Goal: Information Seeking & Learning: Compare options

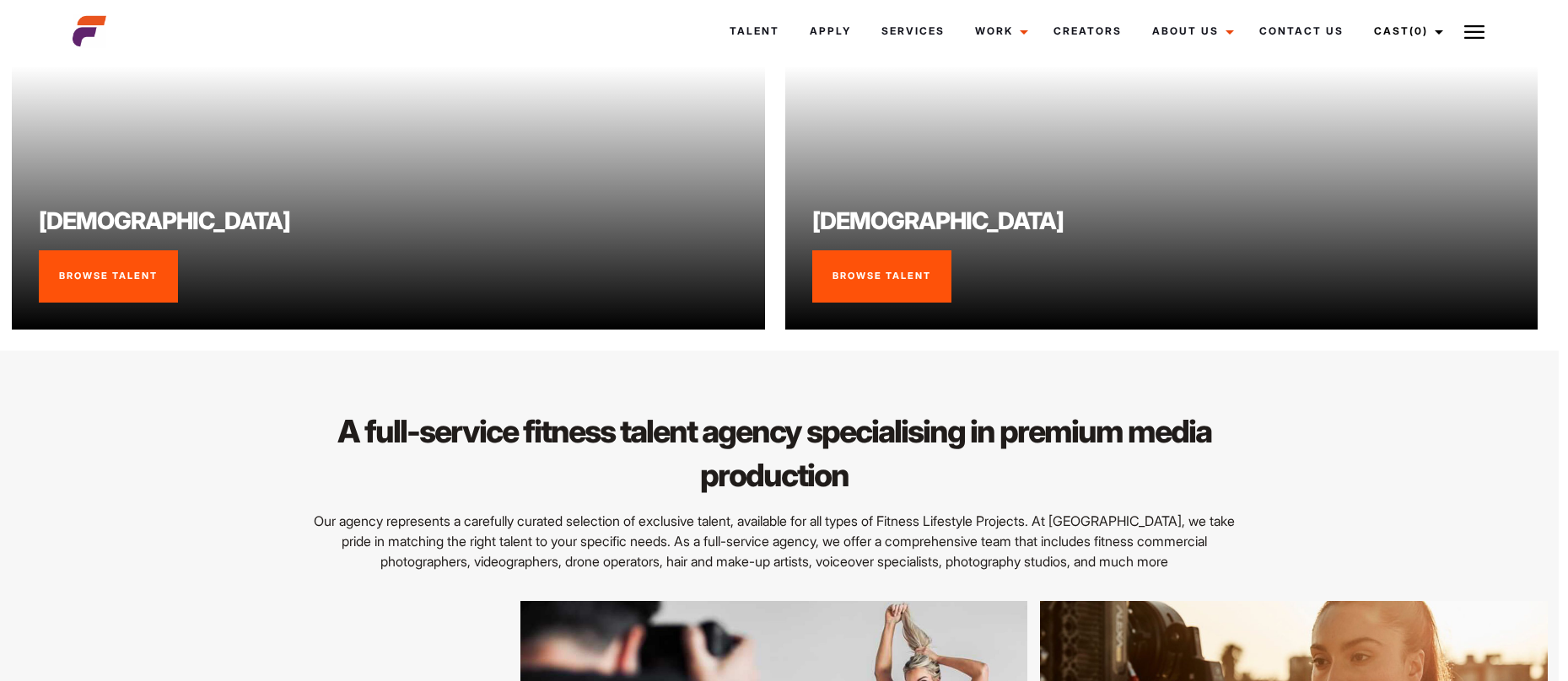
scroll to position [1730, 9]
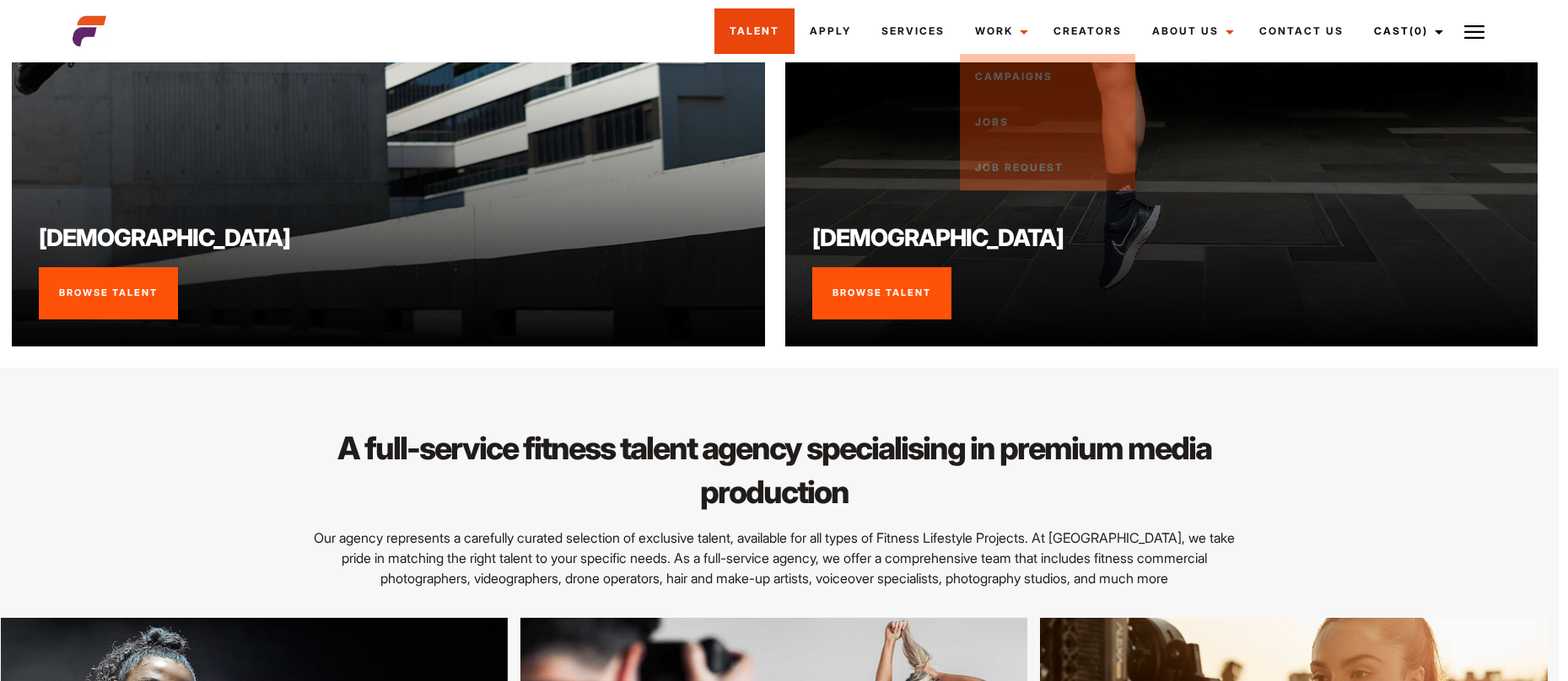
click at [766, 24] on link "Talent" at bounding box center [754, 31] width 80 height 45
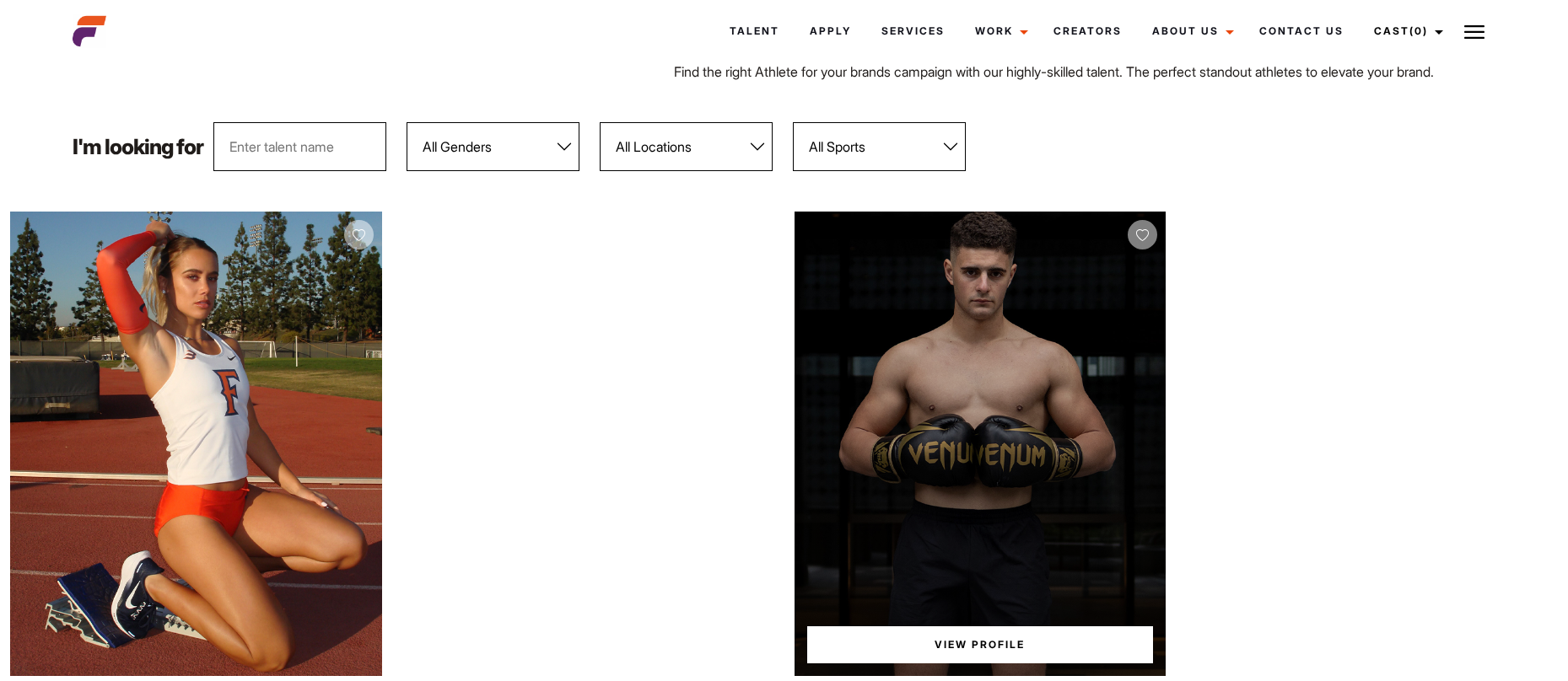
scroll to position [158, 0]
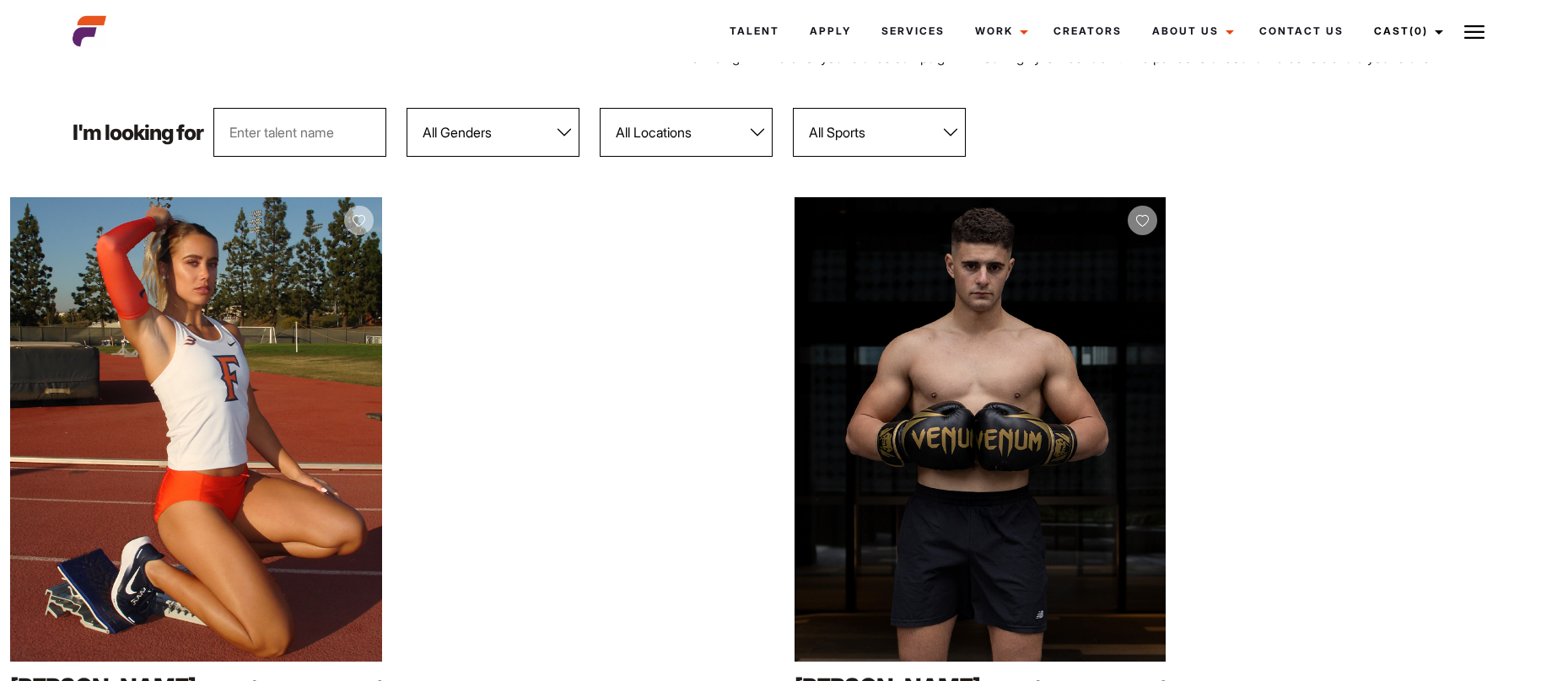
click at [672, 143] on select "All Locations Adelaide Brisbane Darwin Gold Coast Melbourne Perth Sunshine Coas…" at bounding box center [685, 133] width 173 height 49
select select "118"
click at [599, 108] on select "All Locations Adelaide Brisbane Darwin Gold Coast Melbourne Perth Sunshine Coas…" at bounding box center [685, 133] width 173 height 49
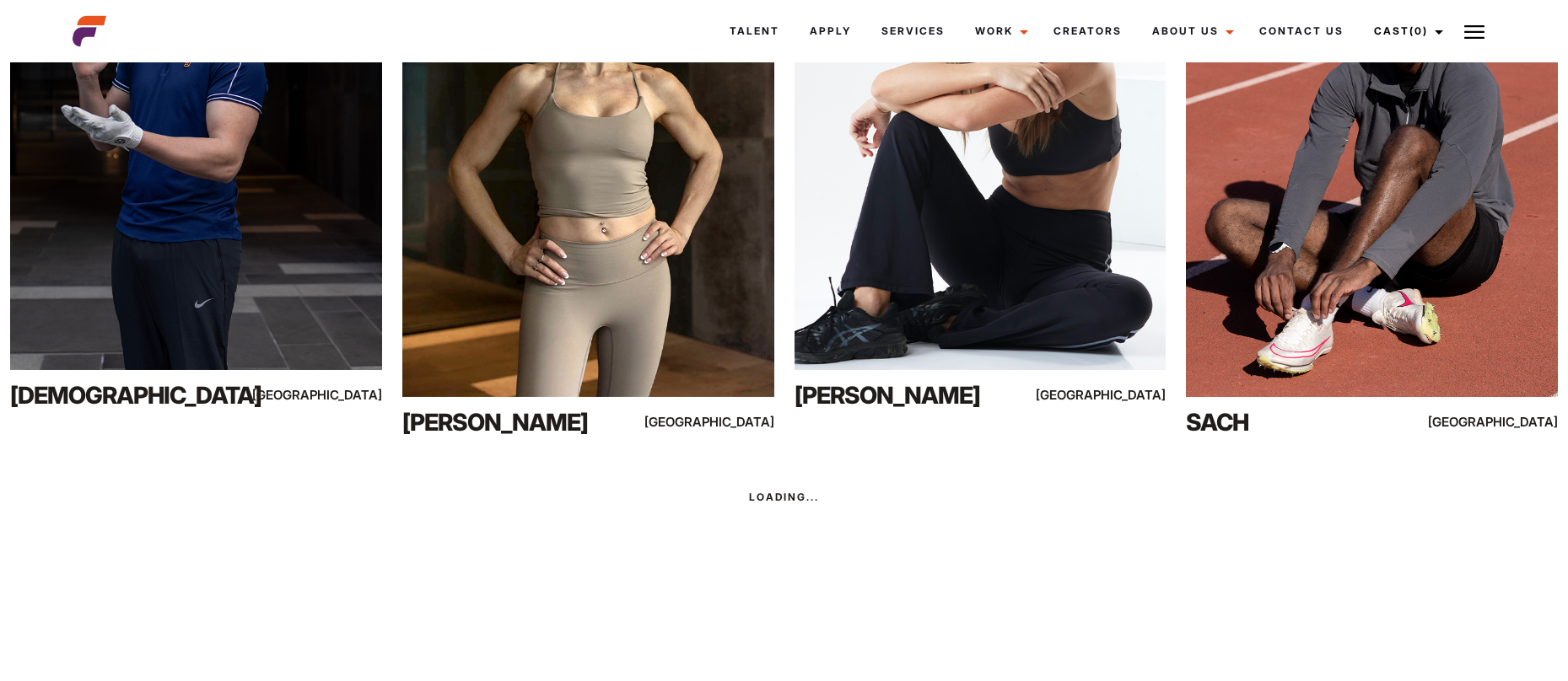
scroll to position [3026, 0]
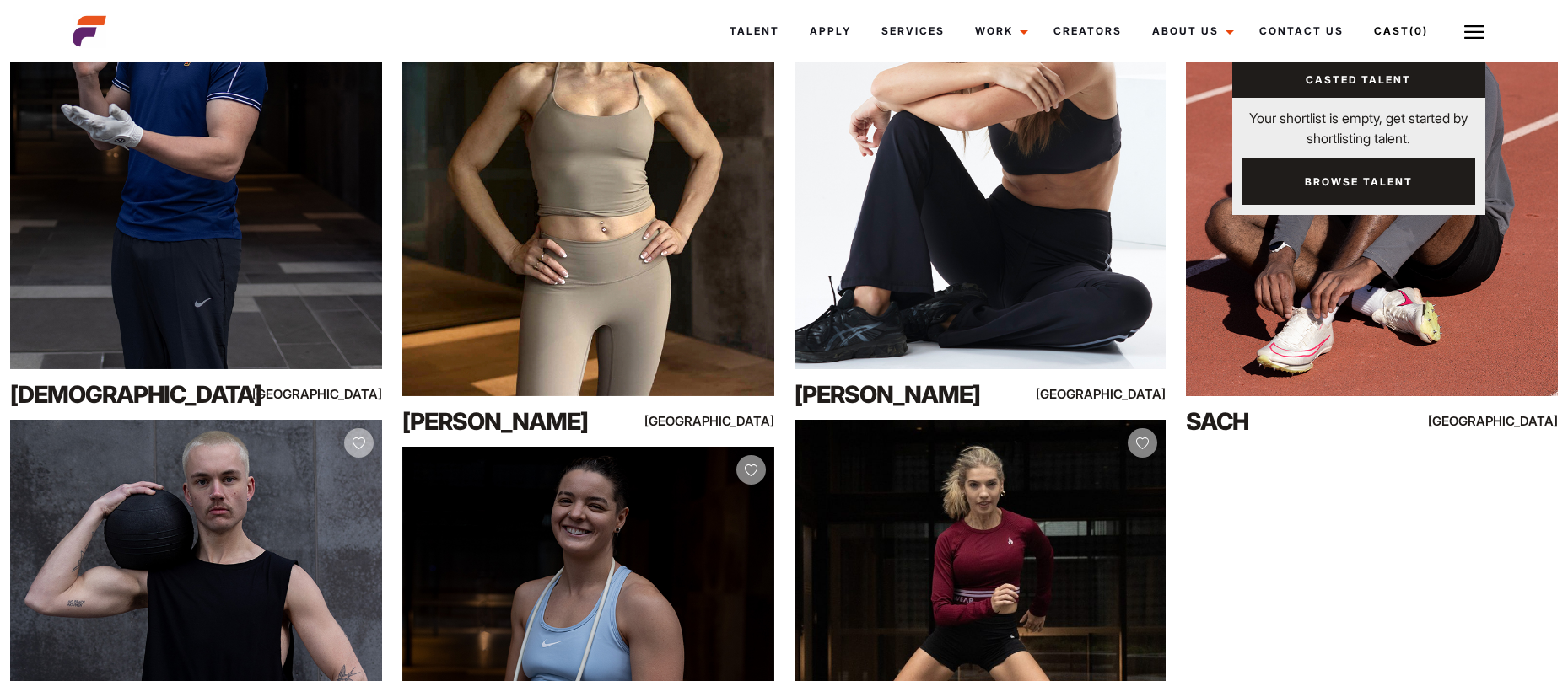
drag, startPoint x: 1317, startPoint y: 561, endPoint x: 1393, endPoint y: 10, distance: 556.2
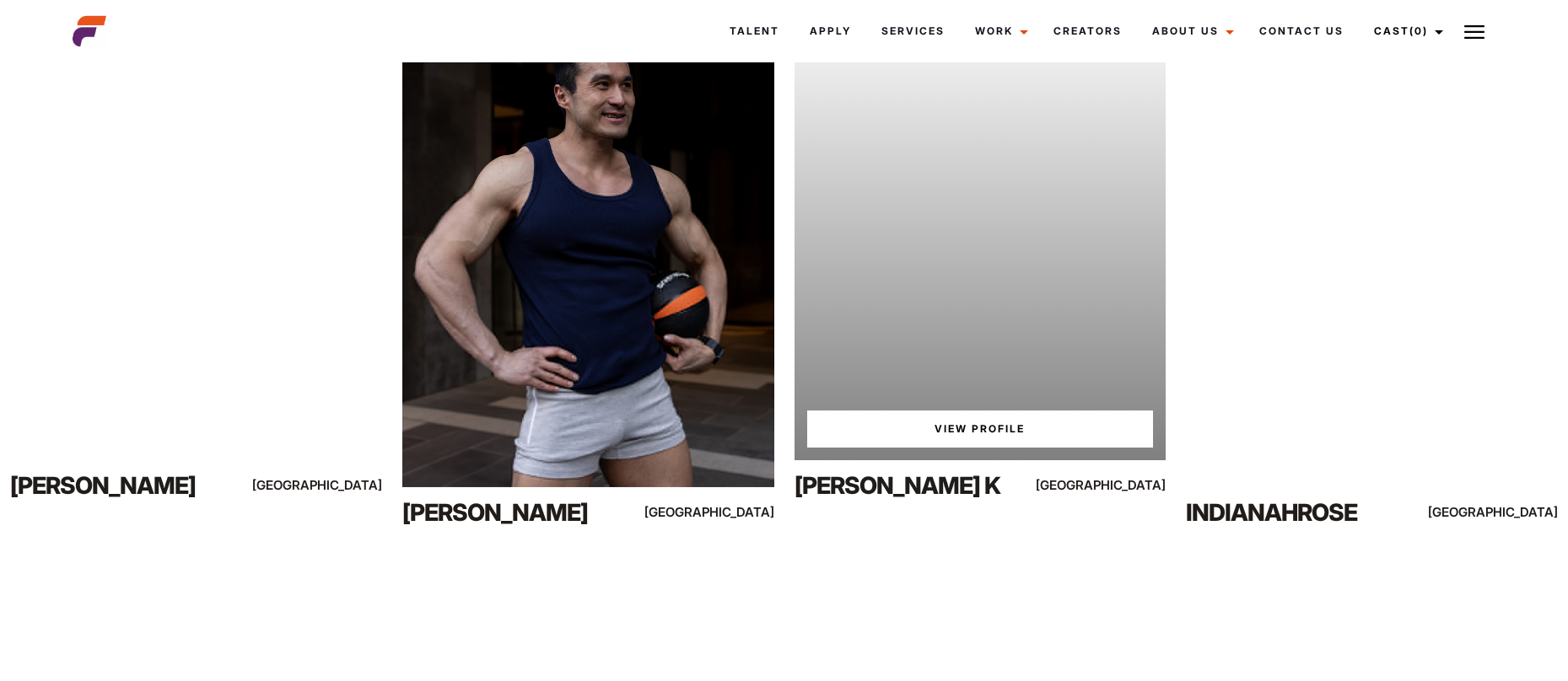
scroll to position [3963, 0]
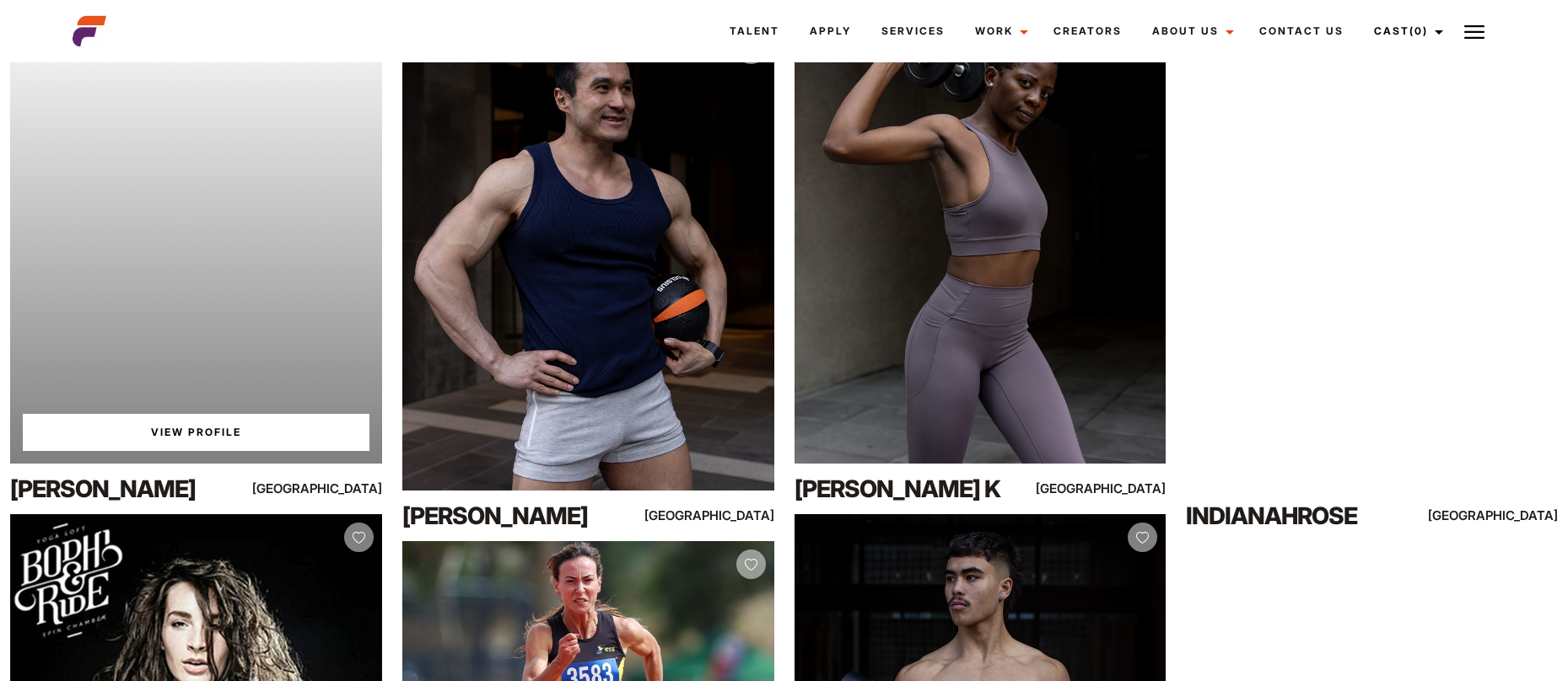
click at [217, 313] on div "Your browser does not support the video tag. View Profile" at bounding box center [196, 232] width 372 height 465
click at [201, 429] on link "View Profile" at bounding box center [196, 432] width 347 height 37
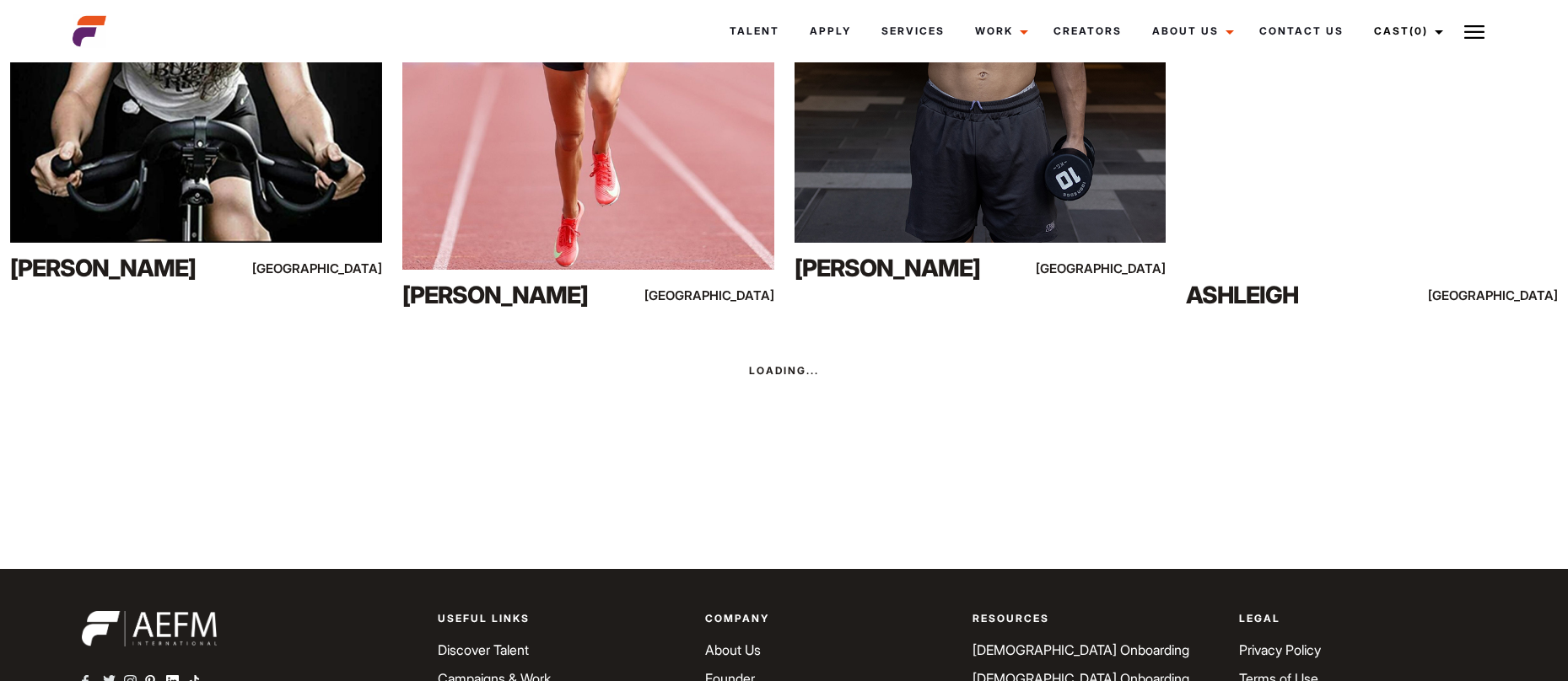
scroll to position [4705, 0]
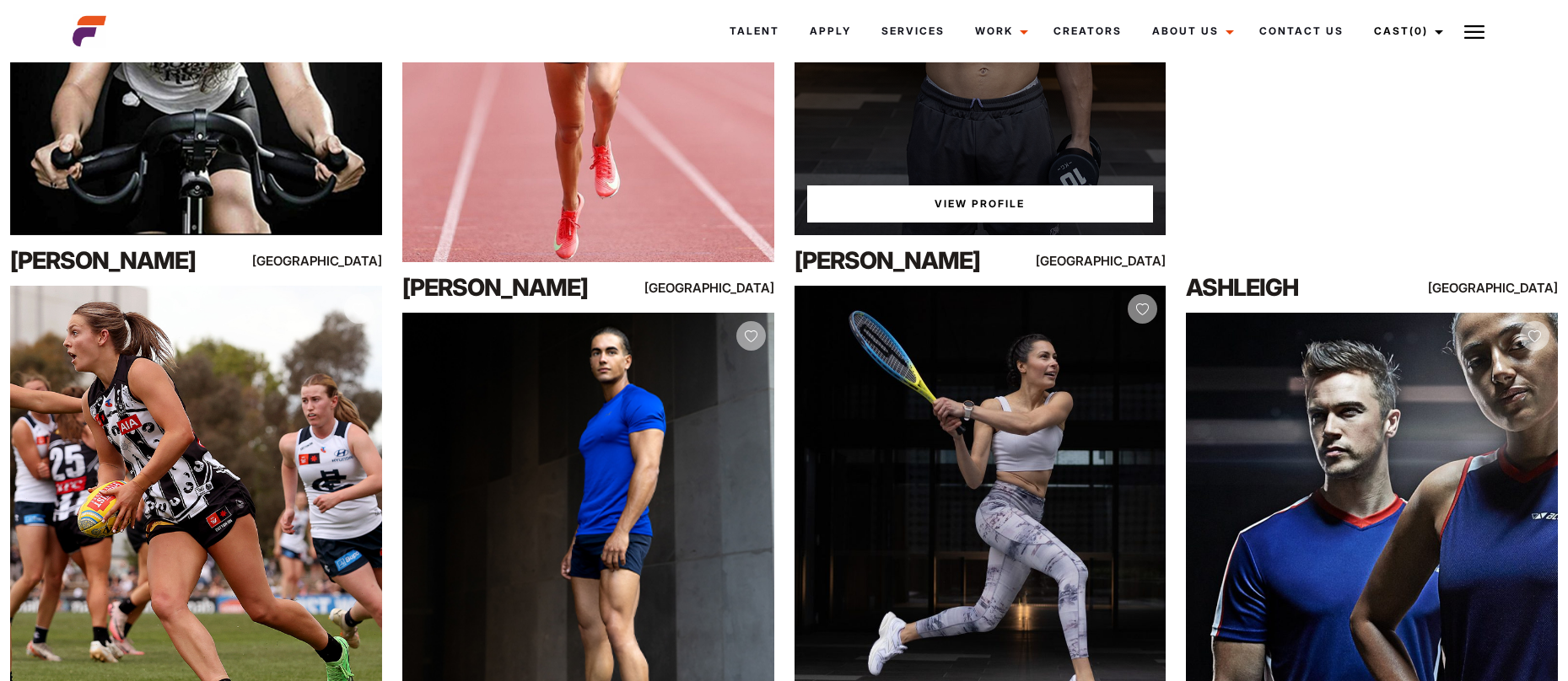
click at [1064, 216] on link "View Profile" at bounding box center [981, 203] width 347 height 37
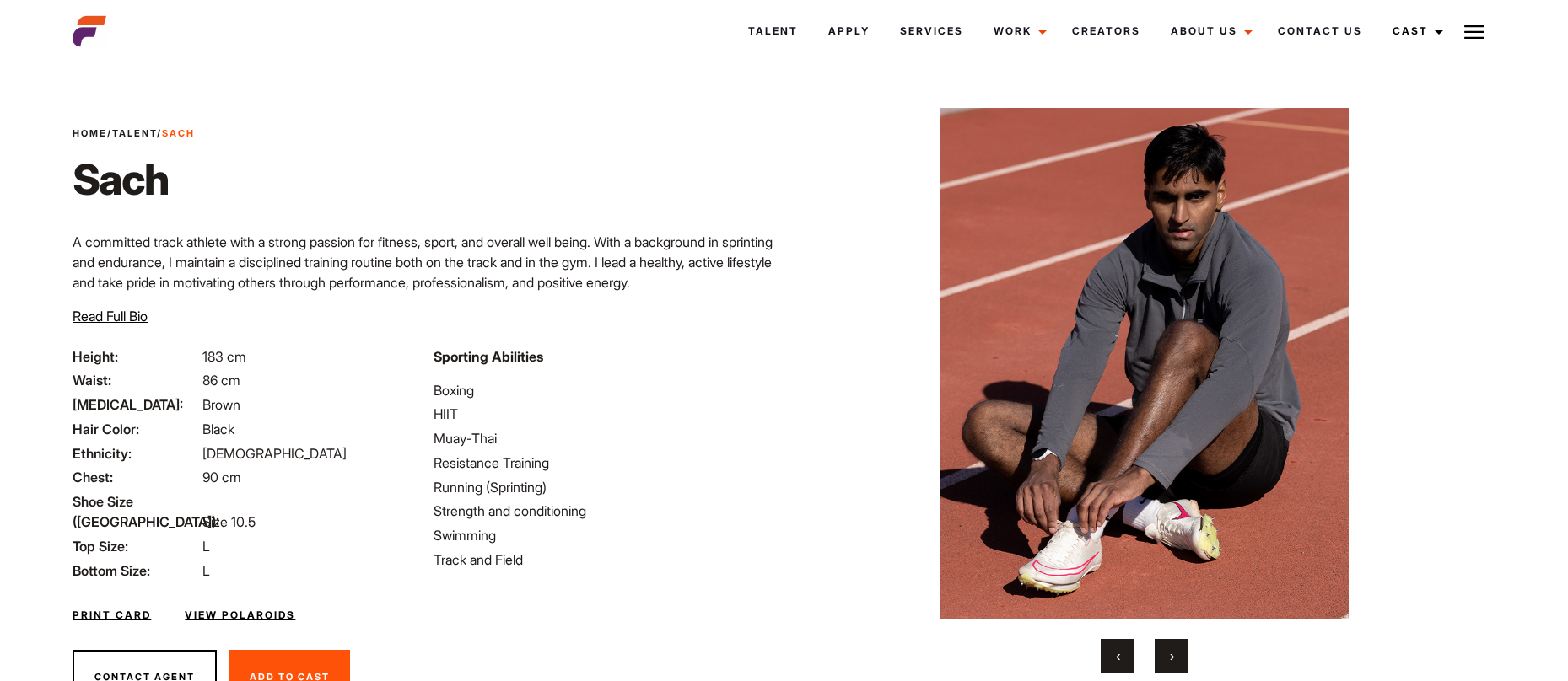
scroll to position [66, 0]
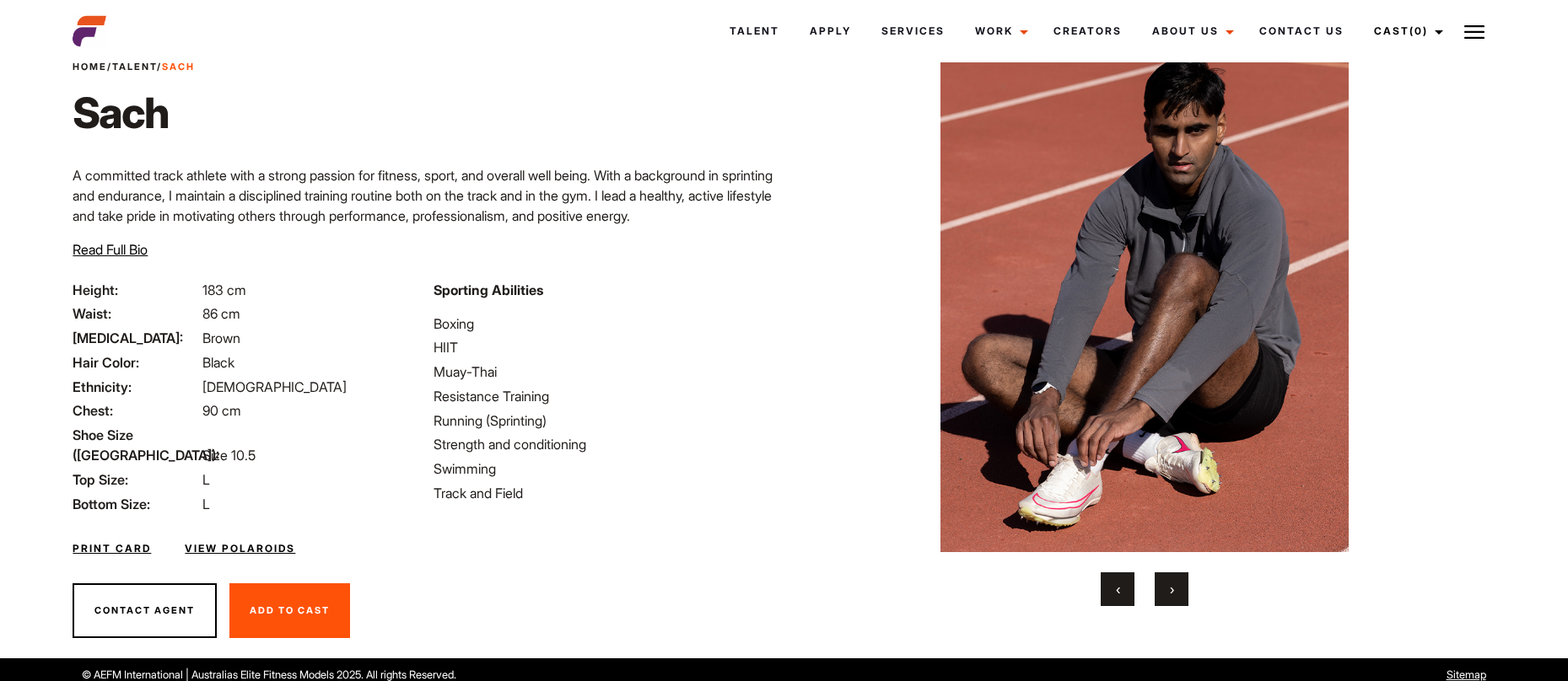
click at [1175, 597] on button "›" at bounding box center [1170, 589] width 34 height 34
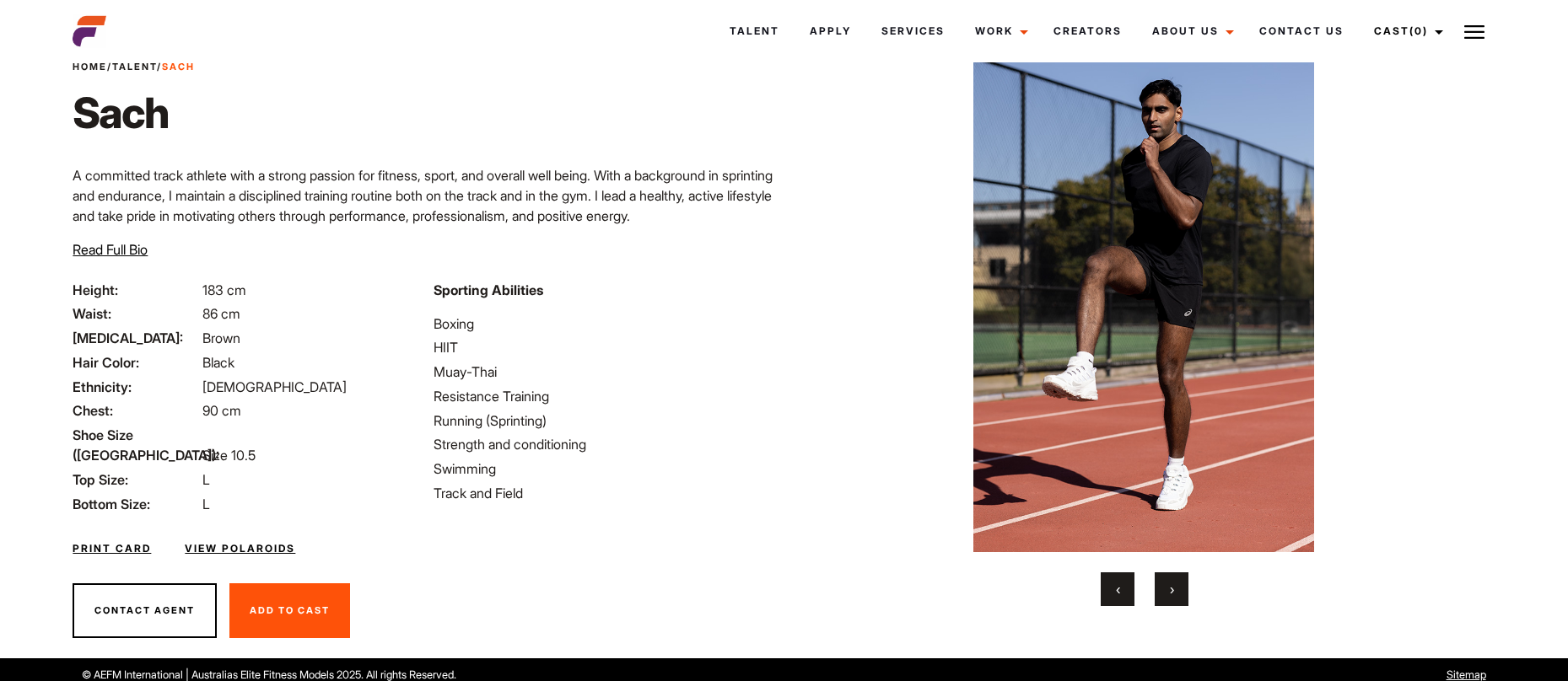
click at [1175, 597] on button "›" at bounding box center [1170, 589] width 34 height 34
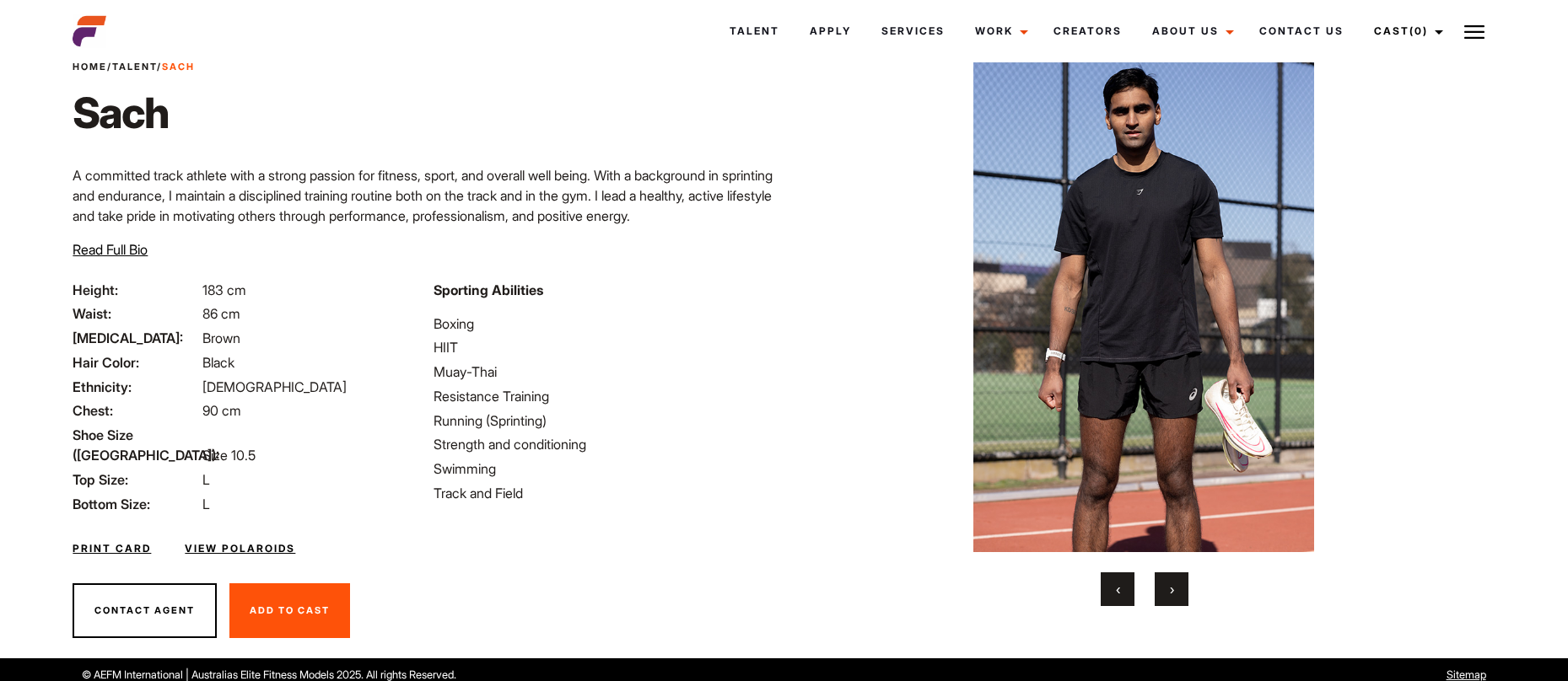
click at [1175, 597] on button "›" at bounding box center [1170, 589] width 34 height 34
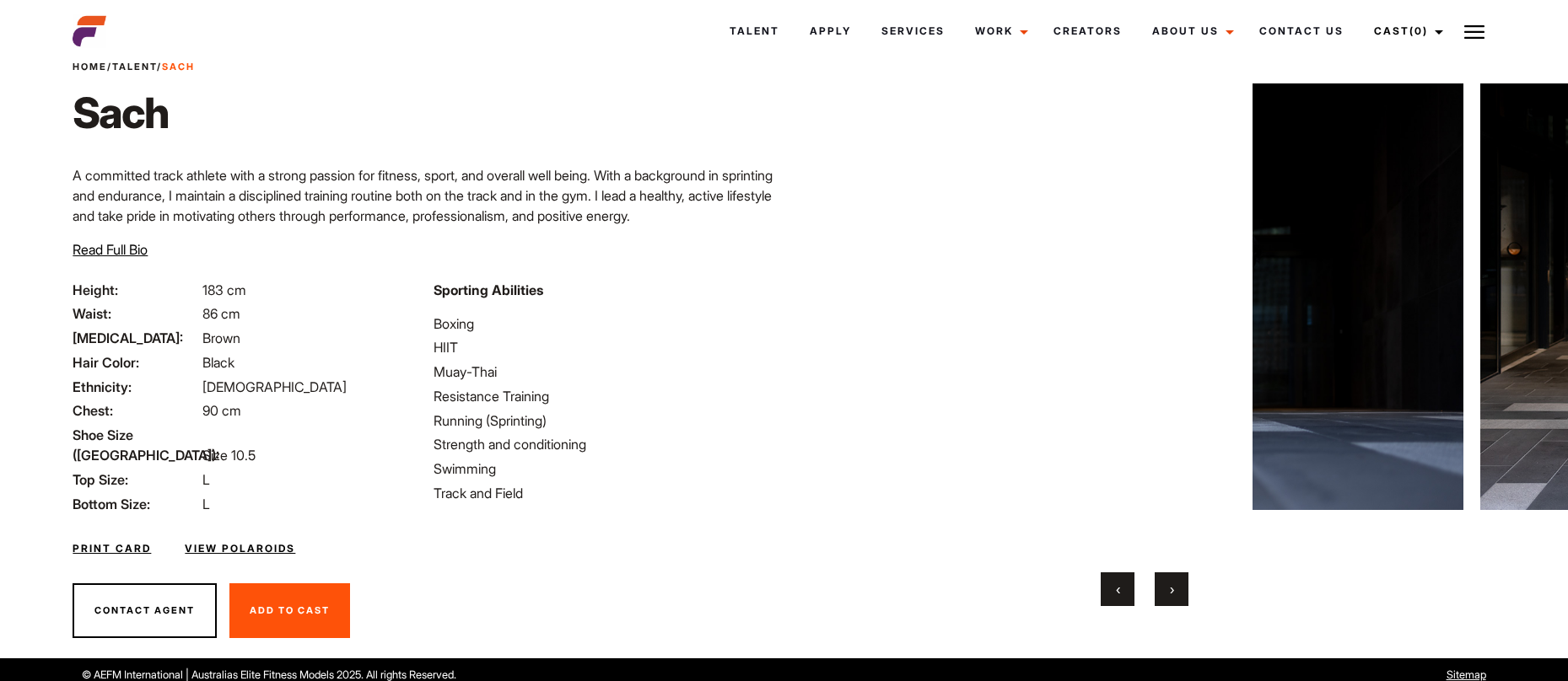
click at [1175, 597] on button "›" at bounding box center [1170, 589] width 34 height 34
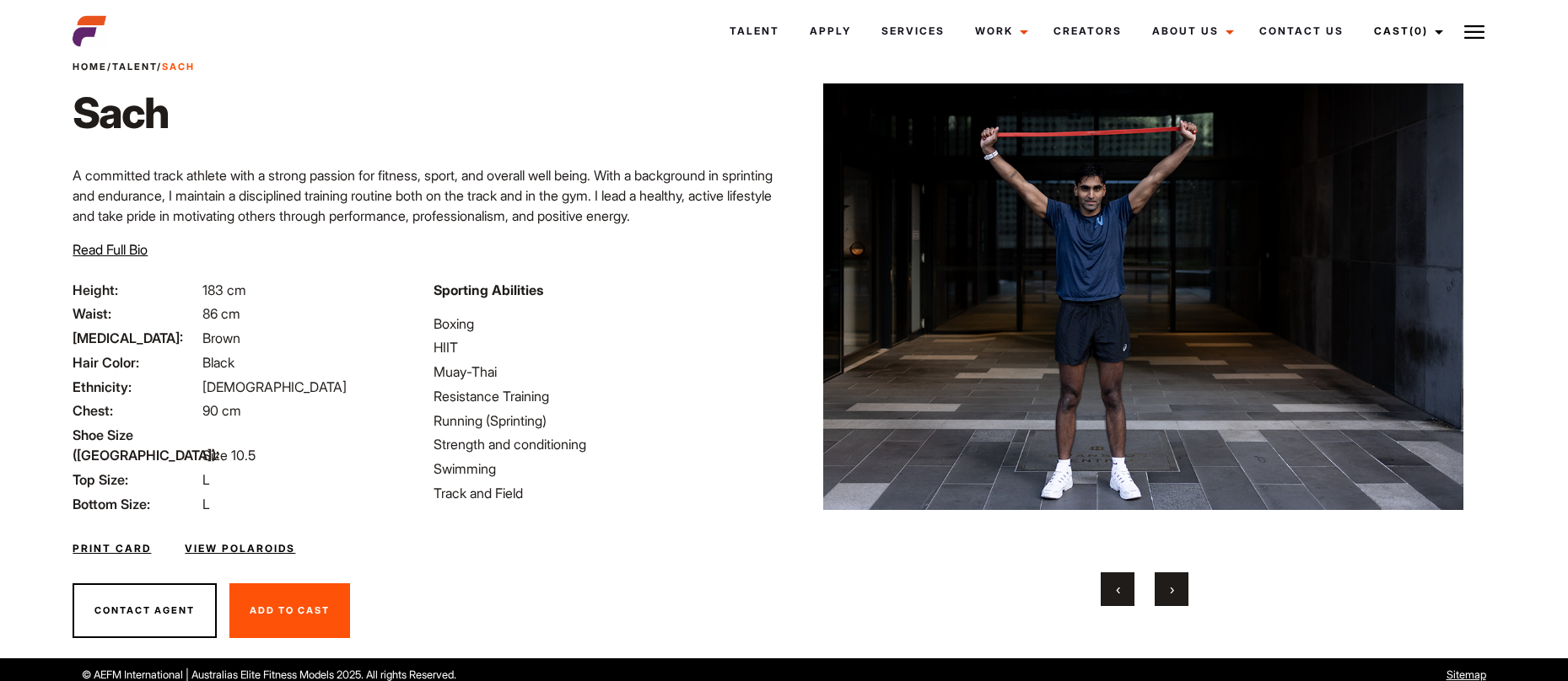
click at [1175, 597] on button "›" at bounding box center [1170, 589] width 34 height 34
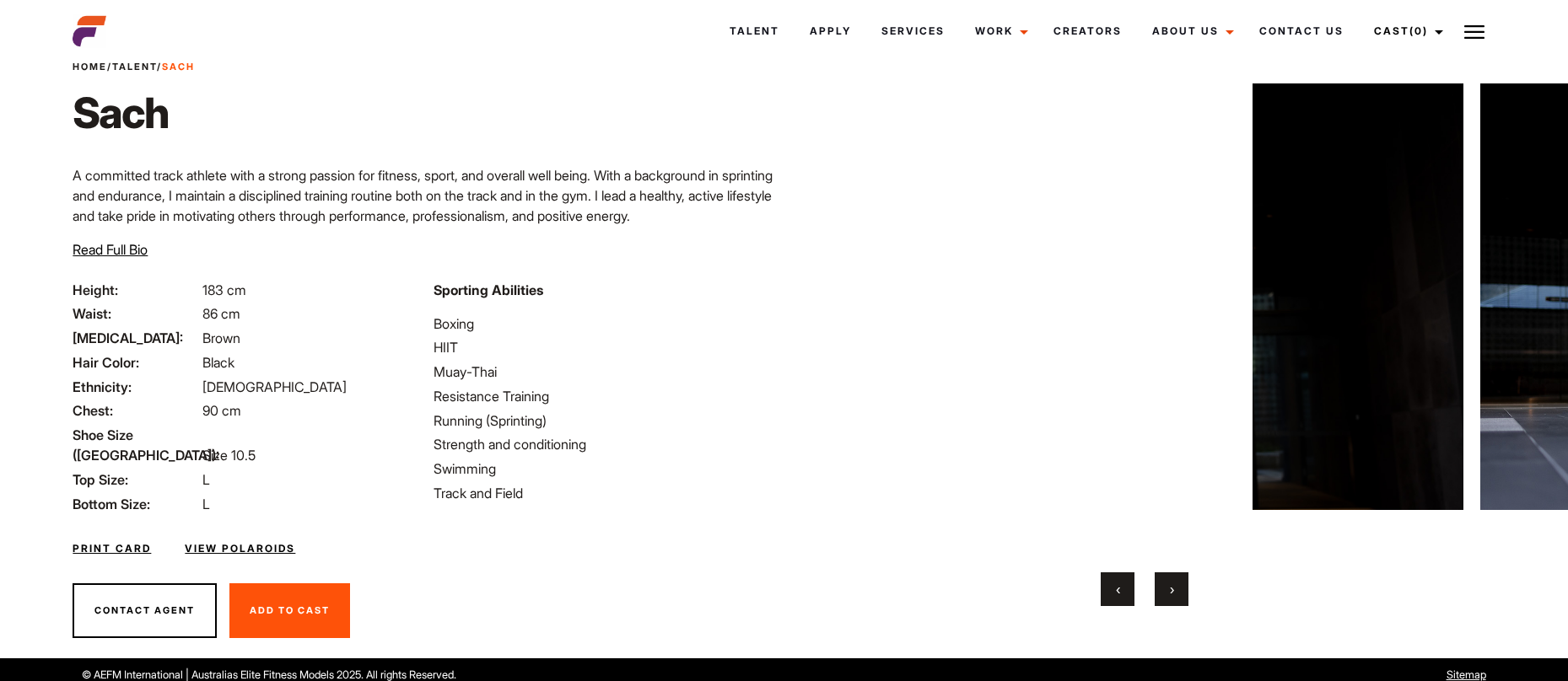
click at [1175, 597] on button "›" at bounding box center [1170, 589] width 34 height 34
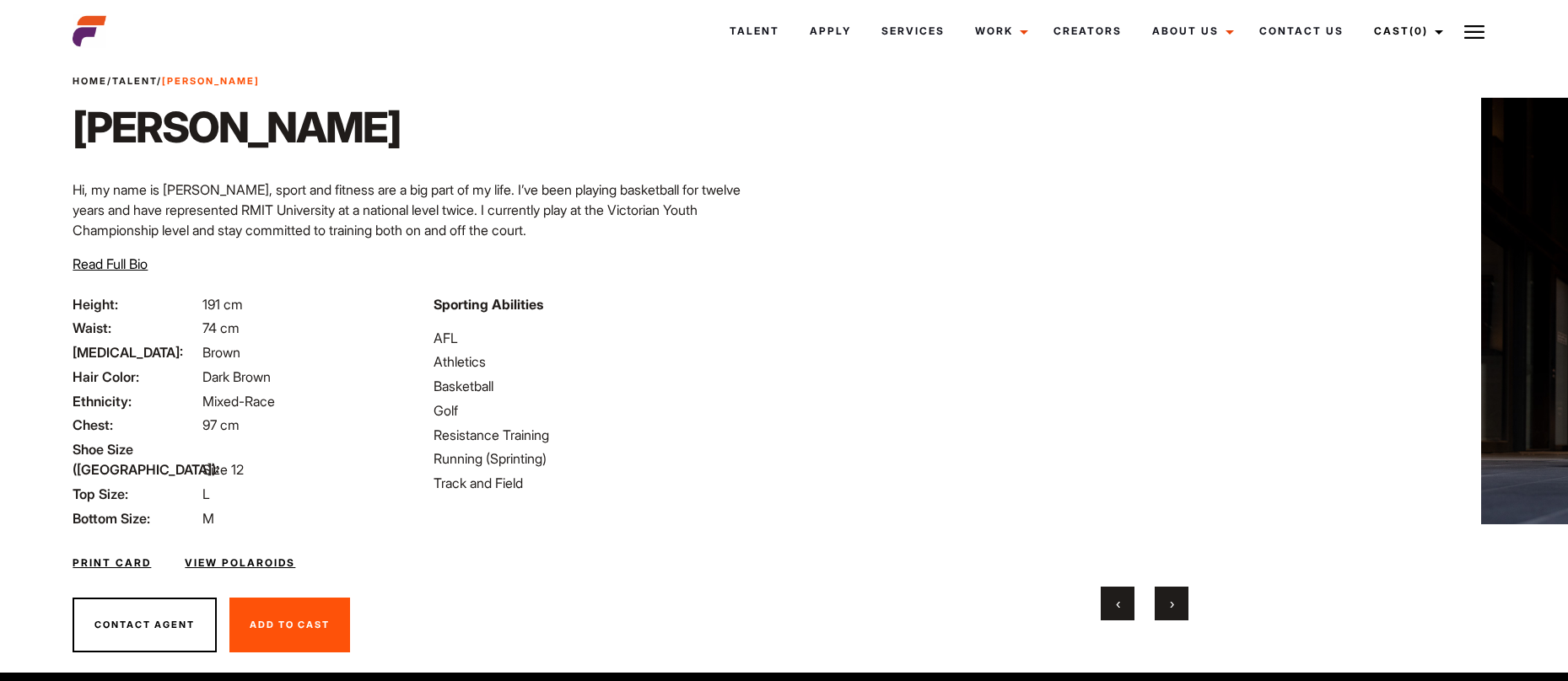
scroll to position [65, 0]
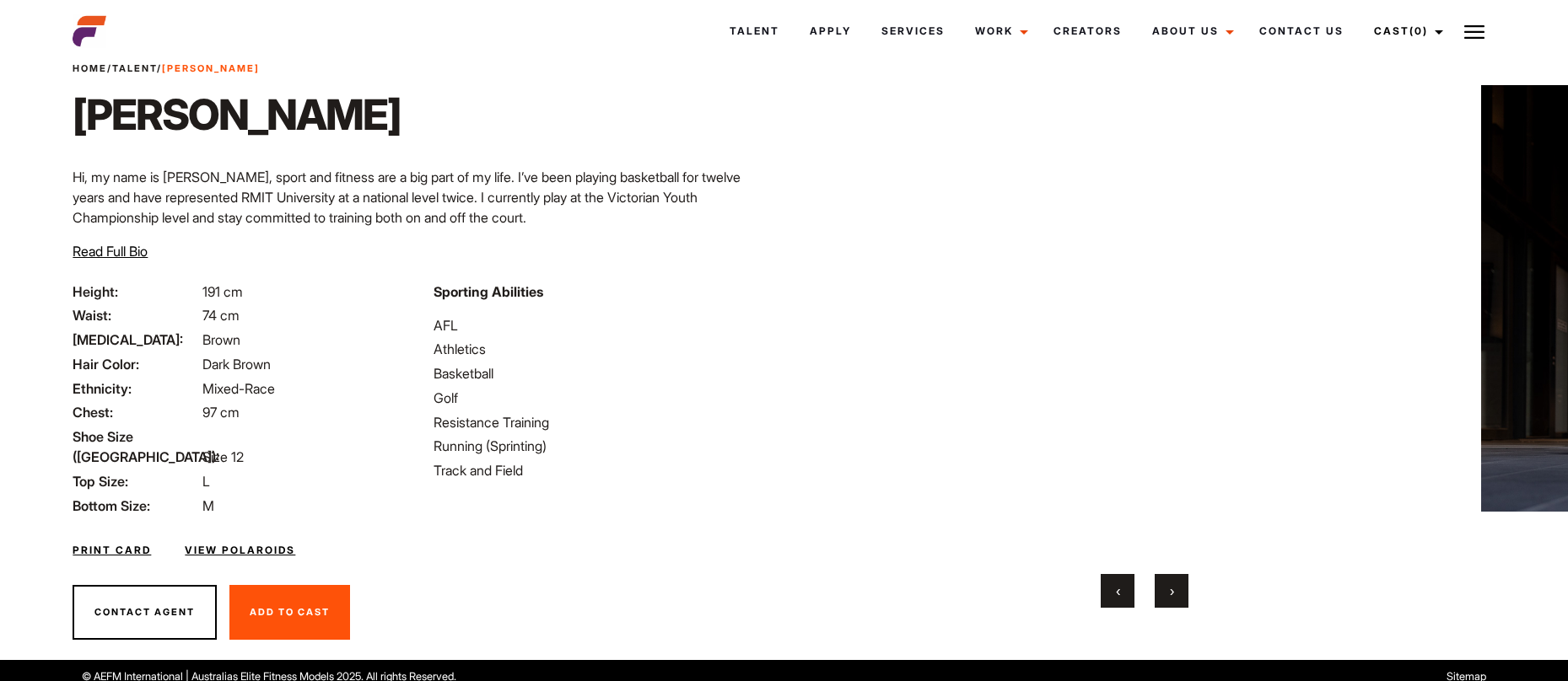
click at [1177, 591] on button "›" at bounding box center [1170, 590] width 34 height 34
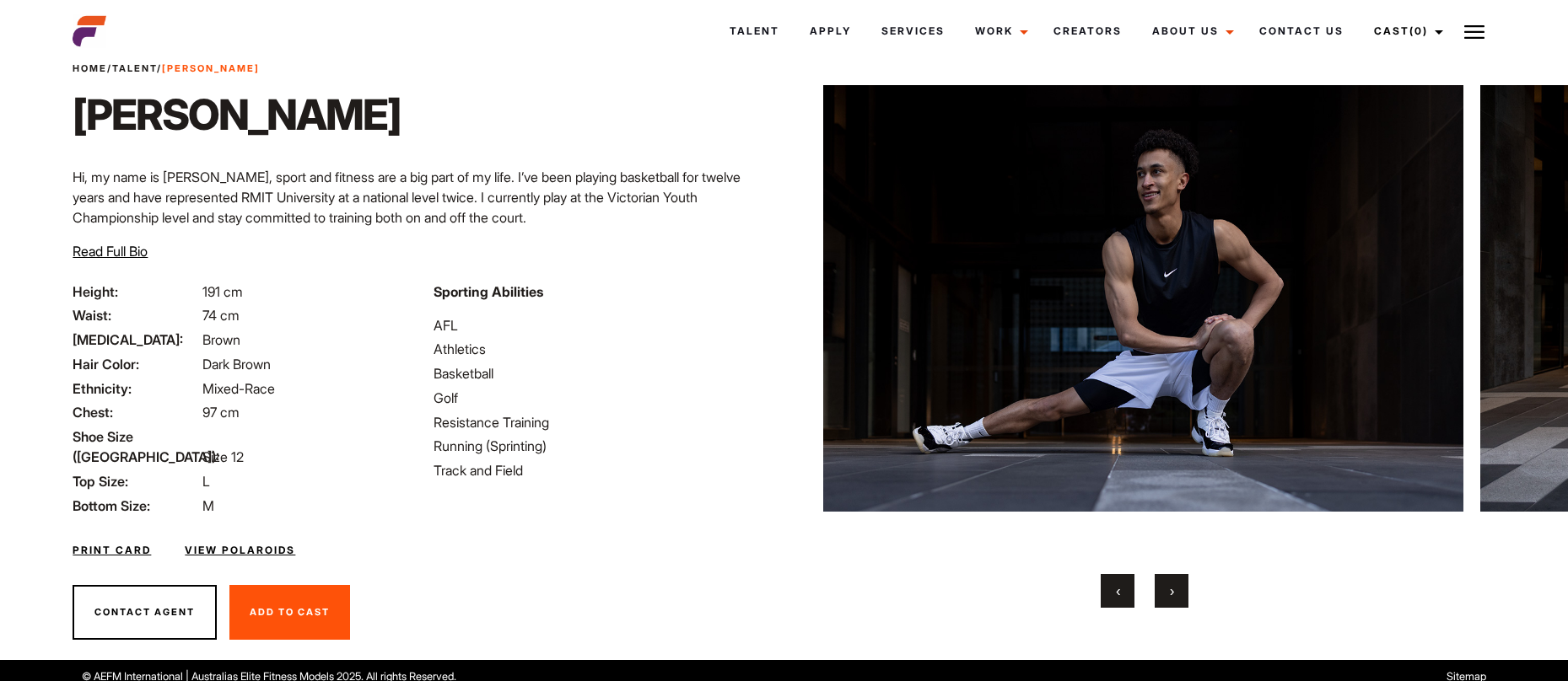
click at [1177, 591] on button "›" at bounding box center [1170, 590] width 34 height 34
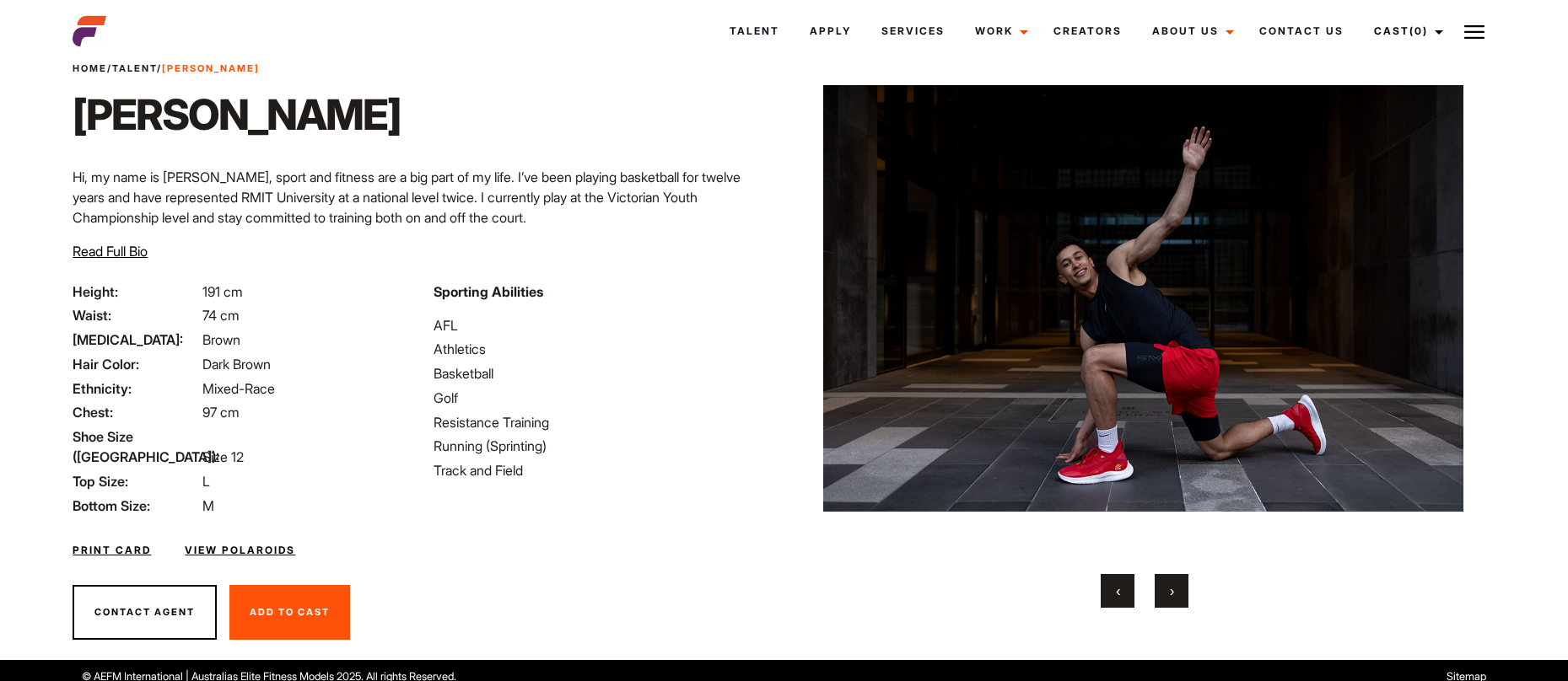
click at [1177, 591] on button "›" at bounding box center [1170, 590] width 34 height 34
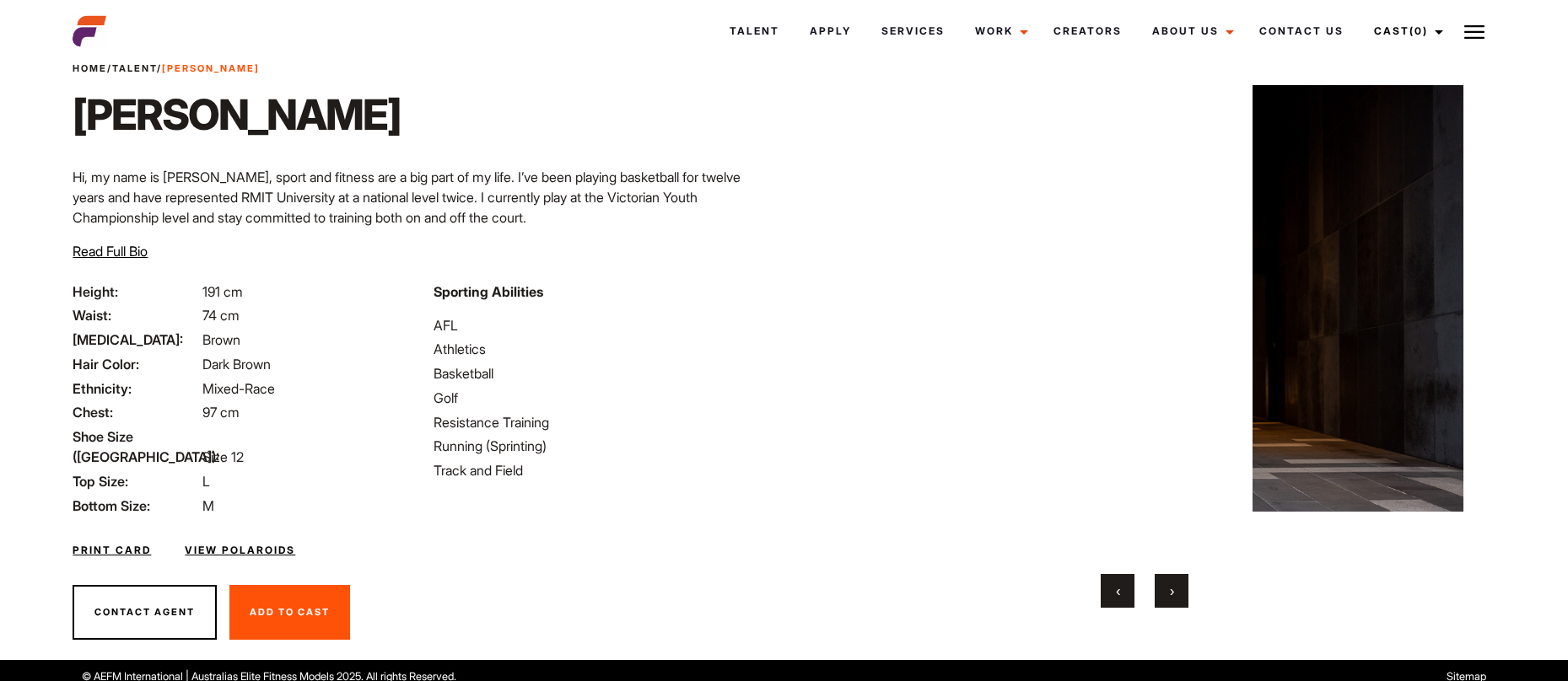
click at [1177, 591] on button "›" at bounding box center [1170, 590] width 34 height 34
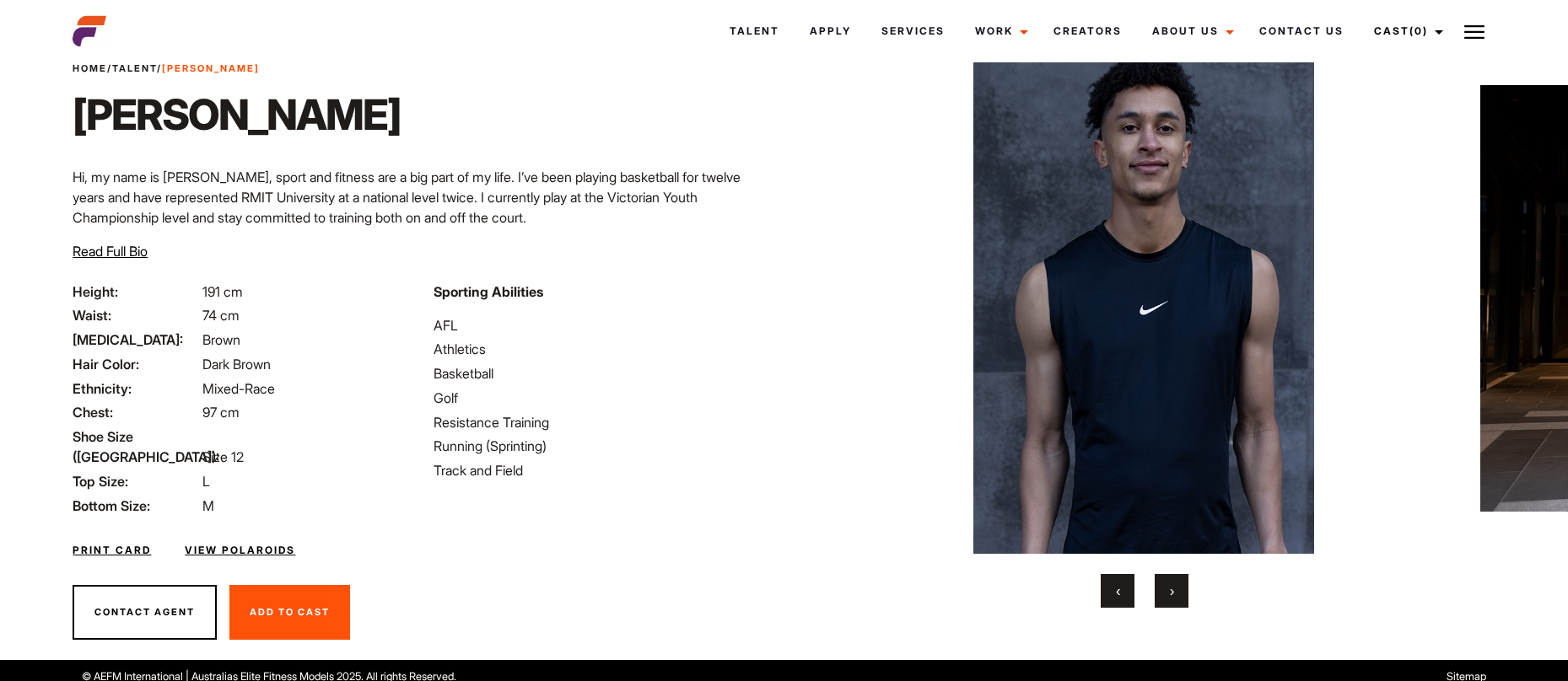
click at [1177, 591] on button "›" at bounding box center [1170, 590] width 34 height 34
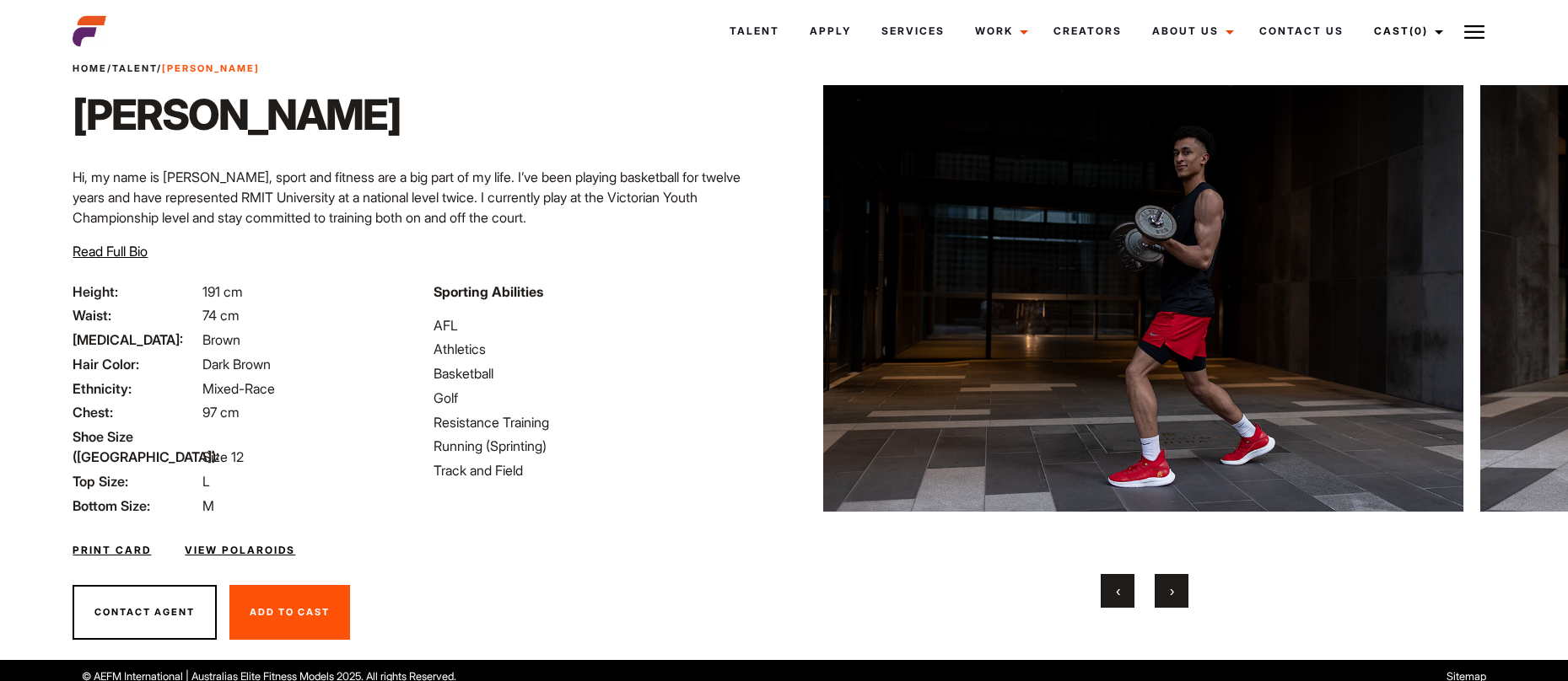
click at [1177, 591] on button "›" at bounding box center [1170, 590] width 34 height 34
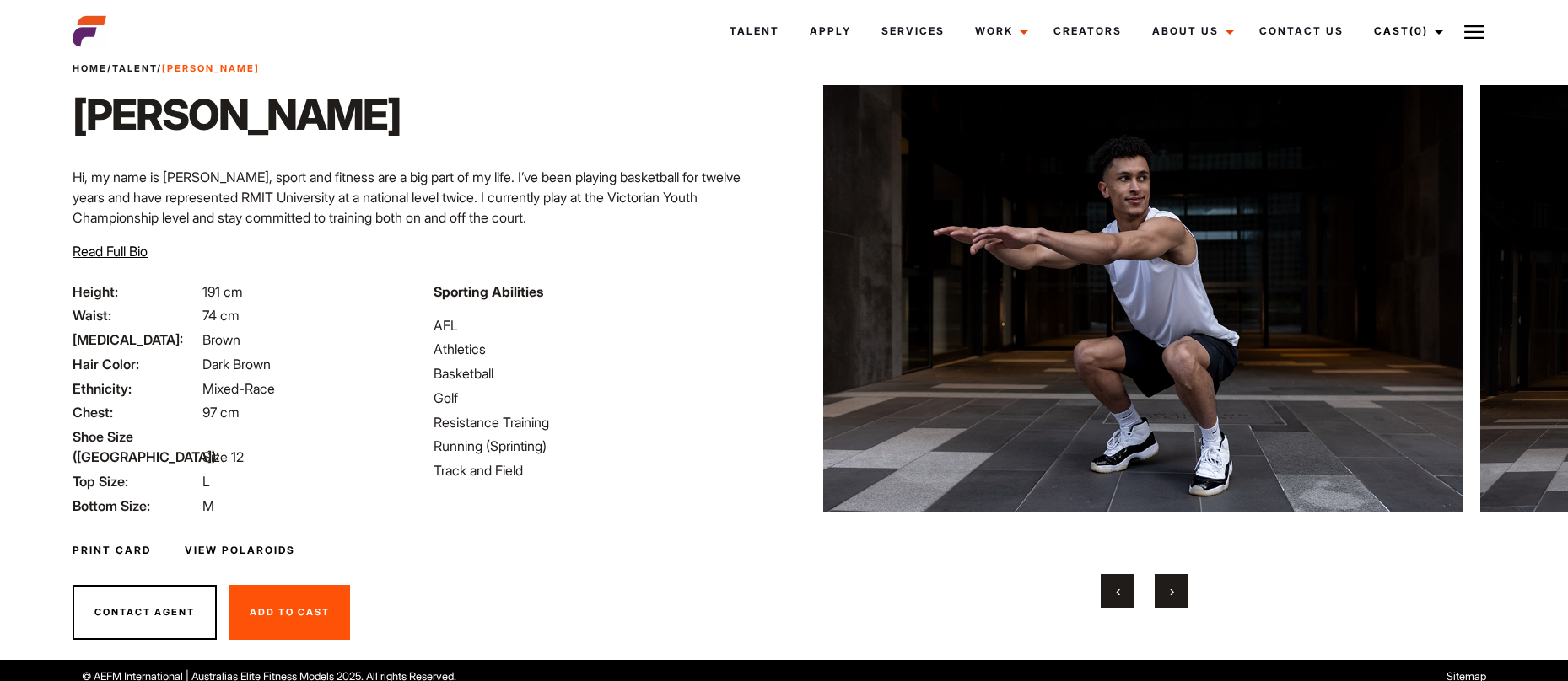
click at [1177, 591] on button "›" at bounding box center [1170, 590] width 34 height 34
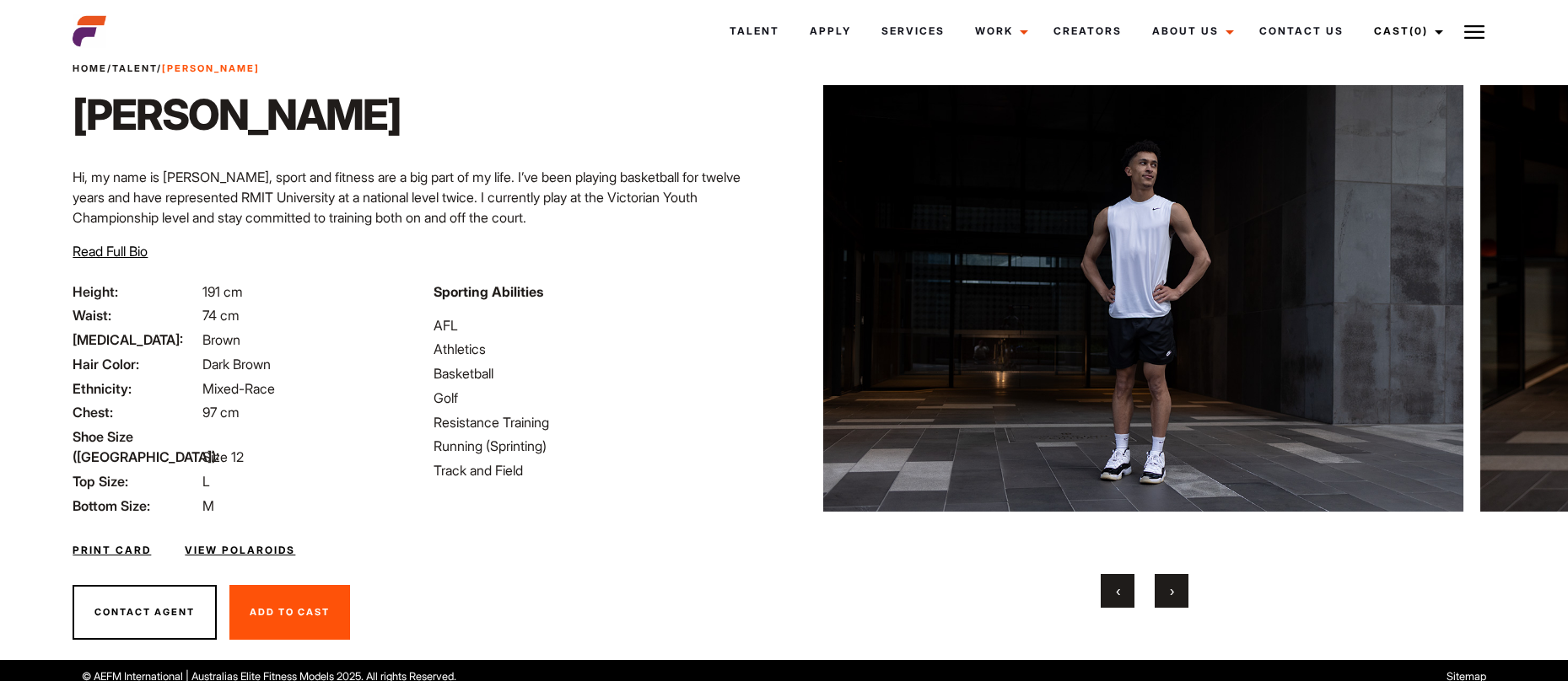
click at [1177, 591] on button "›" at bounding box center [1170, 590] width 34 height 34
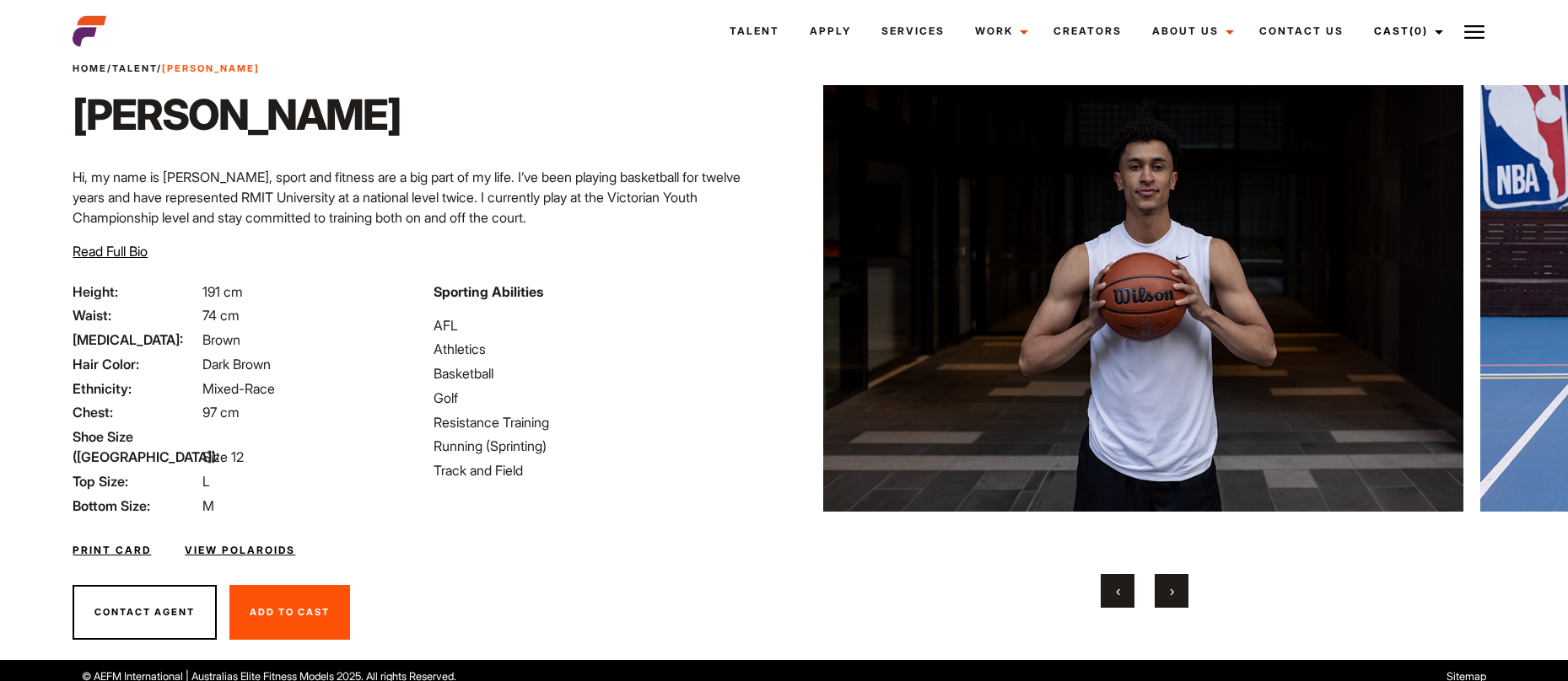
click at [1177, 591] on button "›" at bounding box center [1170, 590] width 34 height 34
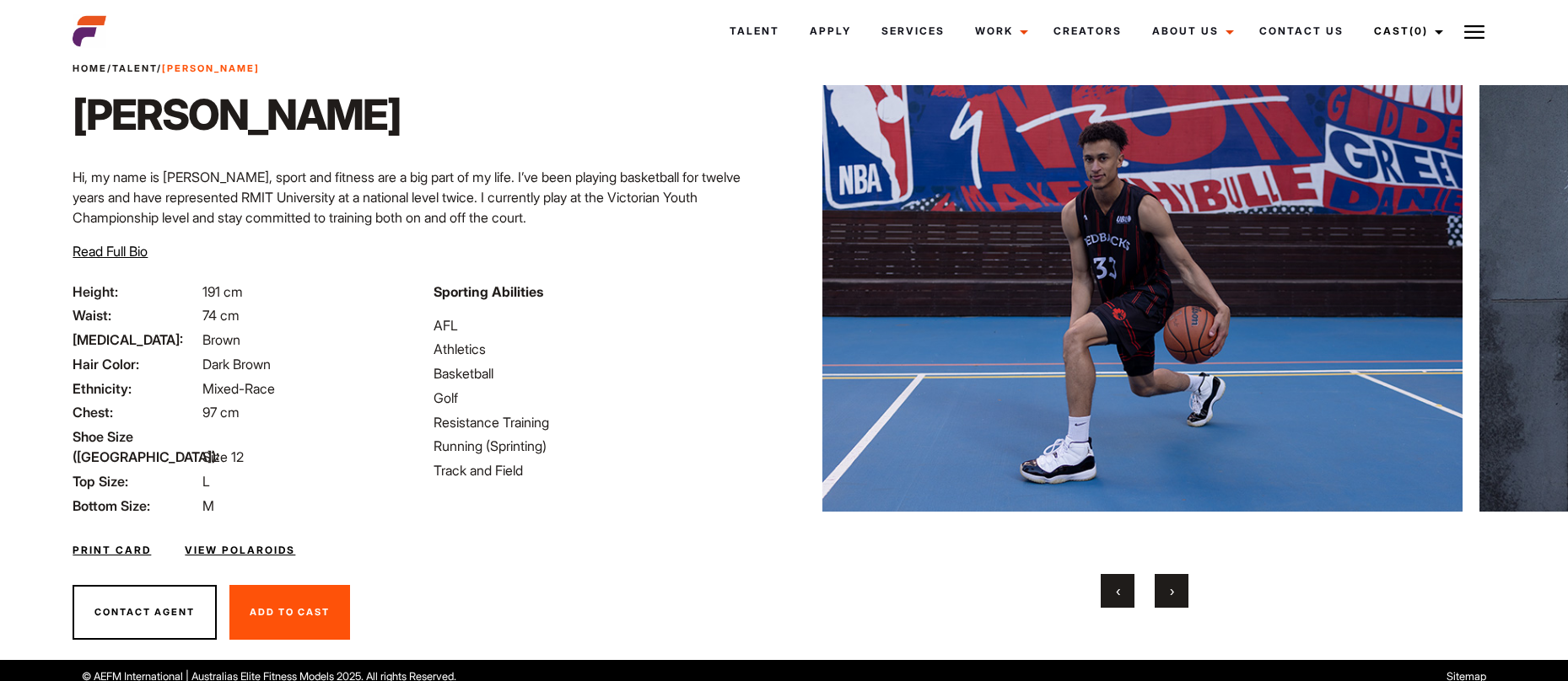
click at [1177, 591] on button "›" at bounding box center [1170, 590] width 34 height 34
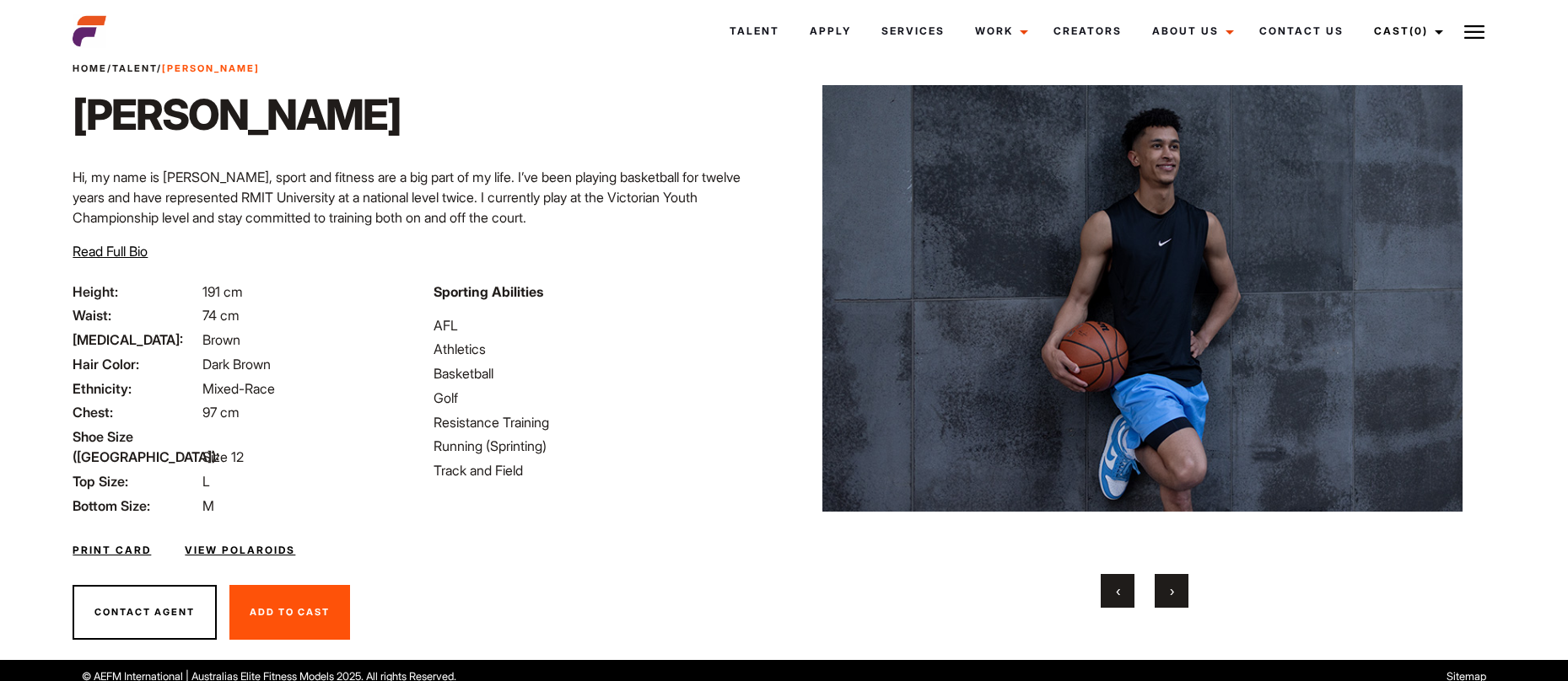
click at [1177, 591] on button "›" at bounding box center [1170, 590] width 34 height 34
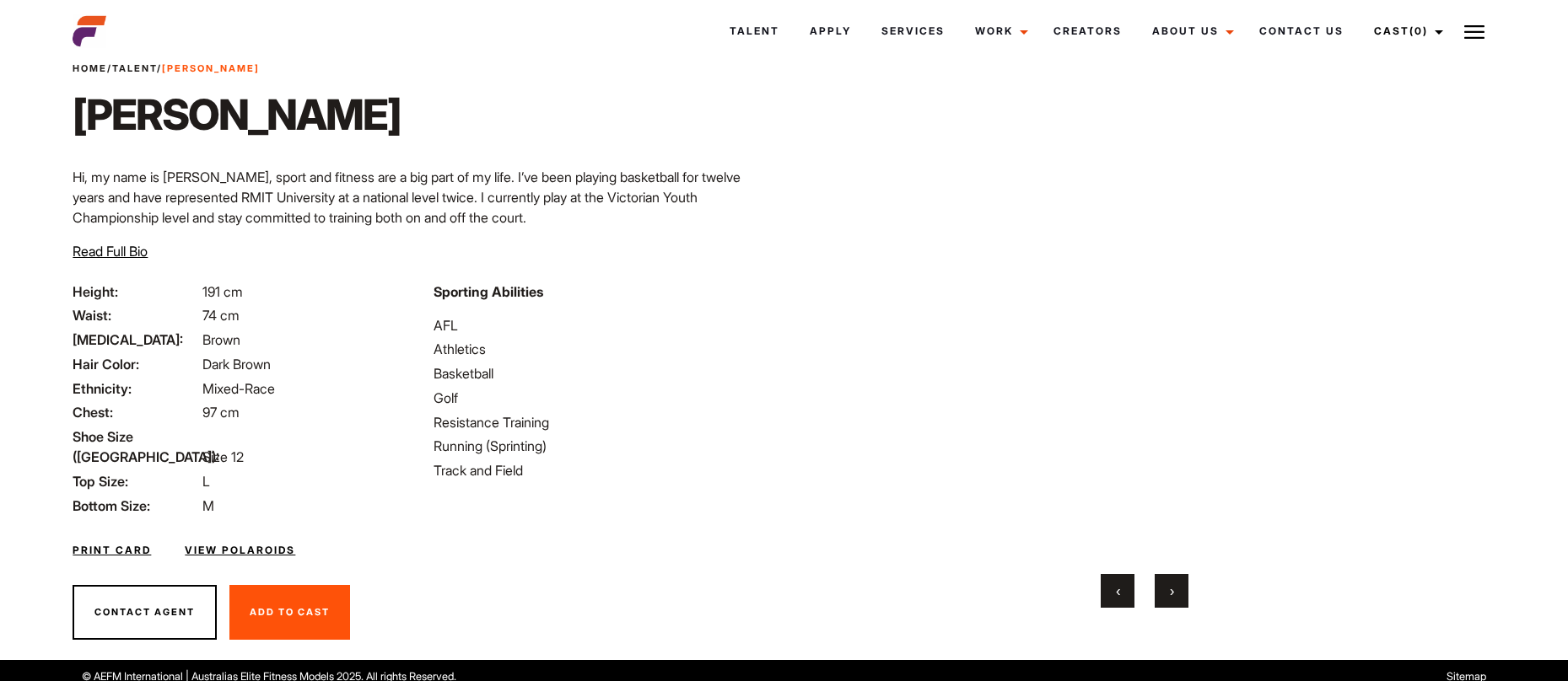
click at [1176, 588] on button "›" at bounding box center [1170, 590] width 34 height 34
click at [1117, 597] on span "‹" at bounding box center [1118, 591] width 5 height 17
click at [1178, 590] on button "›" at bounding box center [1170, 590] width 34 height 34
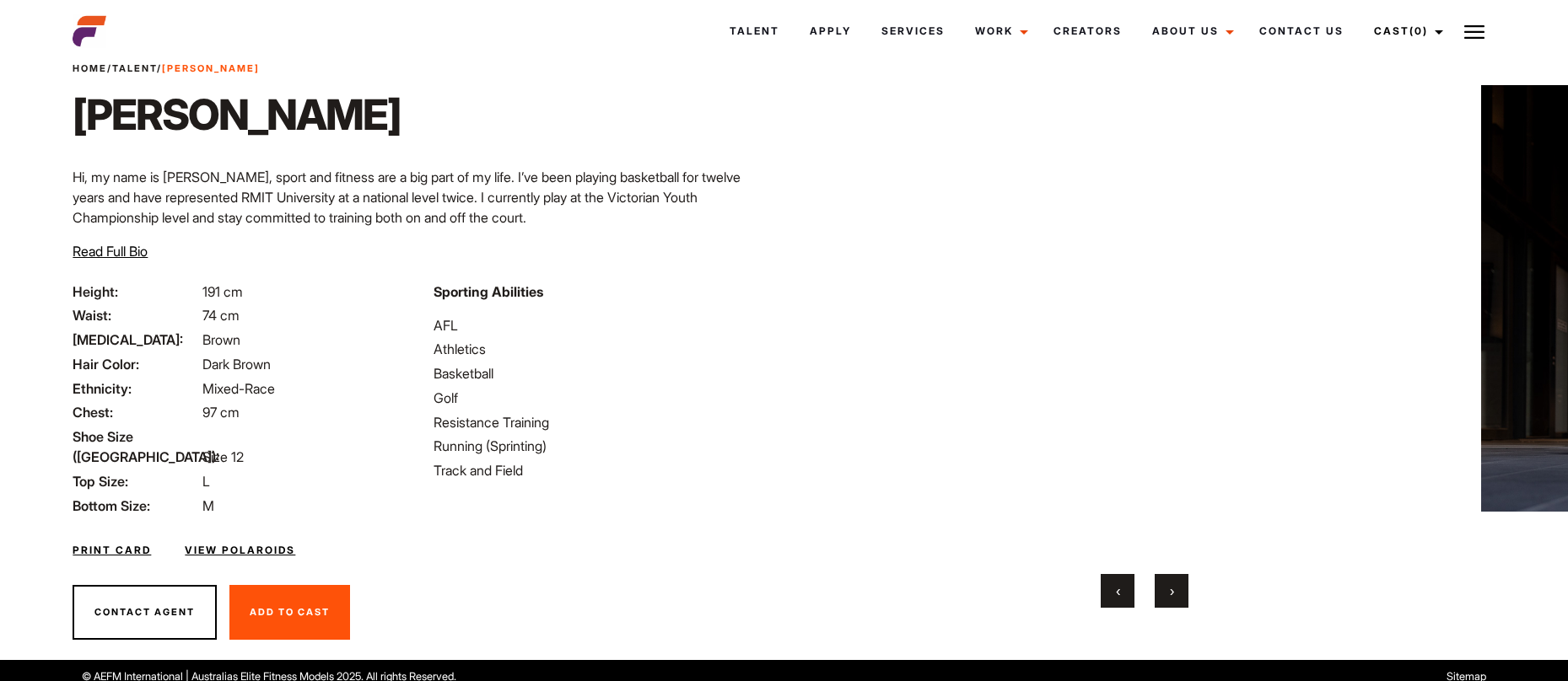
click at [1178, 590] on button "›" at bounding box center [1170, 590] width 34 height 34
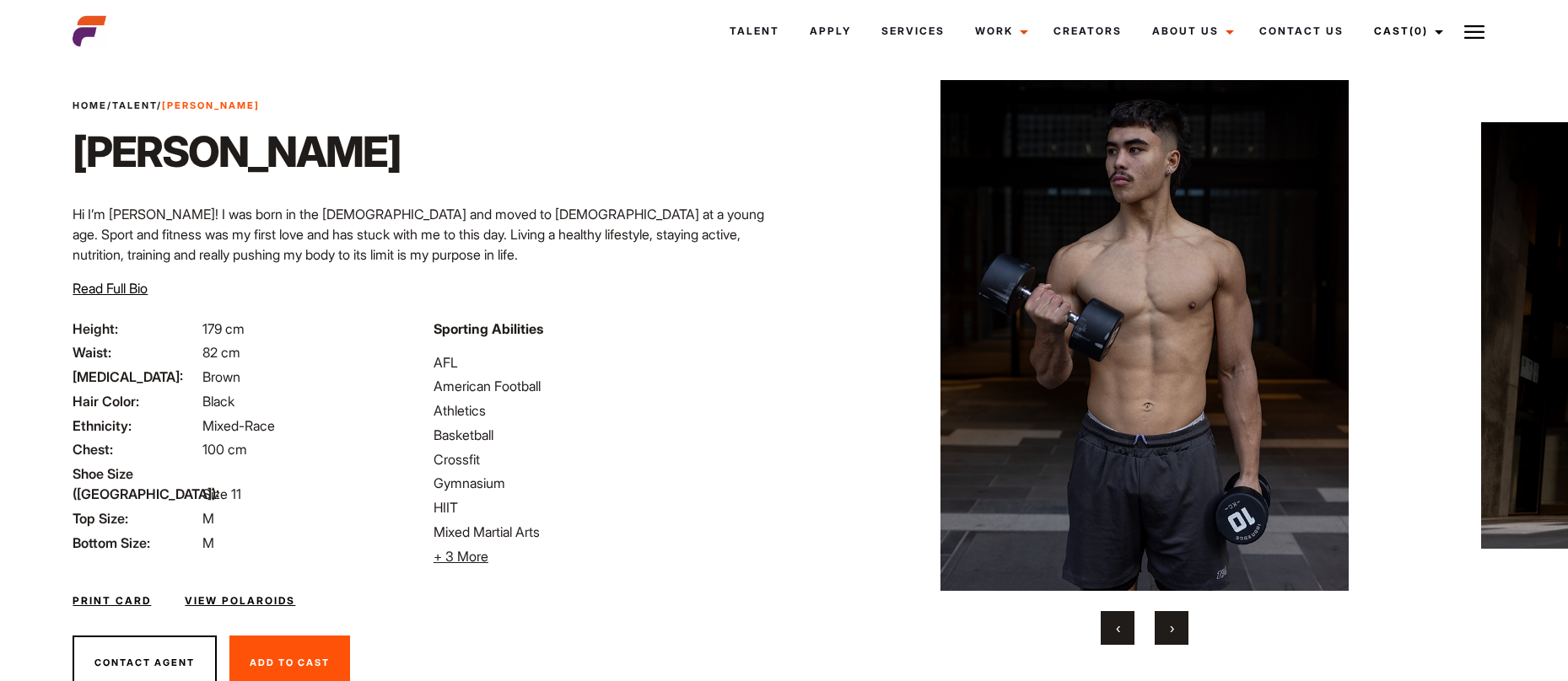
scroll to position [91, 0]
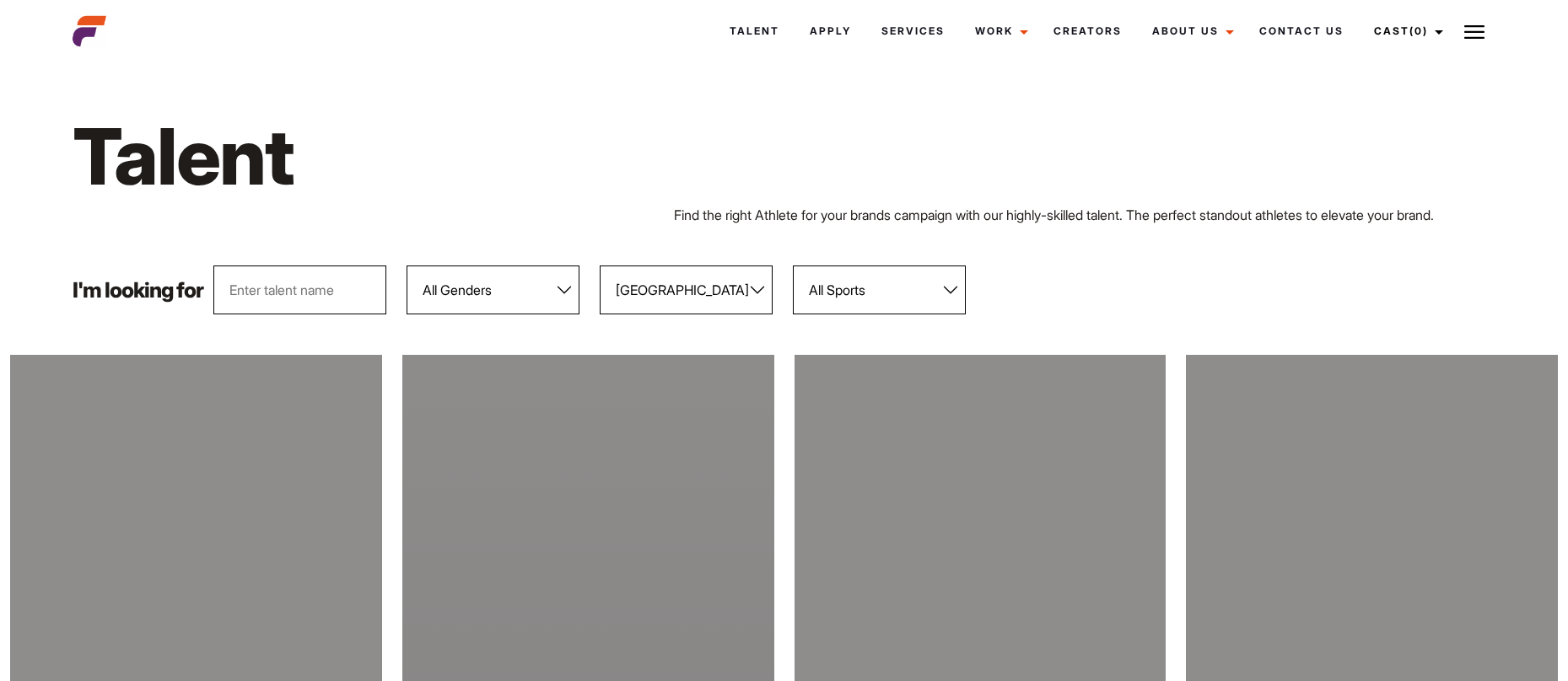
select select "118"
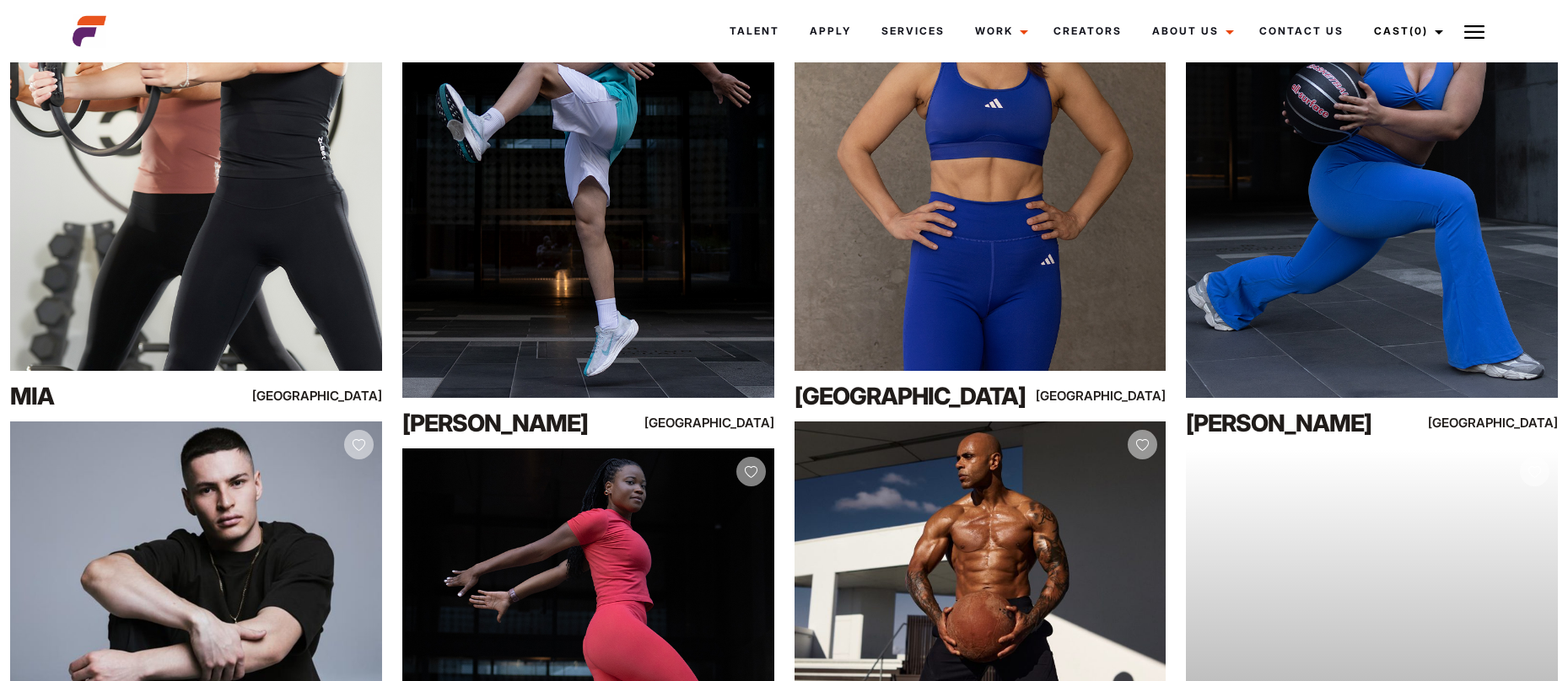
scroll to position [8495, 0]
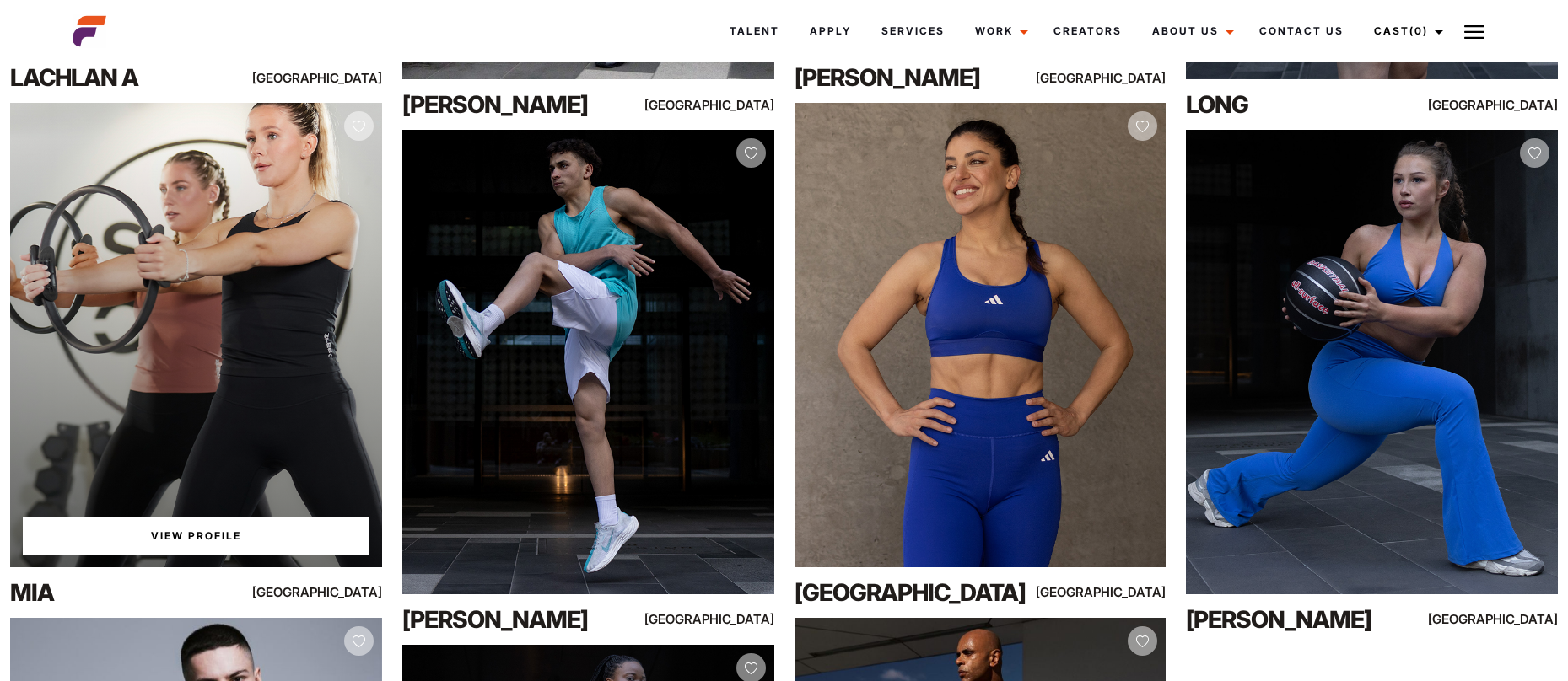
click at [232, 544] on link "View Profile" at bounding box center [196, 536] width 347 height 37
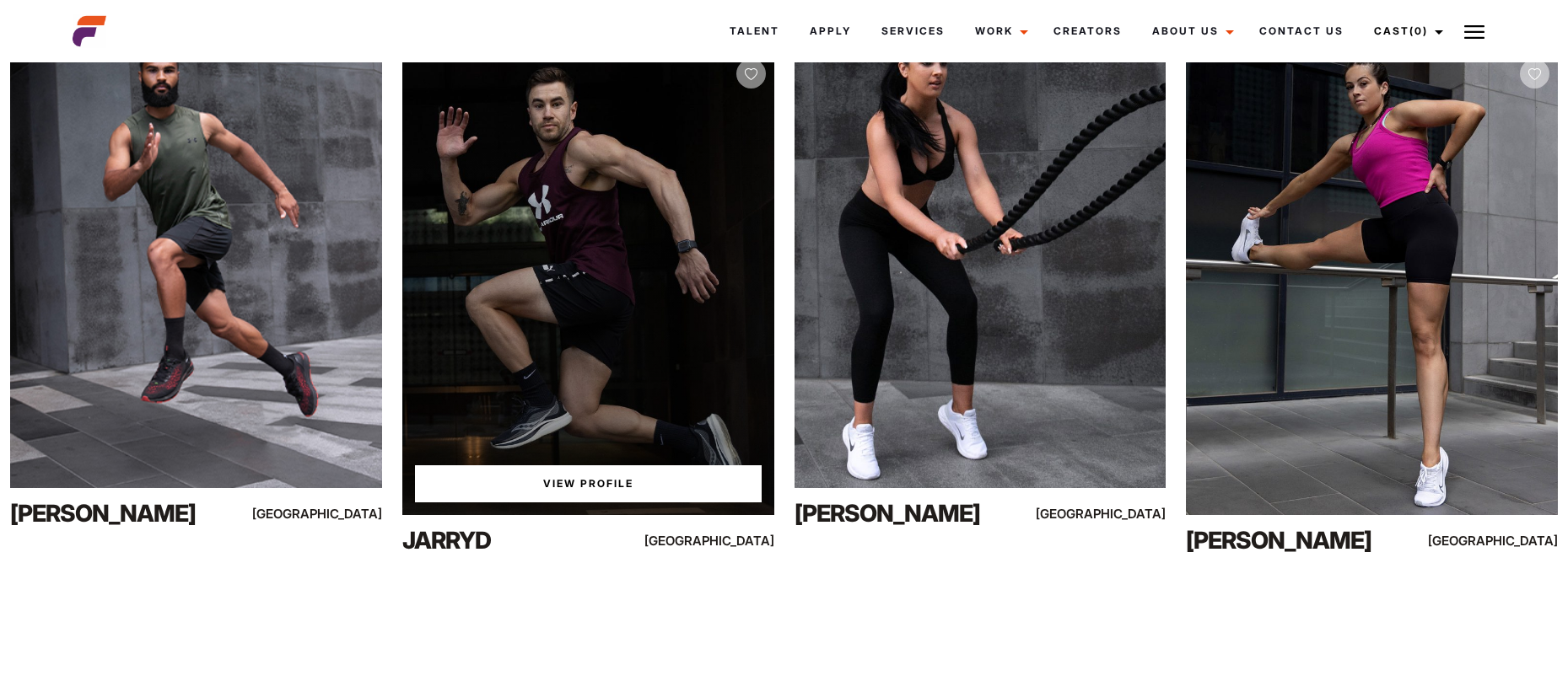
scroll to position [13832, 0]
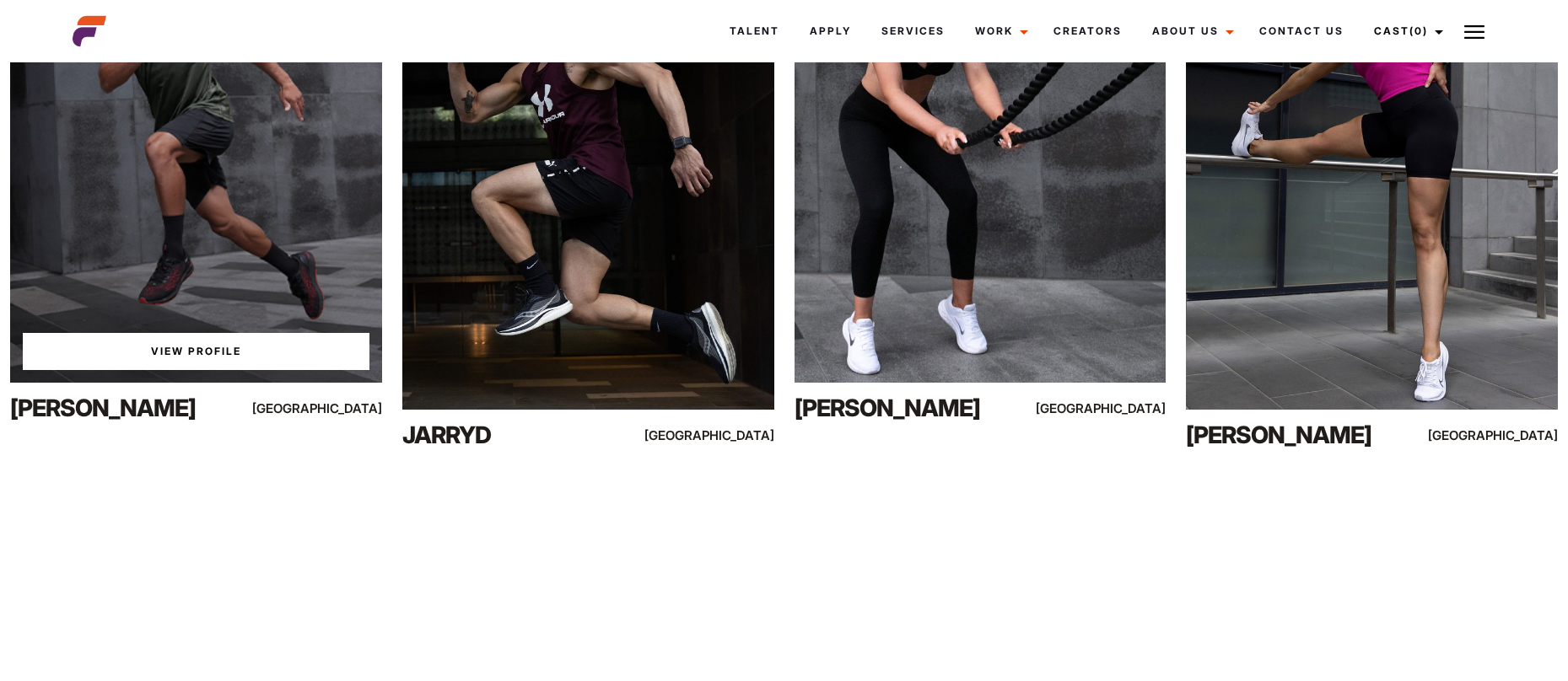
click at [315, 360] on link "View Profile" at bounding box center [196, 351] width 347 height 37
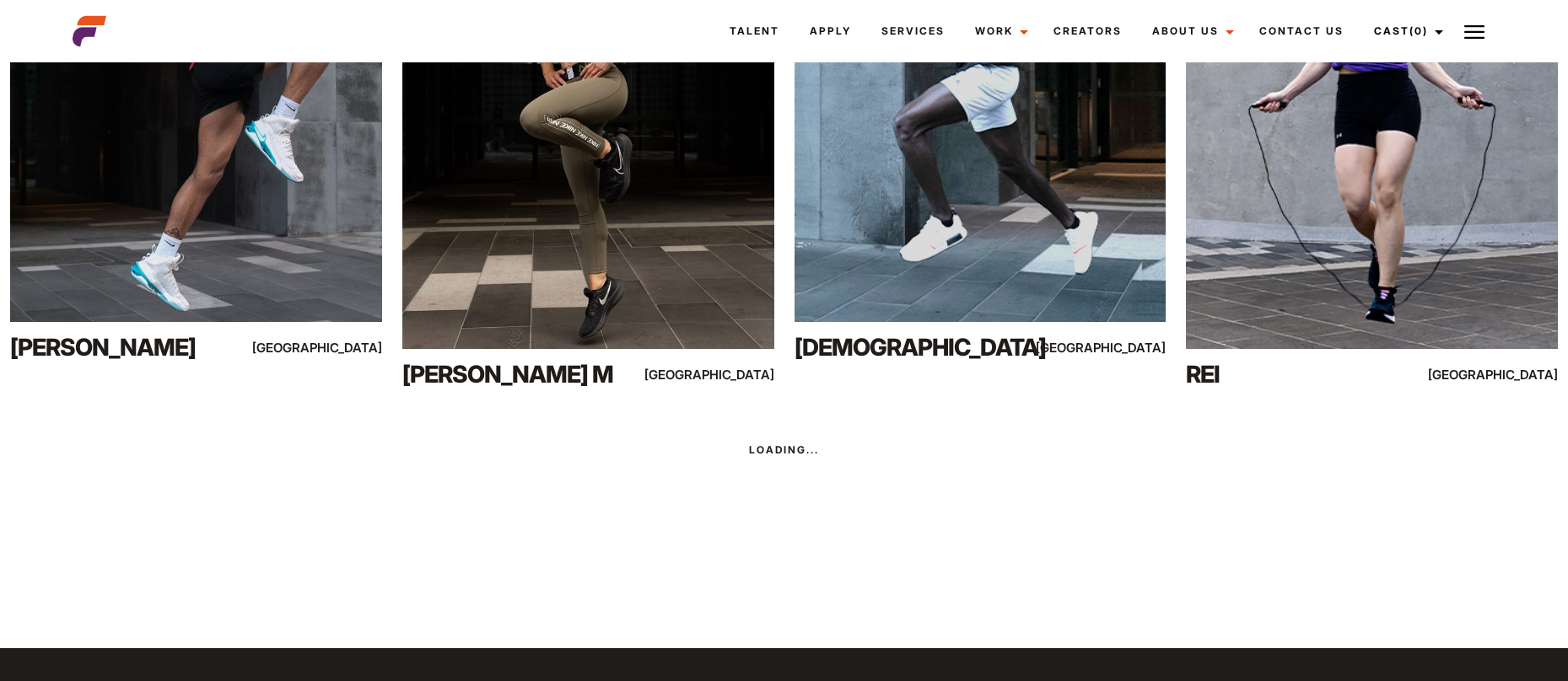
scroll to position [15488, 0]
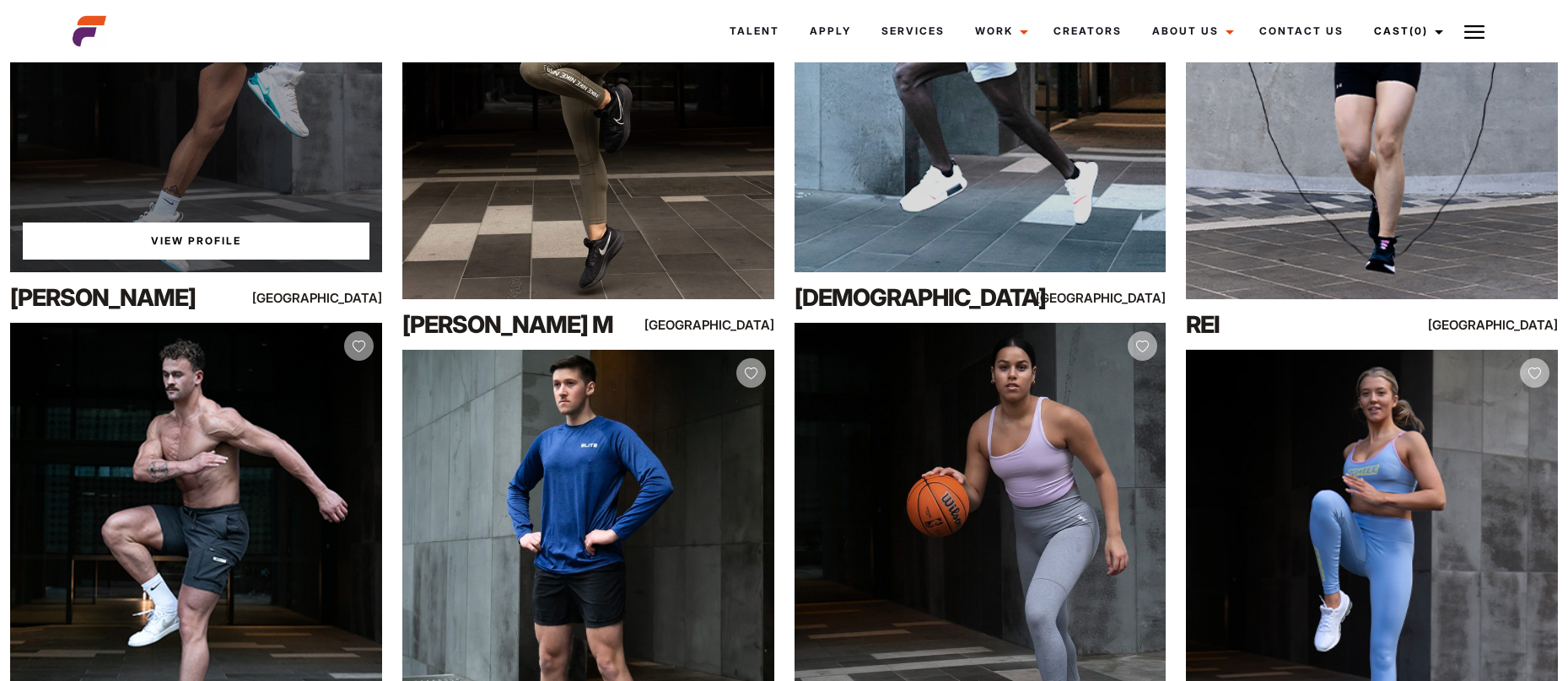
click at [295, 244] on link "View Profile" at bounding box center [196, 241] width 347 height 37
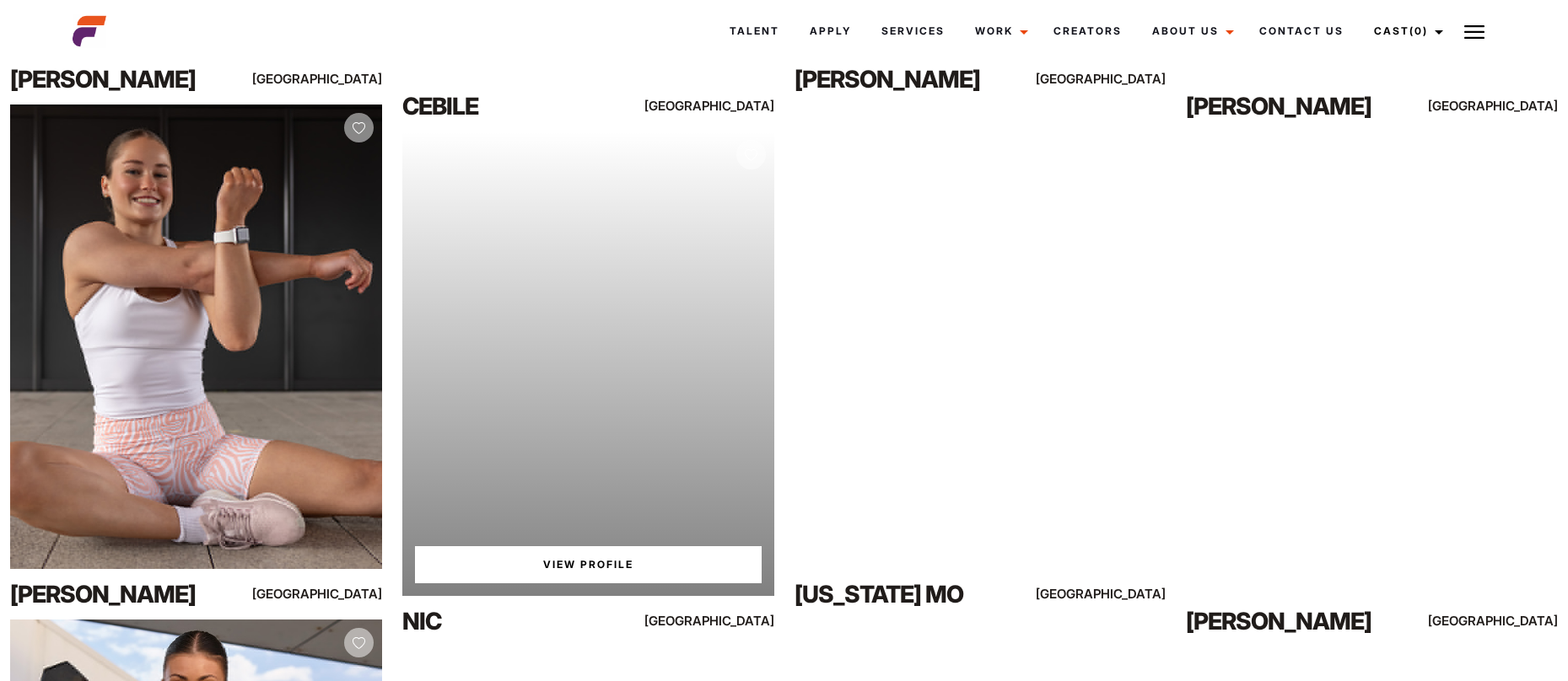
scroll to position [766, 0]
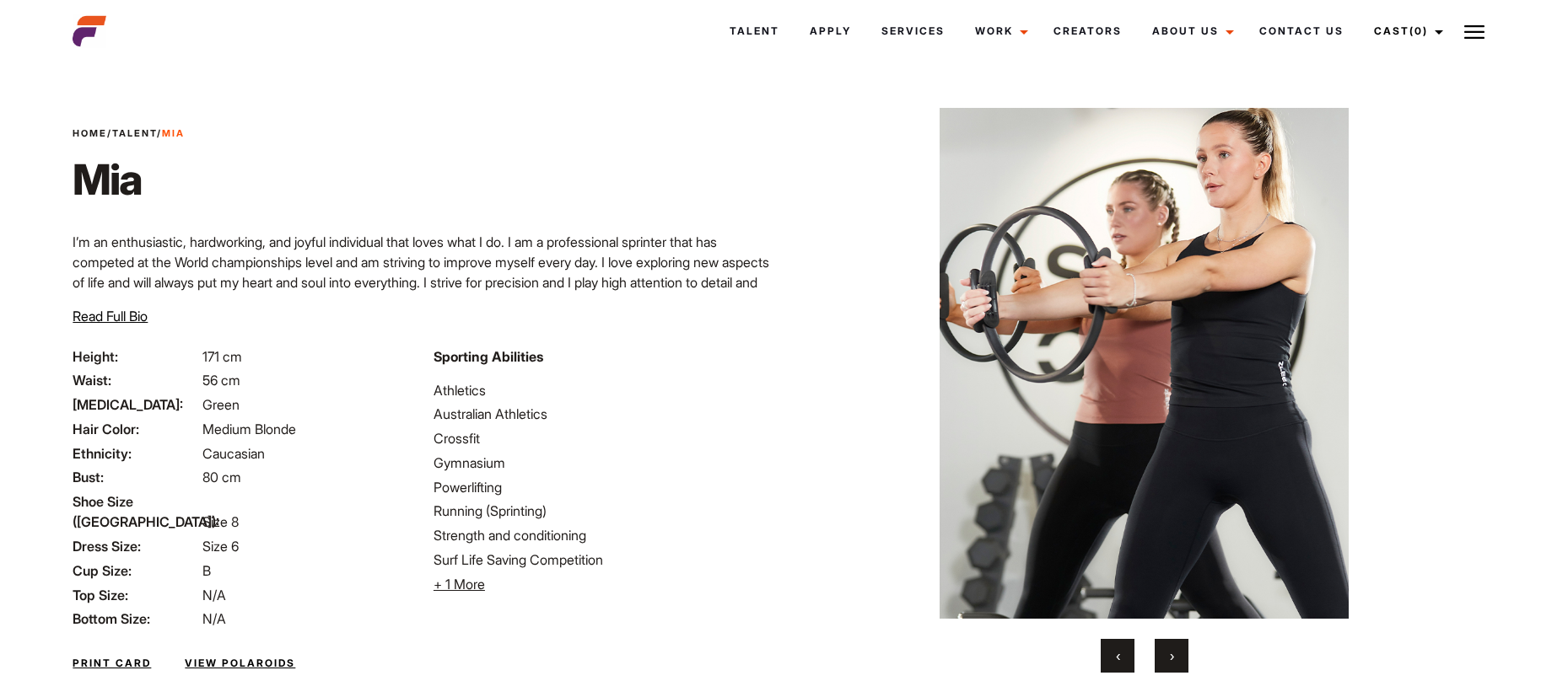
click at [1186, 651] on button "›" at bounding box center [1170, 656] width 34 height 34
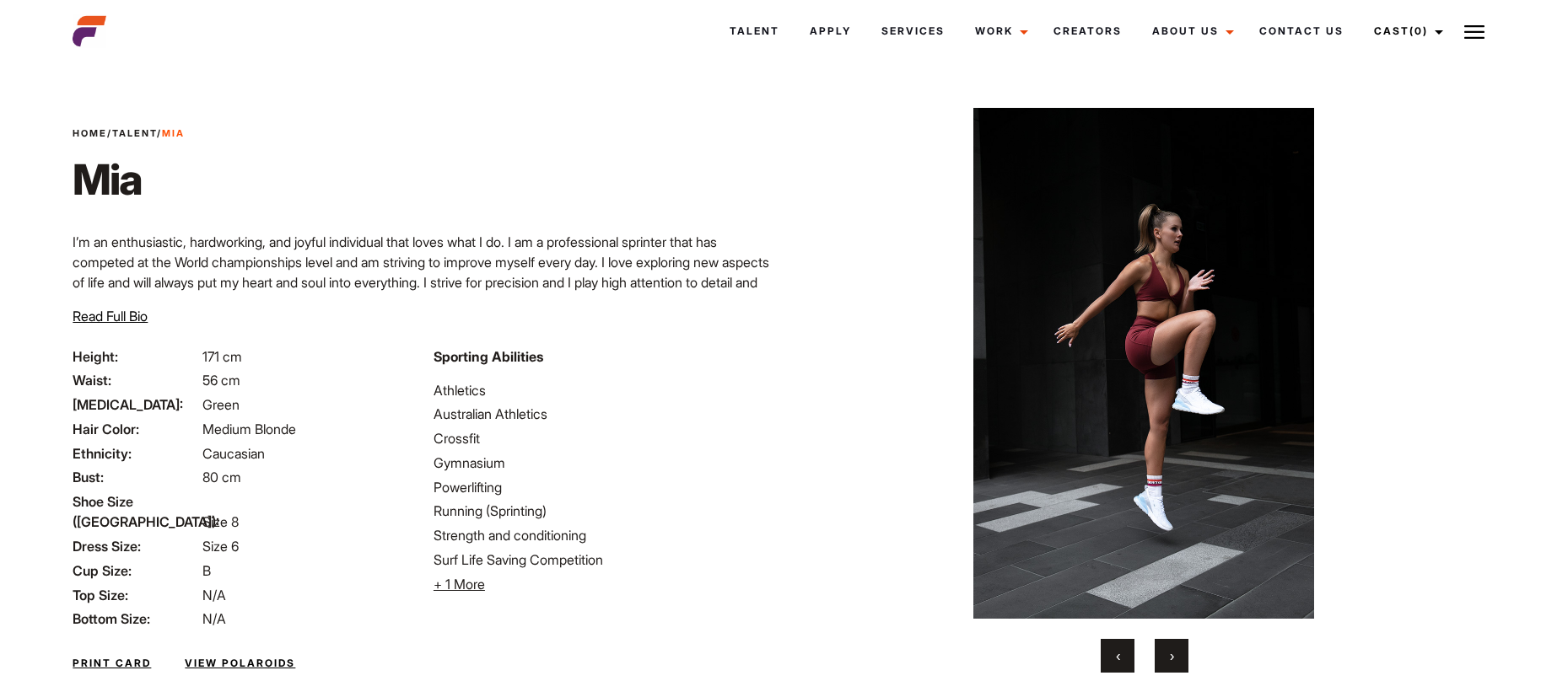
click at [1186, 651] on button "›" at bounding box center [1170, 656] width 34 height 34
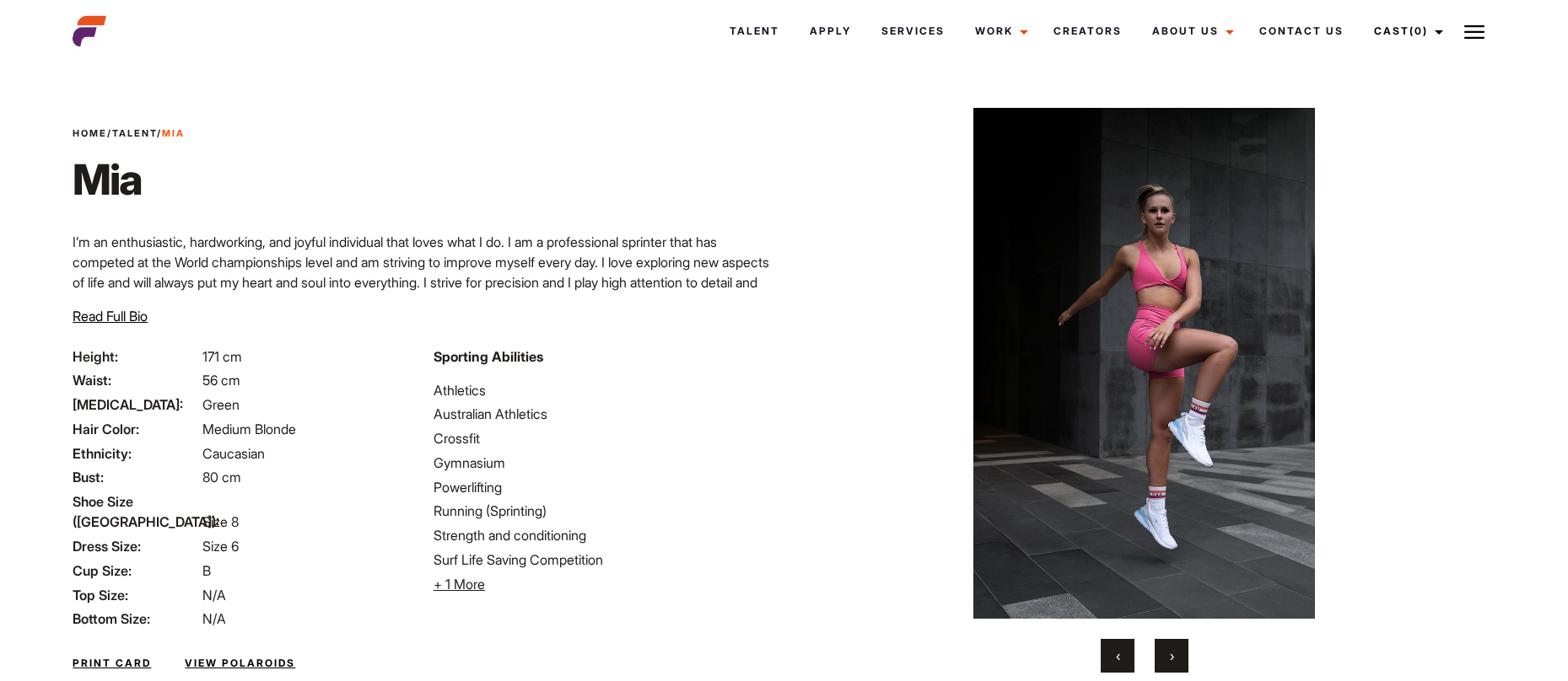
click at [1186, 651] on button "›" at bounding box center [1170, 656] width 34 height 34
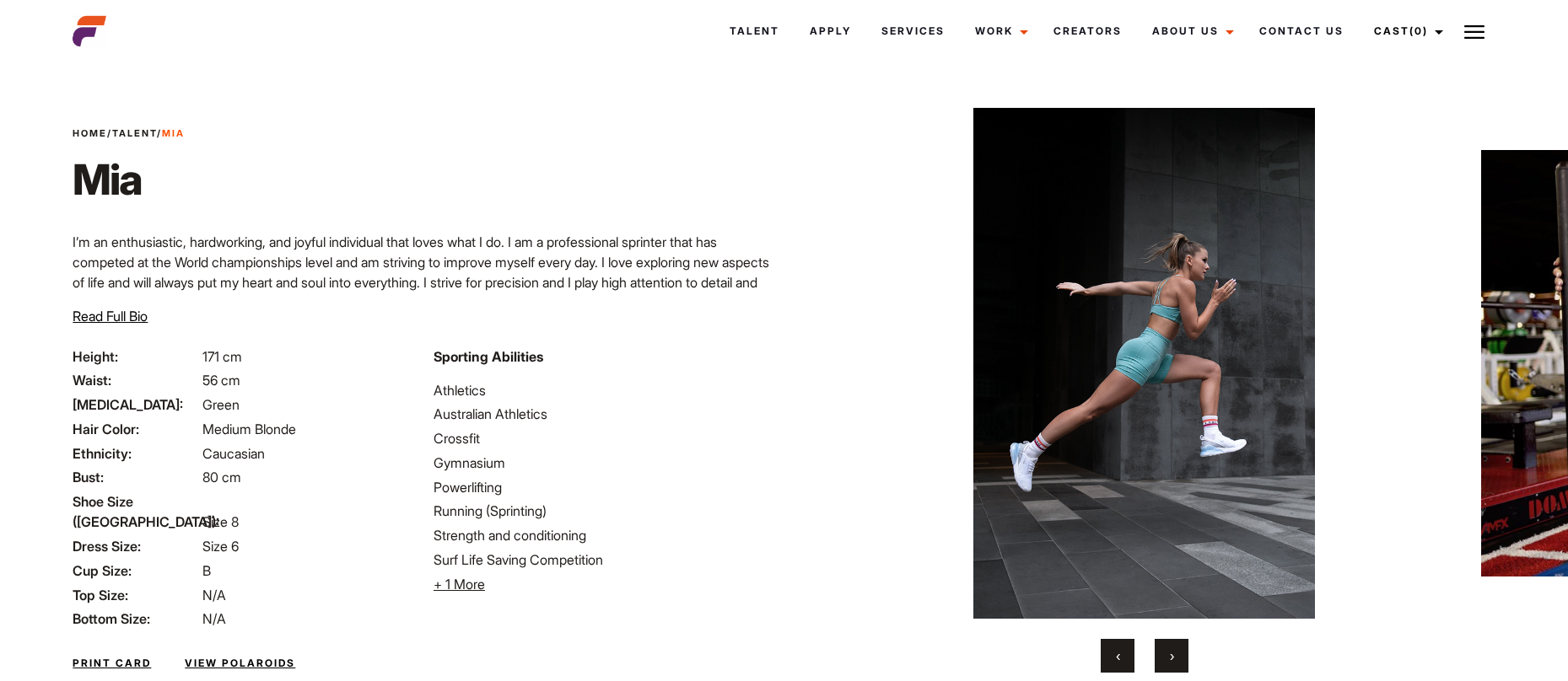
click at [1186, 651] on button "›" at bounding box center [1170, 656] width 34 height 34
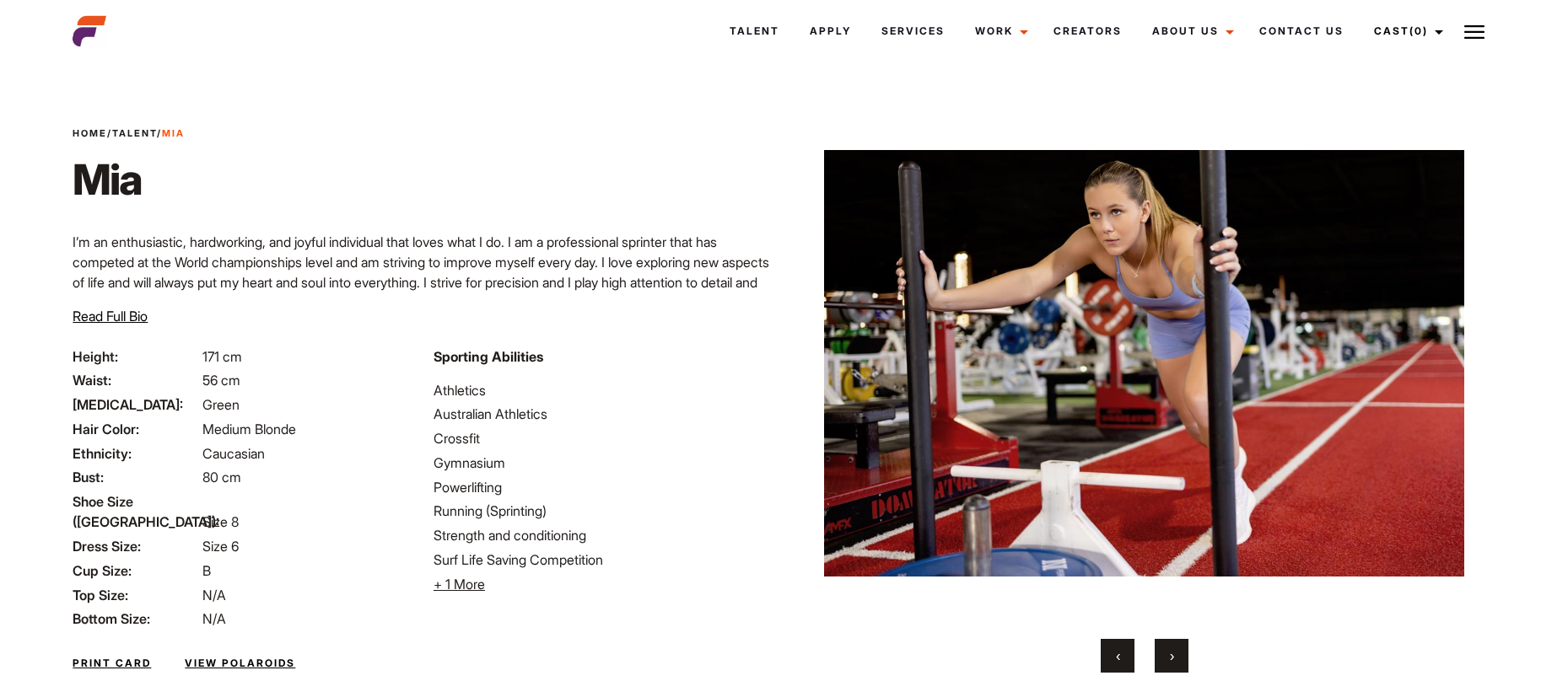
click at [1186, 651] on button "›" at bounding box center [1170, 656] width 34 height 34
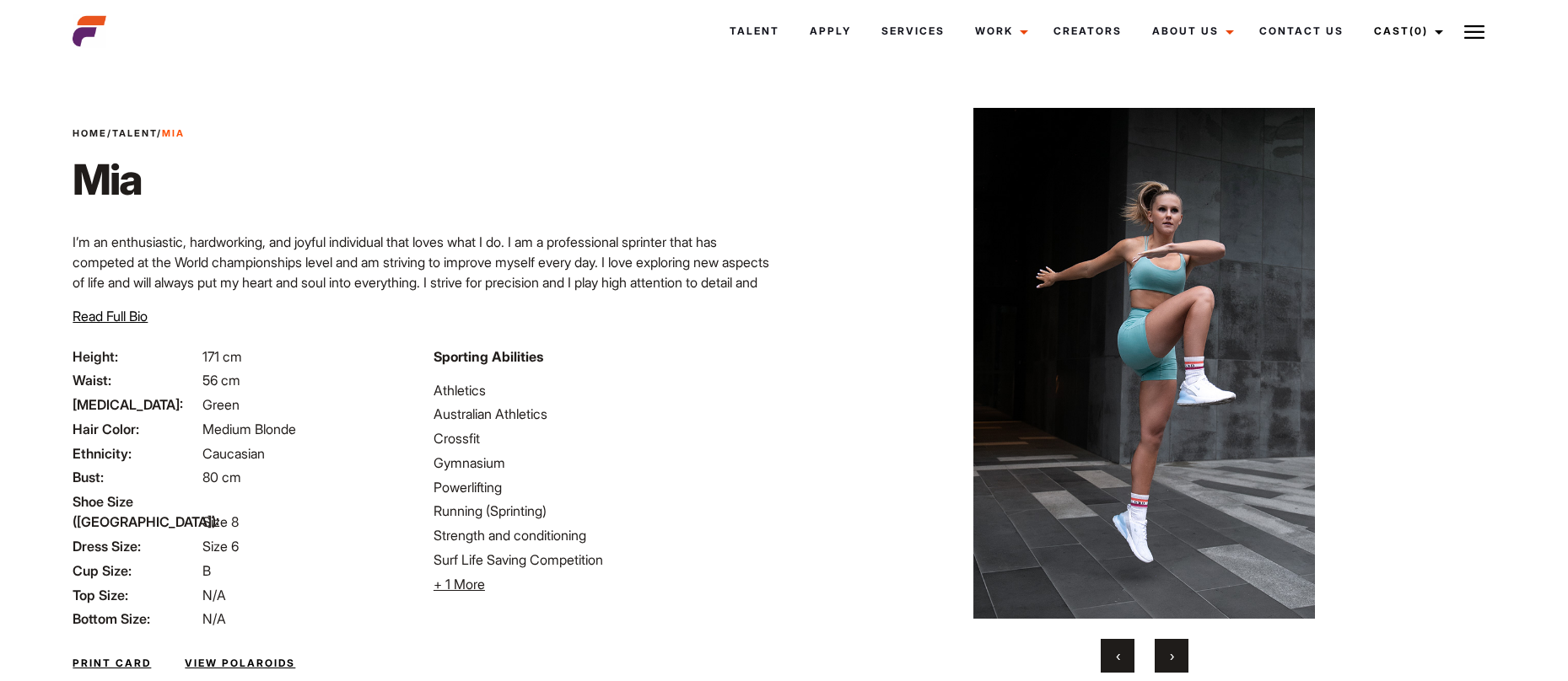
click at [1186, 651] on button "›" at bounding box center [1170, 656] width 34 height 34
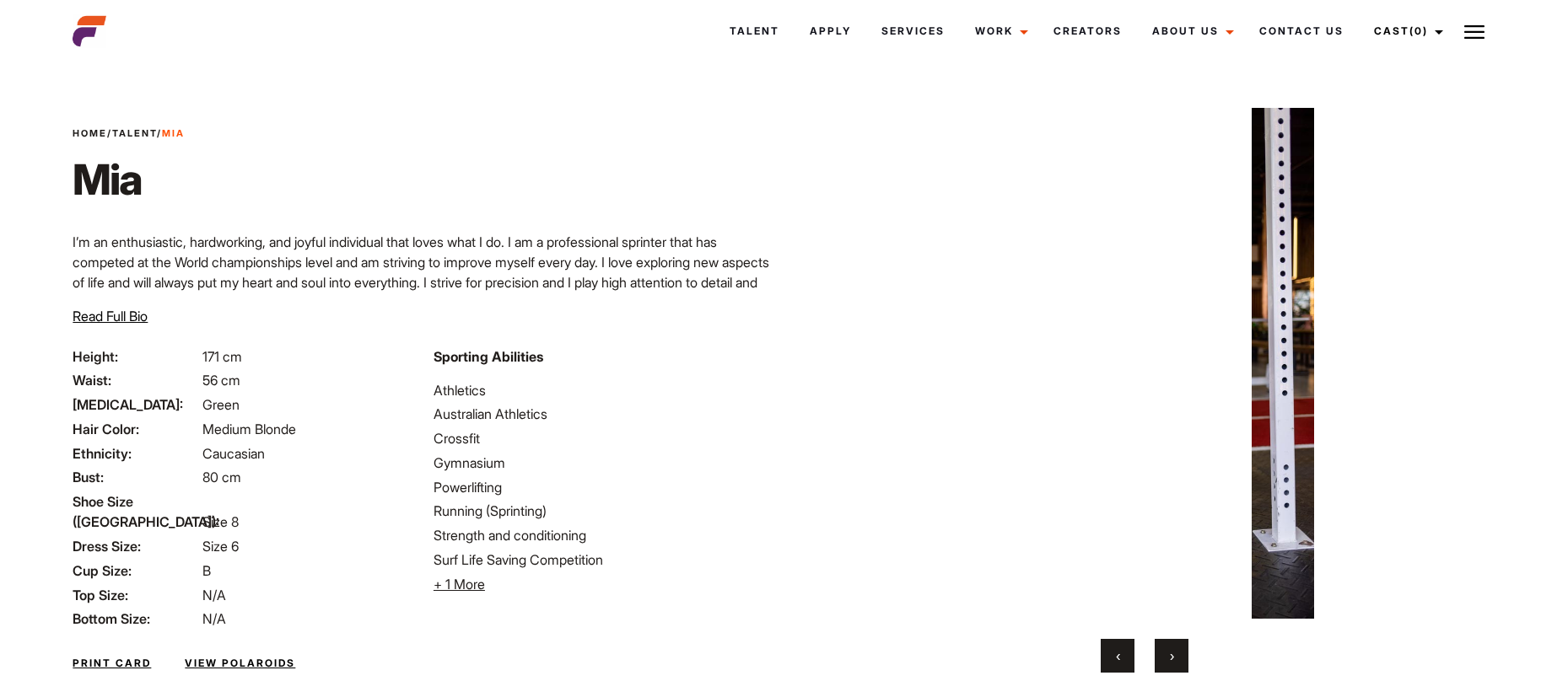
scroll to position [105, 0]
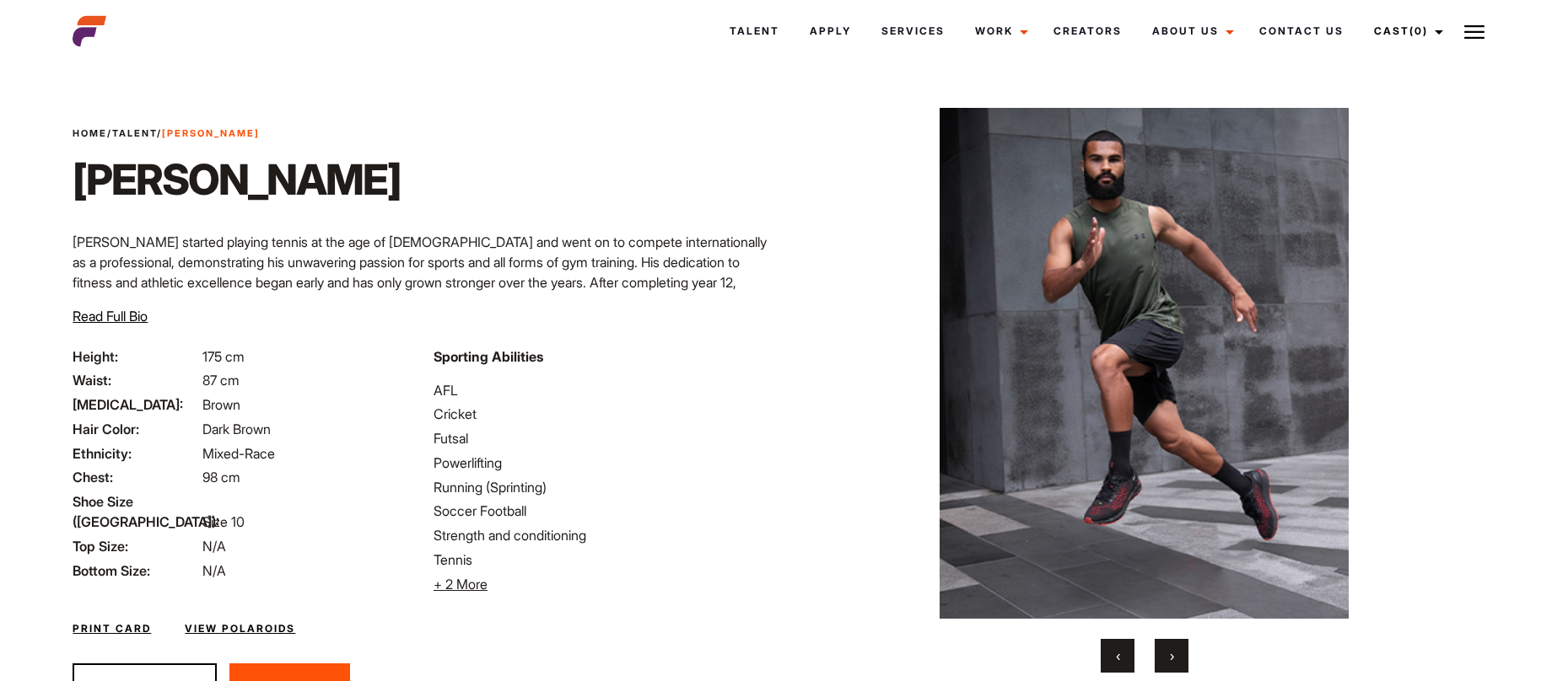
scroll to position [91, 0]
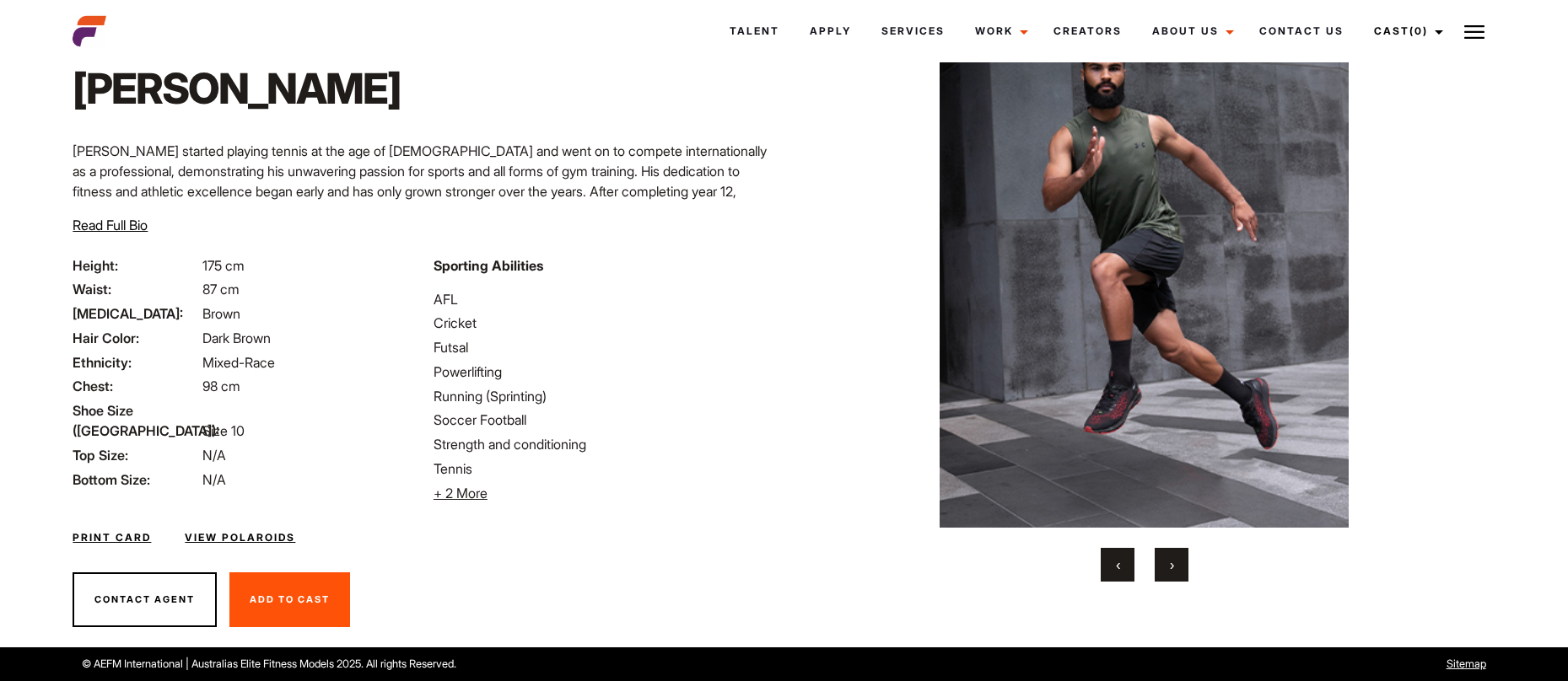
click at [1153, 560] on div "‹ ›" at bounding box center [1143, 565] width 640 height 34
click at [1146, 574] on div "‹ ›" at bounding box center [1143, 565] width 640 height 34
click at [1153, 569] on div "‹ ›" at bounding box center [1143, 565] width 640 height 34
click at [1167, 569] on button "›" at bounding box center [1170, 565] width 34 height 34
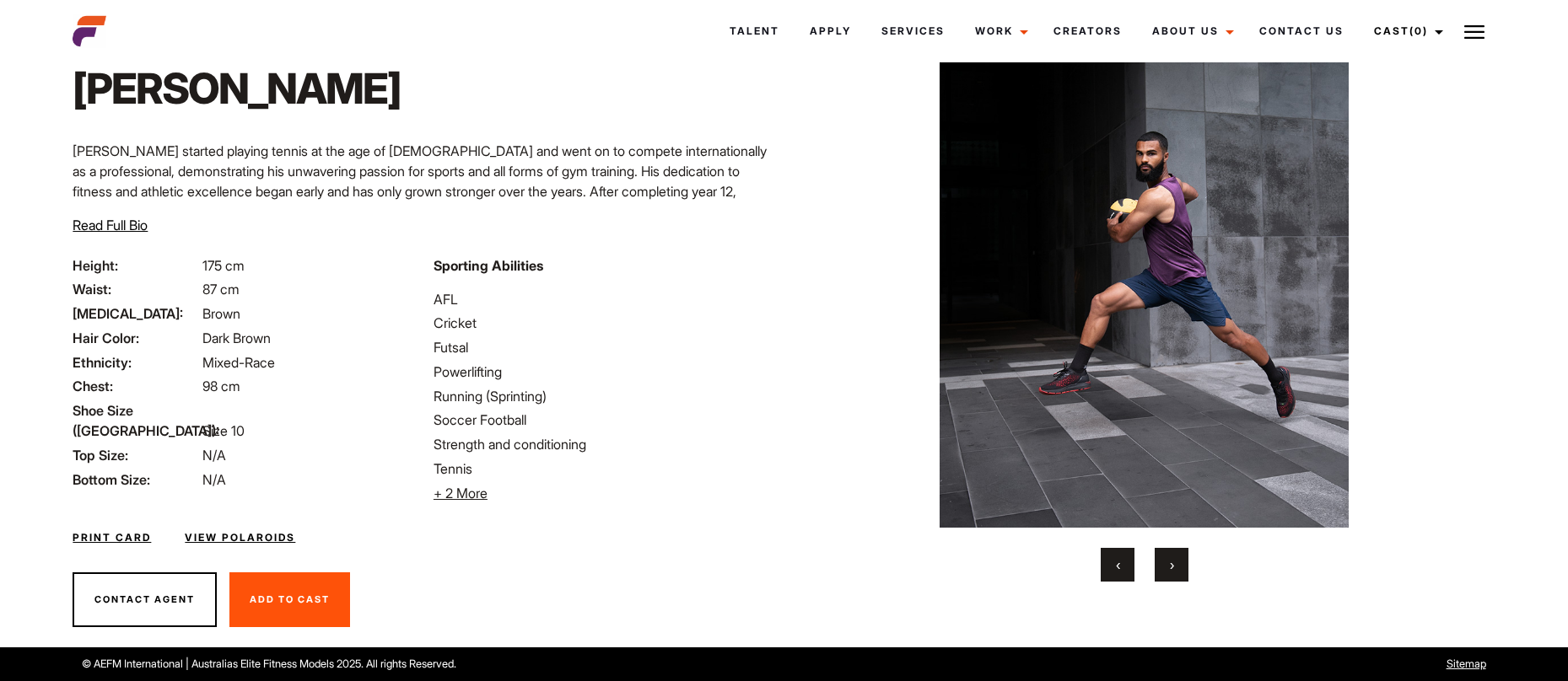
click at [1167, 569] on button "›" at bounding box center [1170, 565] width 34 height 34
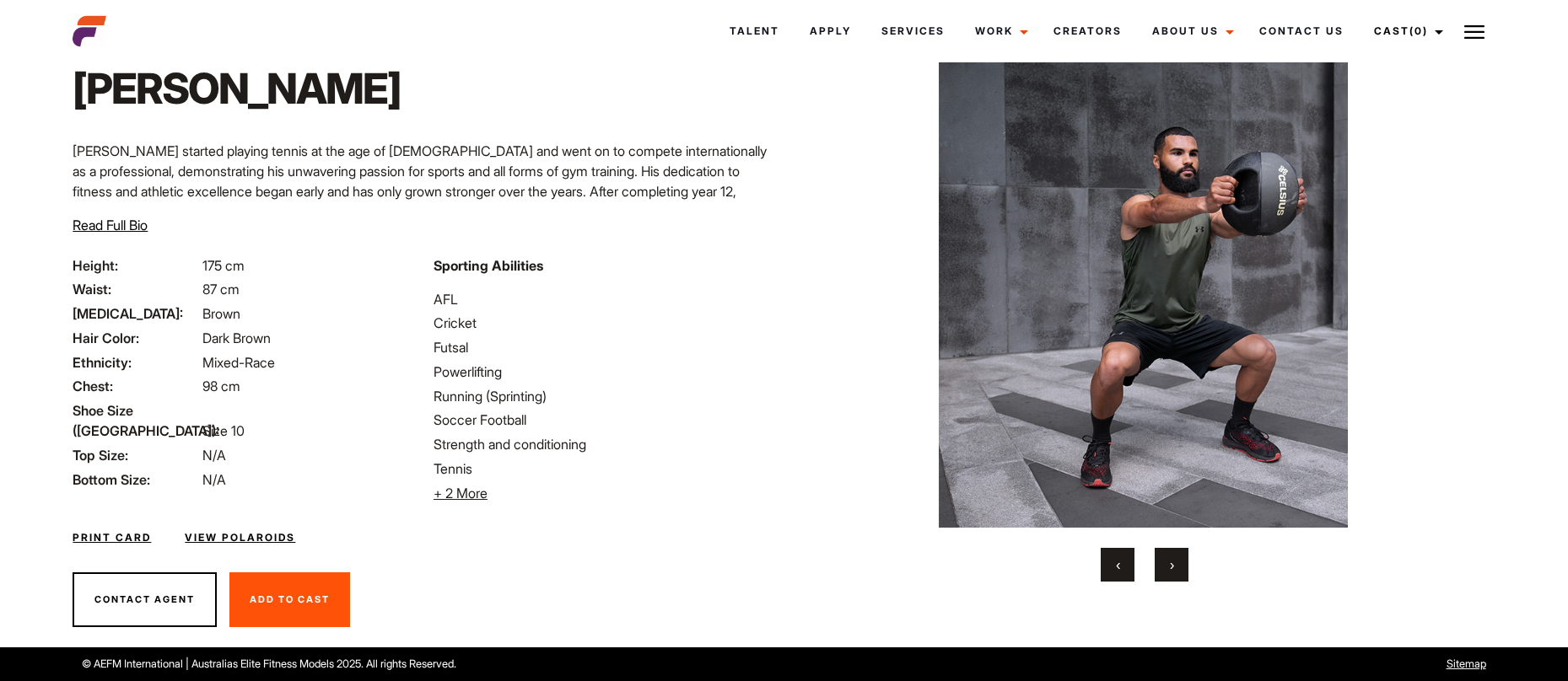
click at [1167, 569] on button "›" at bounding box center [1170, 565] width 34 height 34
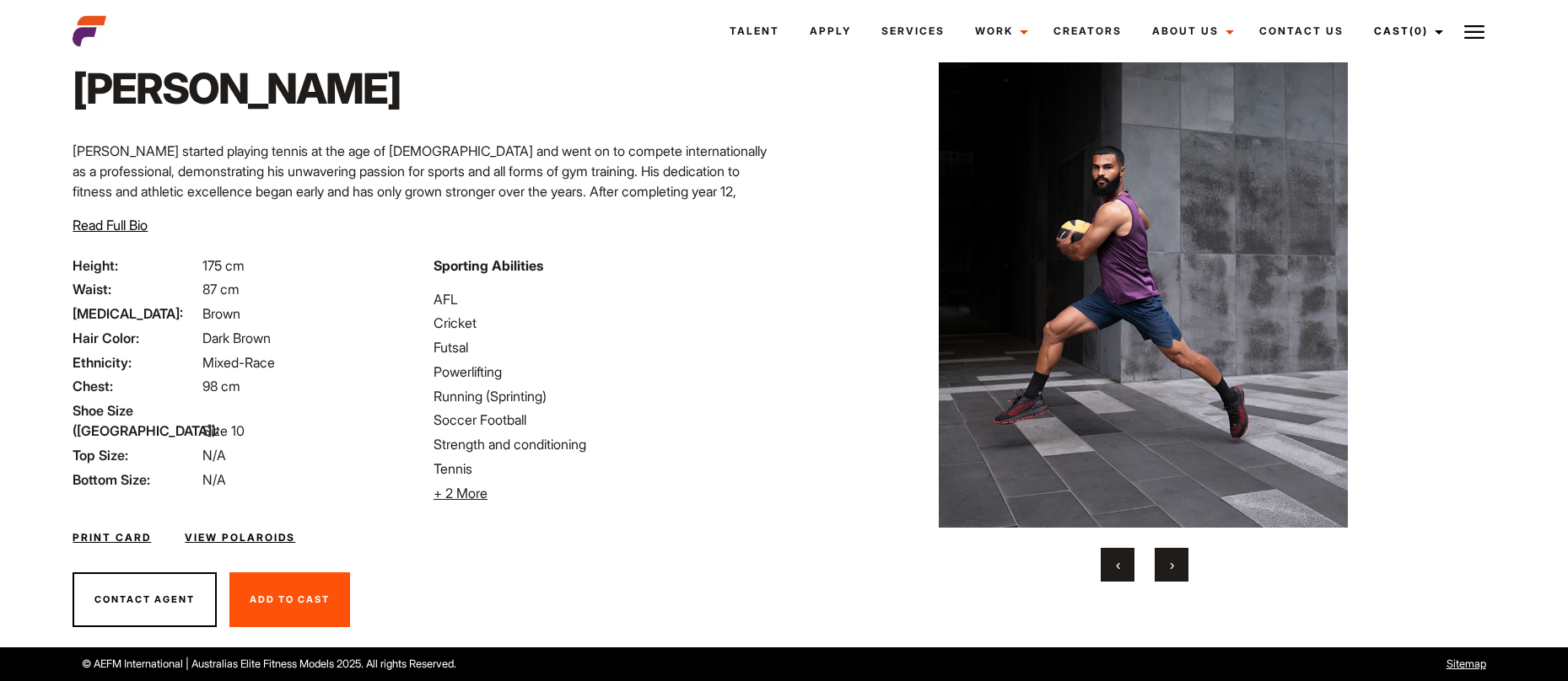
click at [1169, 571] on button "›" at bounding box center [1170, 565] width 34 height 34
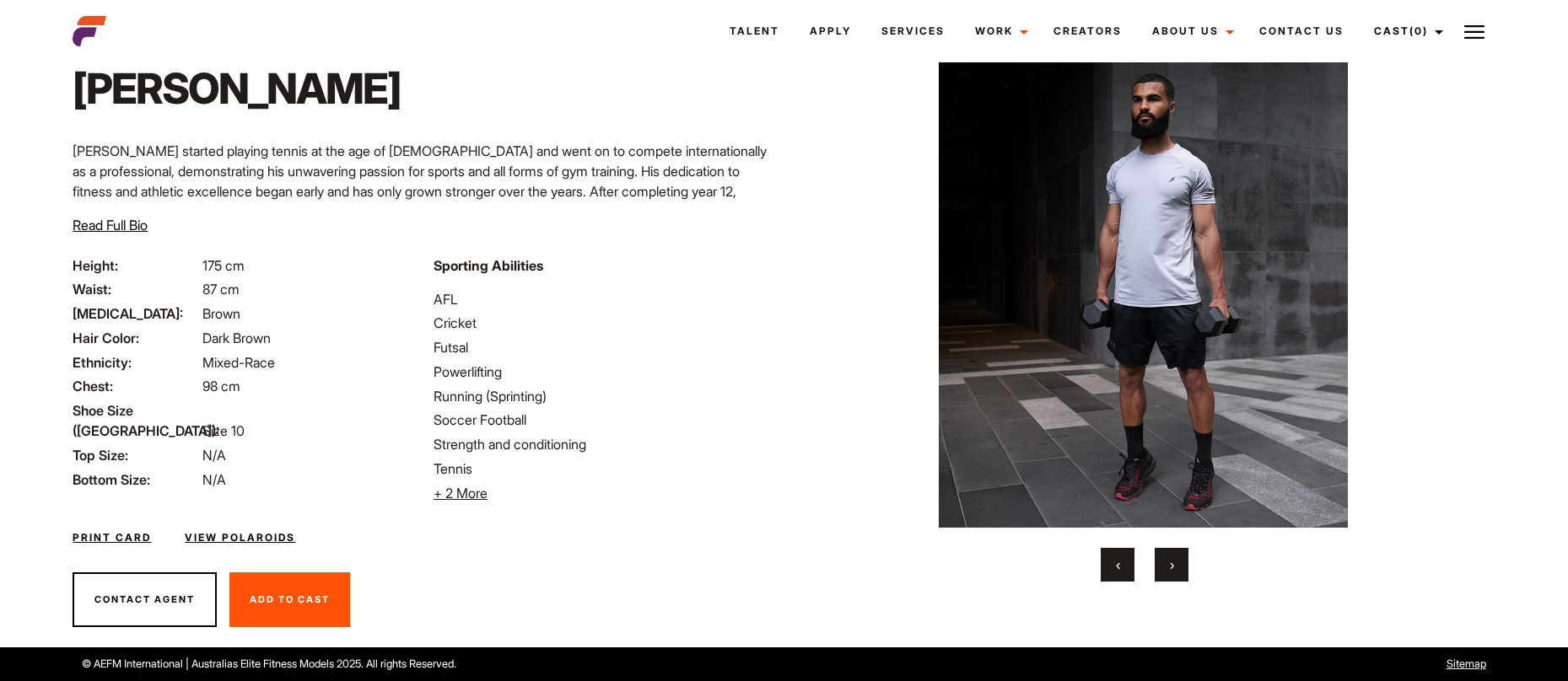
click at [104, 231] on span "Read Full Bio" at bounding box center [110, 225] width 75 height 17
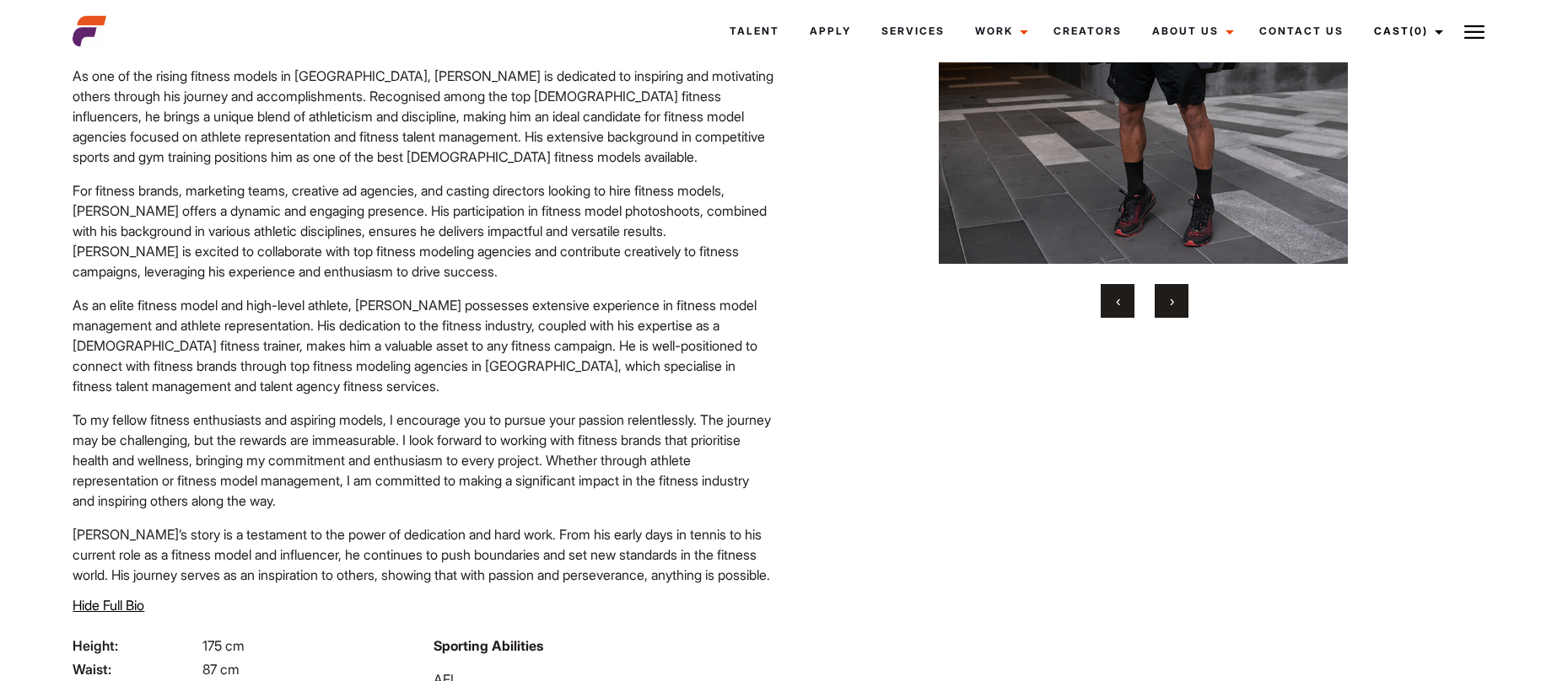
scroll to position [332, 0]
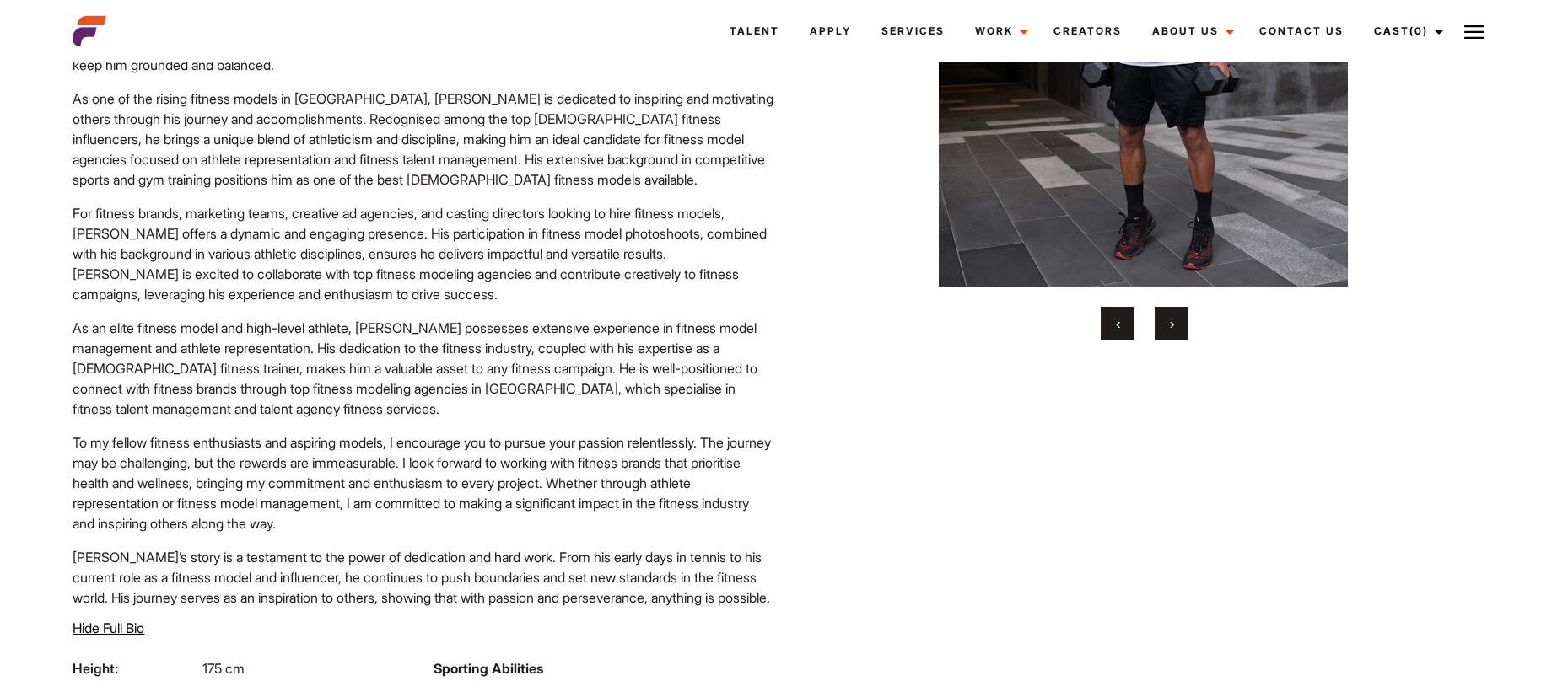
click at [1197, 313] on div "‹ ›" at bounding box center [1143, 323] width 640 height 34
click at [1178, 324] on button "›" at bounding box center [1170, 323] width 34 height 34
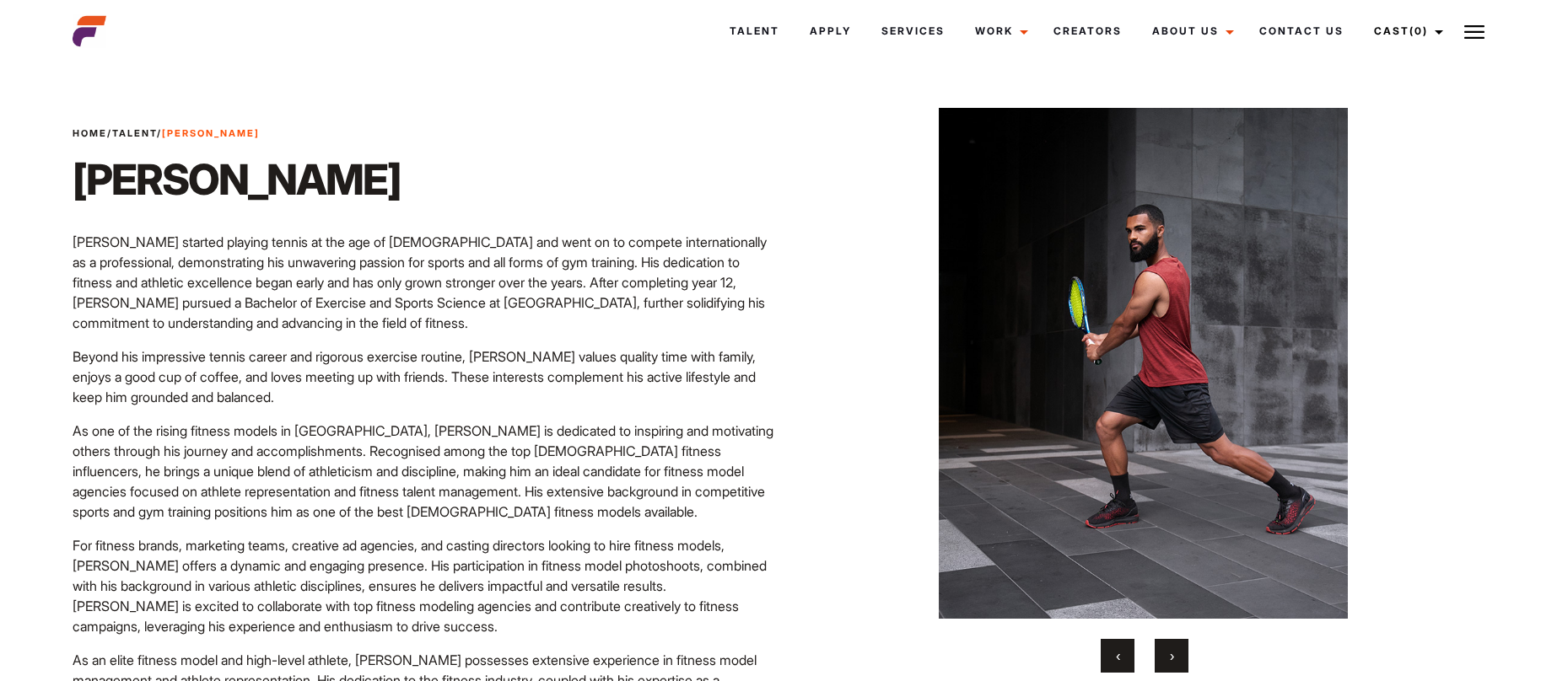
scroll to position [59, 0]
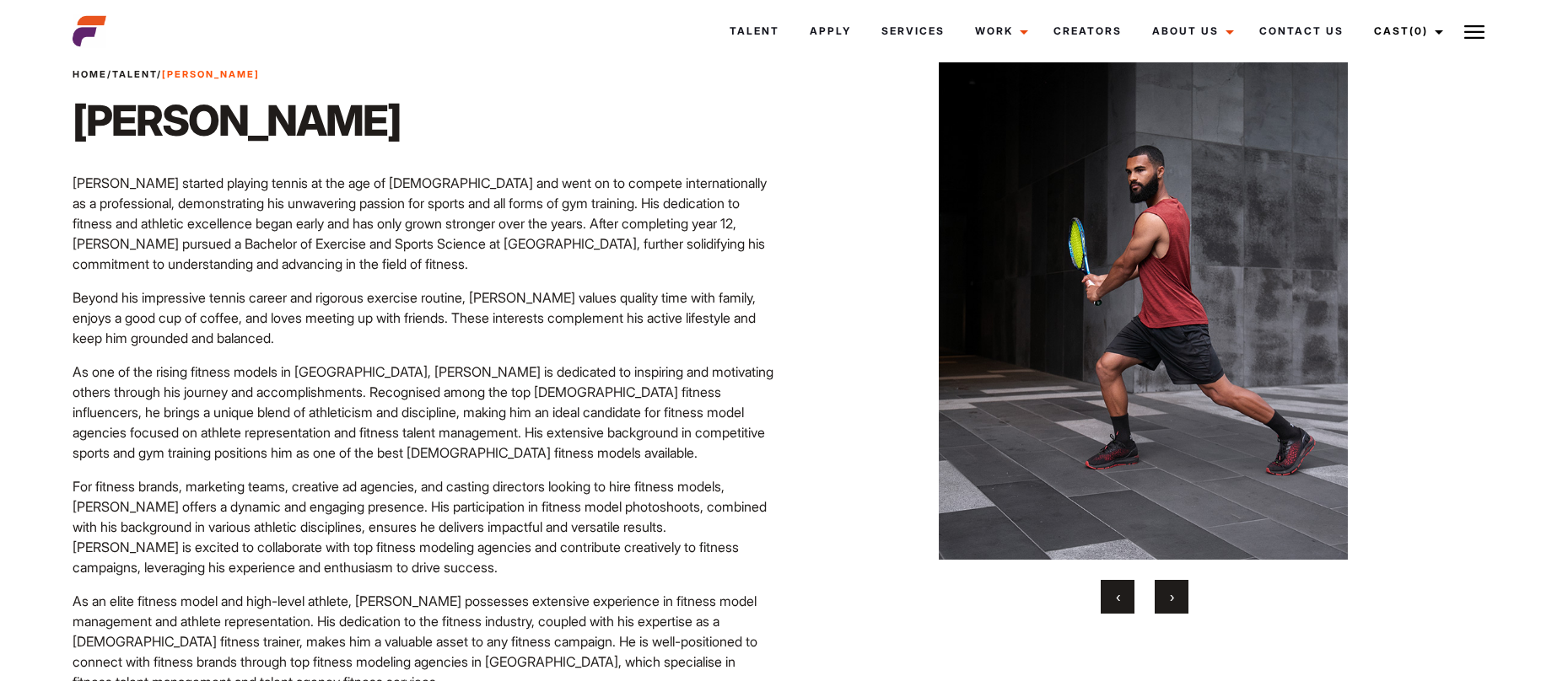
click at [1168, 607] on button "›" at bounding box center [1170, 597] width 34 height 34
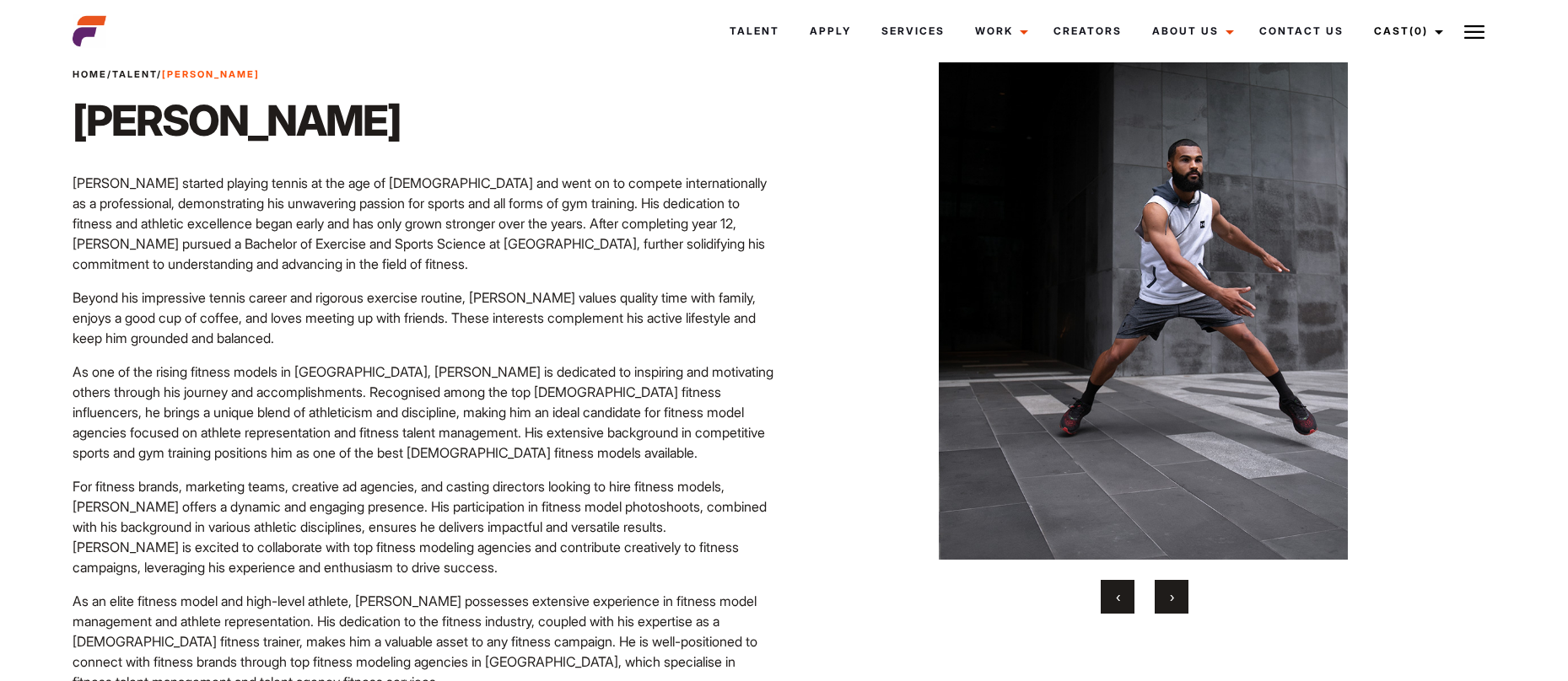
click at [1168, 607] on button "›" at bounding box center [1170, 597] width 34 height 34
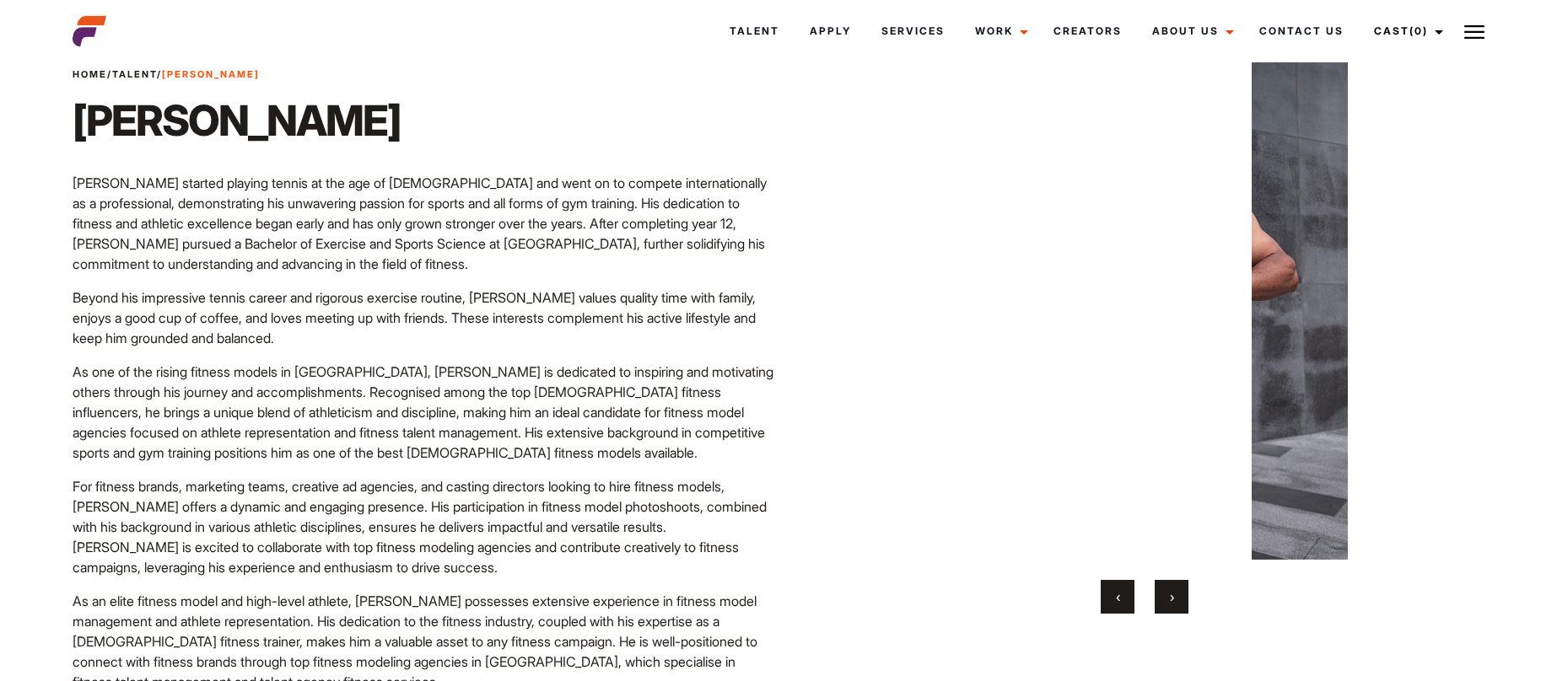
click at [1168, 607] on button "›" at bounding box center [1170, 597] width 34 height 34
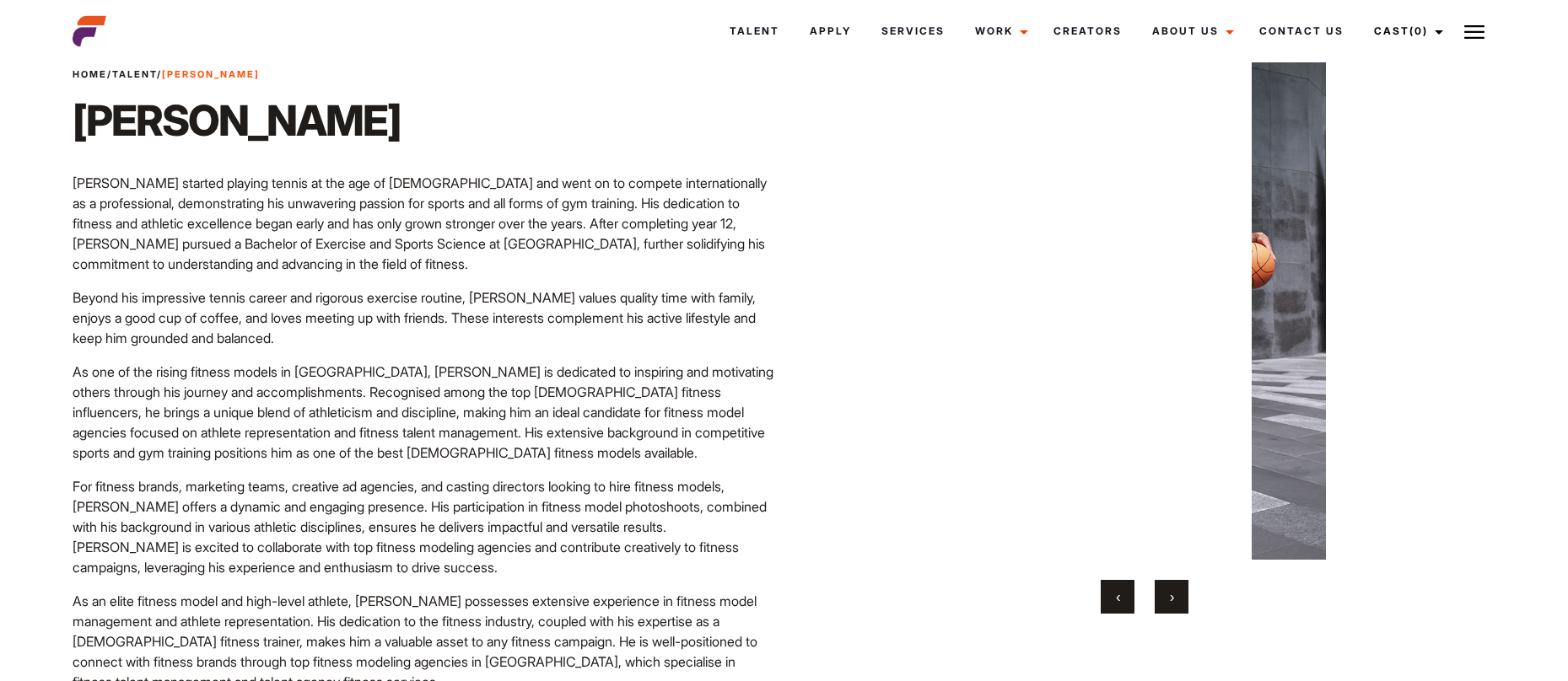
click at [1168, 607] on button "›" at bounding box center [1170, 597] width 34 height 34
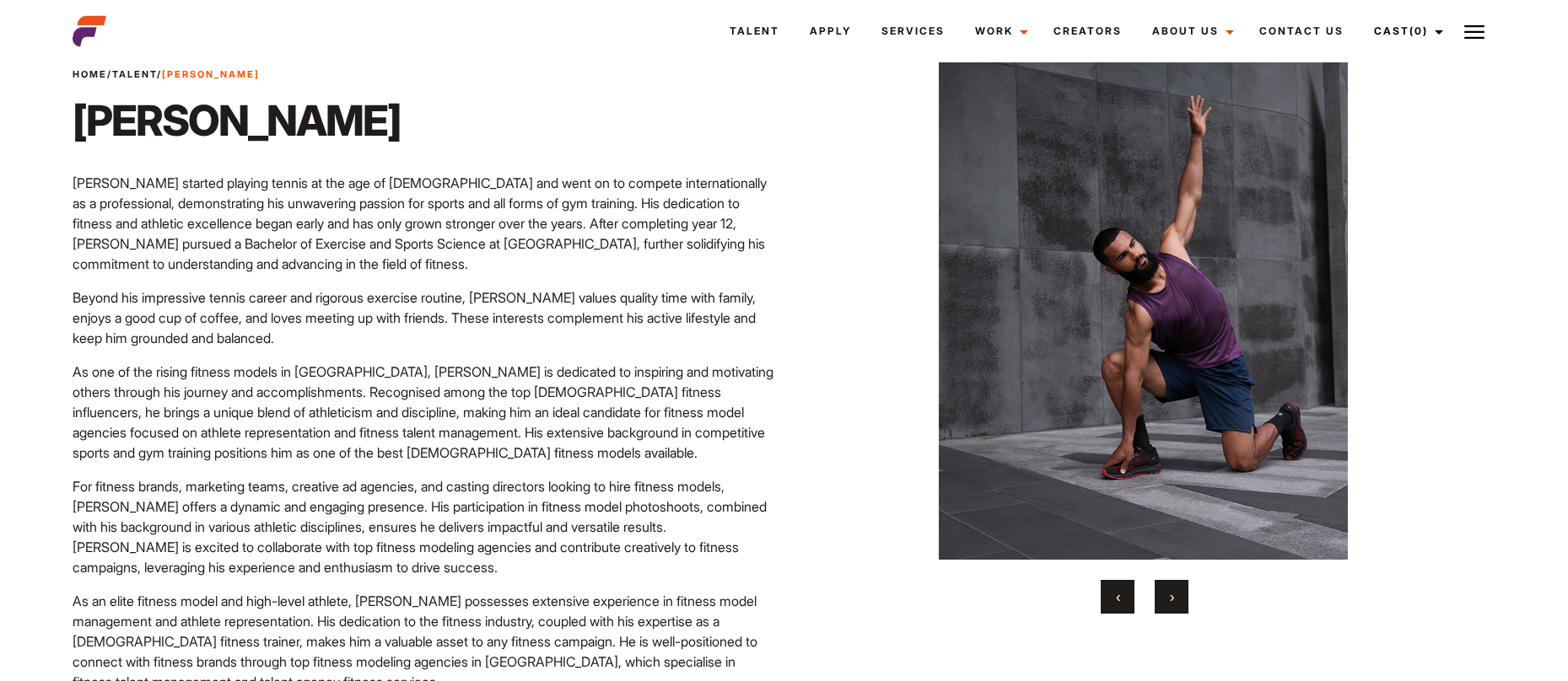
click at [1168, 607] on button "›" at bounding box center [1170, 597] width 34 height 34
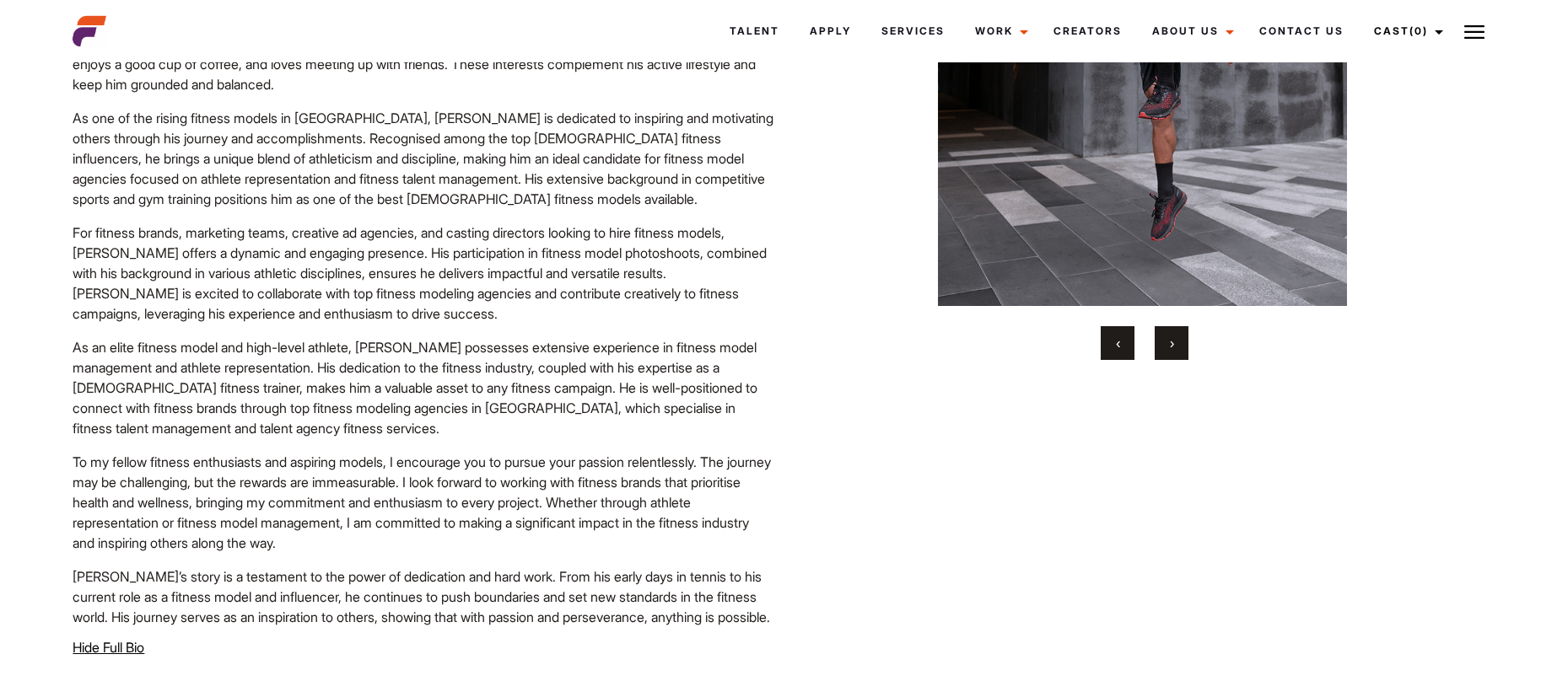
scroll to position [735, 0]
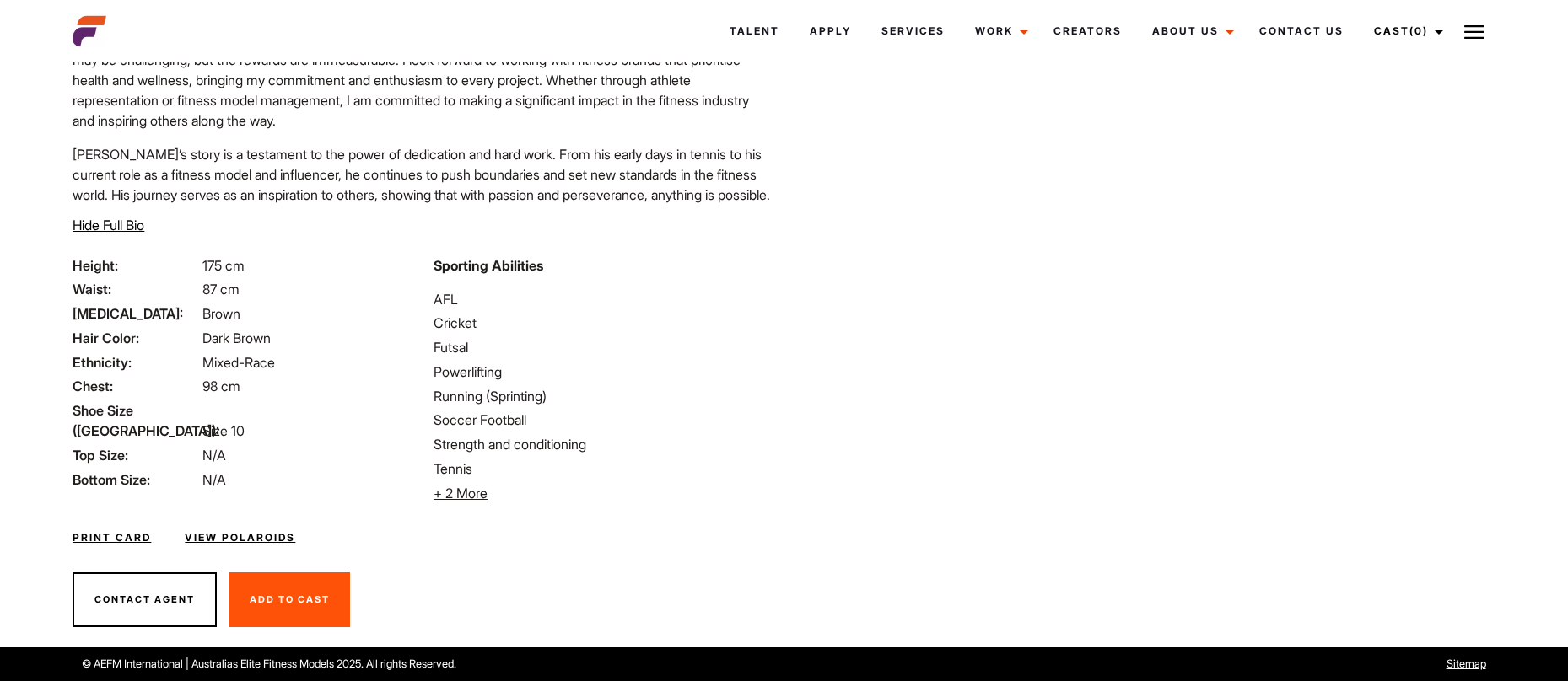
click at [281, 538] on link "View Polaroids" at bounding box center [240, 538] width 111 height 15
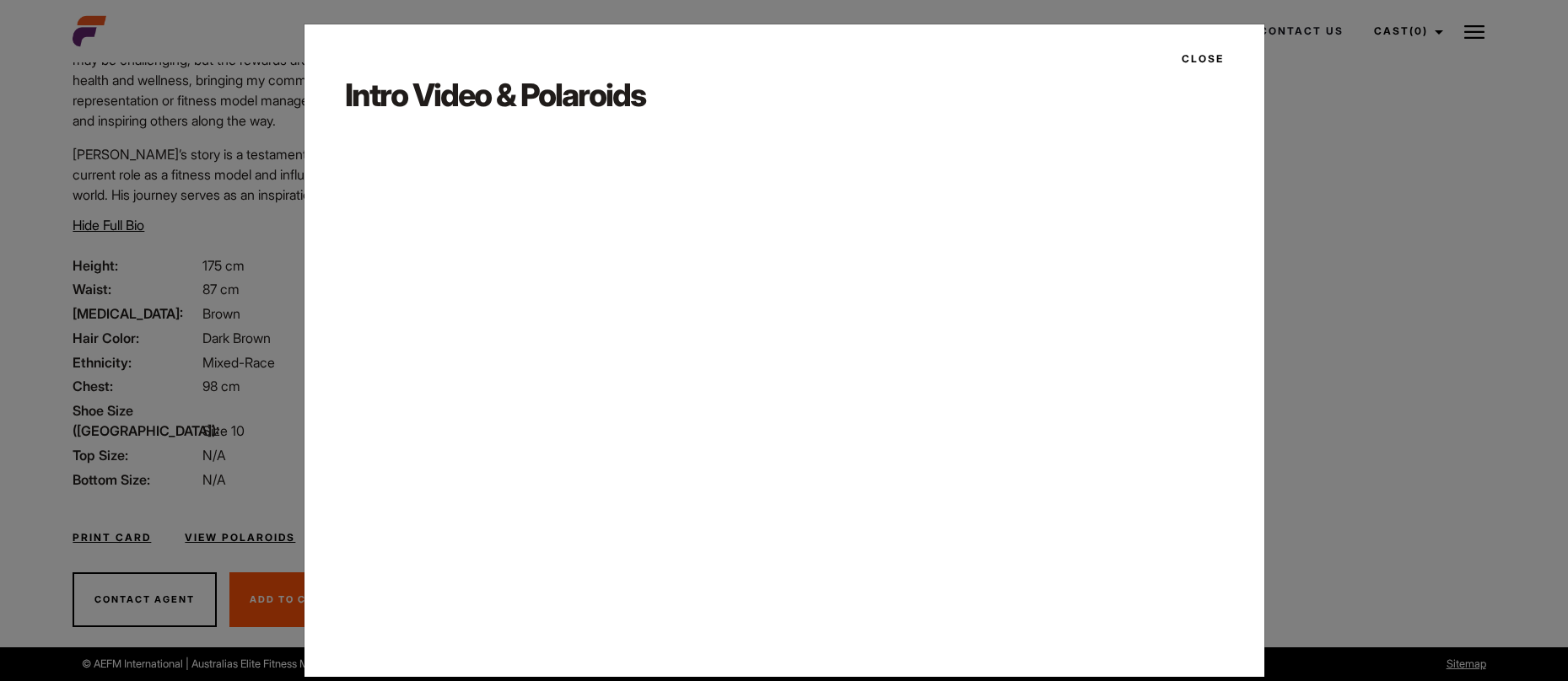
click at [1321, 153] on div "Close Intro Video & Polaroids" at bounding box center [784, 340] width 1568 height 681
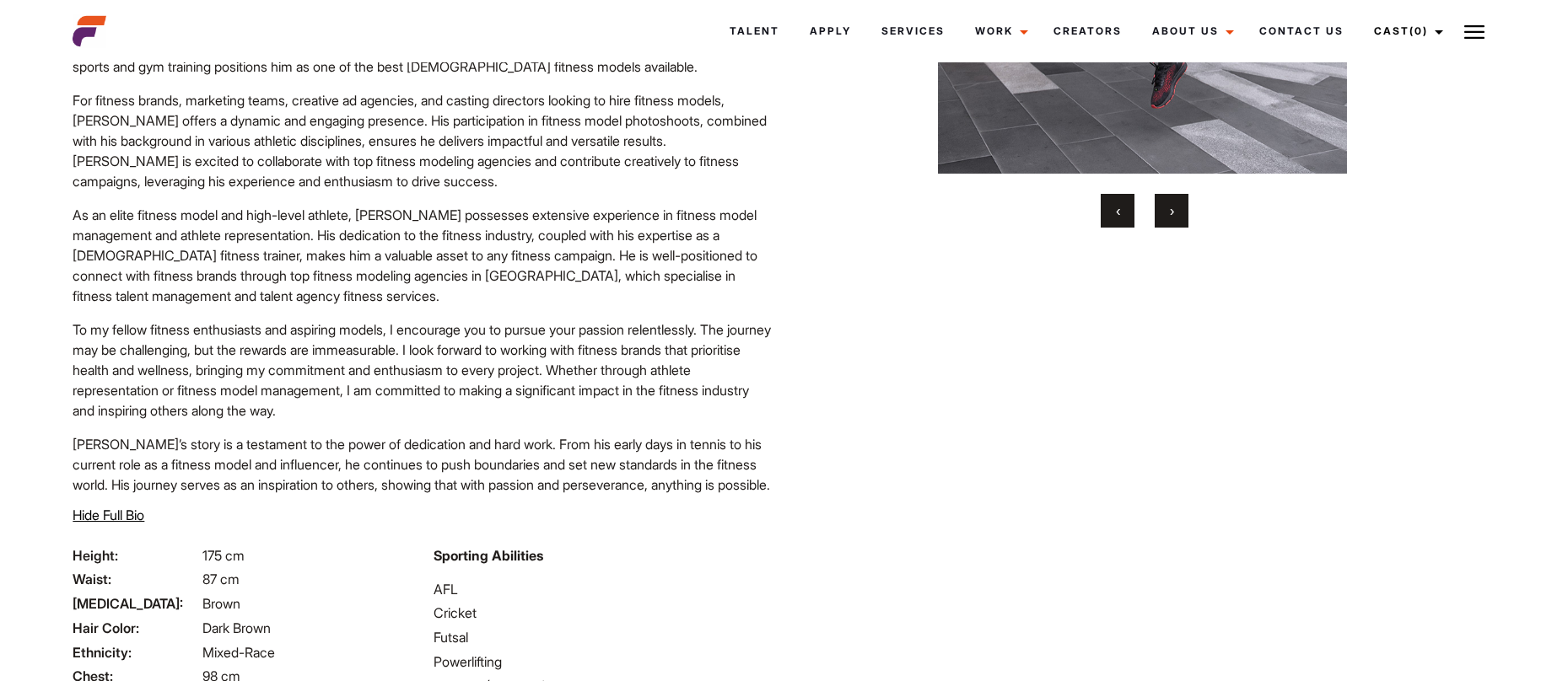
scroll to position [0, 0]
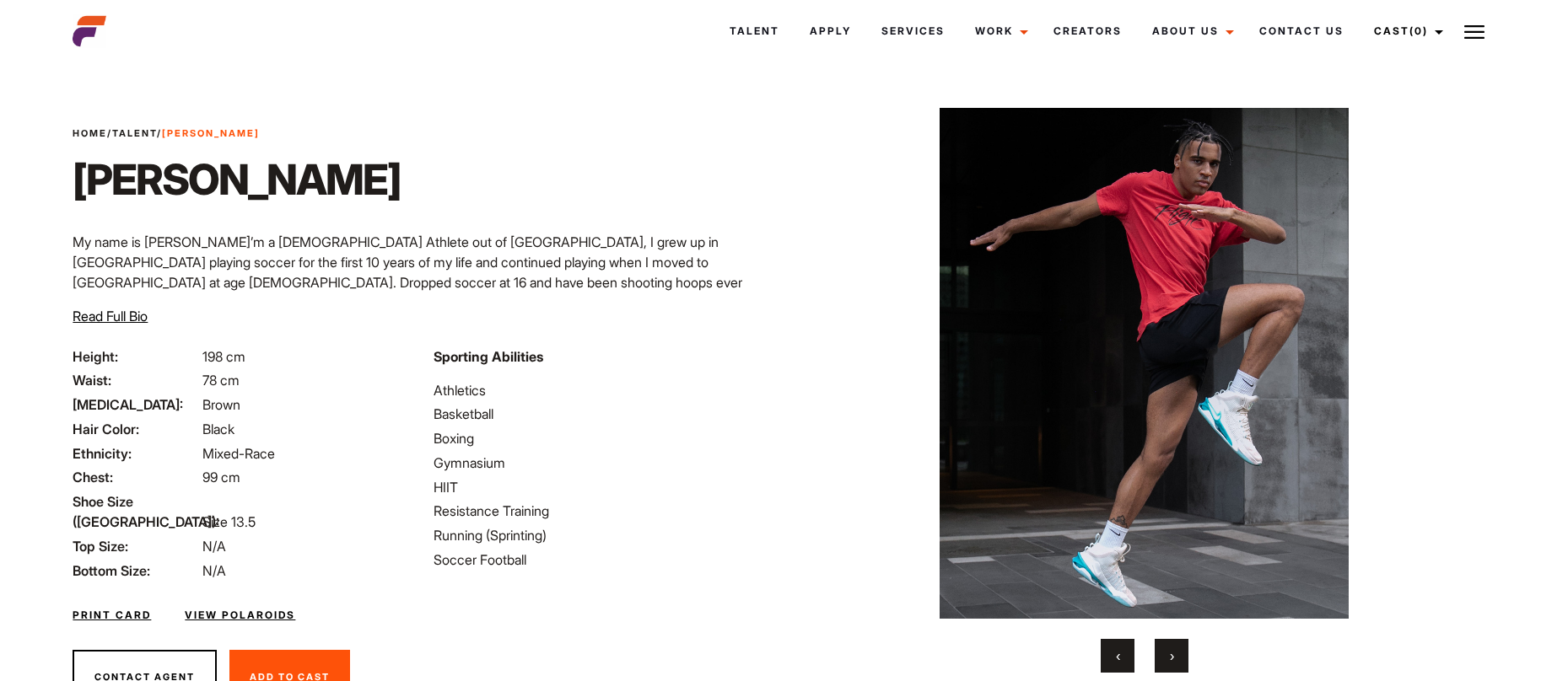
scroll to position [66, 0]
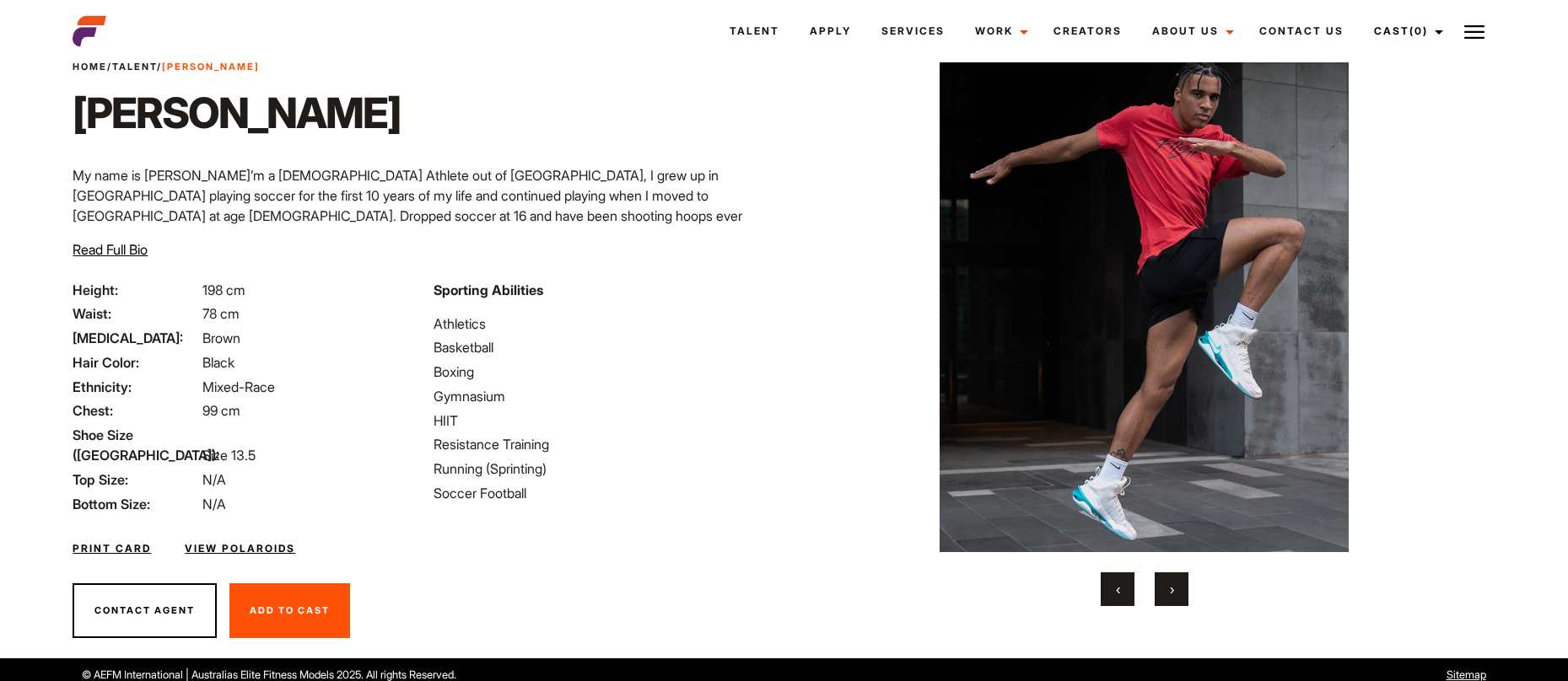
click at [1178, 578] on button "›" at bounding box center [1170, 589] width 34 height 34
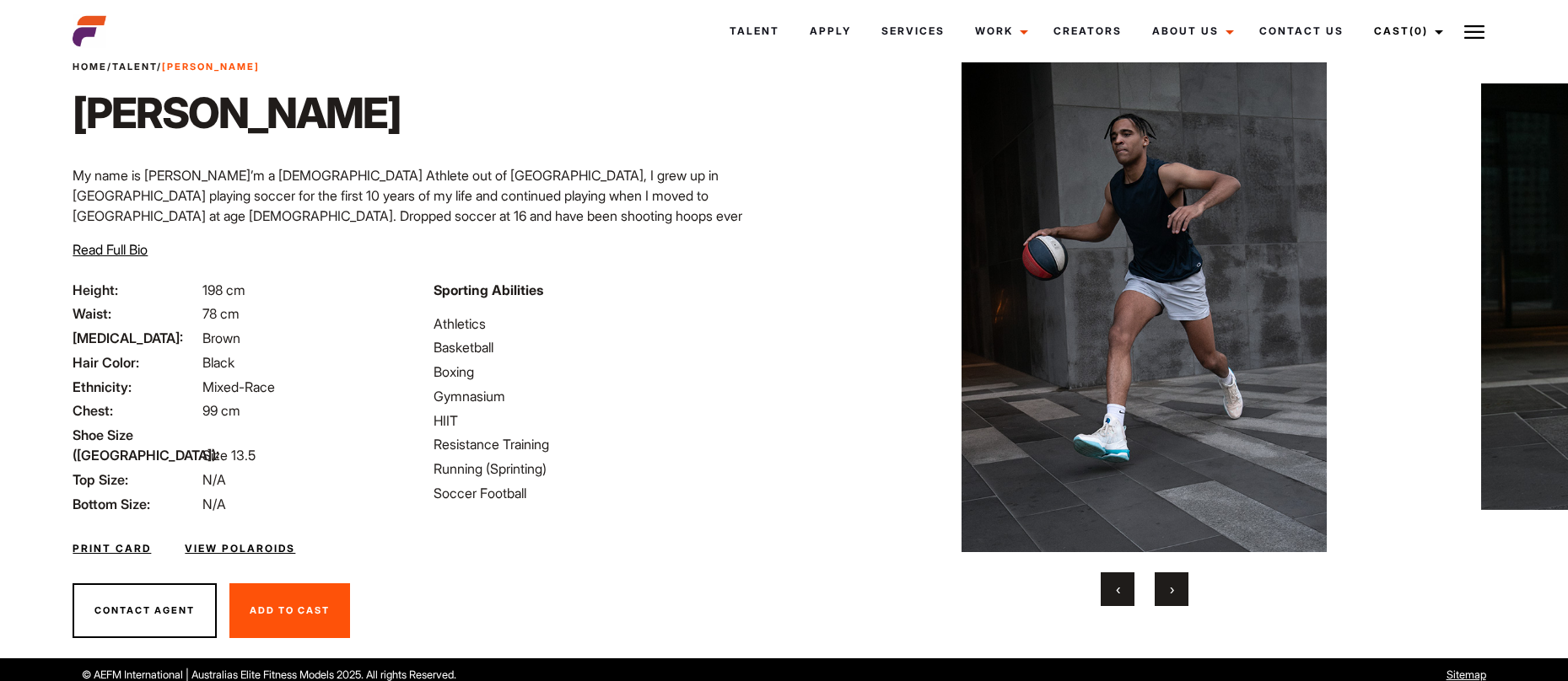
click at [1178, 578] on button "›" at bounding box center [1170, 589] width 34 height 34
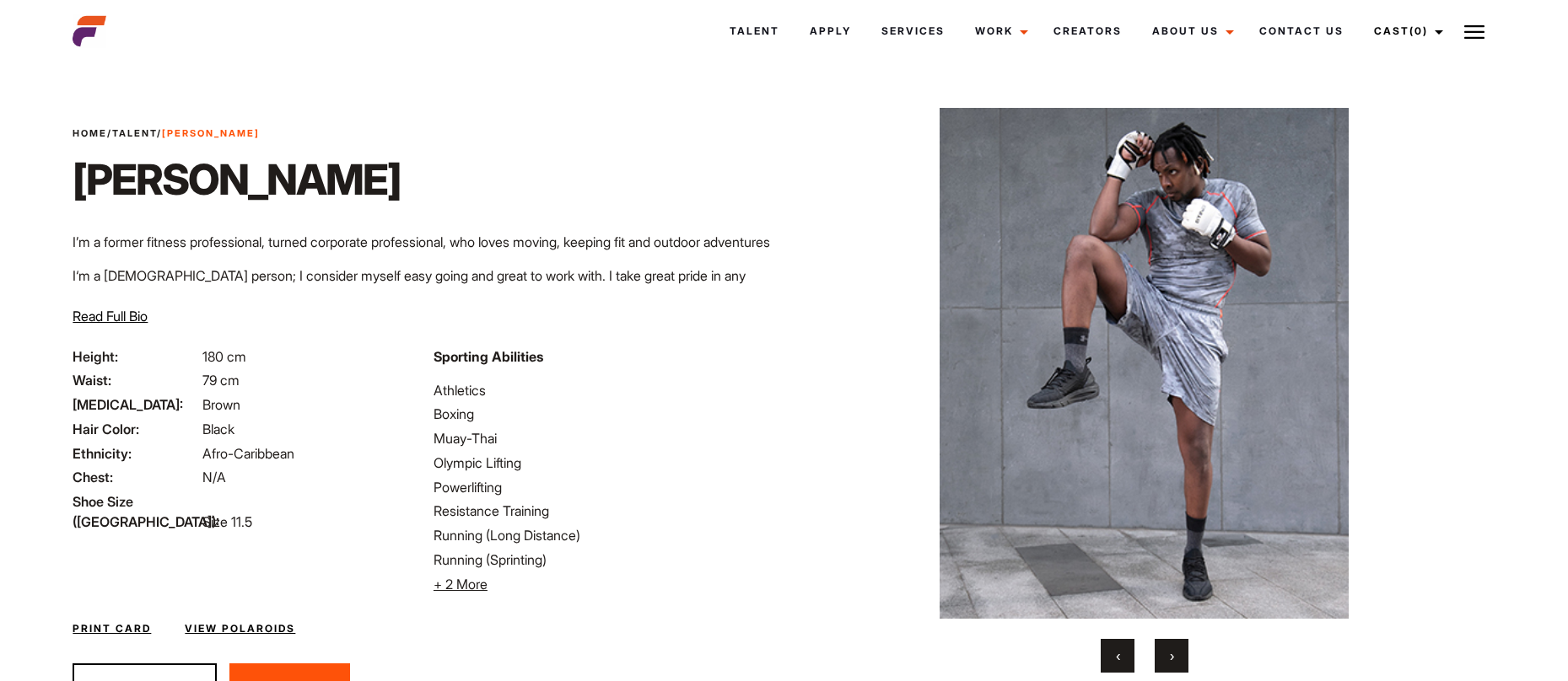
click at [1162, 671] on button "›" at bounding box center [1170, 656] width 34 height 34
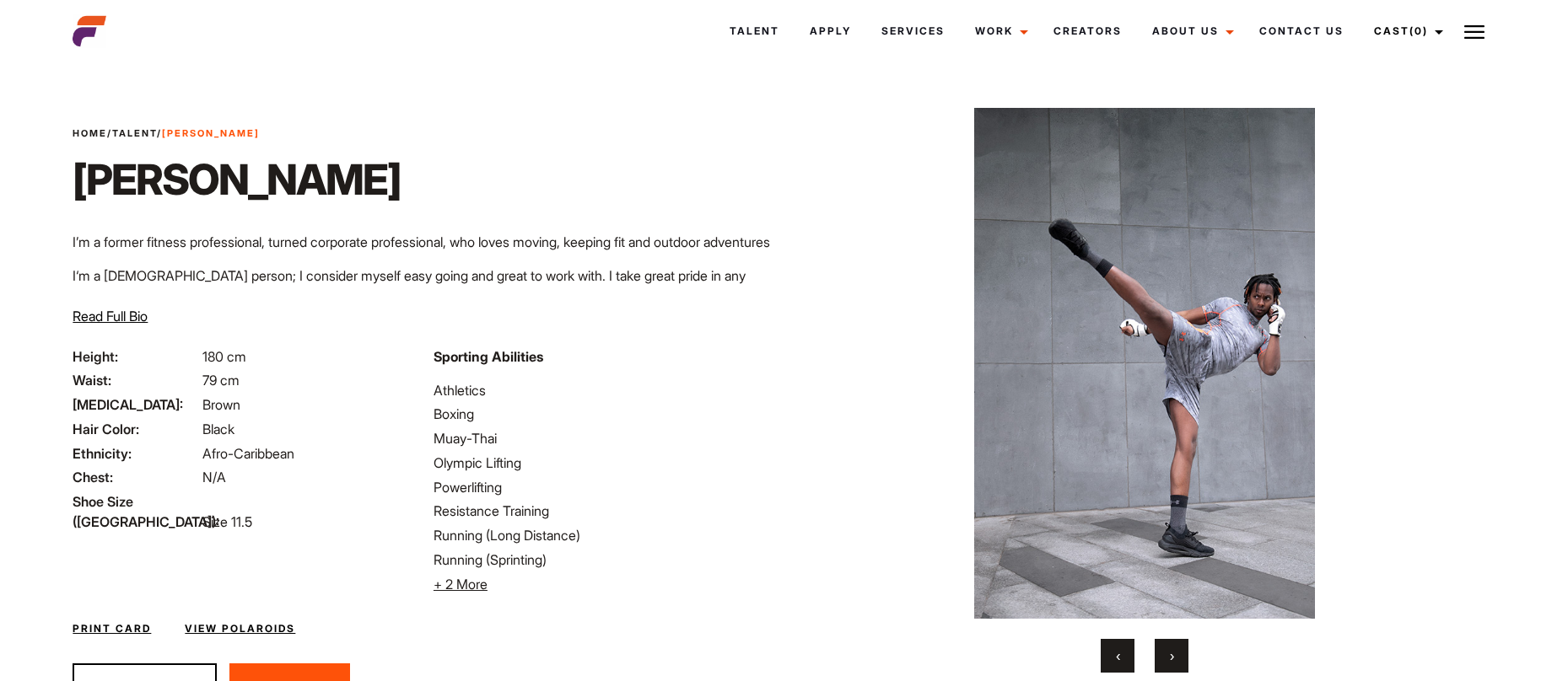
click at [1164, 668] on button "›" at bounding box center [1170, 656] width 34 height 34
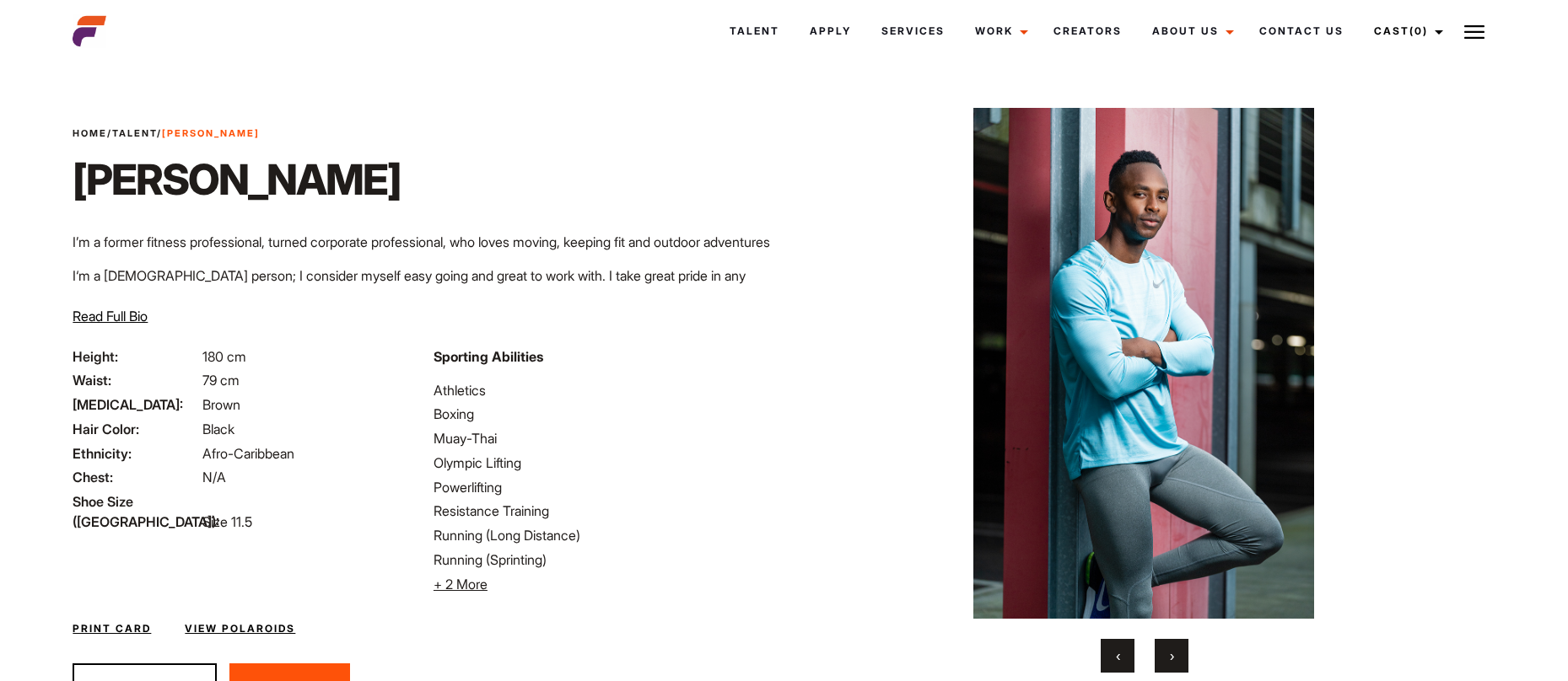
click at [1165, 668] on button "›" at bounding box center [1170, 656] width 34 height 34
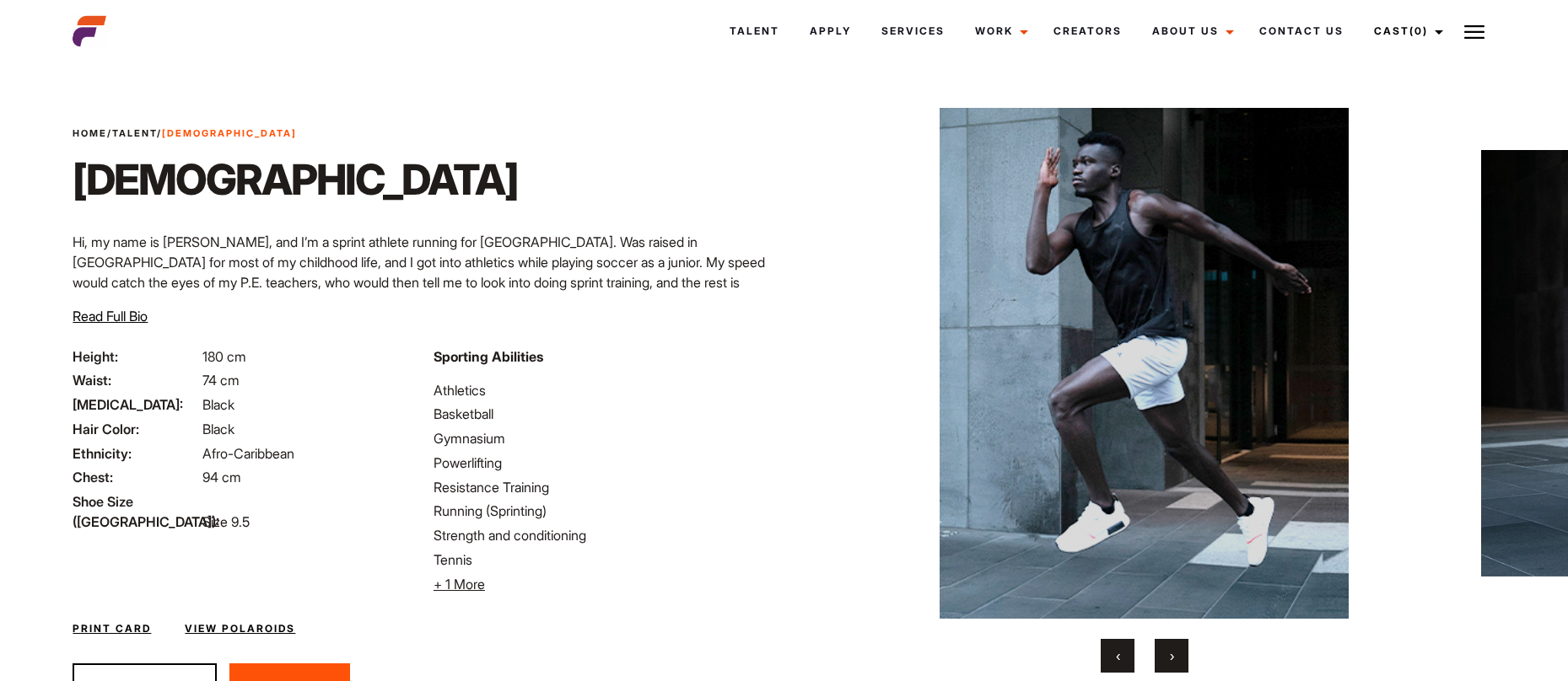
click at [1160, 656] on button "›" at bounding box center [1170, 656] width 34 height 34
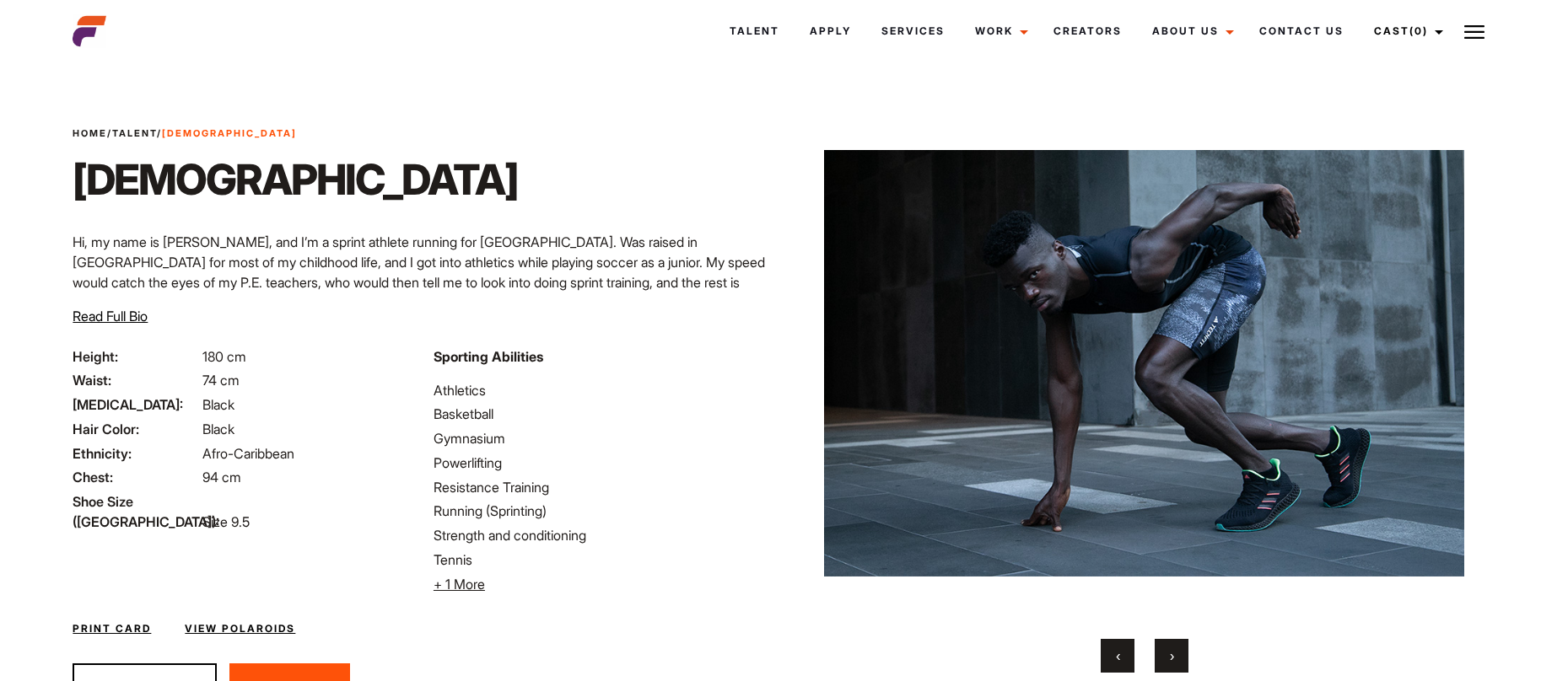
click at [1160, 656] on button "›" at bounding box center [1170, 656] width 34 height 34
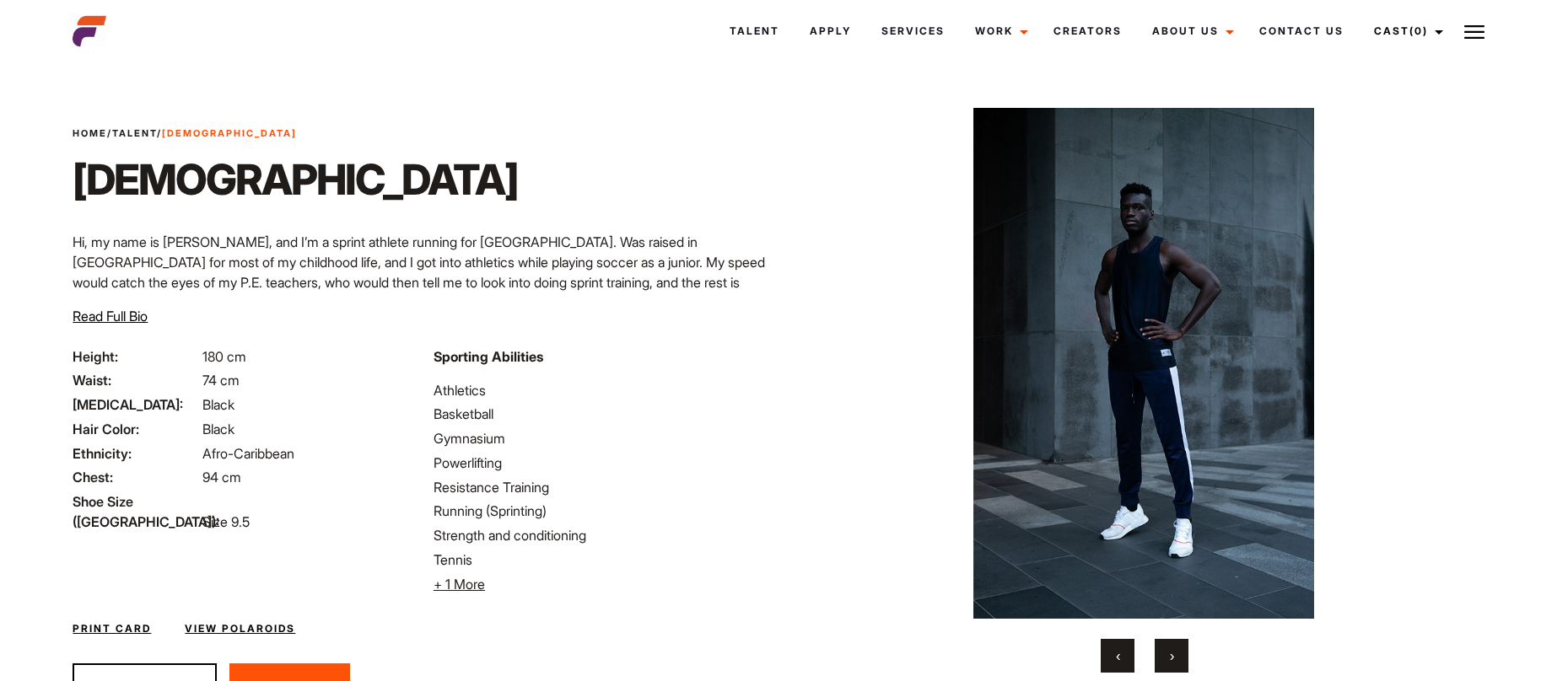
click at [1160, 656] on button "›" at bounding box center [1170, 656] width 34 height 34
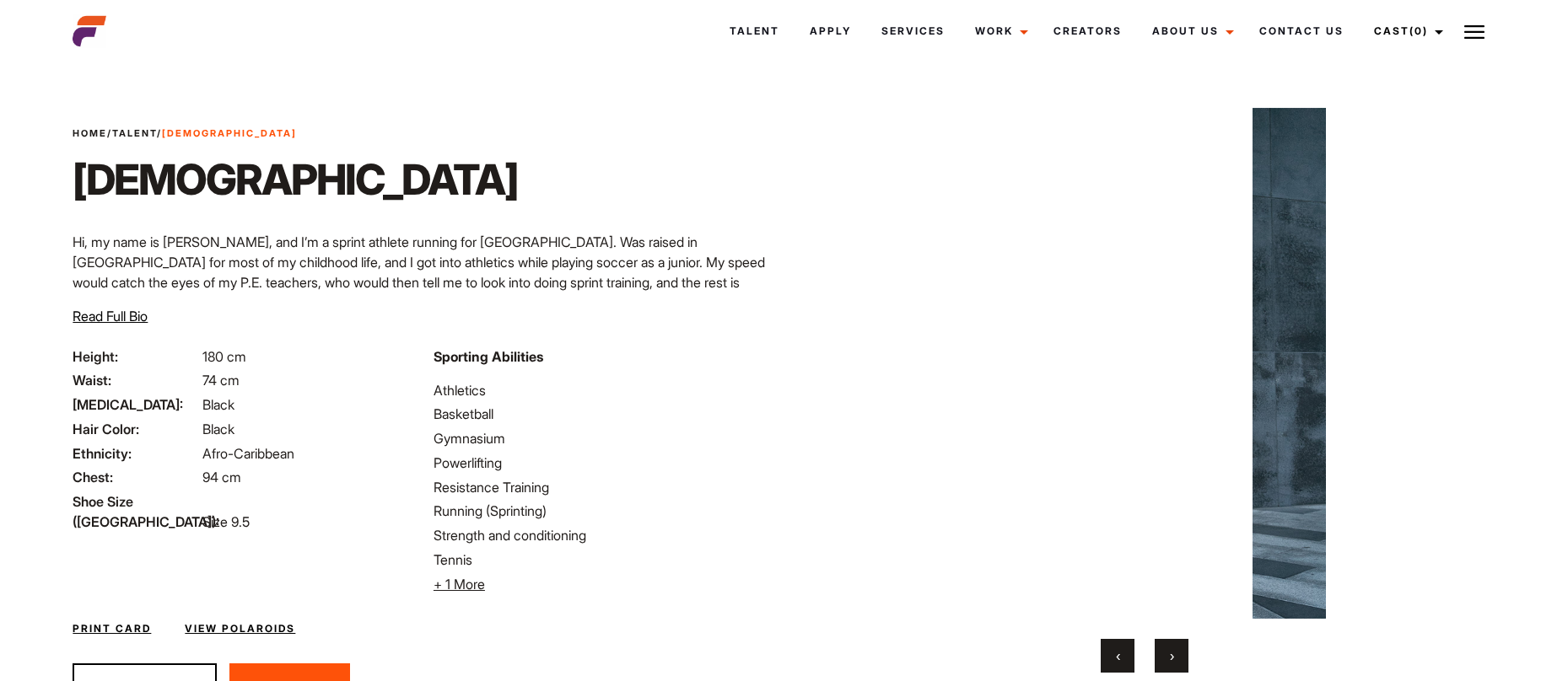
click at [1160, 656] on button "›" at bounding box center [1170, 656] width 34 height 34
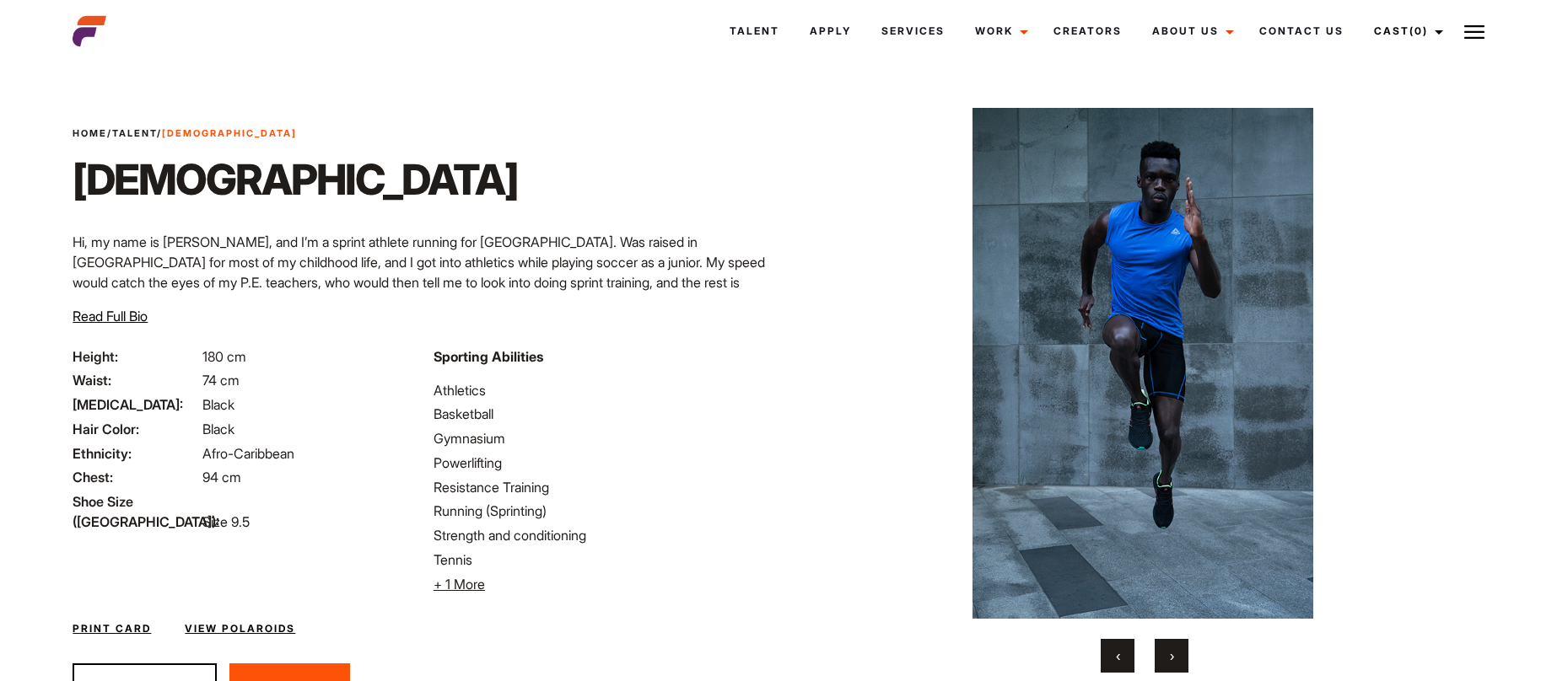
click at [1160, 656] on button "›" at bounding box center [1170, 656] width 34 height 34
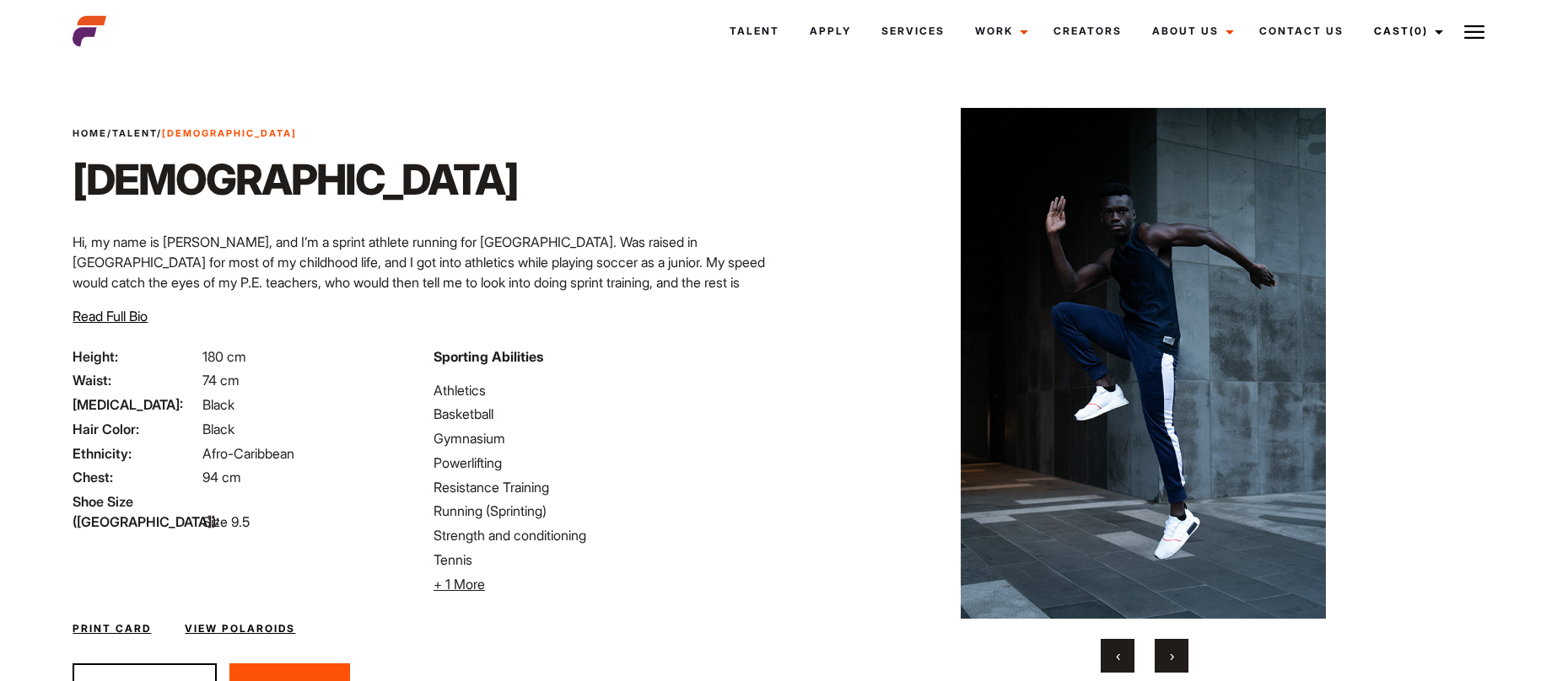
click at [1160, 656] on button "›" at bounding box center [1170, 656] width 34 height 34
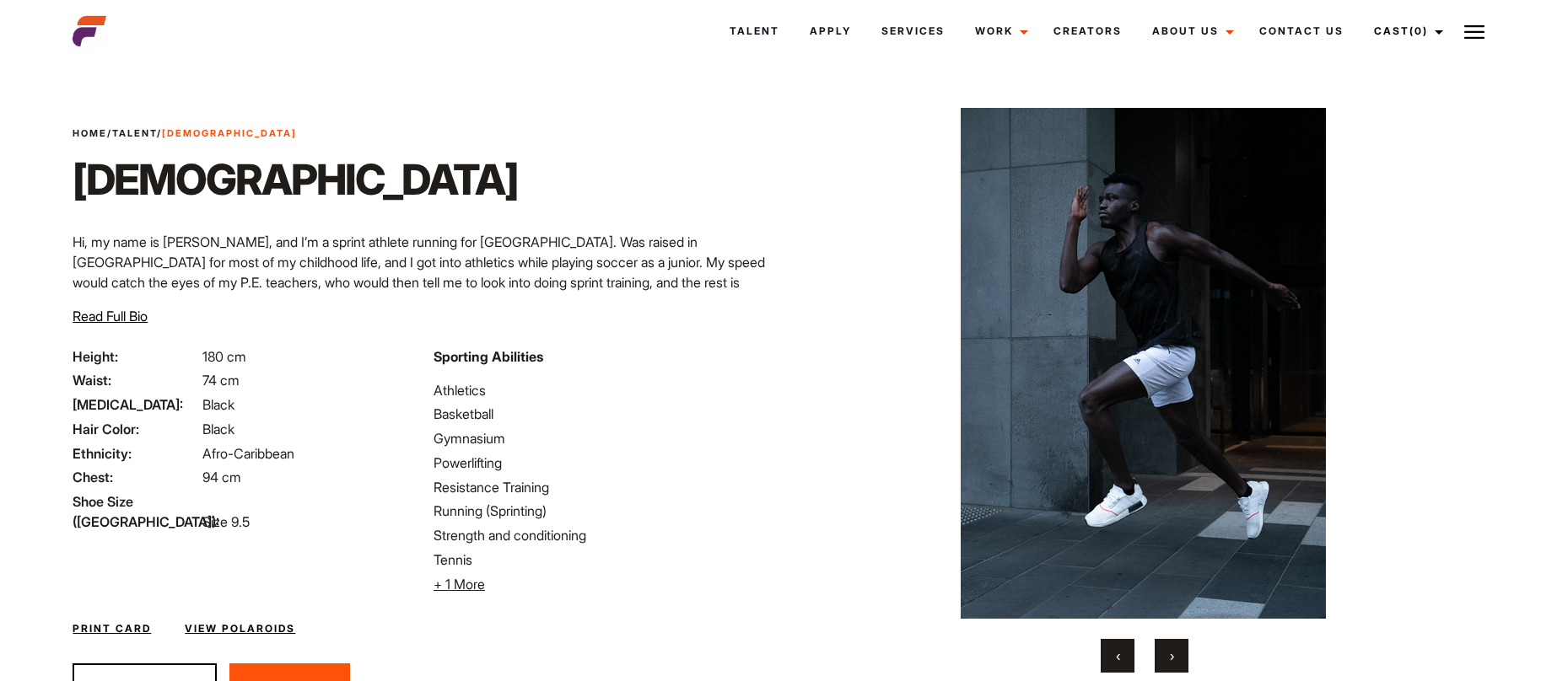
click at [1160, 656] on button "›" at bounding box center [1170, 656] width 34 height 34
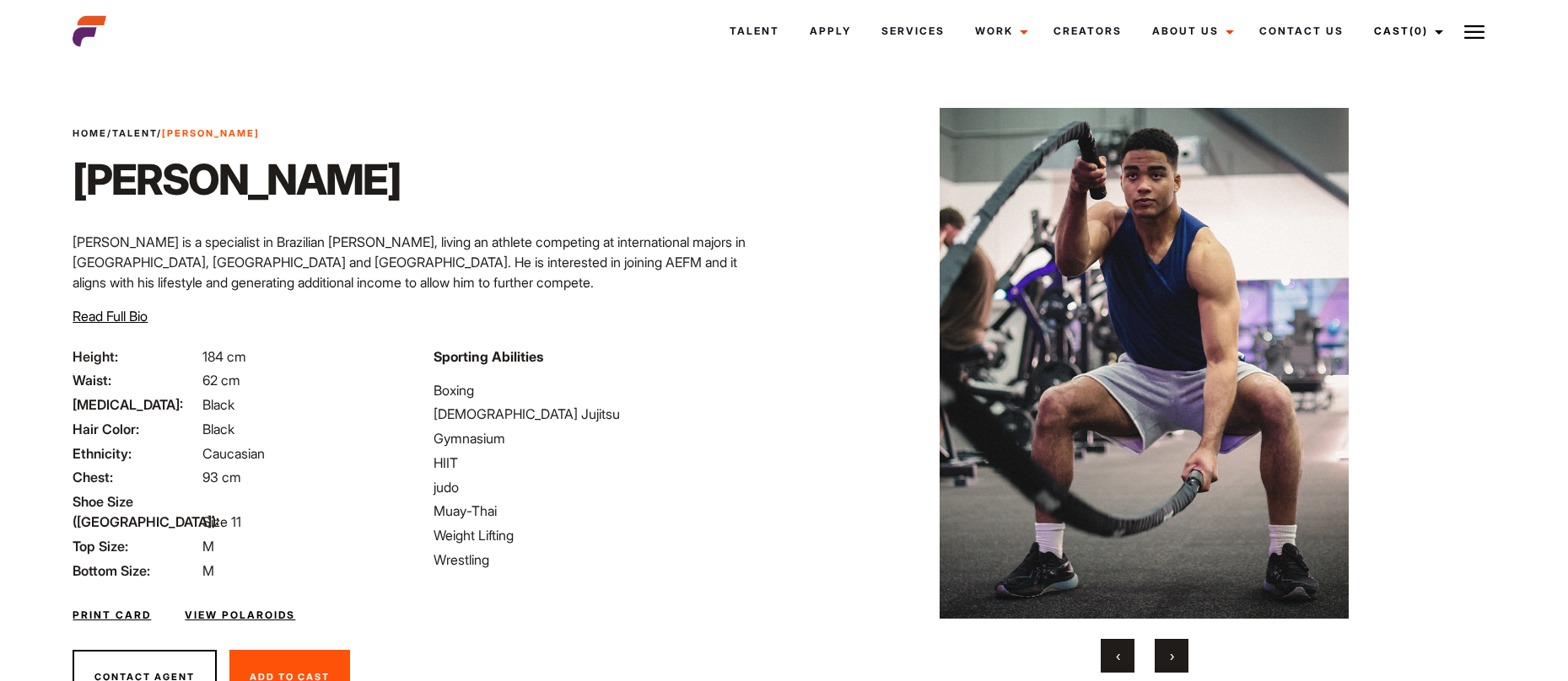
click at [1170, 660] on span "›" at bounding box center [1171, 656] width 5 height 17
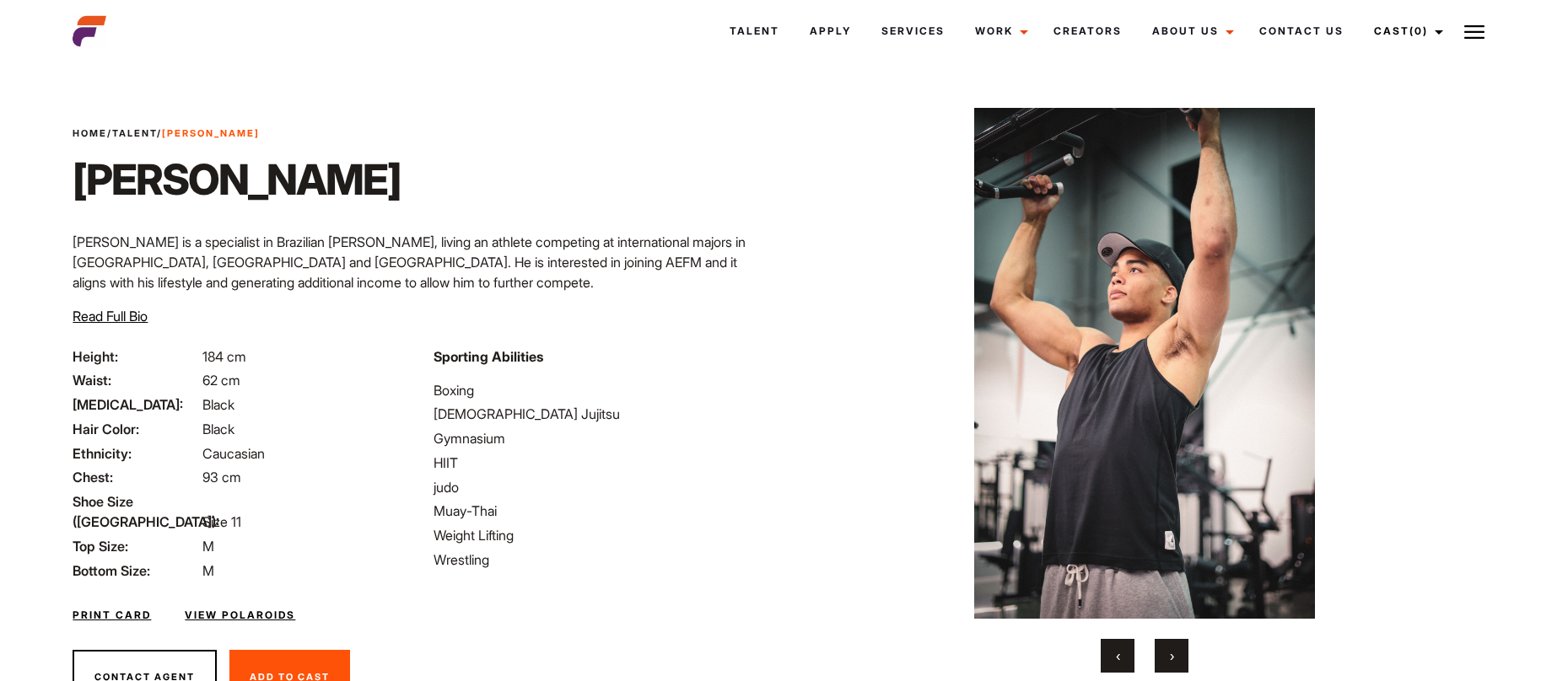
click at [1170, 660] on span "›" at bounding box center [1171, 656] width 5 height 17
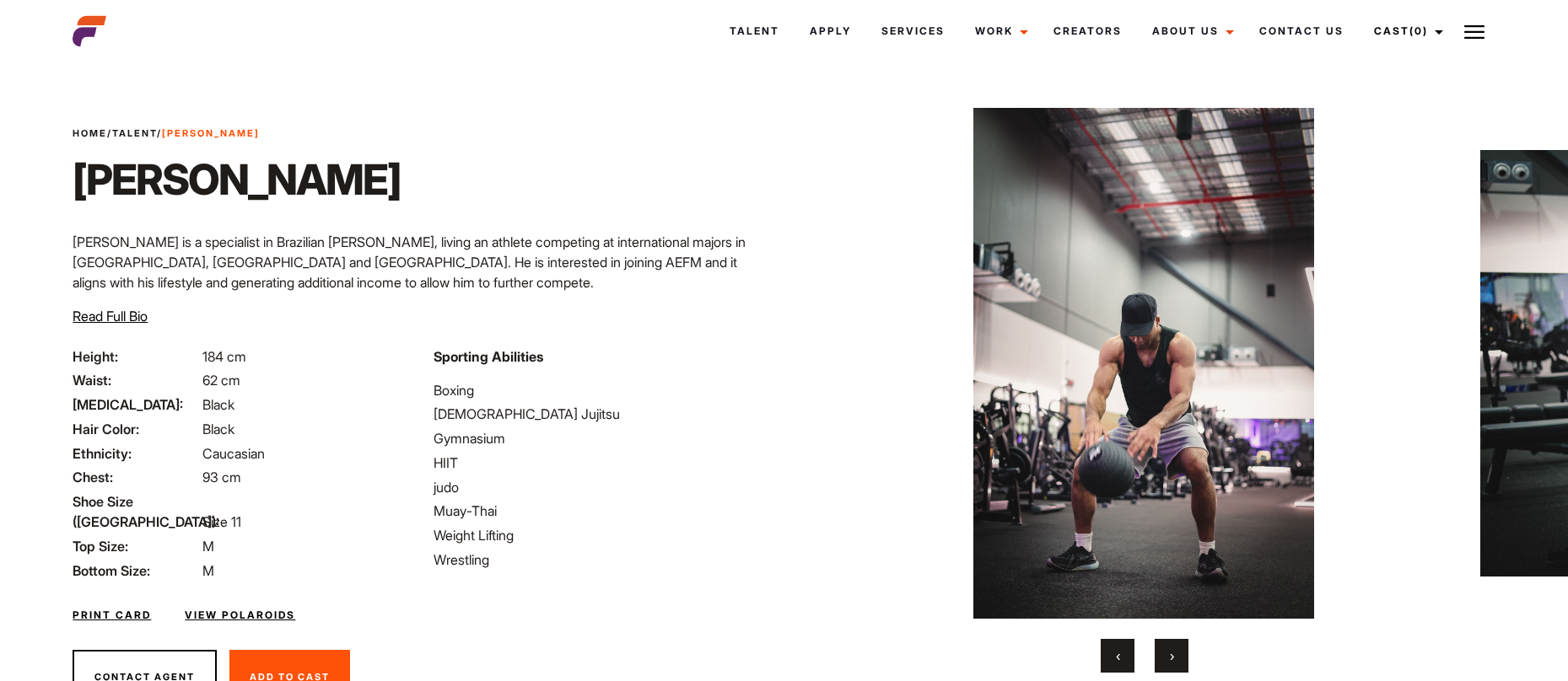
click at [1170, 660] on span "›" at bounding box center [1171, 656] width 5 height 17
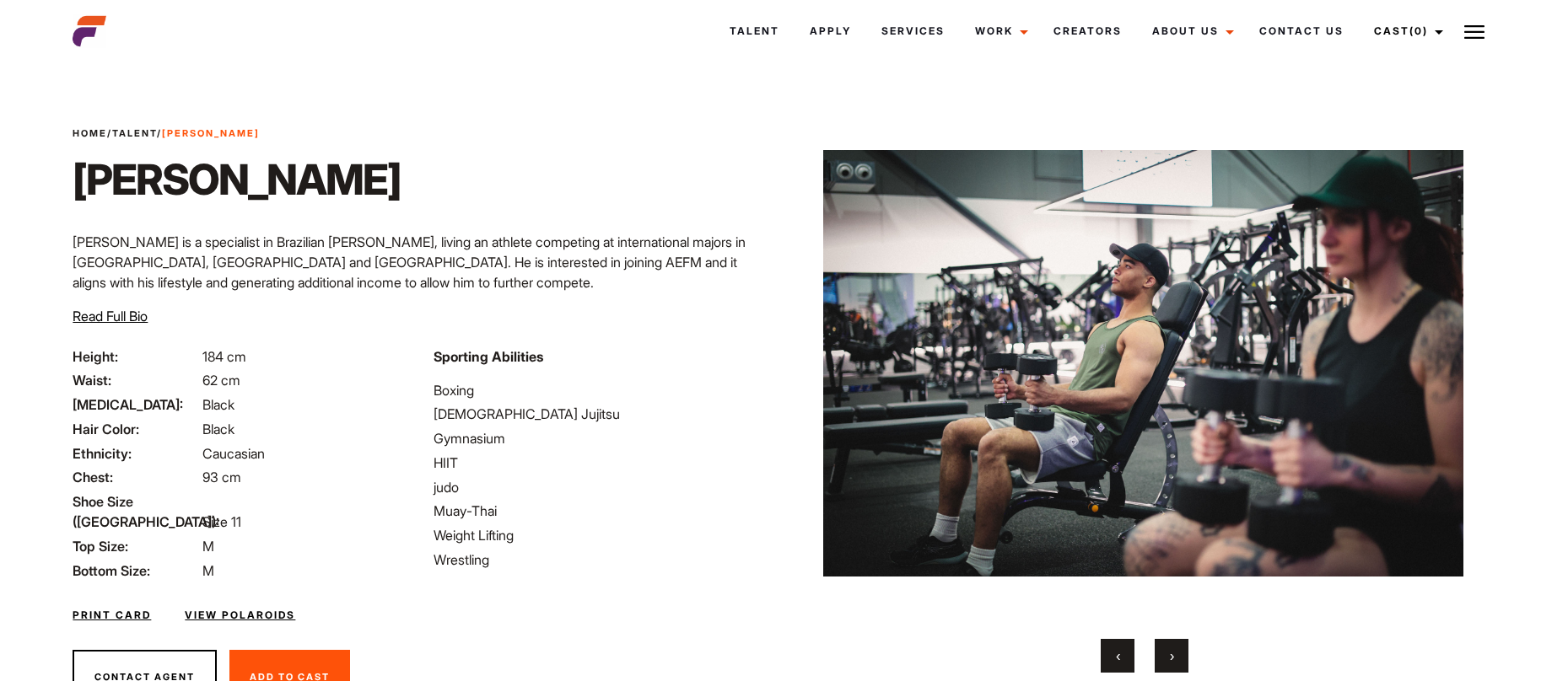
click at [1170, 660] on span "›" at bounding box center [1171, 656] width 5 height 17
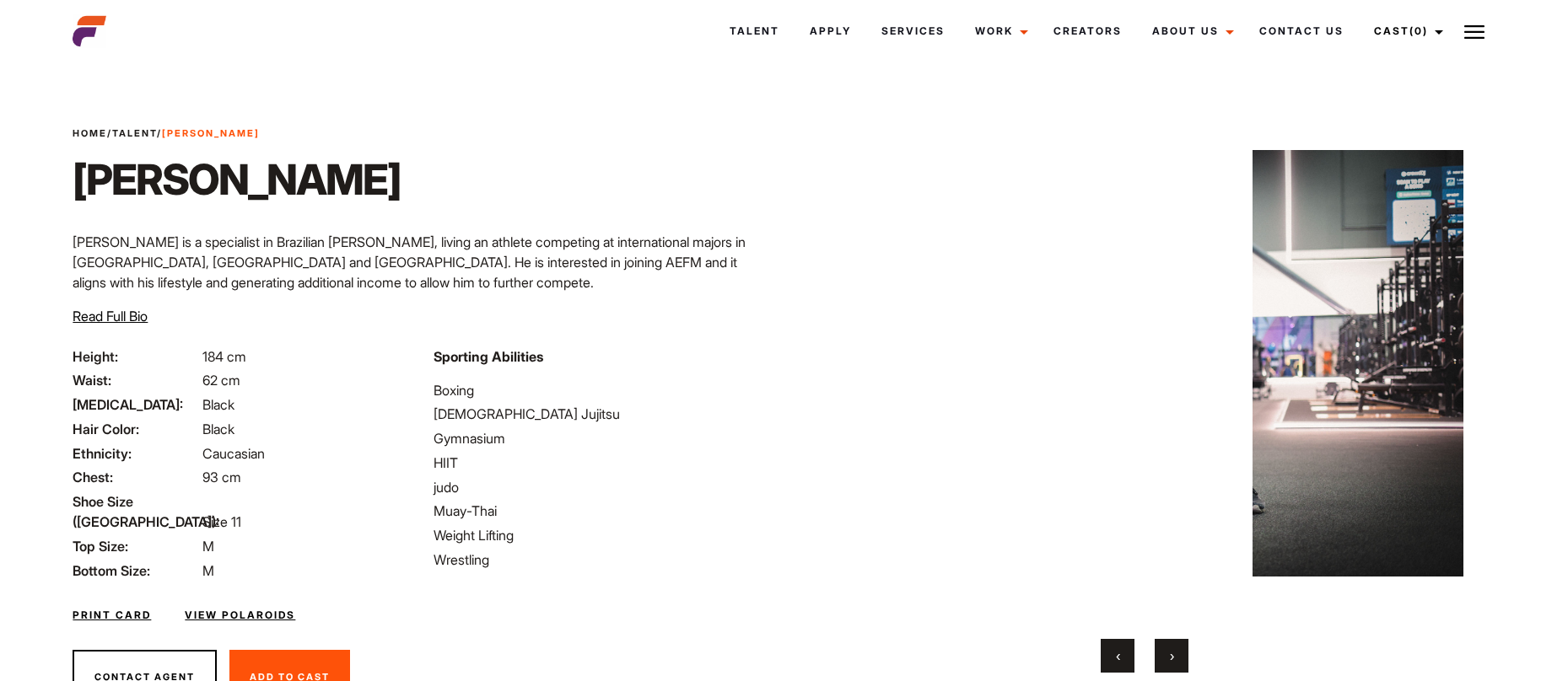
click at [1170, 660] on span "›" at bounding box center [1171, 656] width 5 height 17
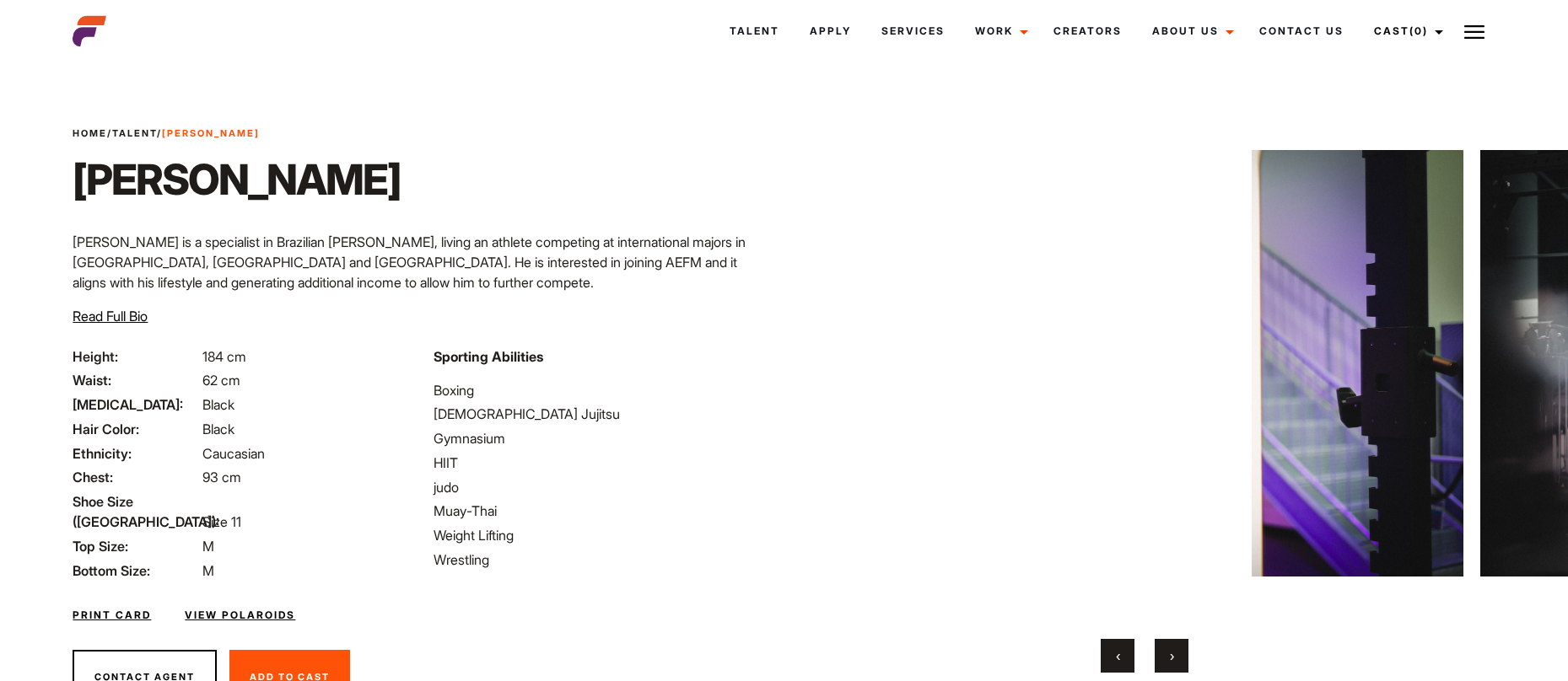
click at [1170, 660] on span "›" at bounding box center [1171, 656] width 5 height 17
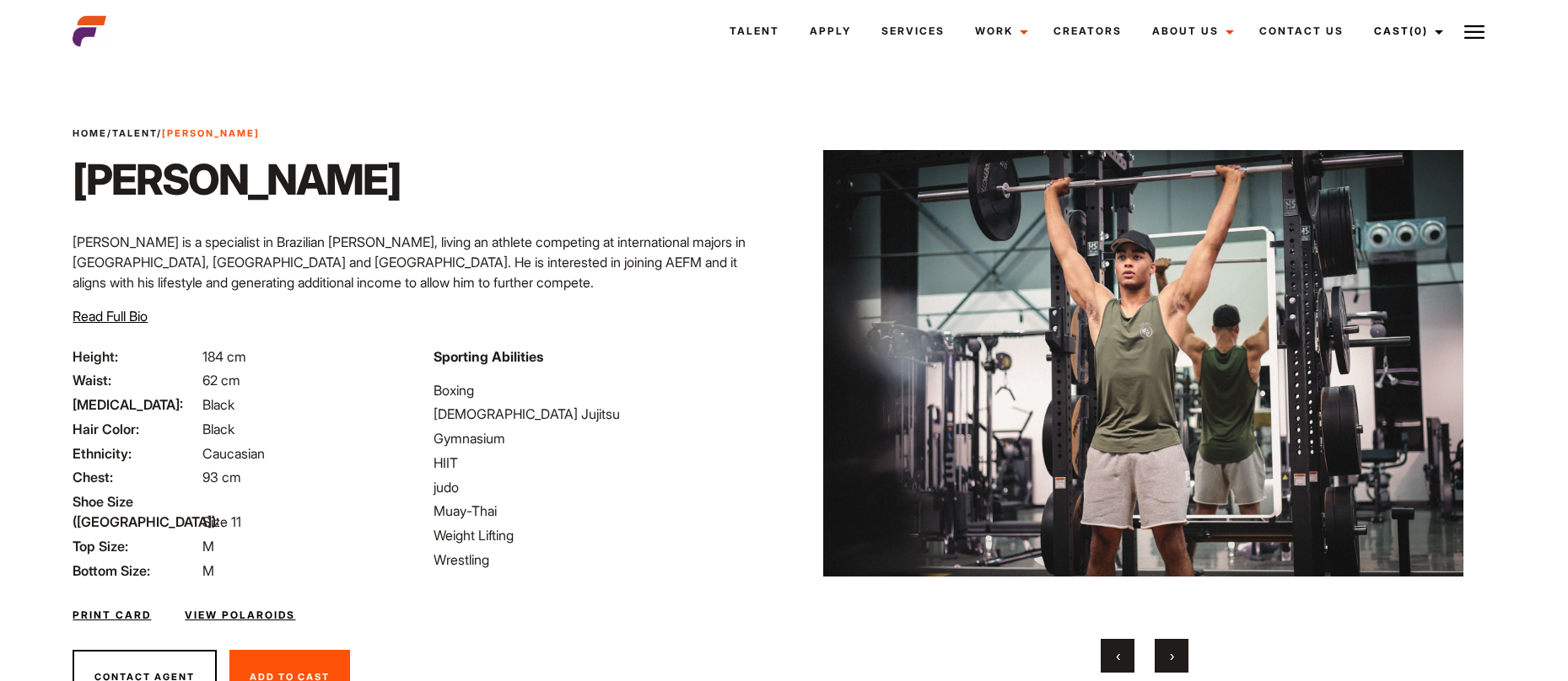
click at [1170, 660] on span "›" at bounding box center [1171, 656] width 5 height 17
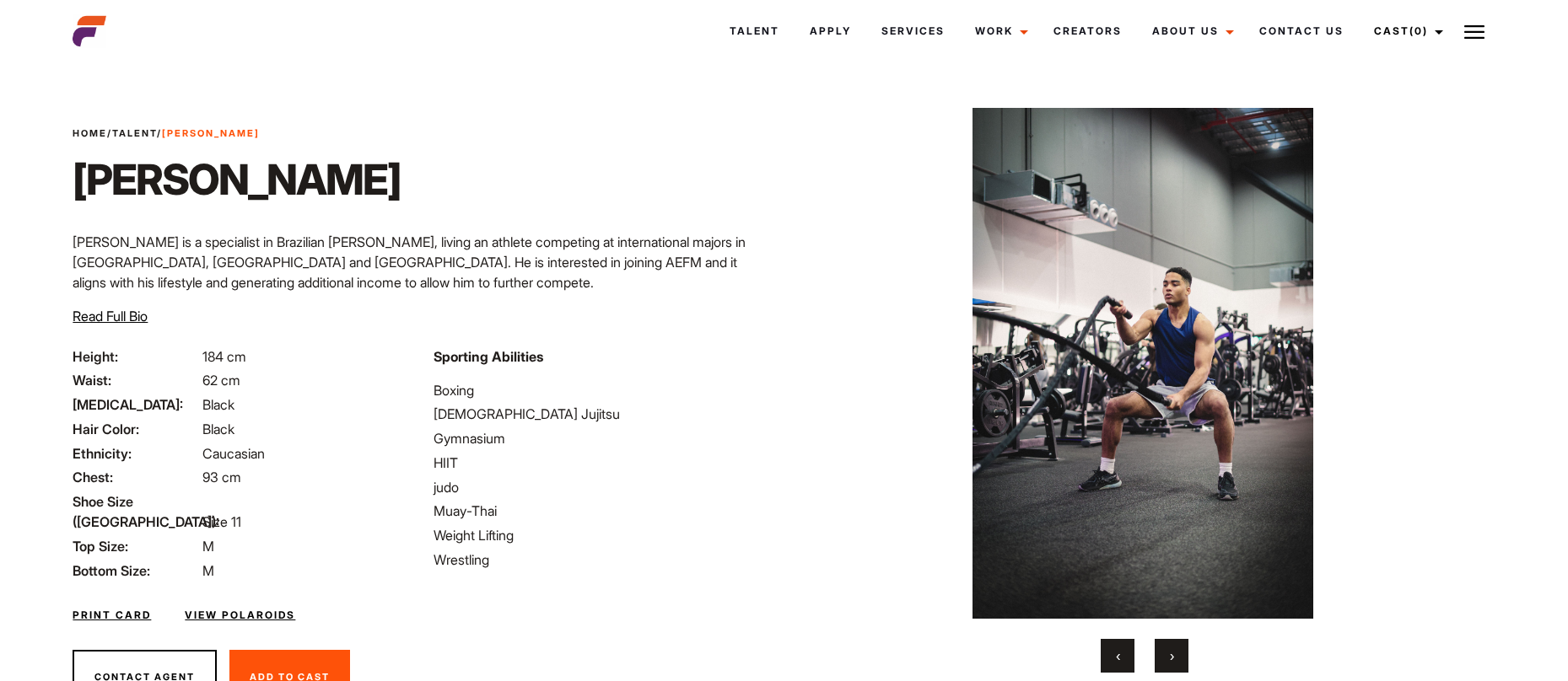
click at [1170, 660] on span "›" at bounding box center [1171, 656] width 5 height 17
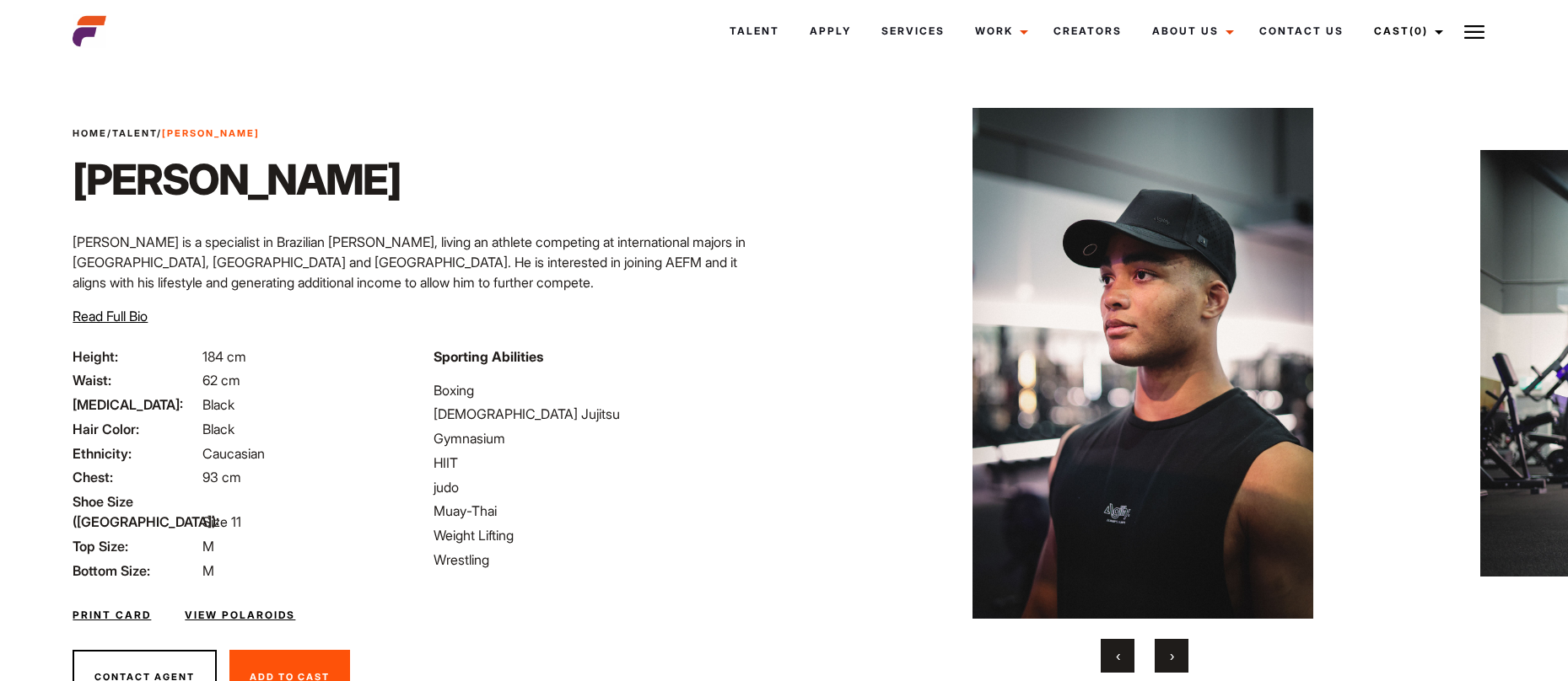
click at [1170, 660] on span "›" at bounding box center [1171, 656] width 5 height 17
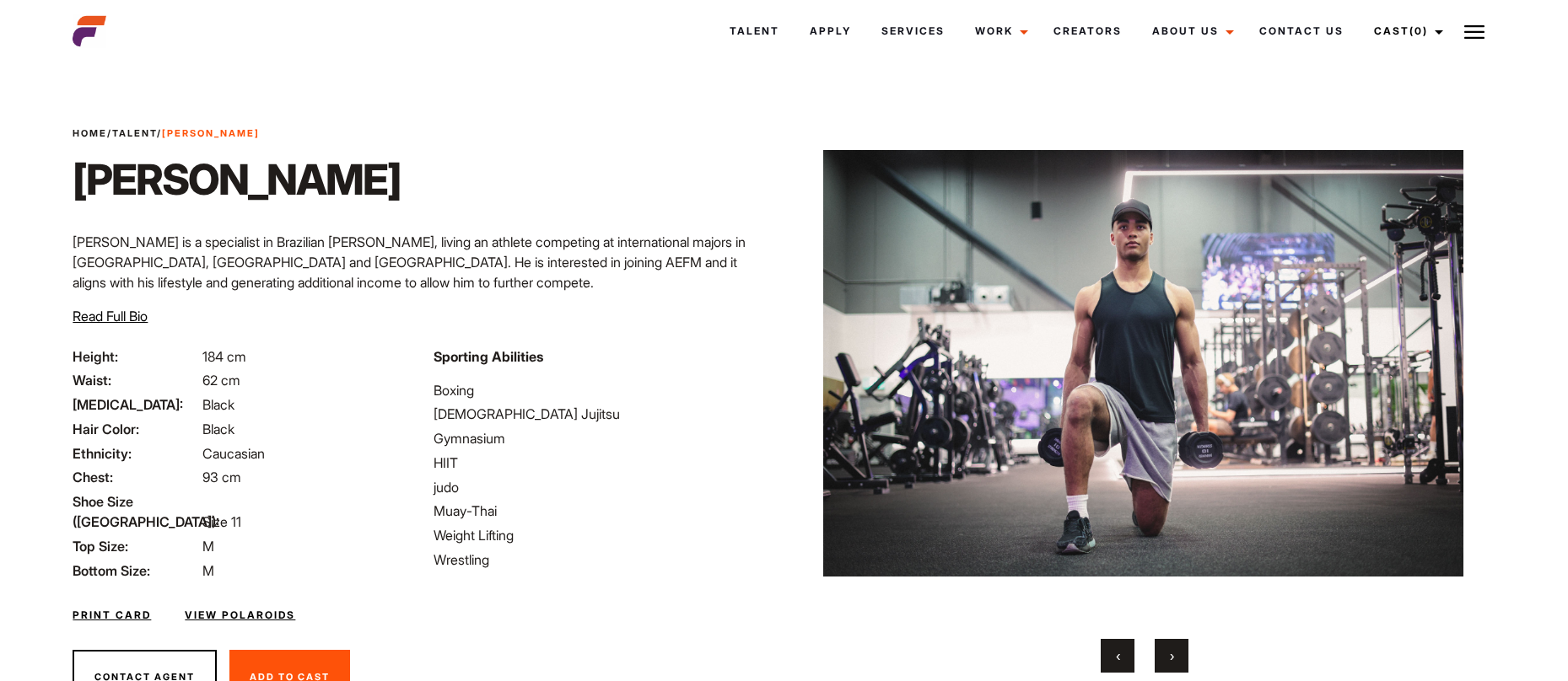
click at [1170, 660] on span "›" at bounding box center [1171, 656] width 5 height 17
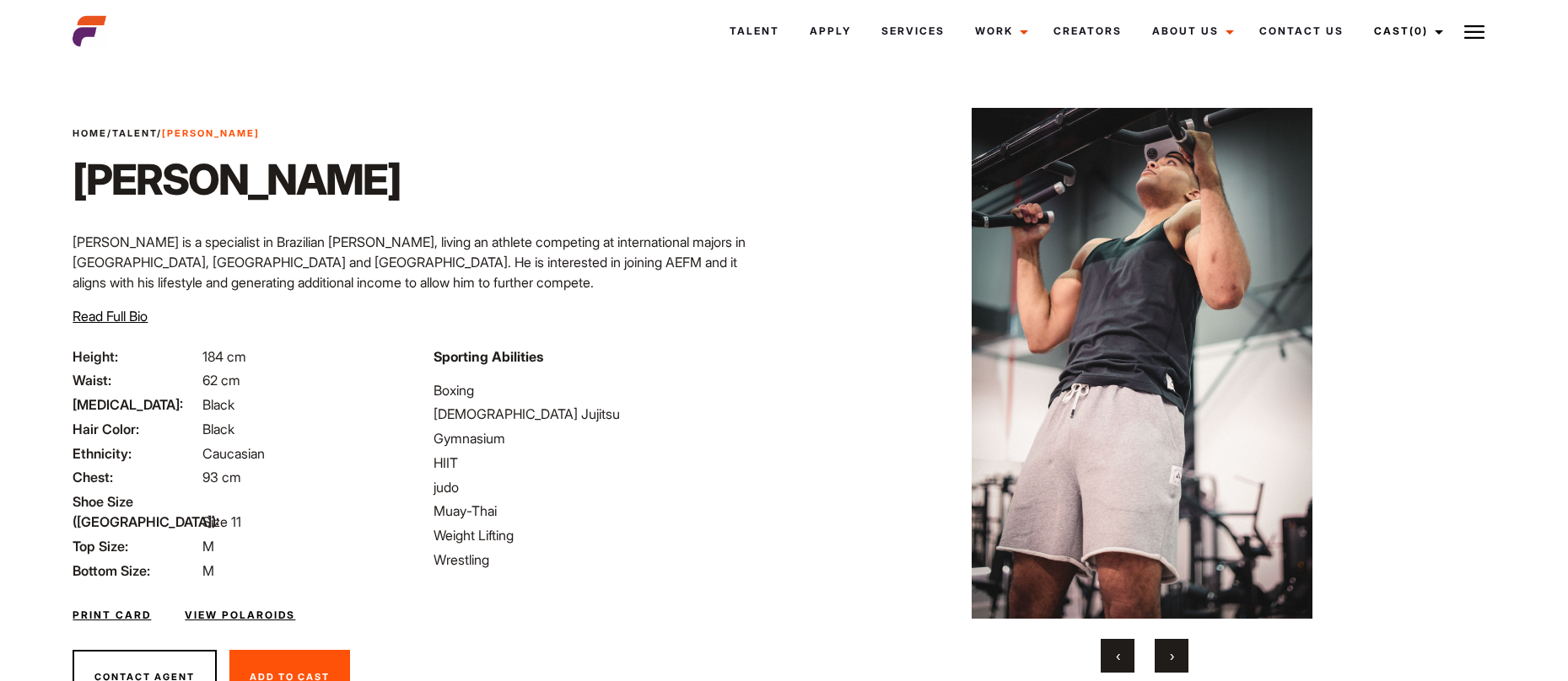
click at [1170, 660] on span "›" at bounding box center [1171, 656] width 5 height 17
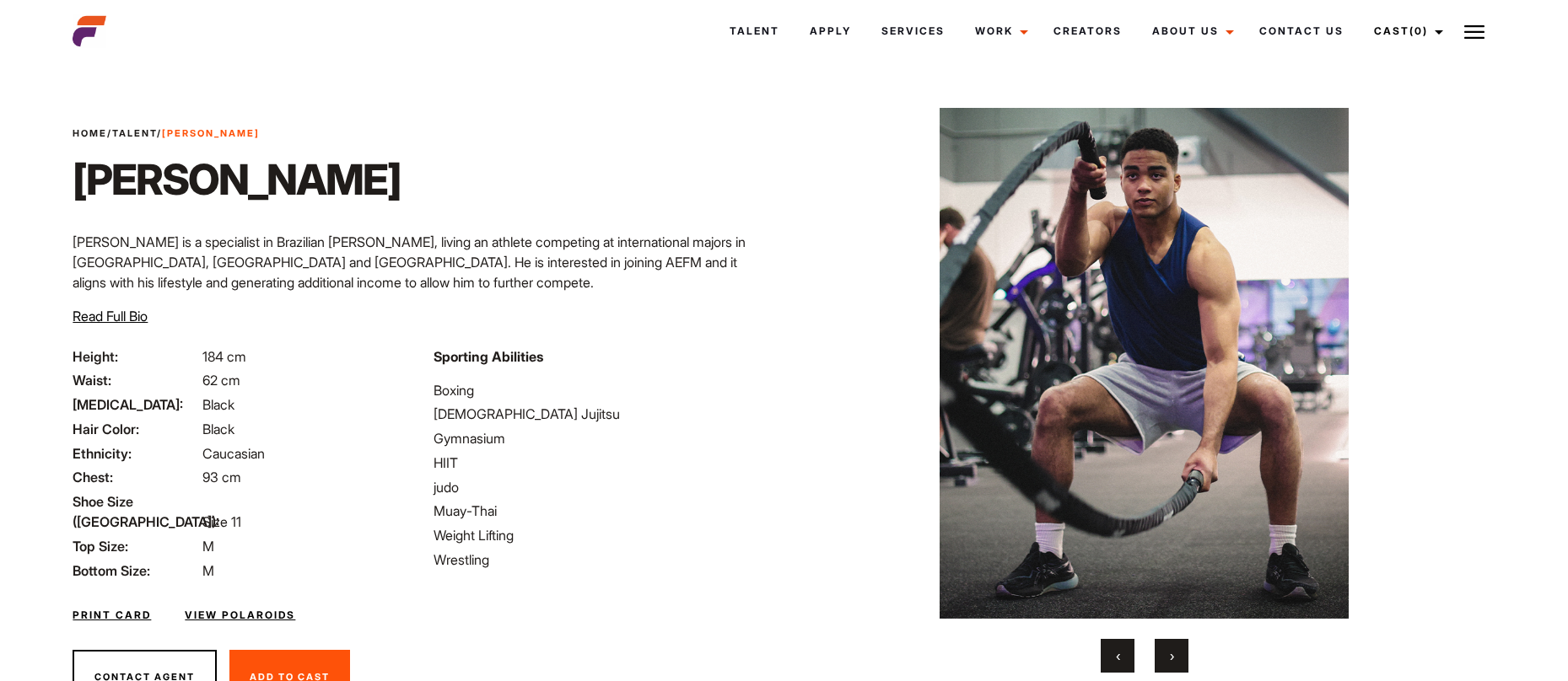
click at [1170, 660] on span "›" at bounding box center [1171, 656] width 5 height 17
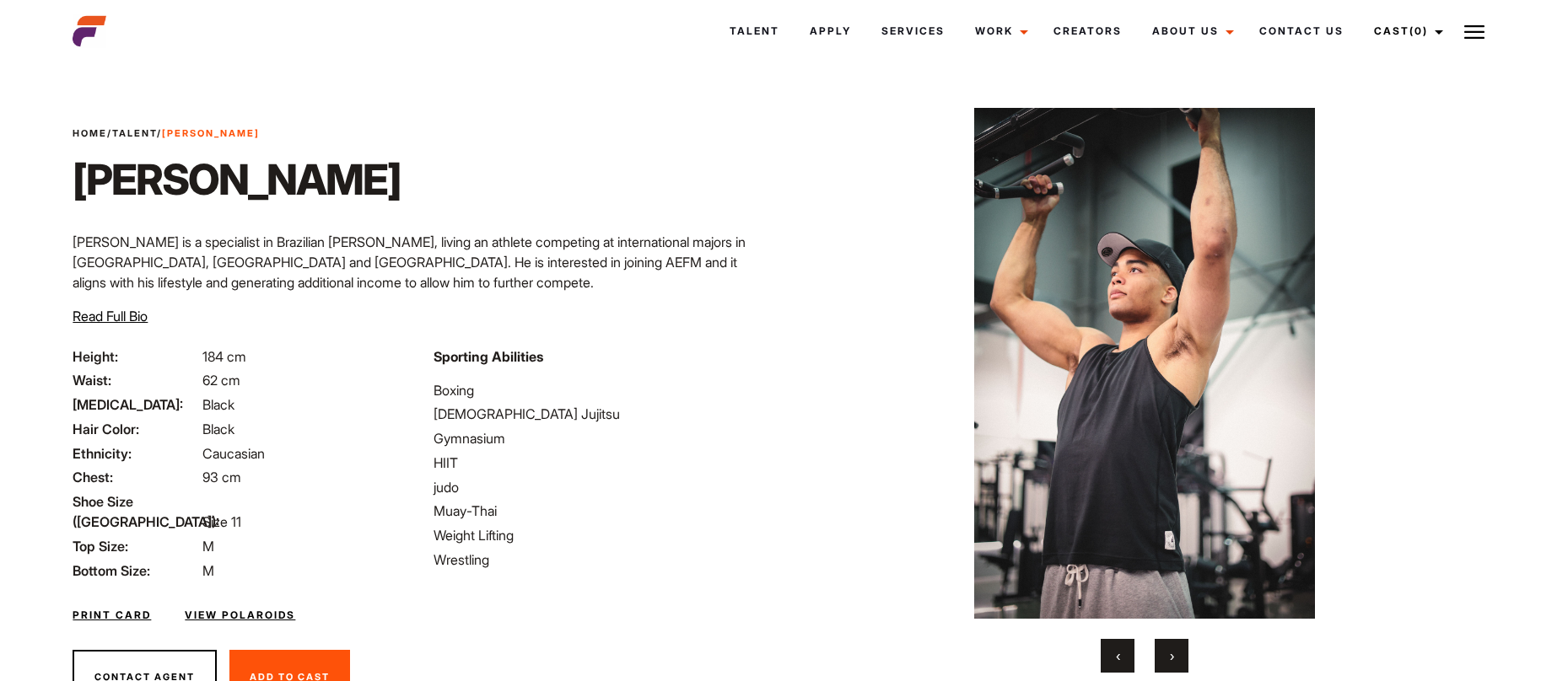
click at [1170, 660] on span "›" at bounding box center [1171, 656] width 5 height 17
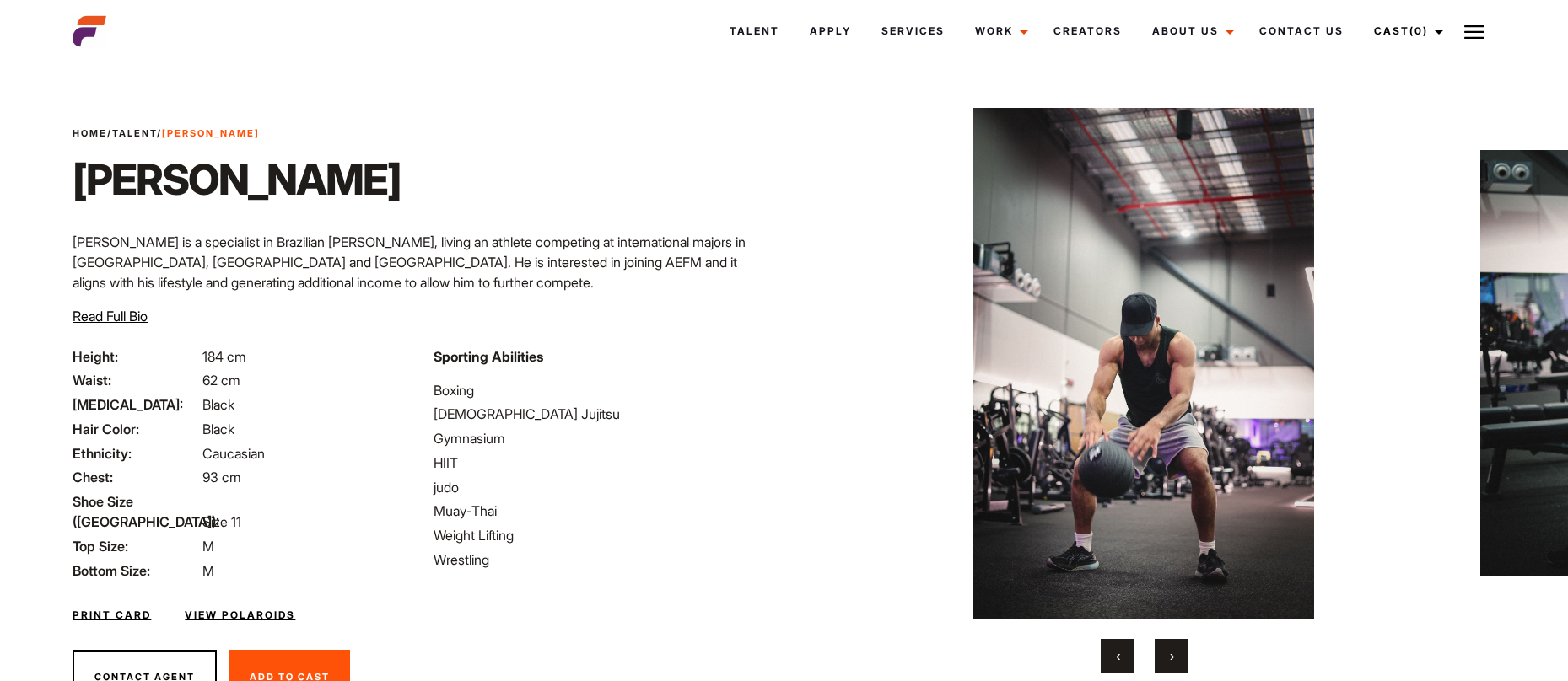
click at [1170, 660] on span "›" at bounding box center [1171, 656] width 5 height 17
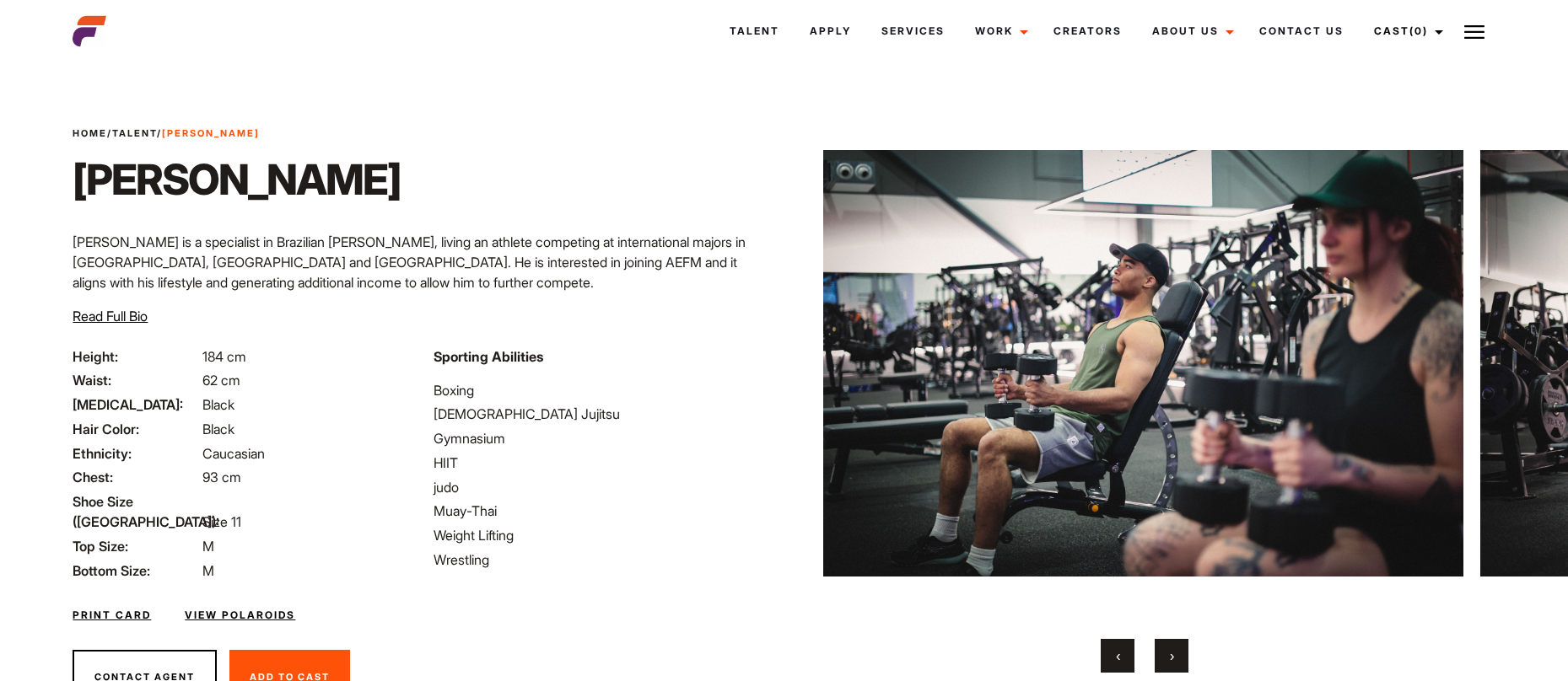
click at [1170, 660] on span "›" at bounding box center [1171, 656] width 5 height 17
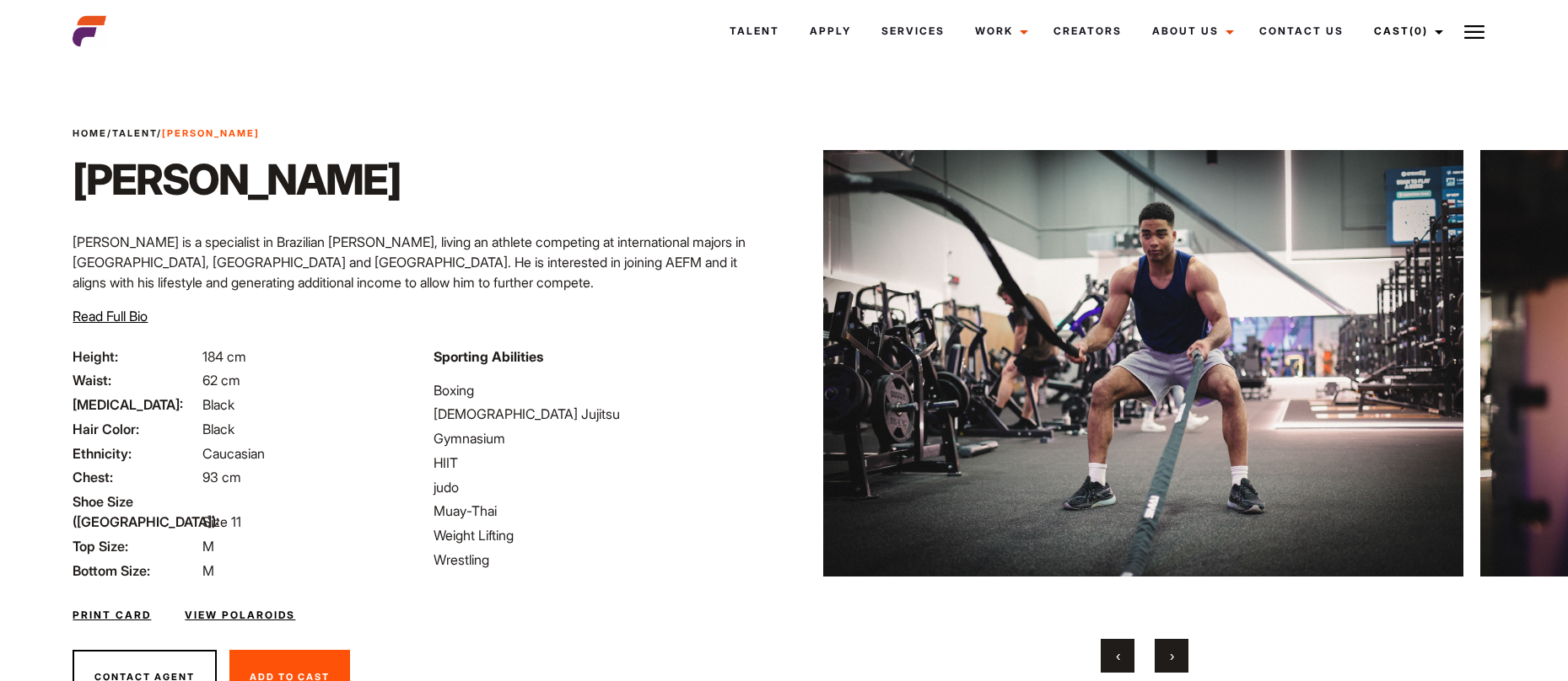
click at [1170, 660] on span "›" at bounding box center [1171, 656] width 5 height 17
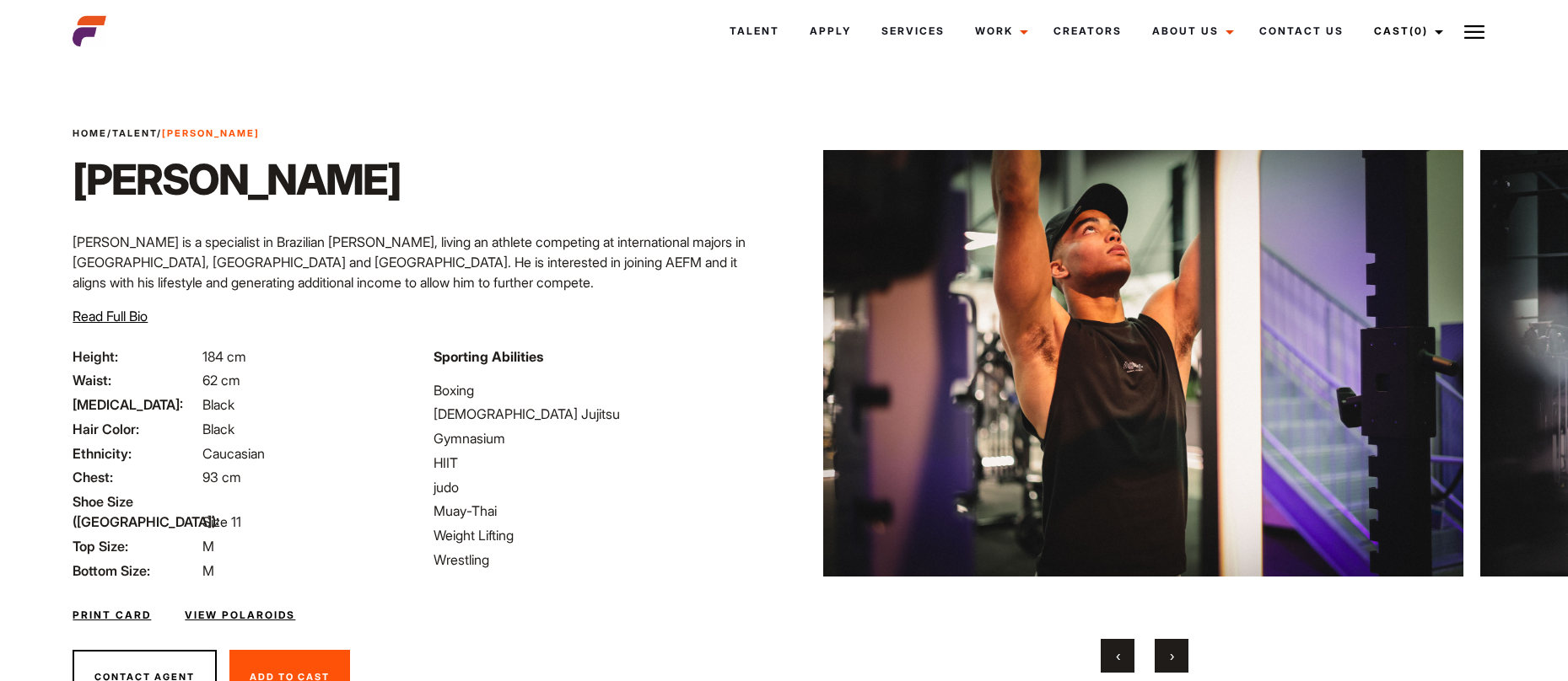
scroll to position [66, 0]
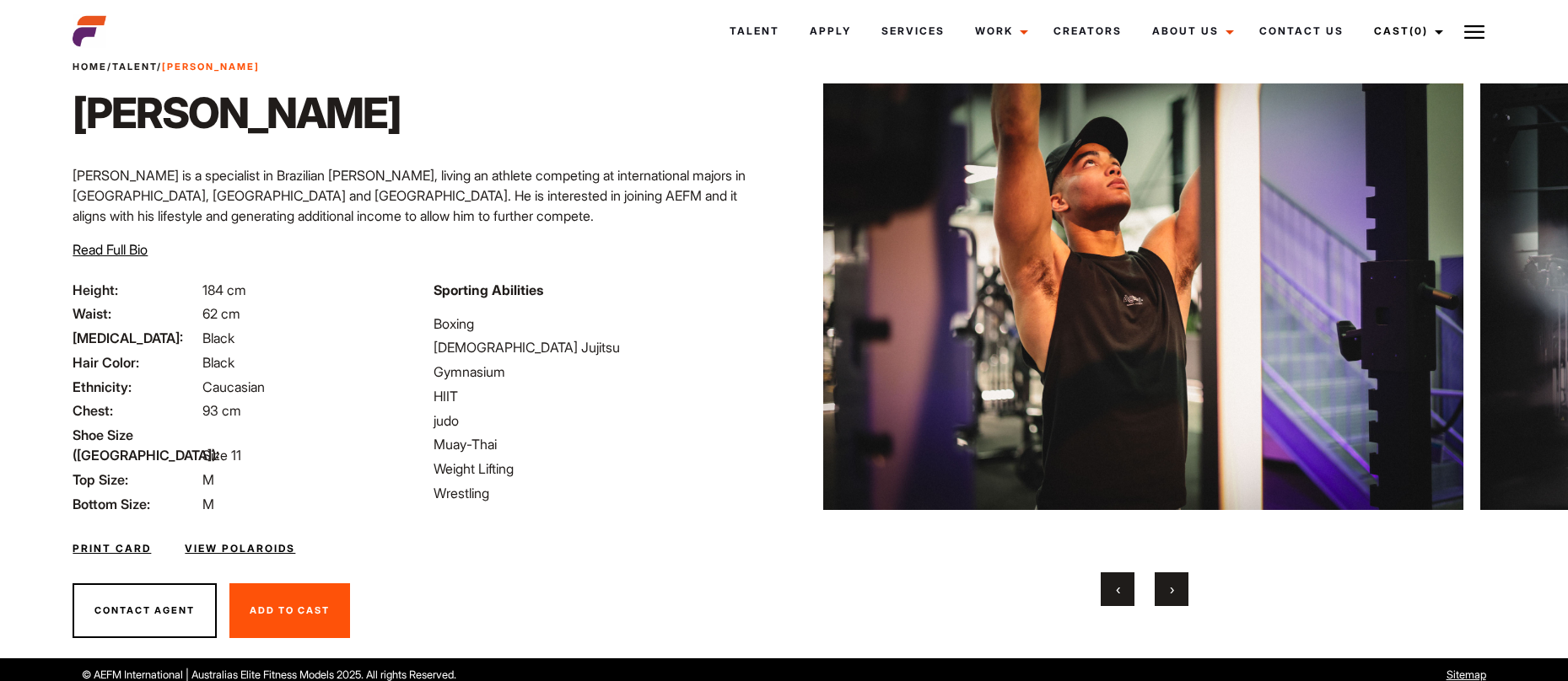
click at [274, 541] on link "View Polaroids" at bounding box center [240, 548] width 111 height 15
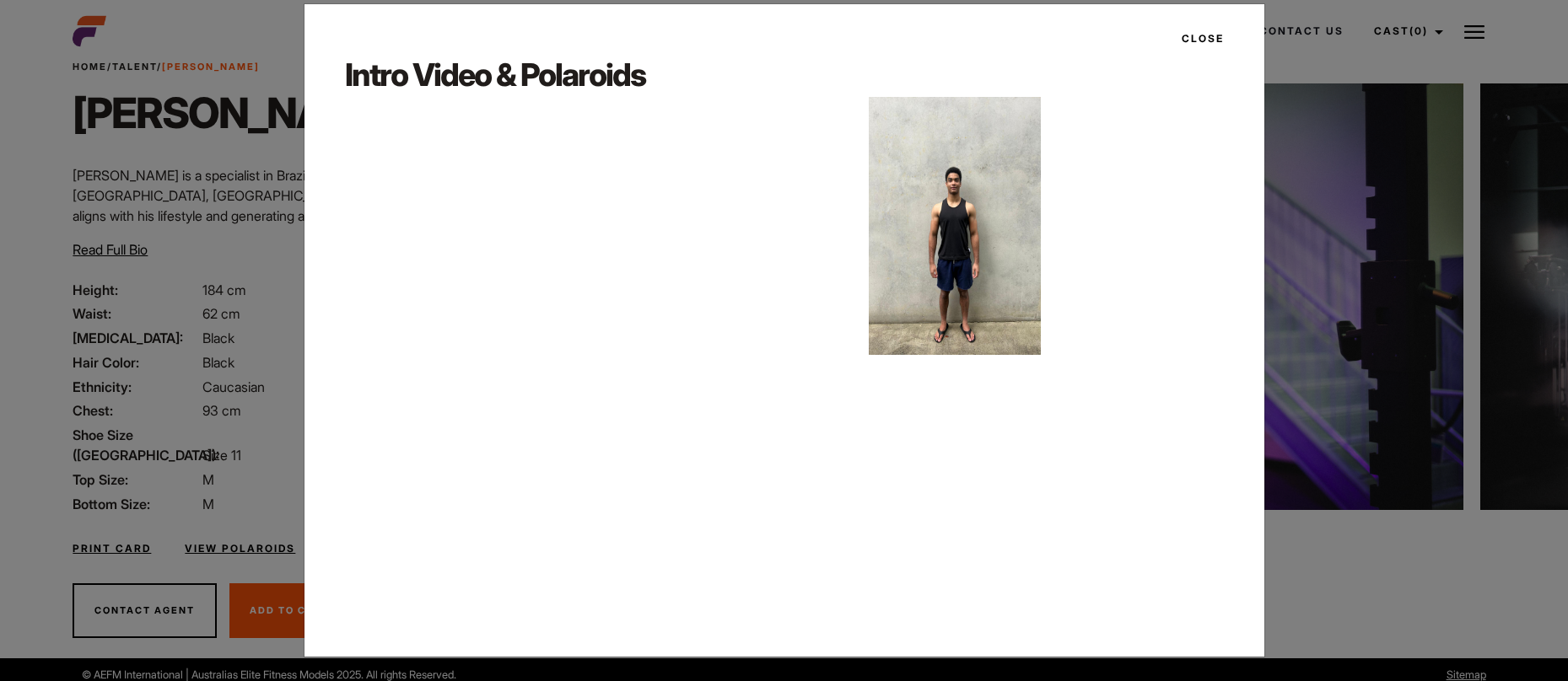
scroll to position [19, 0]
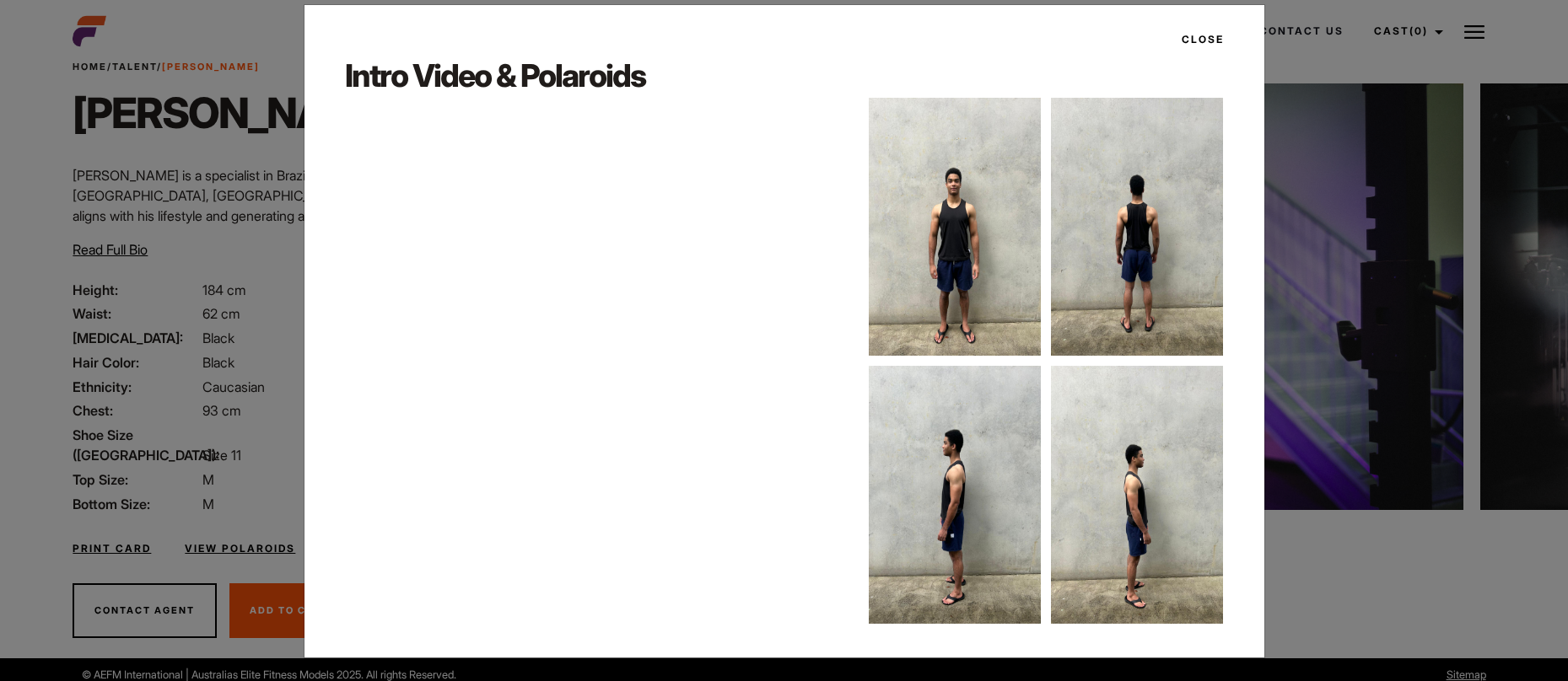
click at [976, 268] on img at bounding box center [954, 227] width 172 height 258
click at [1346, 457] on div "Close Intro Video & Polaroids" at bounding box center [784, 340] width 1568 height 681
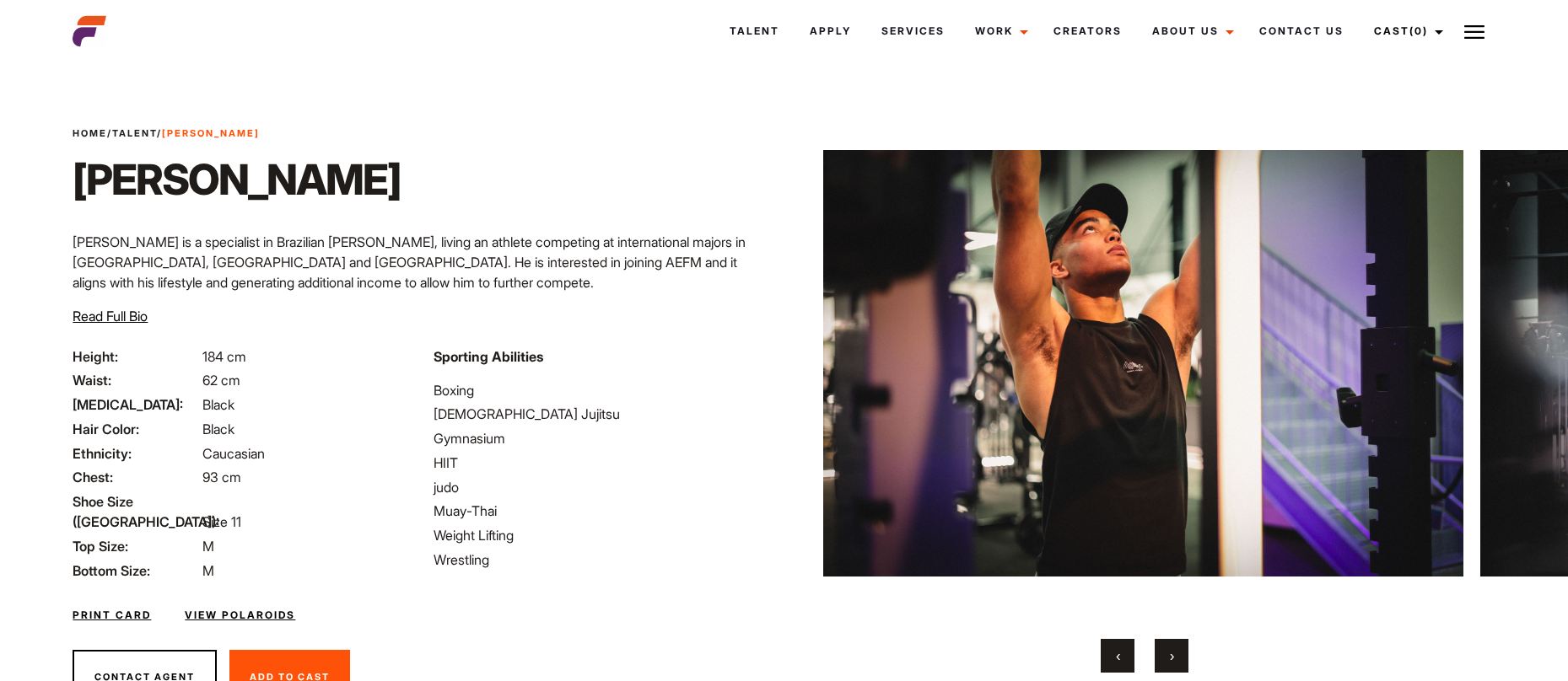
scroll to position [66, 0]
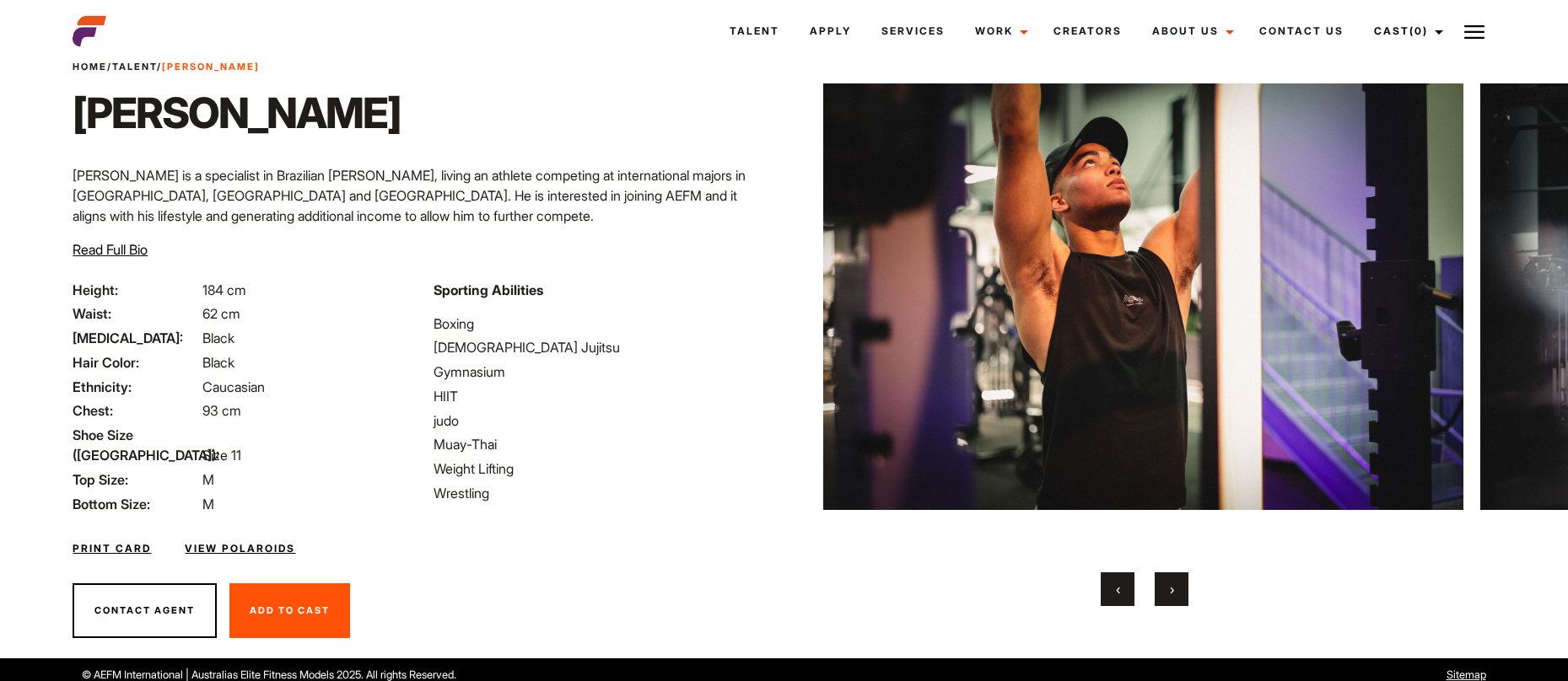
click at [113, 541] on link "Print Card" at bounding box center [112, 548] width 78 height 15
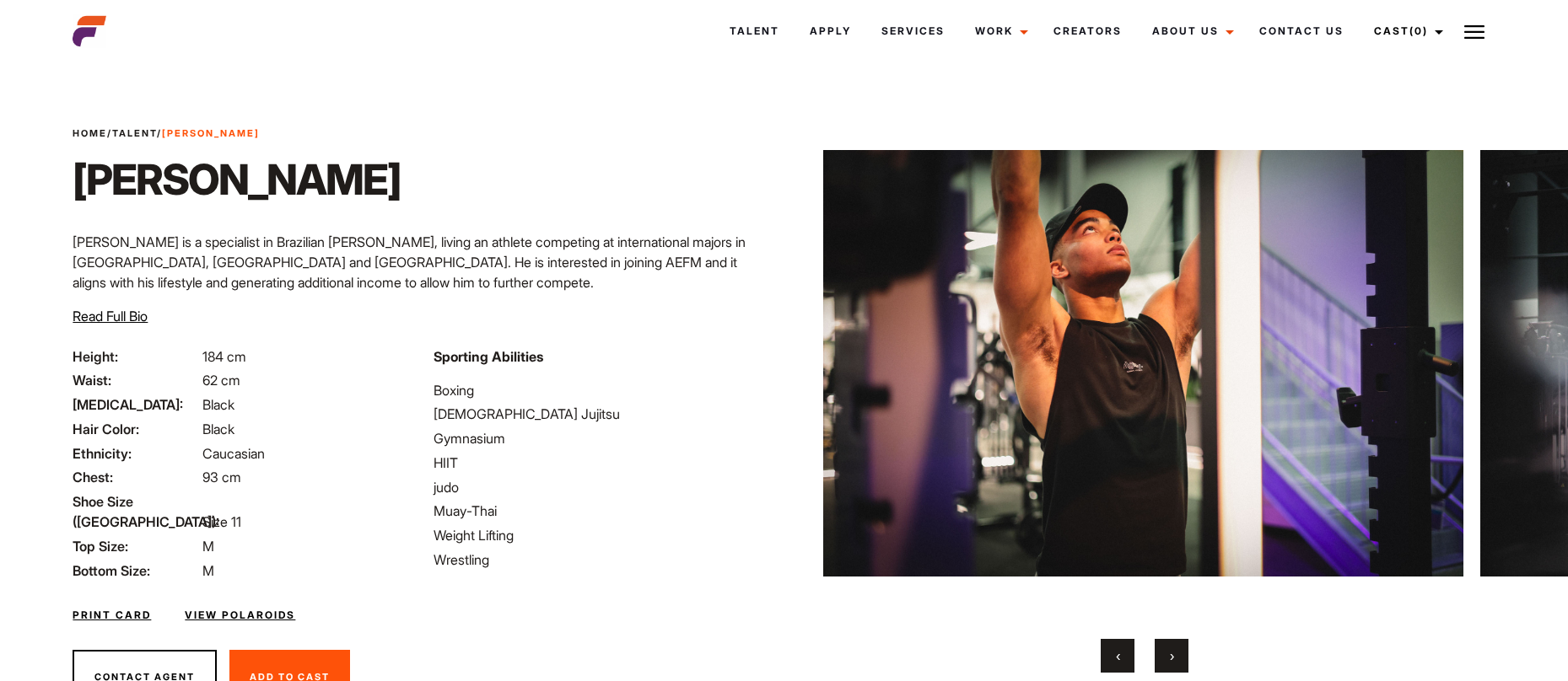
click at [1106, 640] on button "‹" at bounding box center [1117, 656] width 34 height 34
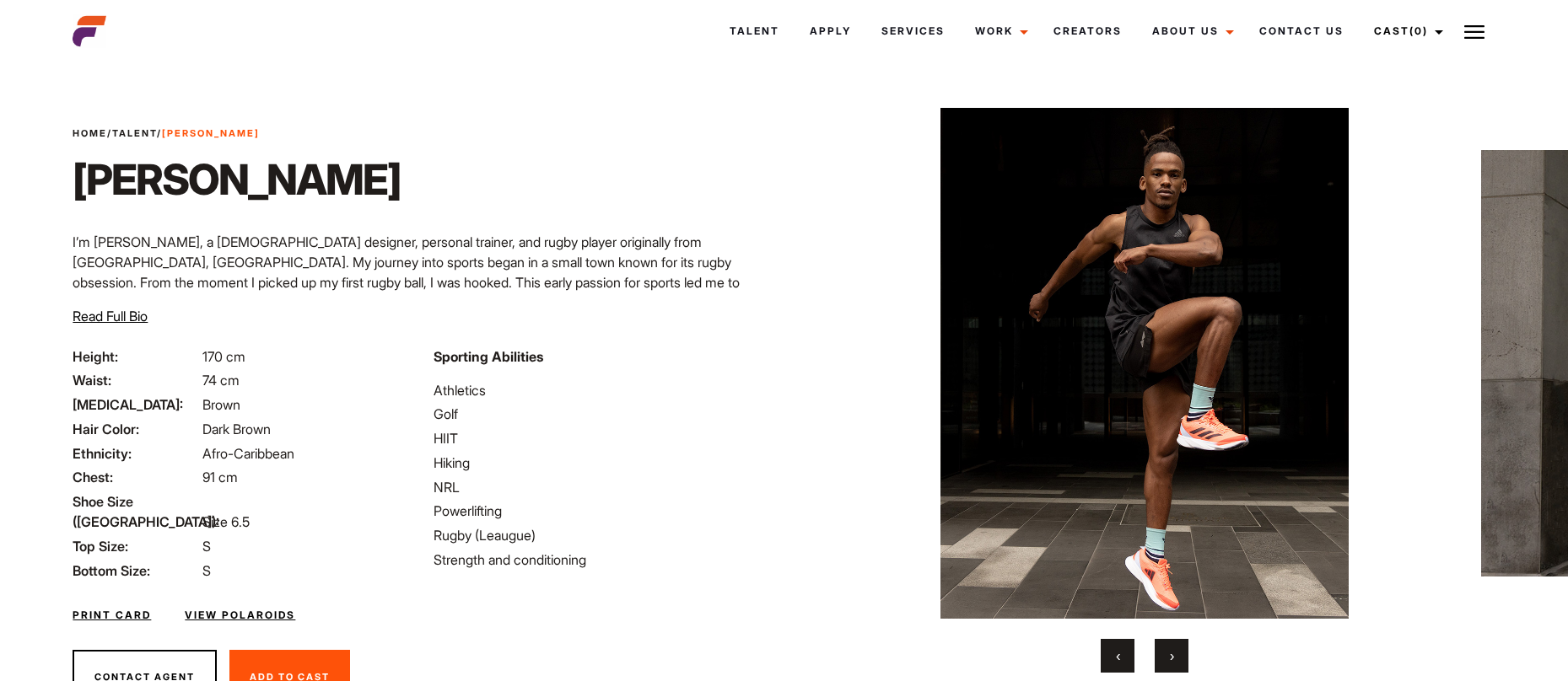
click at [1178, 658] on button "›" at bounding box center [1170, 656] width 34 height 34
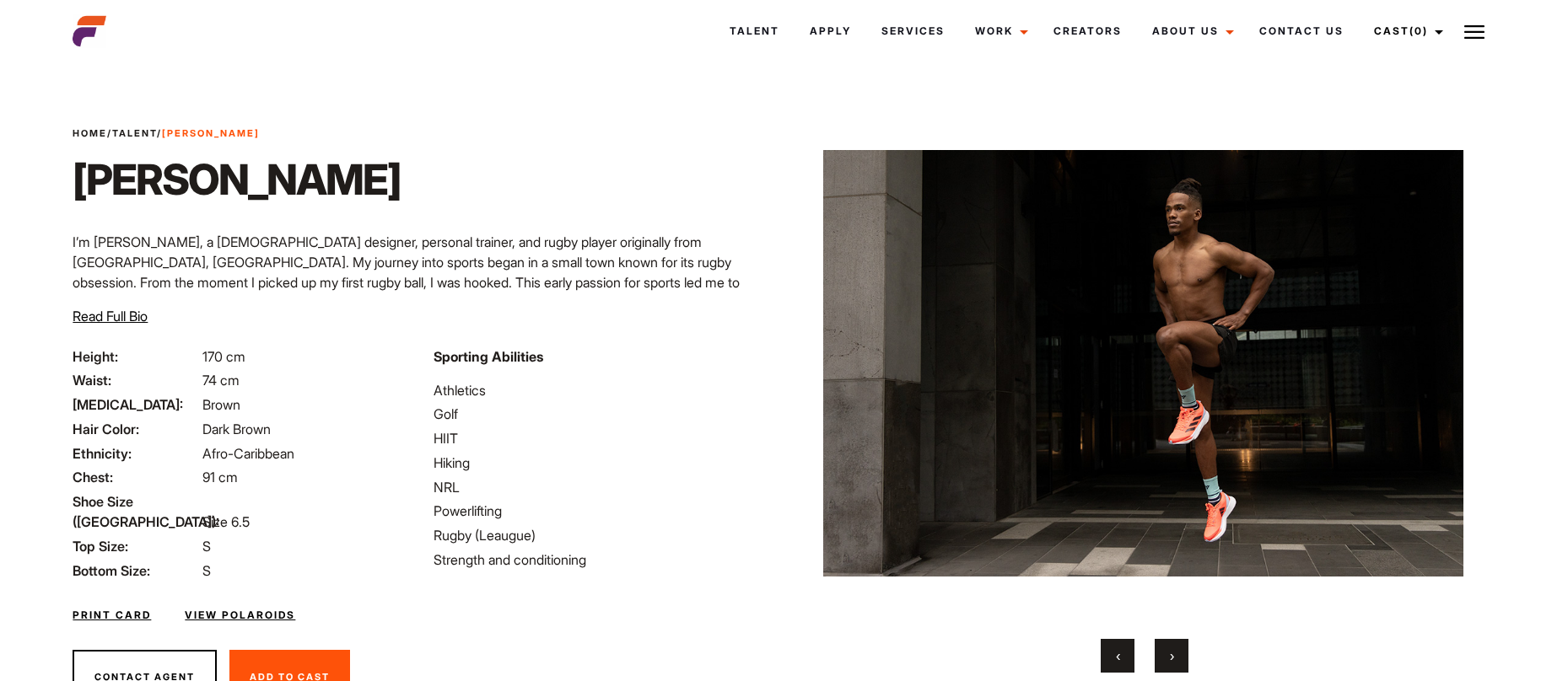
click at [1178, 658] on button "›" at bounding box center [1170, 656] width 34 height 34
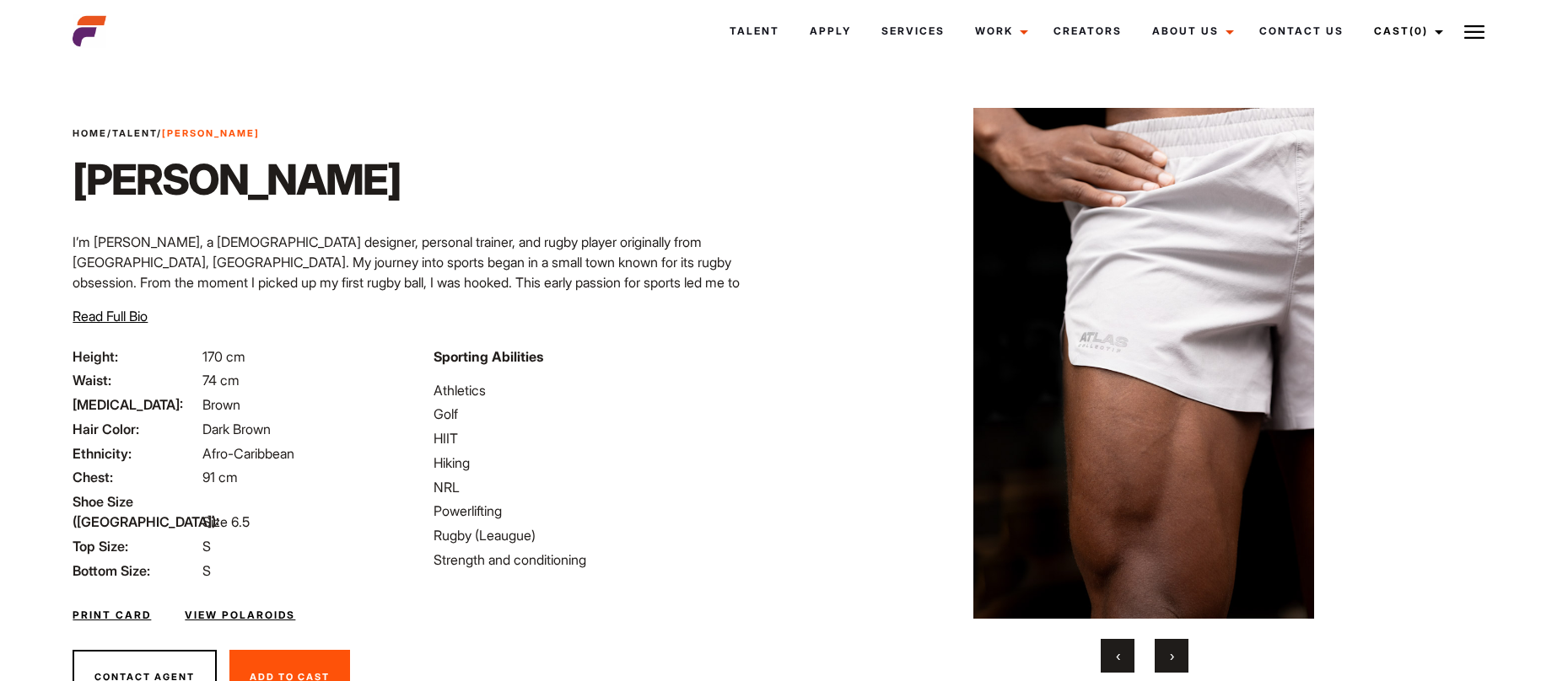
click at [1178, 658] on button "›" at bounding box center [1170, 656] width 34 height 34
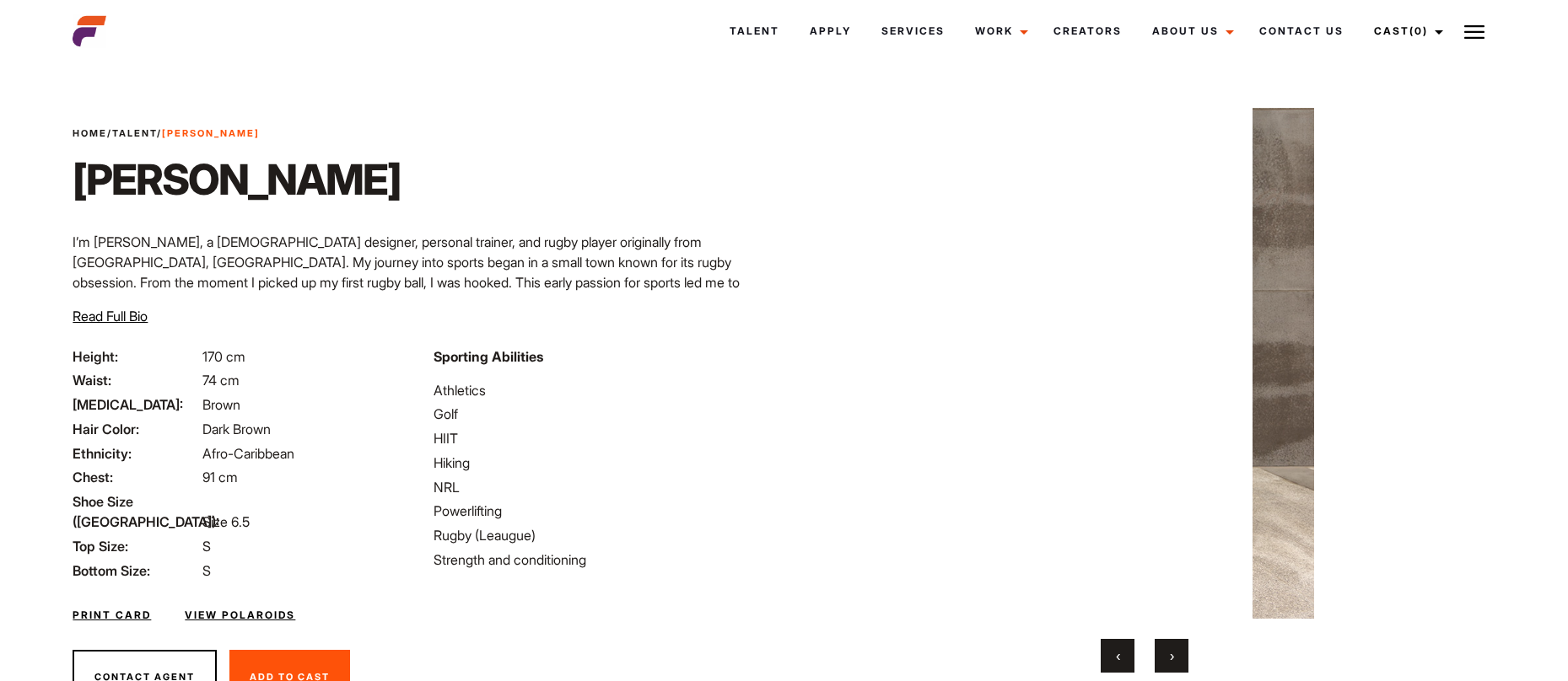
click at [1178, 658] on button "›" at bounding box center [1170, 656] width 34 height 34
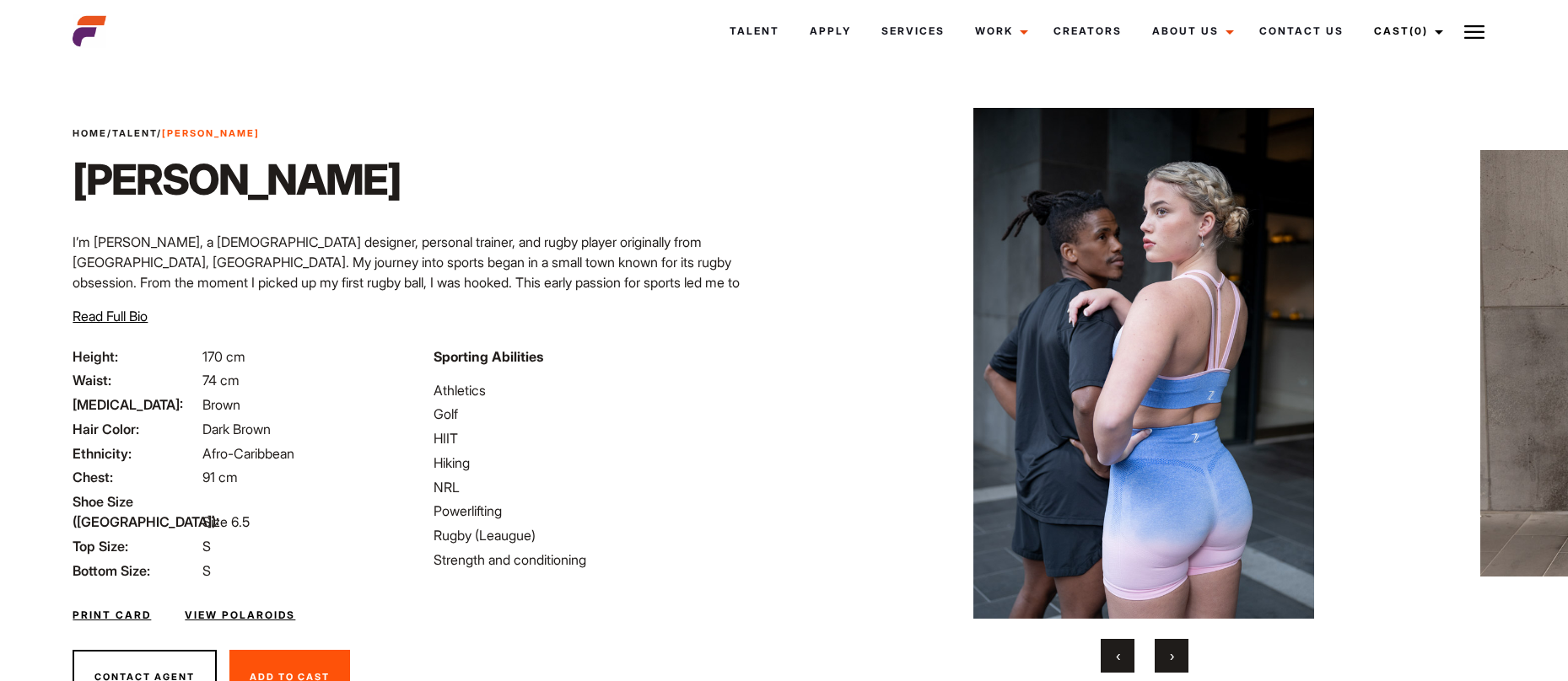
click at [1178, 657] on button "›" at bounding box center [1170, 656] width 34 height 34
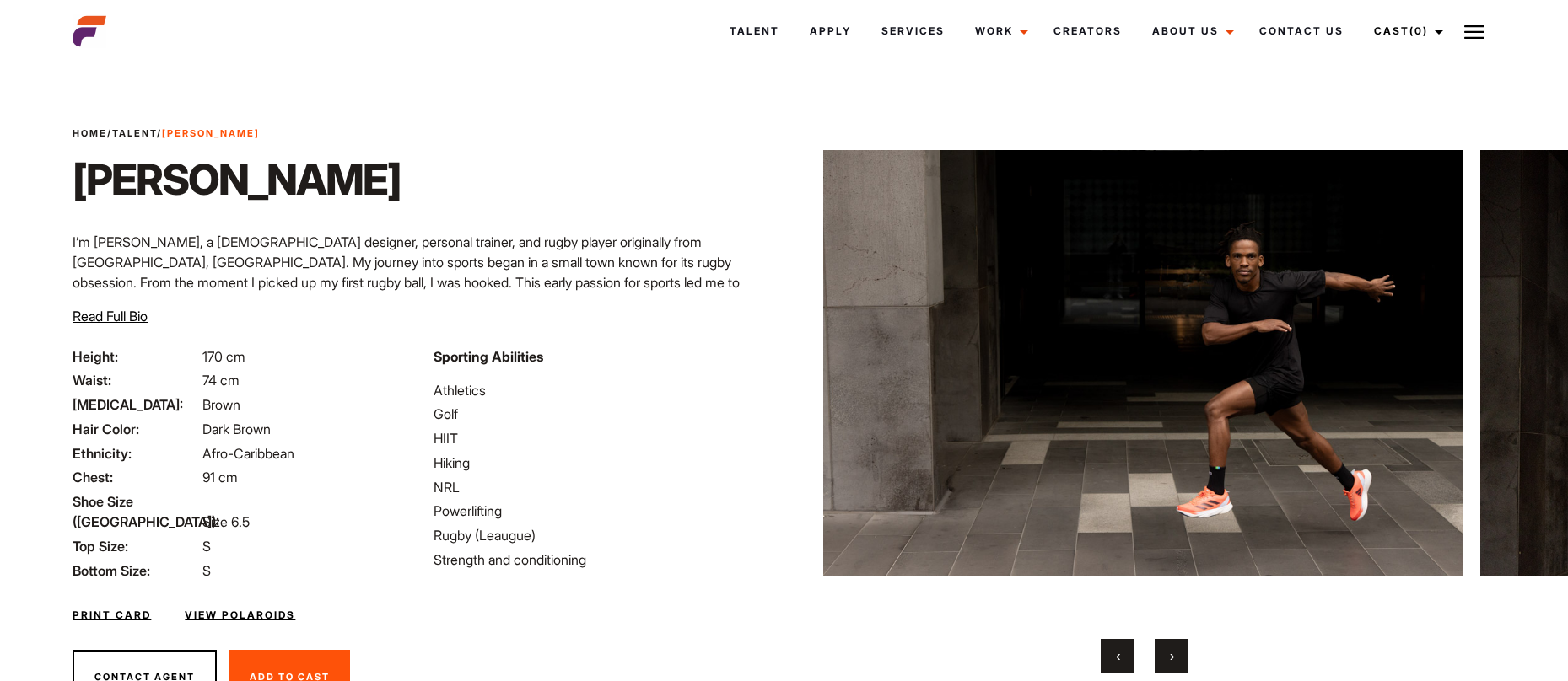
click at [1178, 657] on button "›" at bounding box center [1170, 656] width 34 height 34
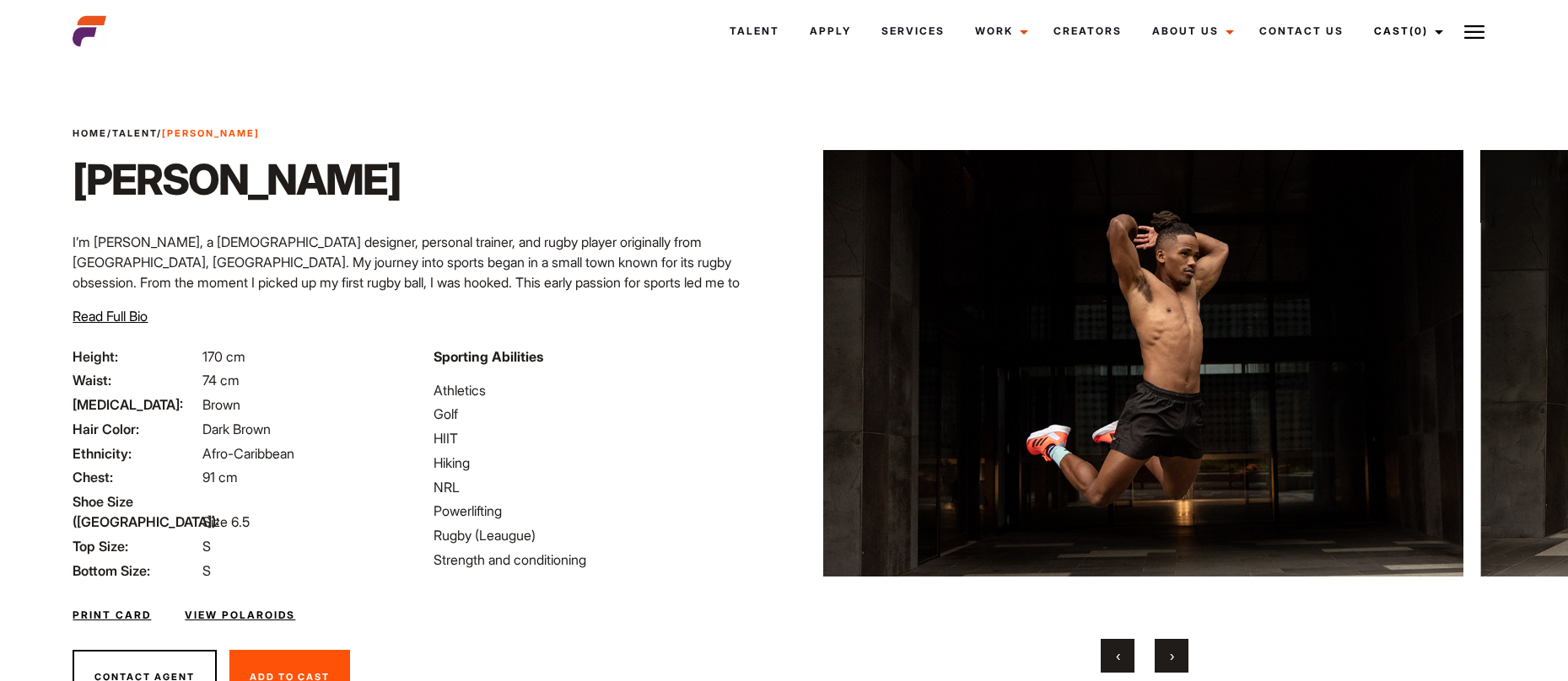
click at [1178, 657] on button "›" at bounding box center [1170, 656] width 34 height 34
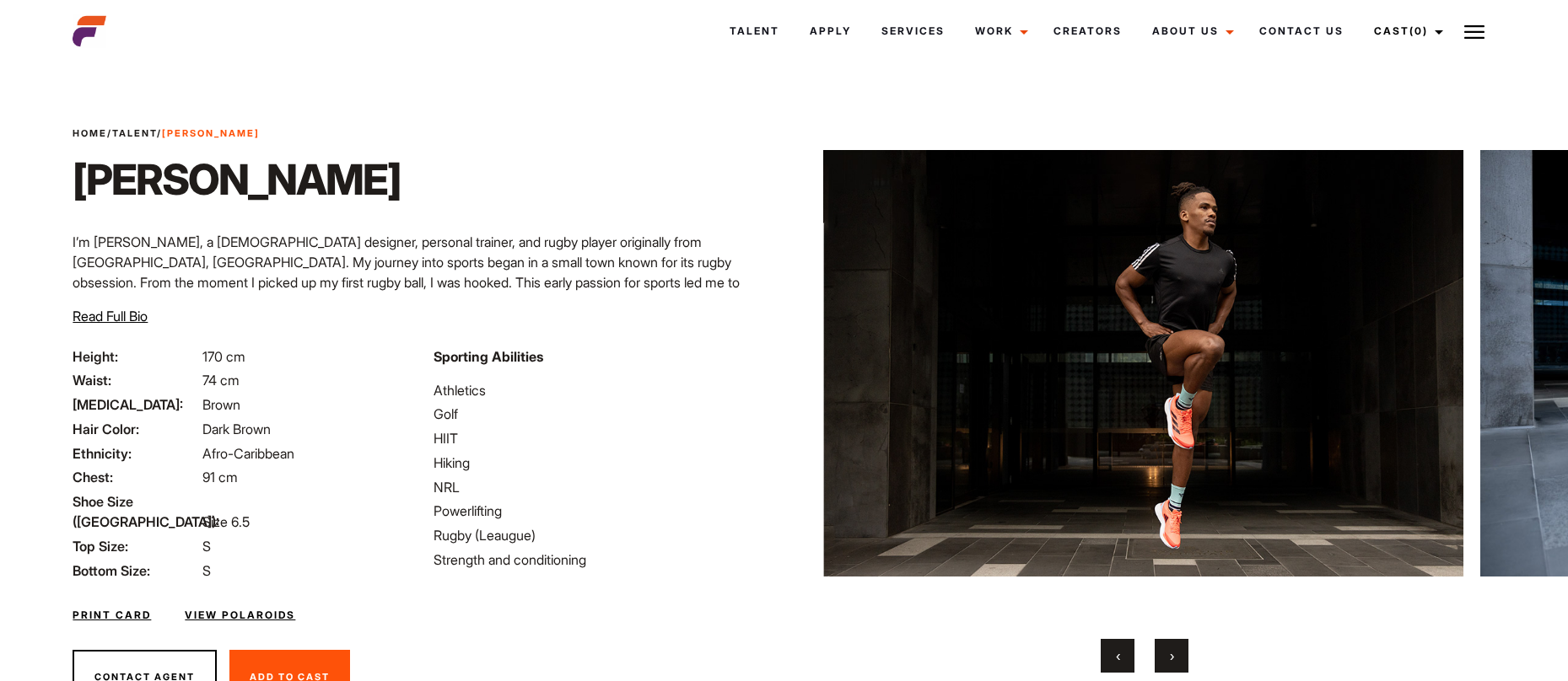
click at [1178, 657] on button "›" at bounding box center [1170, 656] width 34 height 34
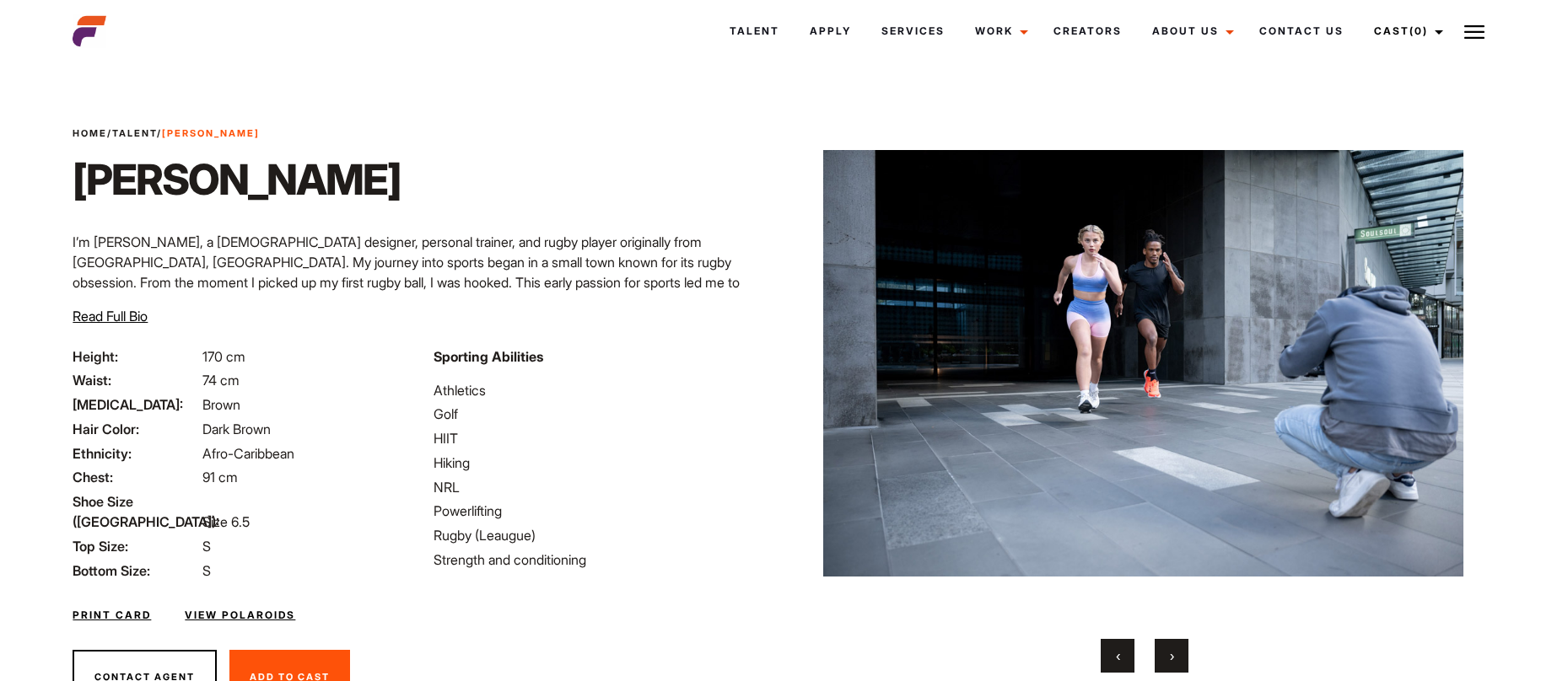
click at [1178, 658] on button "›" at bounding box center [1170, 656] width 34 height 34
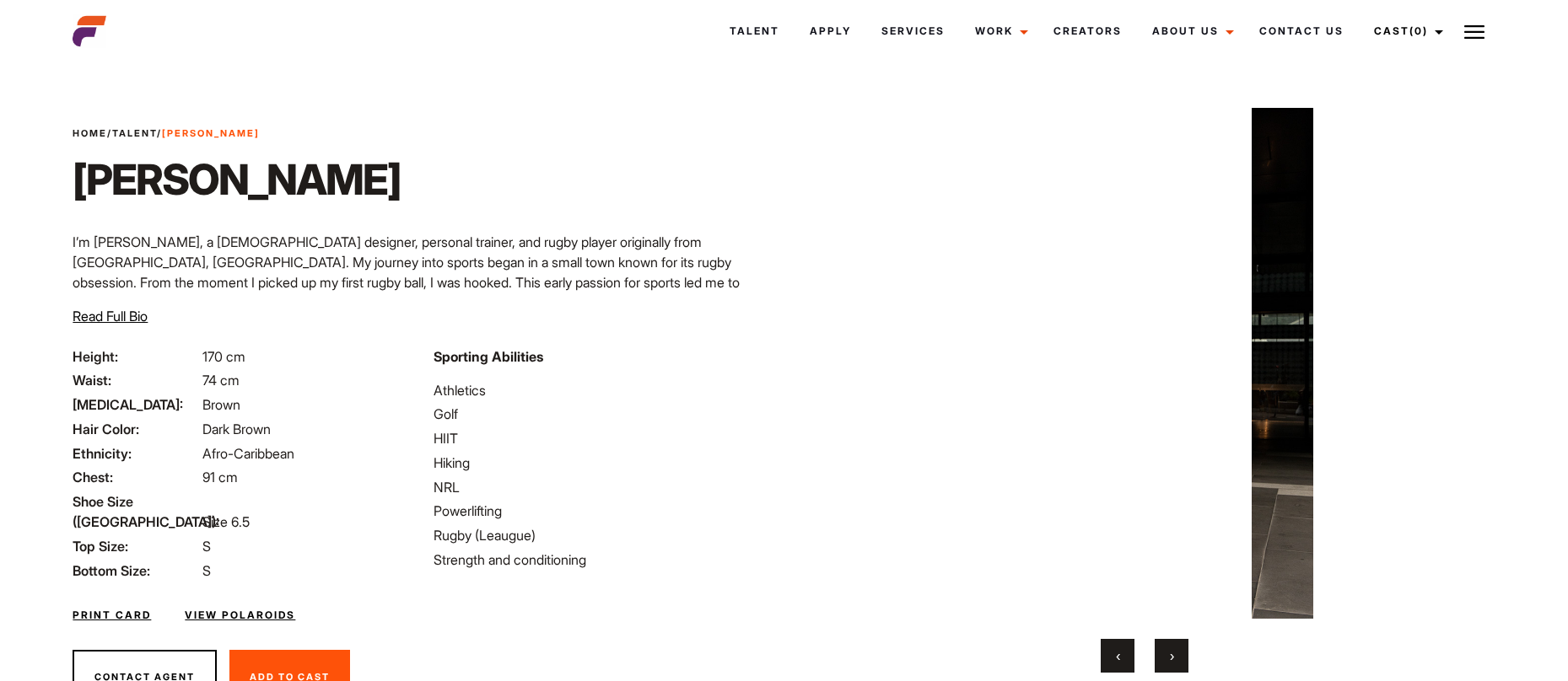
click at [1178, 659] on button "›" at bounding box center [1170, 656] width 34 height 34
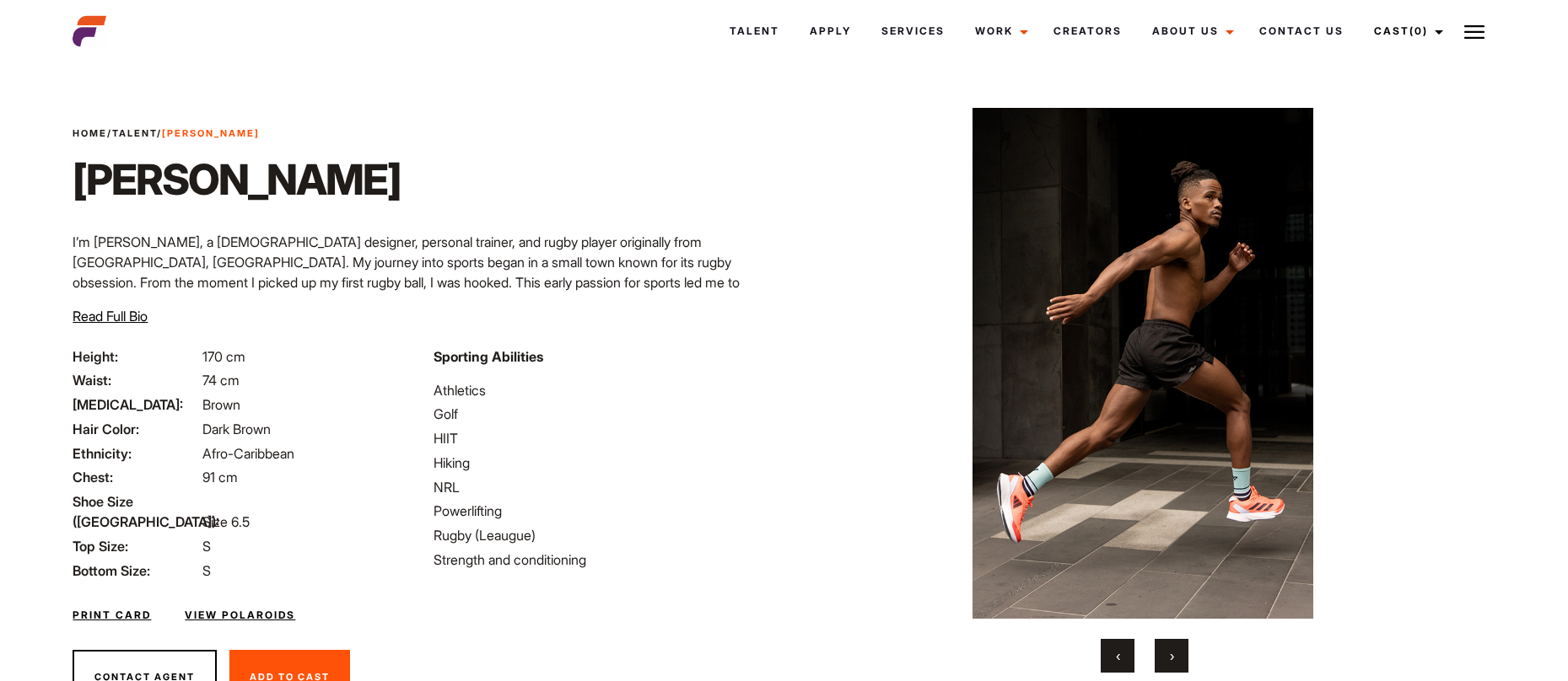
click at [1178, 659] on button "›" at bounding box center [1170, 656] width 34 height 34
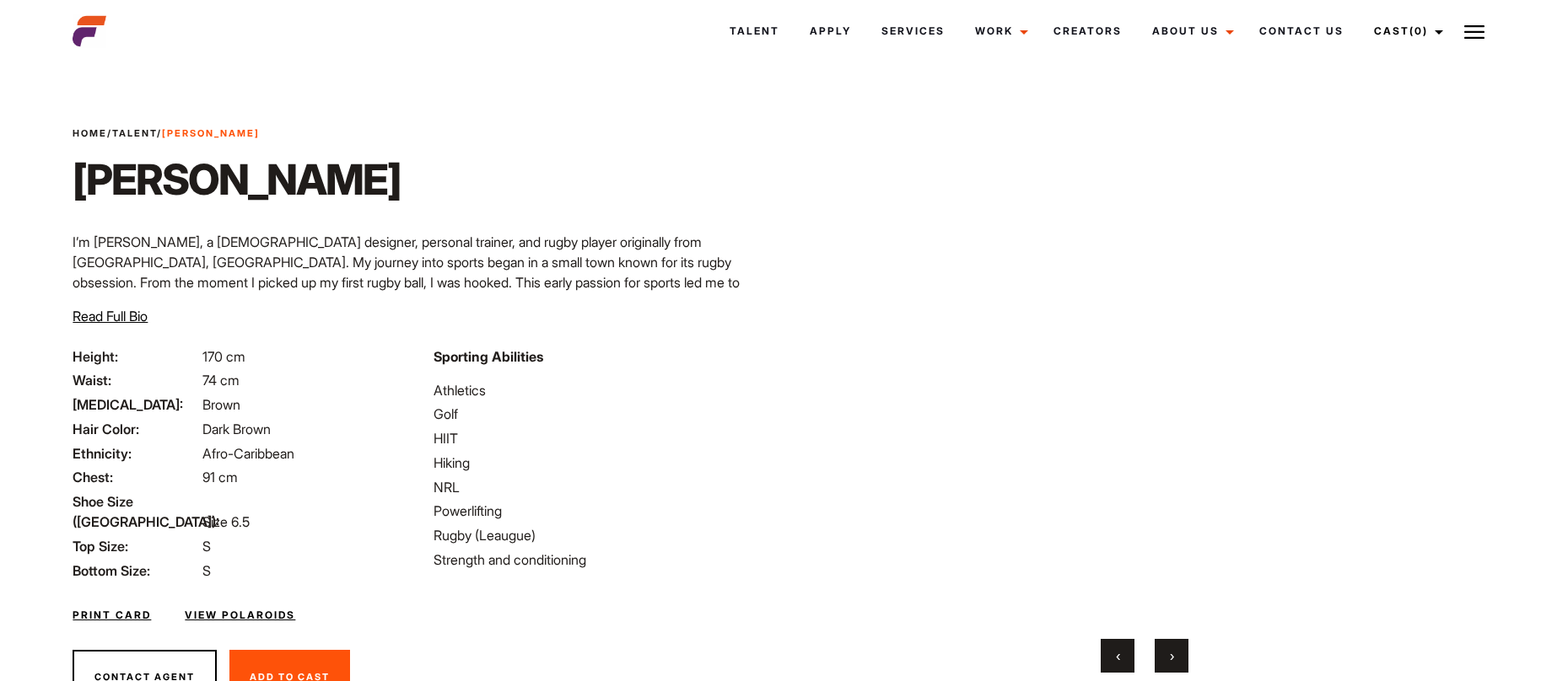
click at [1178, 659] on button "›" at bounding box center [1170, 656] width 34 height 34
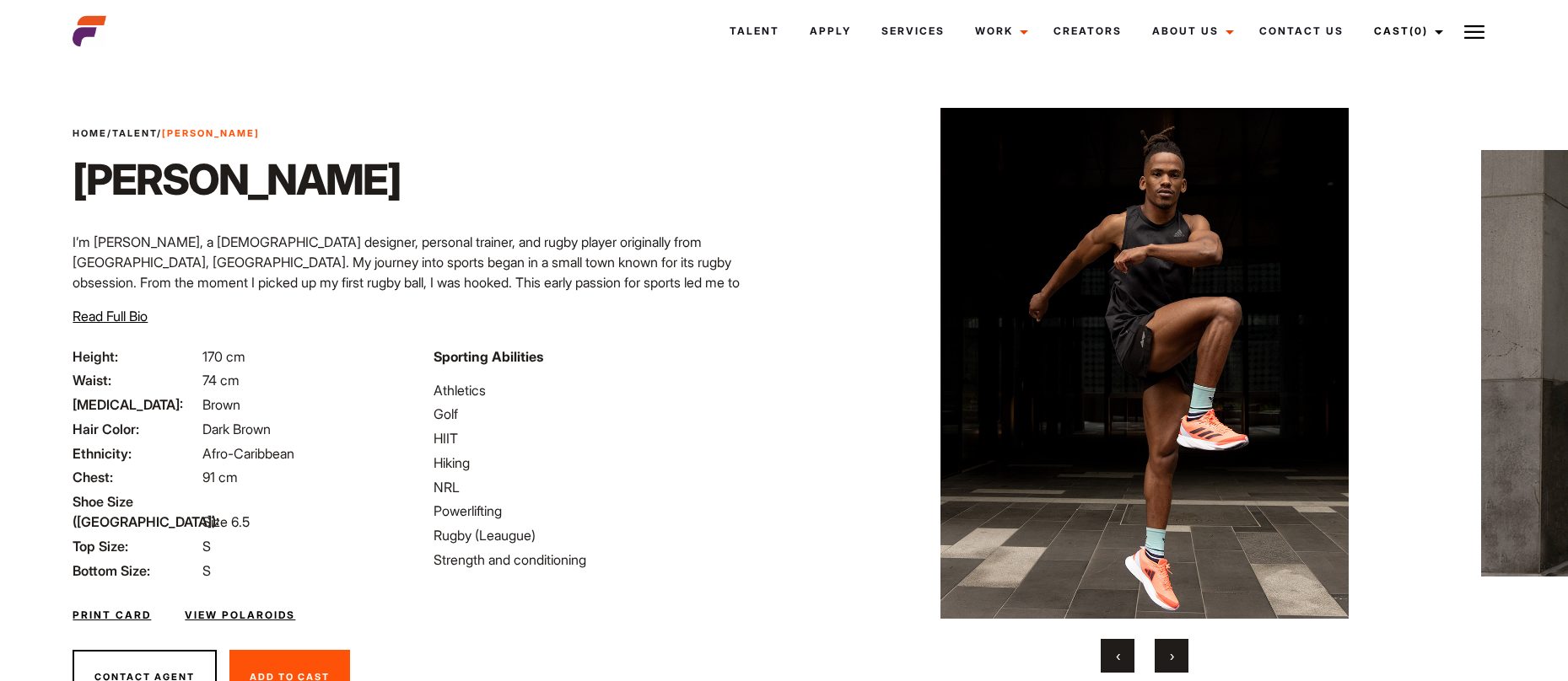
click at [1178, 659] on button "›" at bounding box center [1170, 656] width 34 height 34
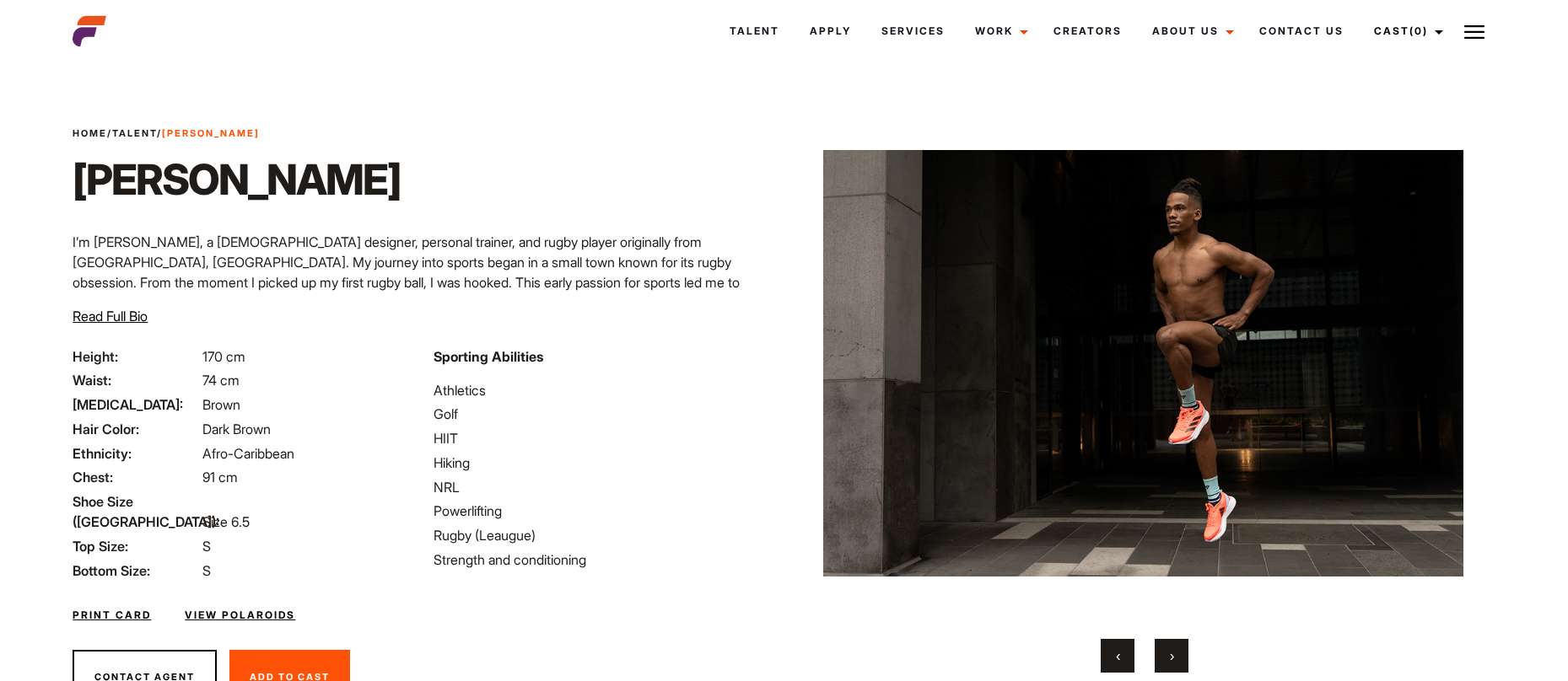
click at [1178, 659] on button "›" at bounding box center [1170, 656] width 34 height 34
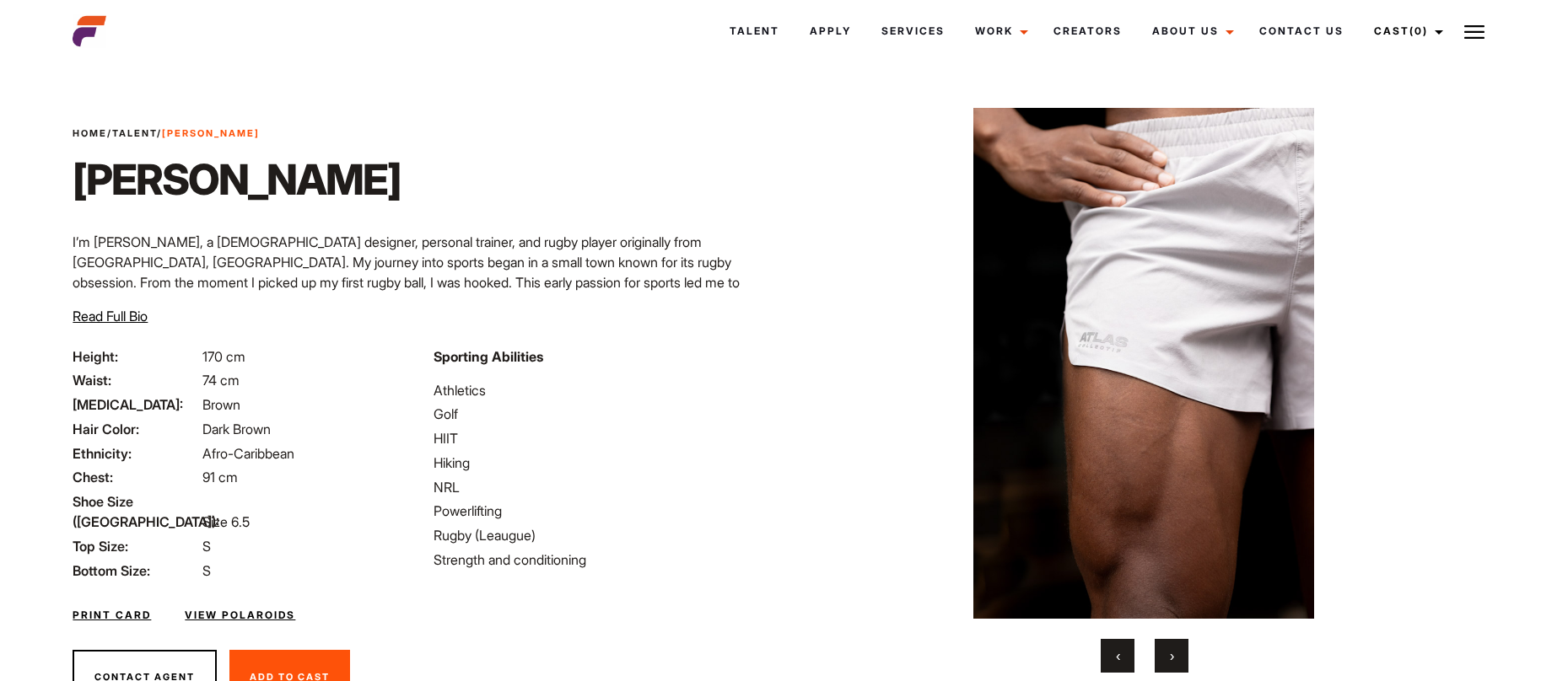
click at [1178, 659] on button "›" at bounding box center [1170, 656] width 34 height 34
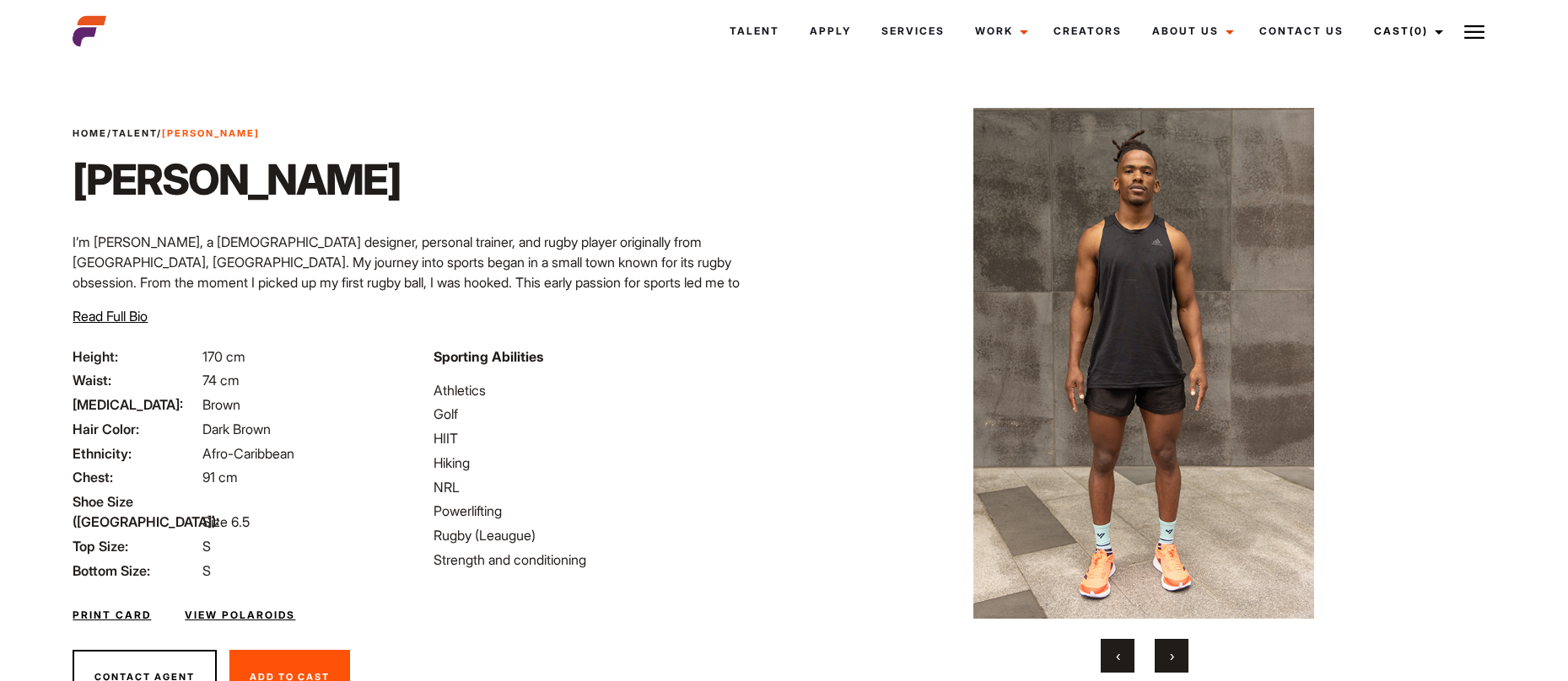
click at [1165, 657] on button "›" at bounding box center [1170, 656] width 34 height 34
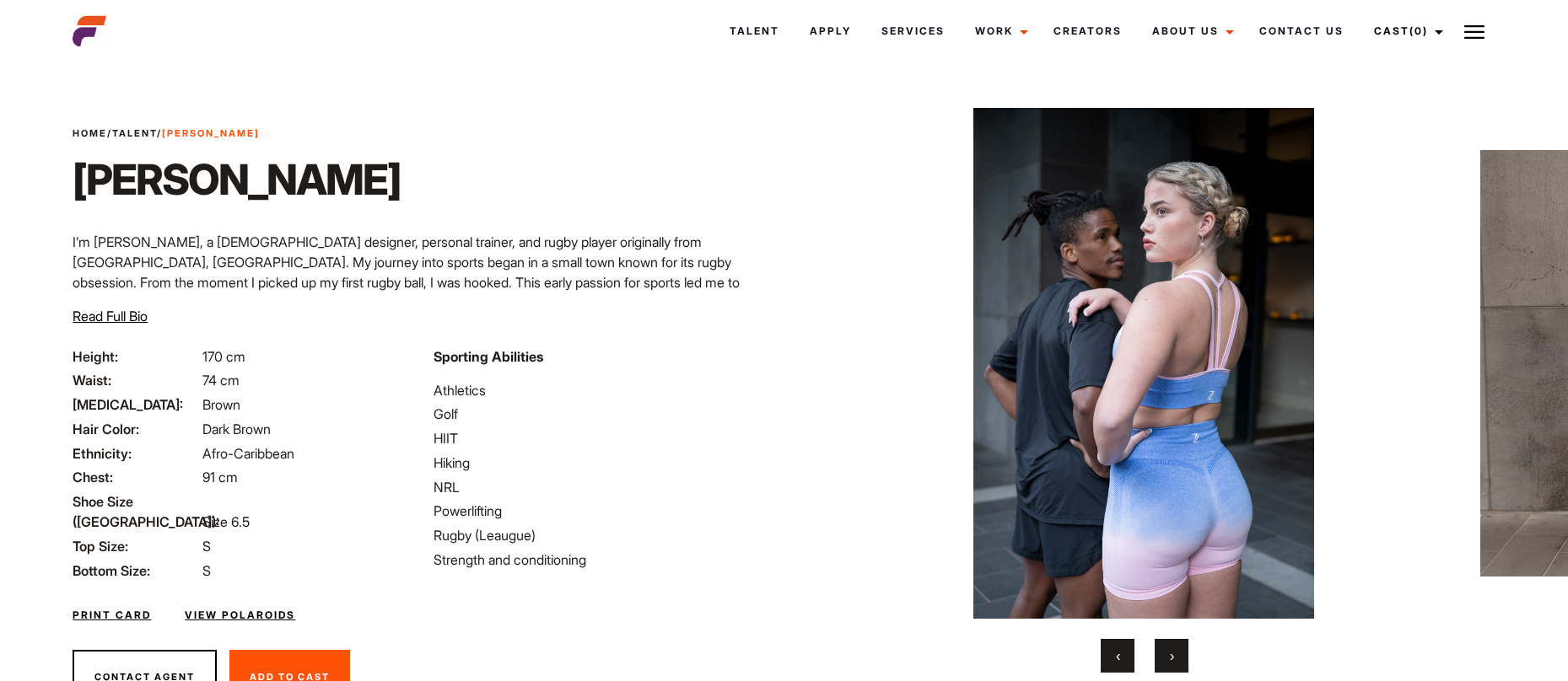
click at [1165, 657] on button "›" at bounding box center [1170, 656] width 34 height 34
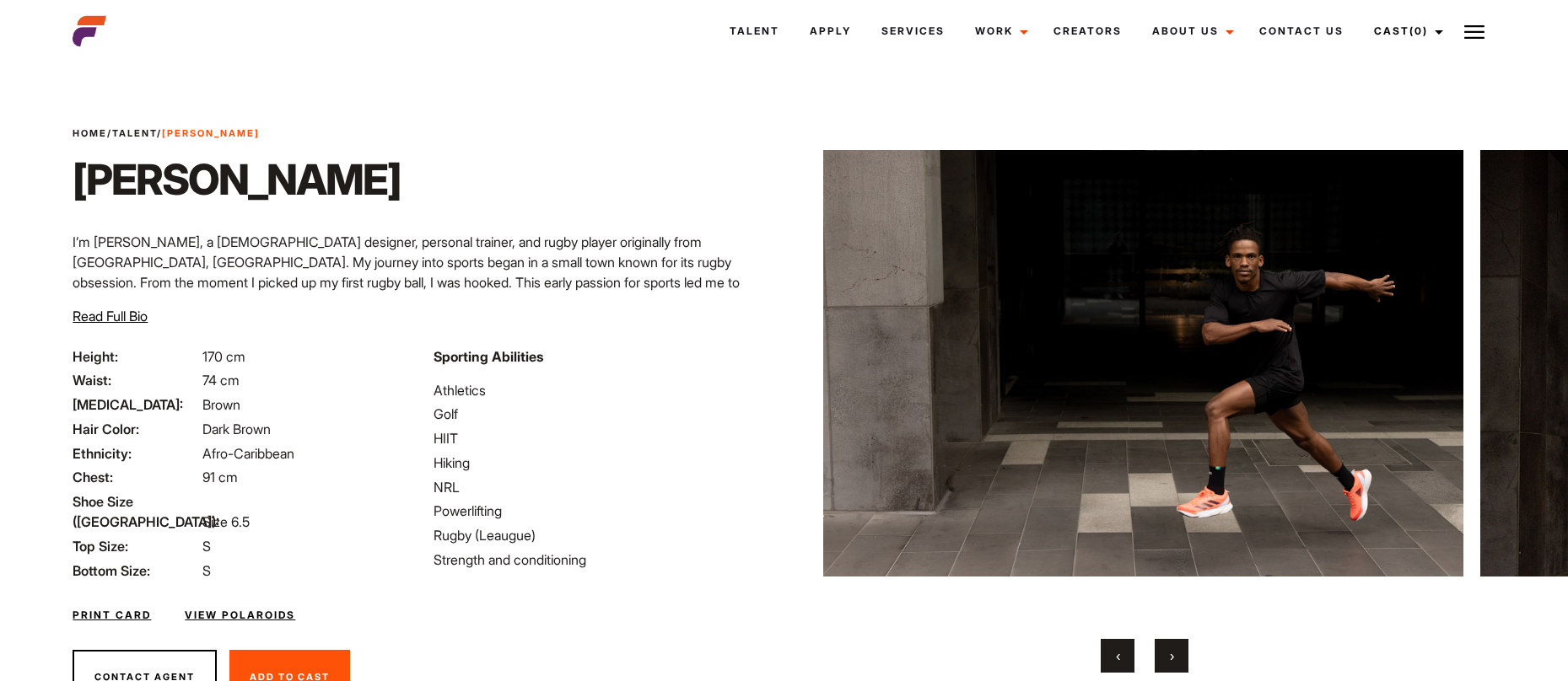
click at [1165, 657] on button "›" at bounding box center [1170, 656] width 34 height 34
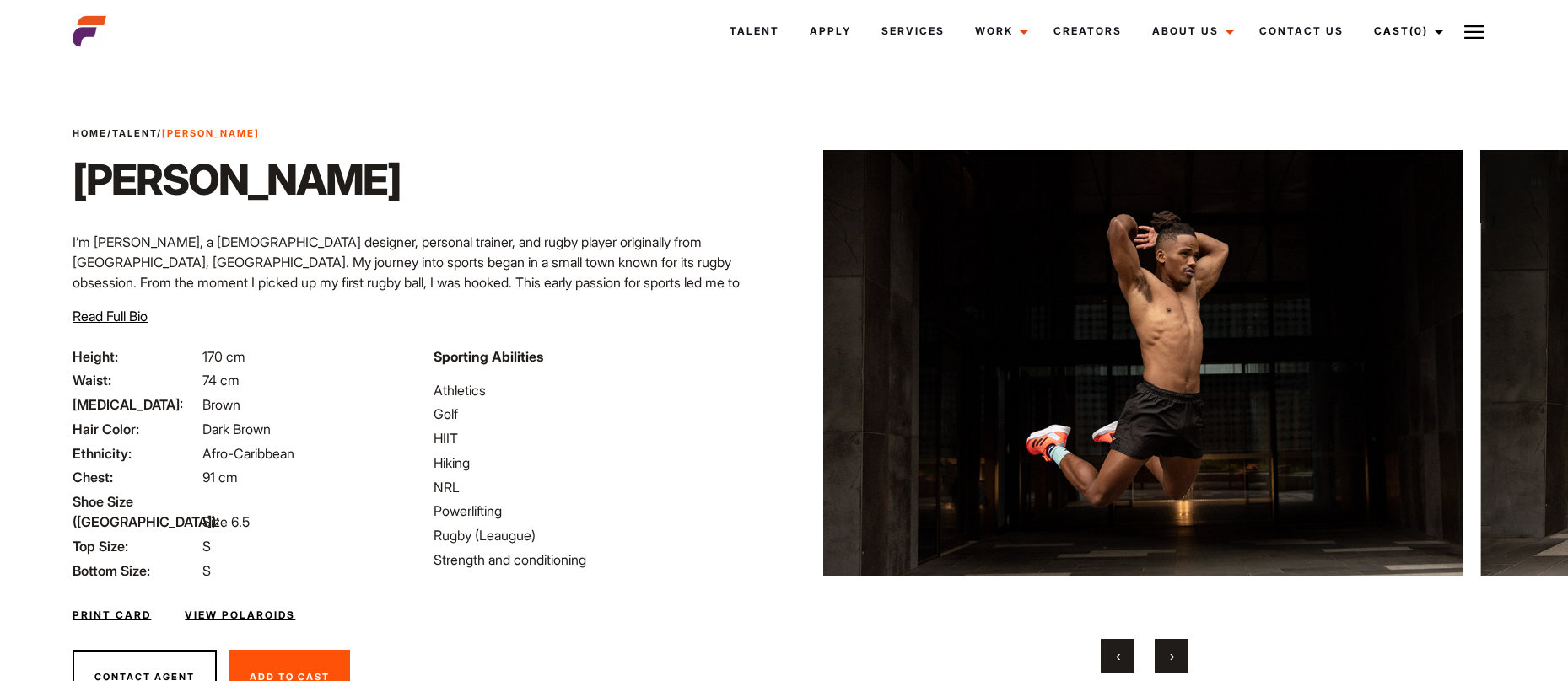
click at [1165, 657] on button "›" at bounding box center [1170, 656] width 34 height 34
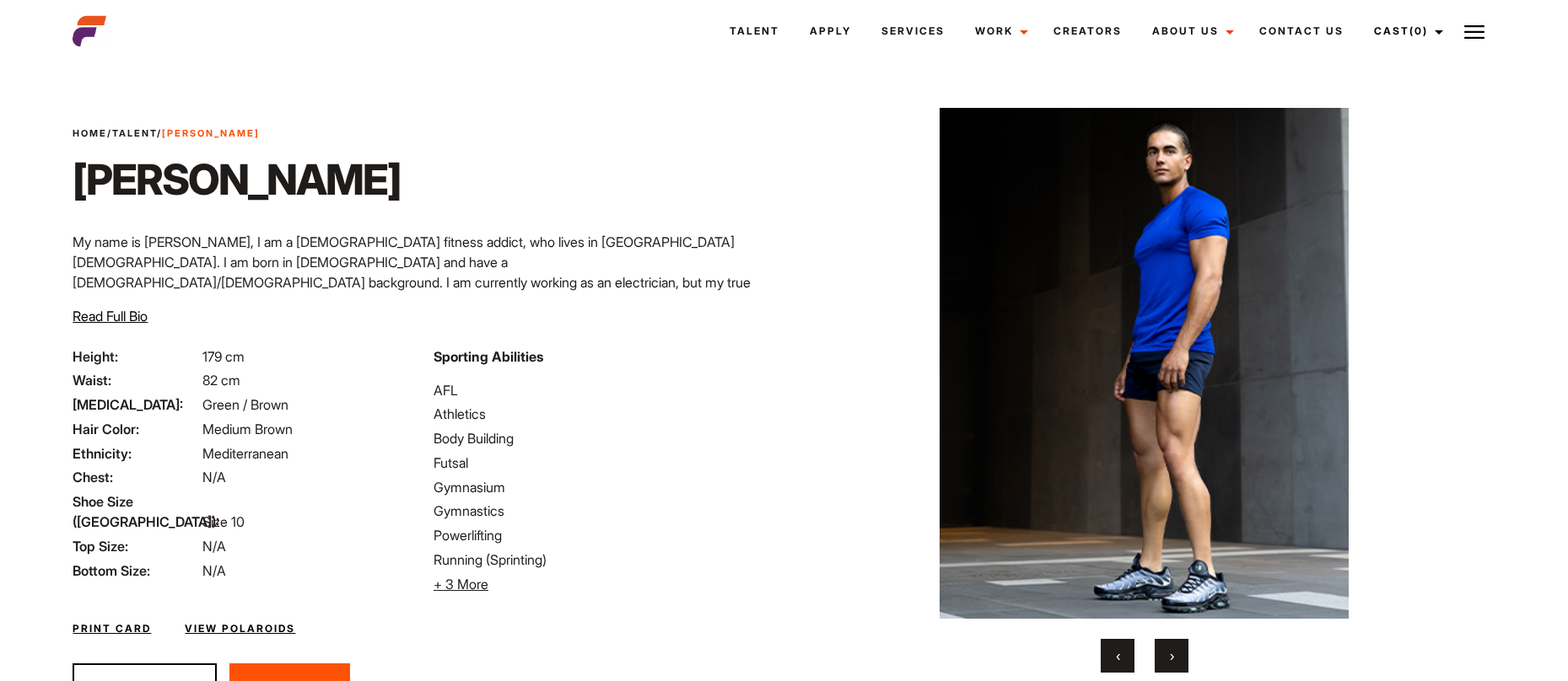
click at [1166, 661] on button "›" at bounding box center [1170, 656] width 34 height 34
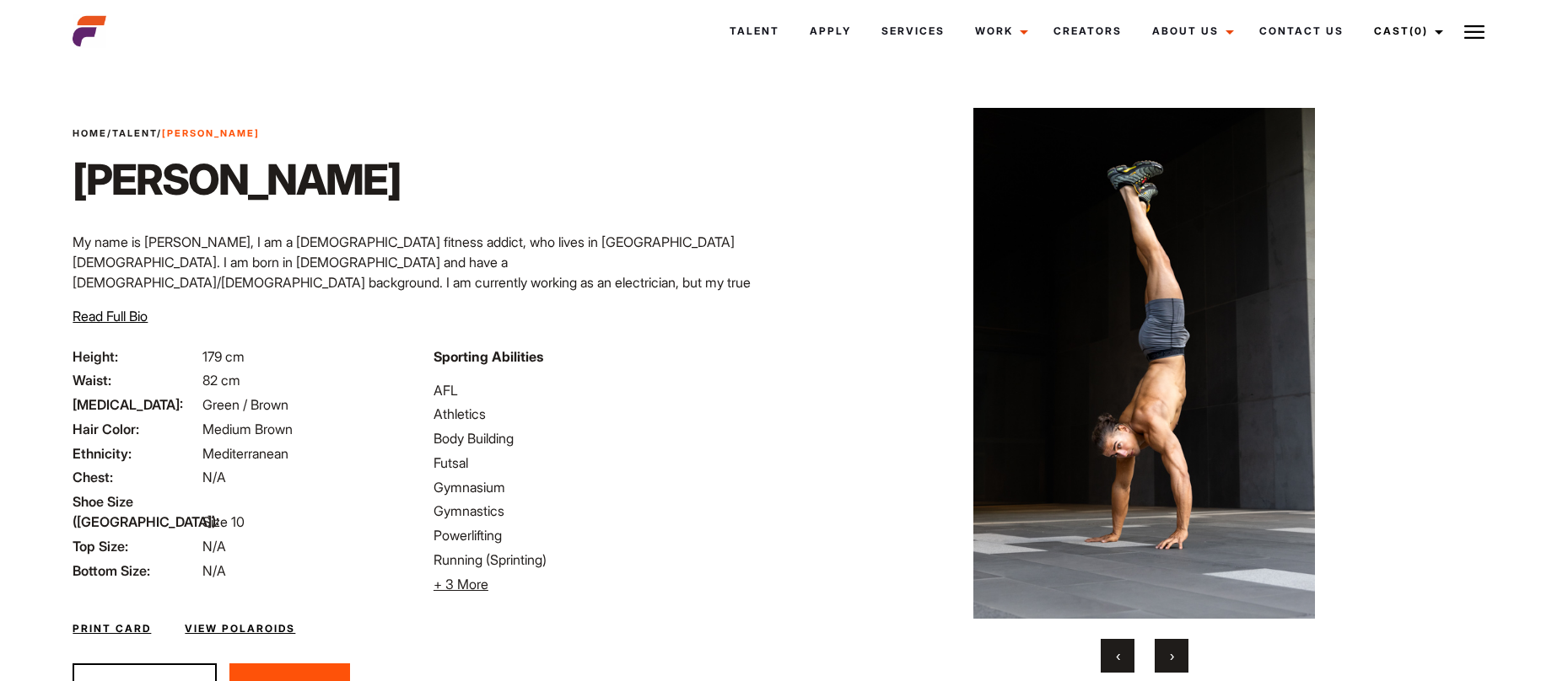
click at [1166, 661] on button "›" at bounding box center [1170, 656] width 34 height 34
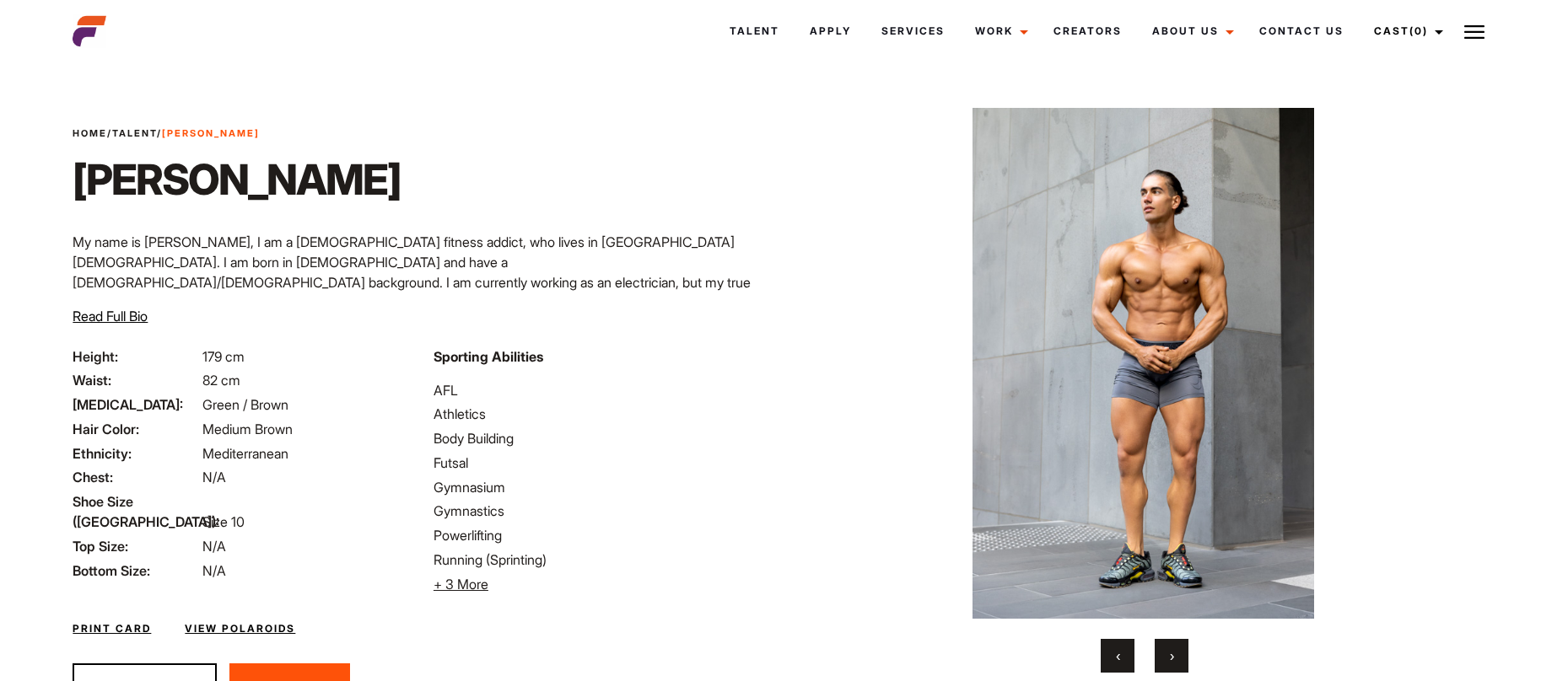
click at [1166, 661] on button "›" at bounding box center [1170, 656] width 34 height 34
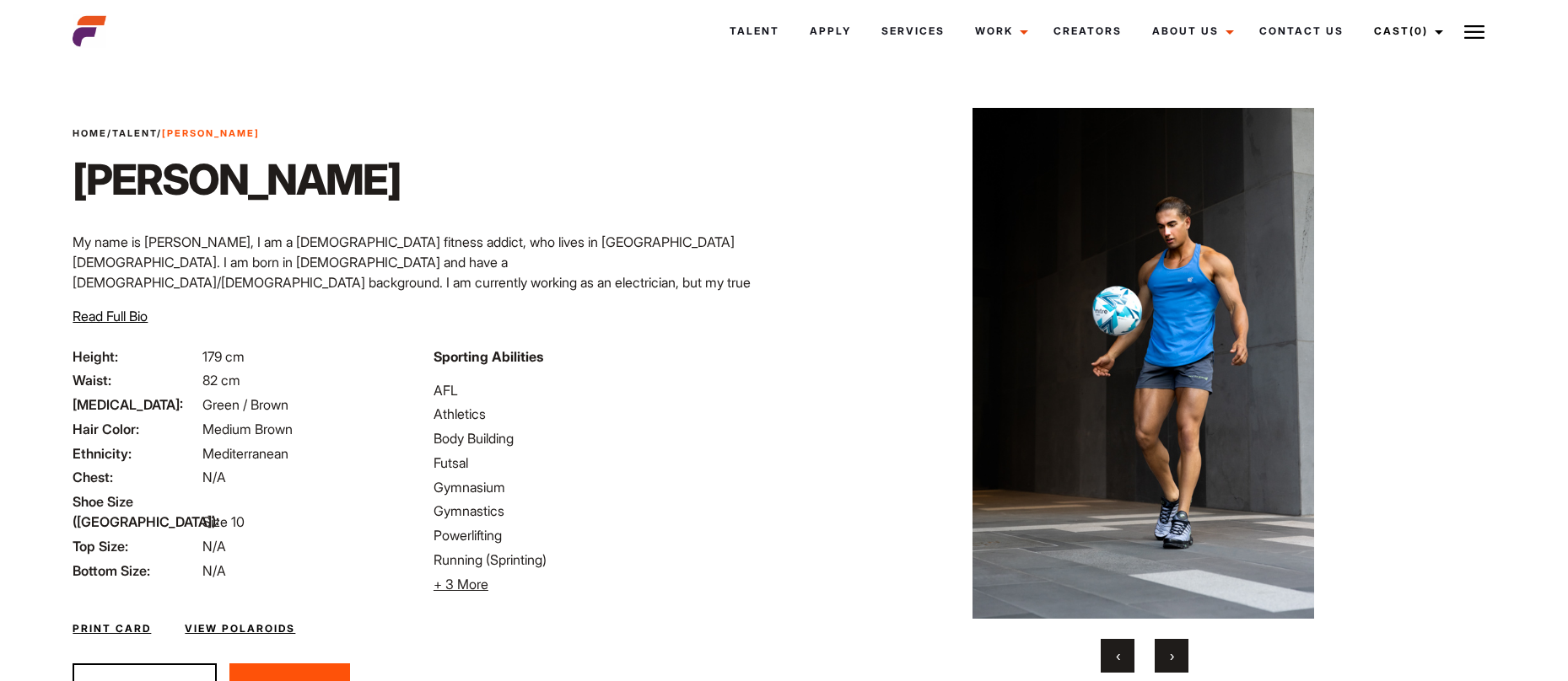
click at [1166, 661] on button "›" at bounding box center [1170, 656] width 34 height 34
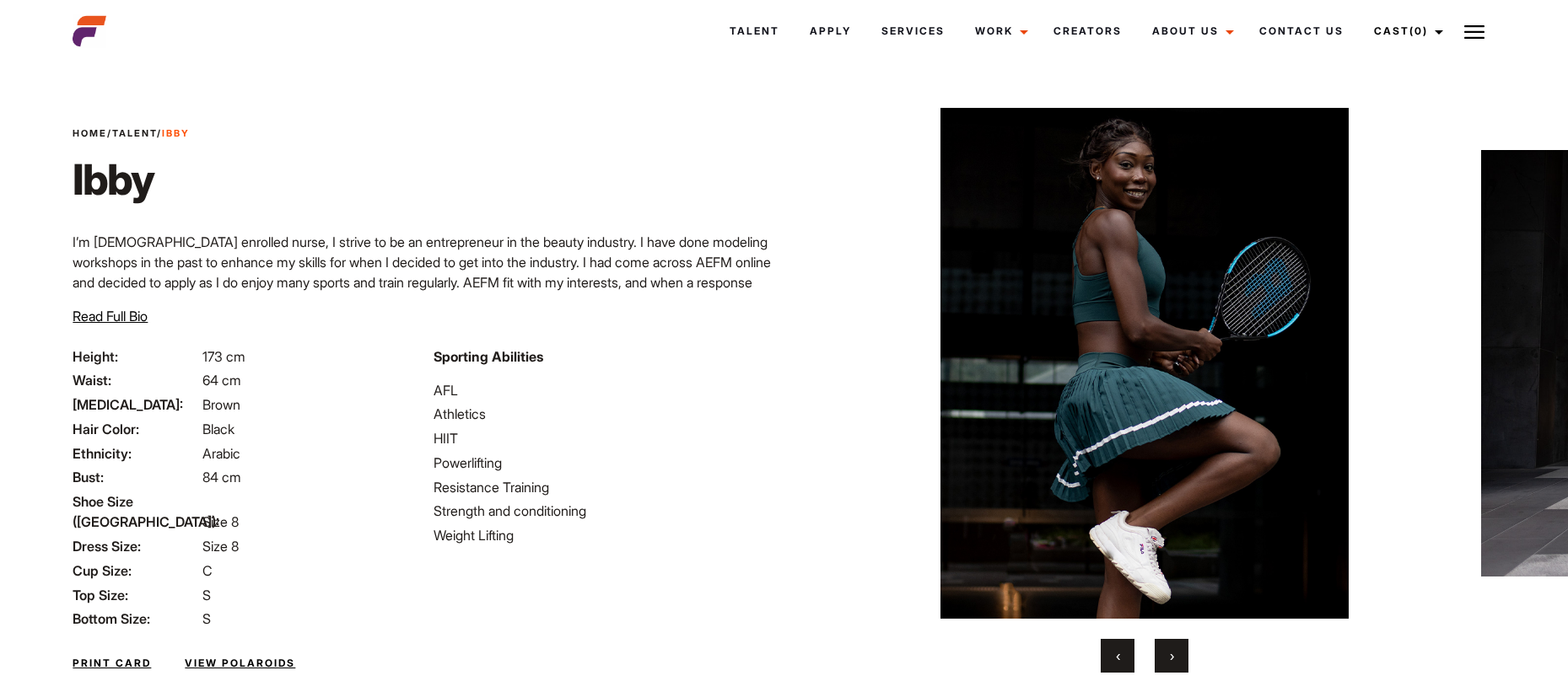
click at [1179, 646] on button "›" at bounding box center [1170, 656] width 34 height 34
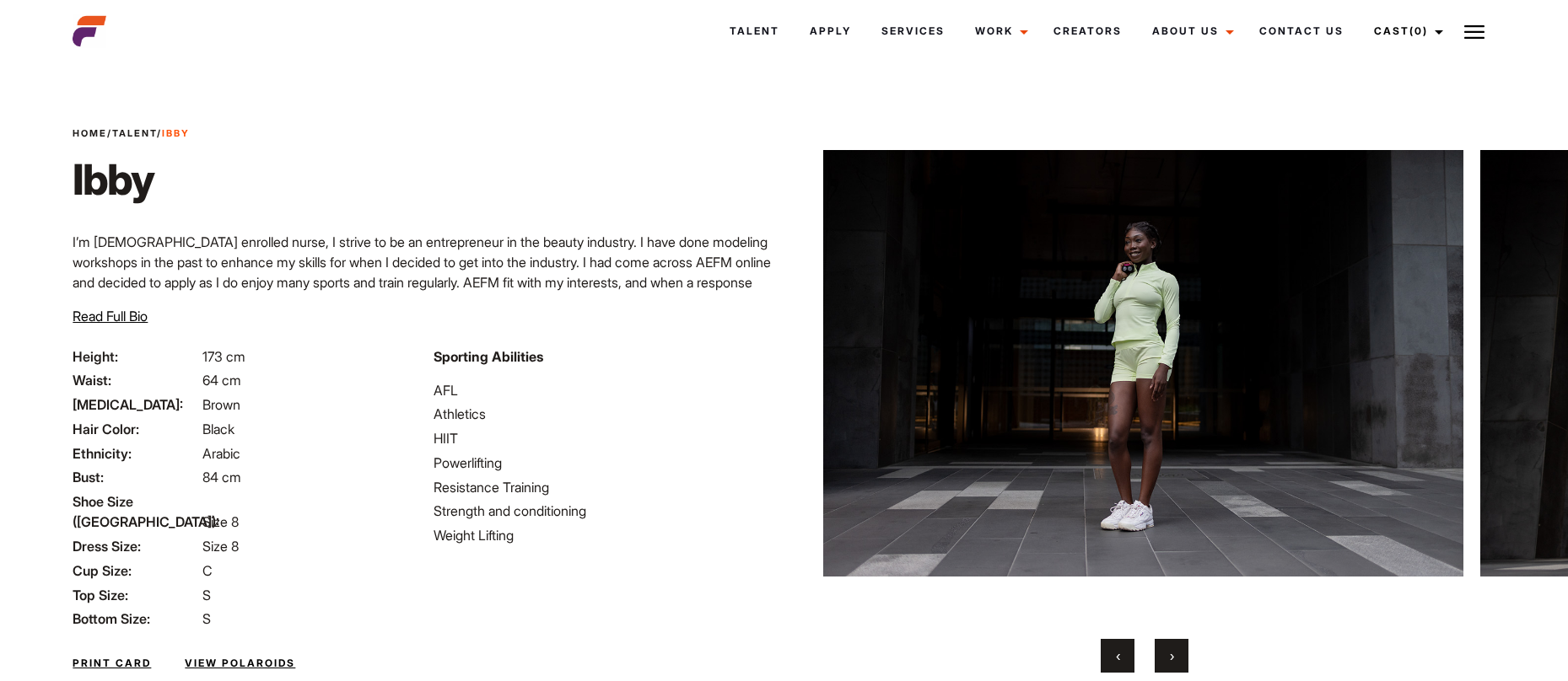
click at [1179, 646] on button "›" at bounding box center [1170, 656] width 34 height 34
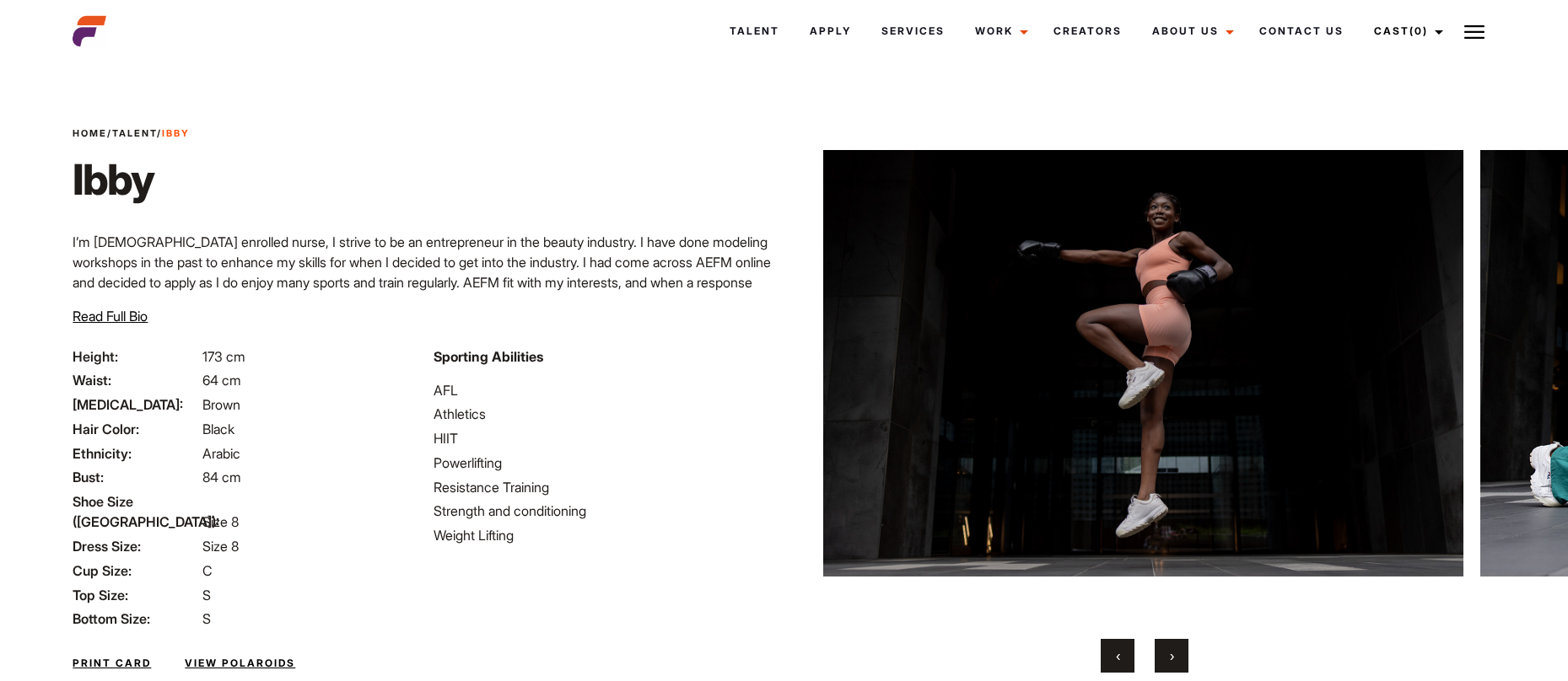
click at [1179, 646] on button "›" at bounding box center [1170, 656] width 34 height 34
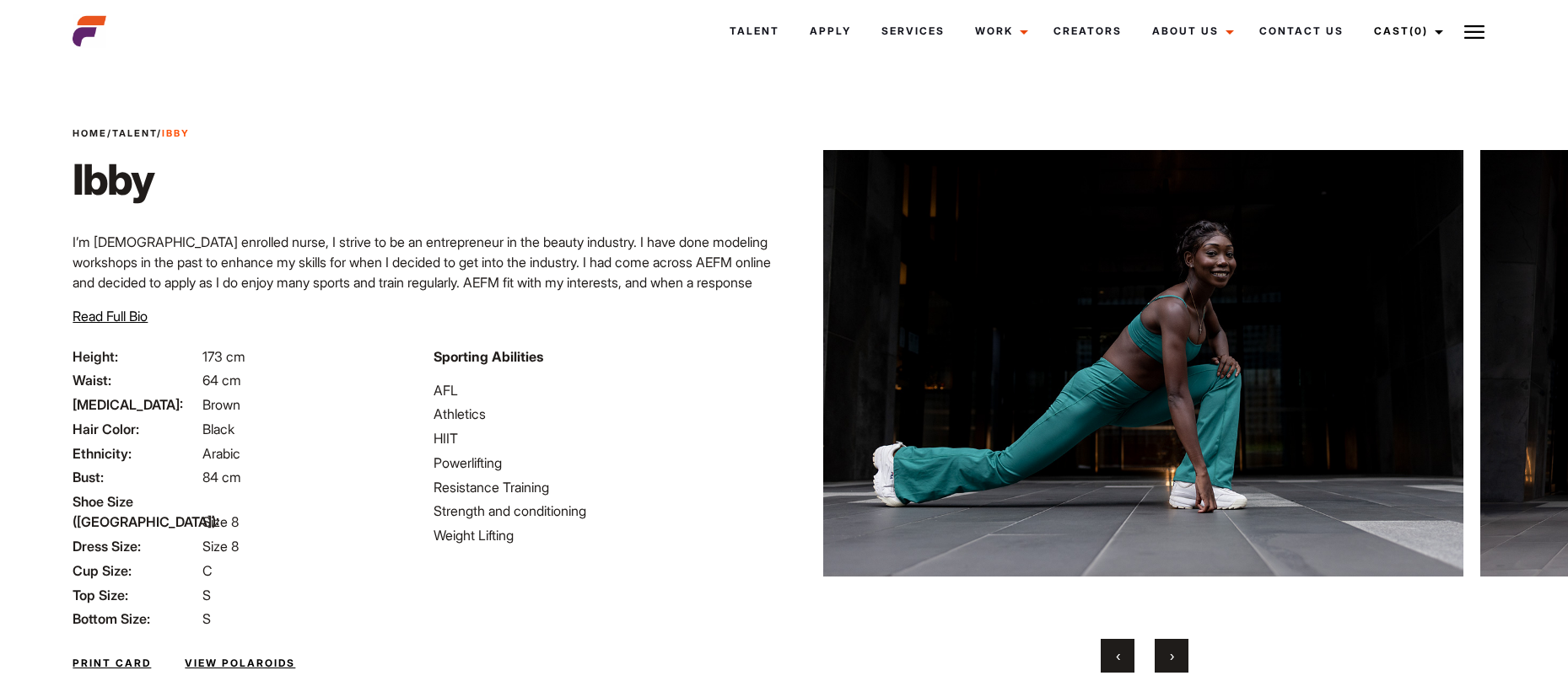
click at [1162, 664] on button "›" at bounding box center [1170, 656] width 34 height 34
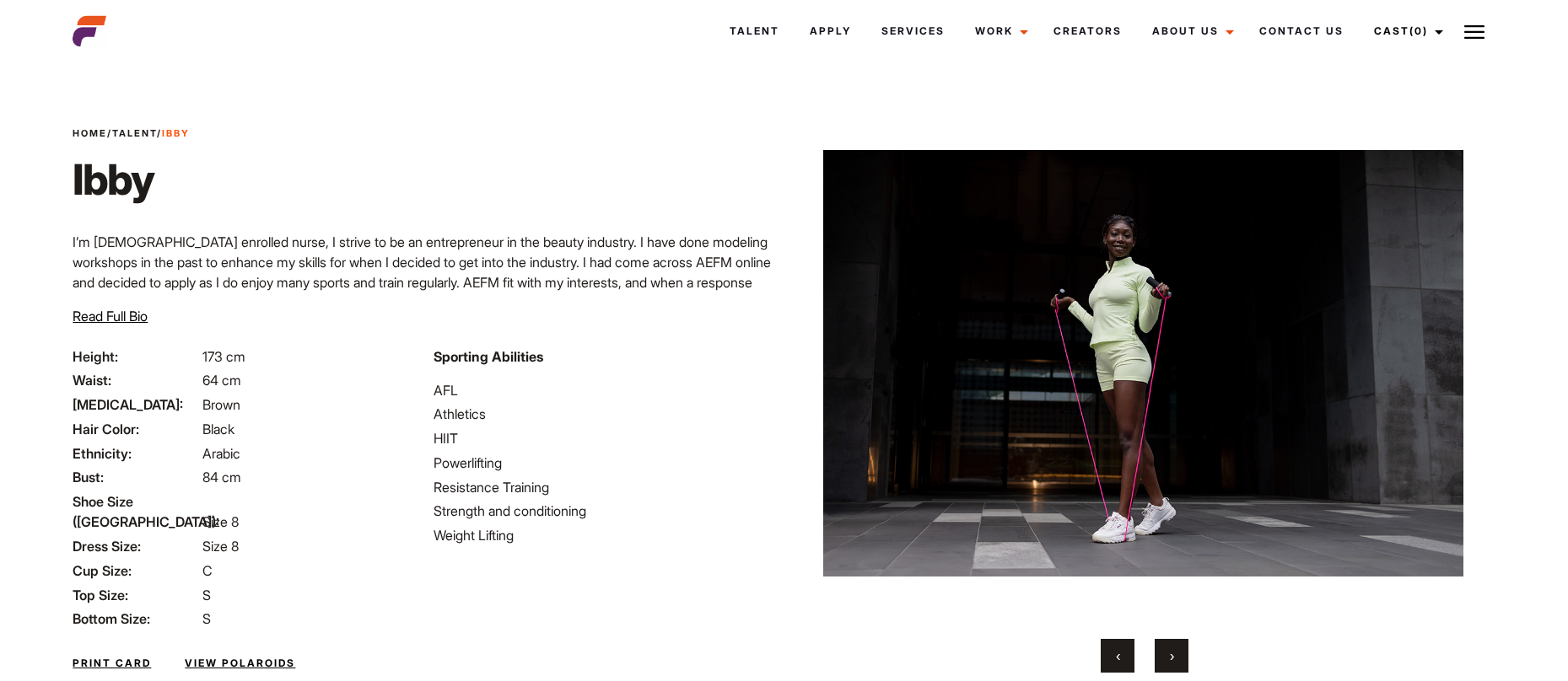
click at [1162, 664] on button "›" at bounding box center [1170, 656] width 34 height 34
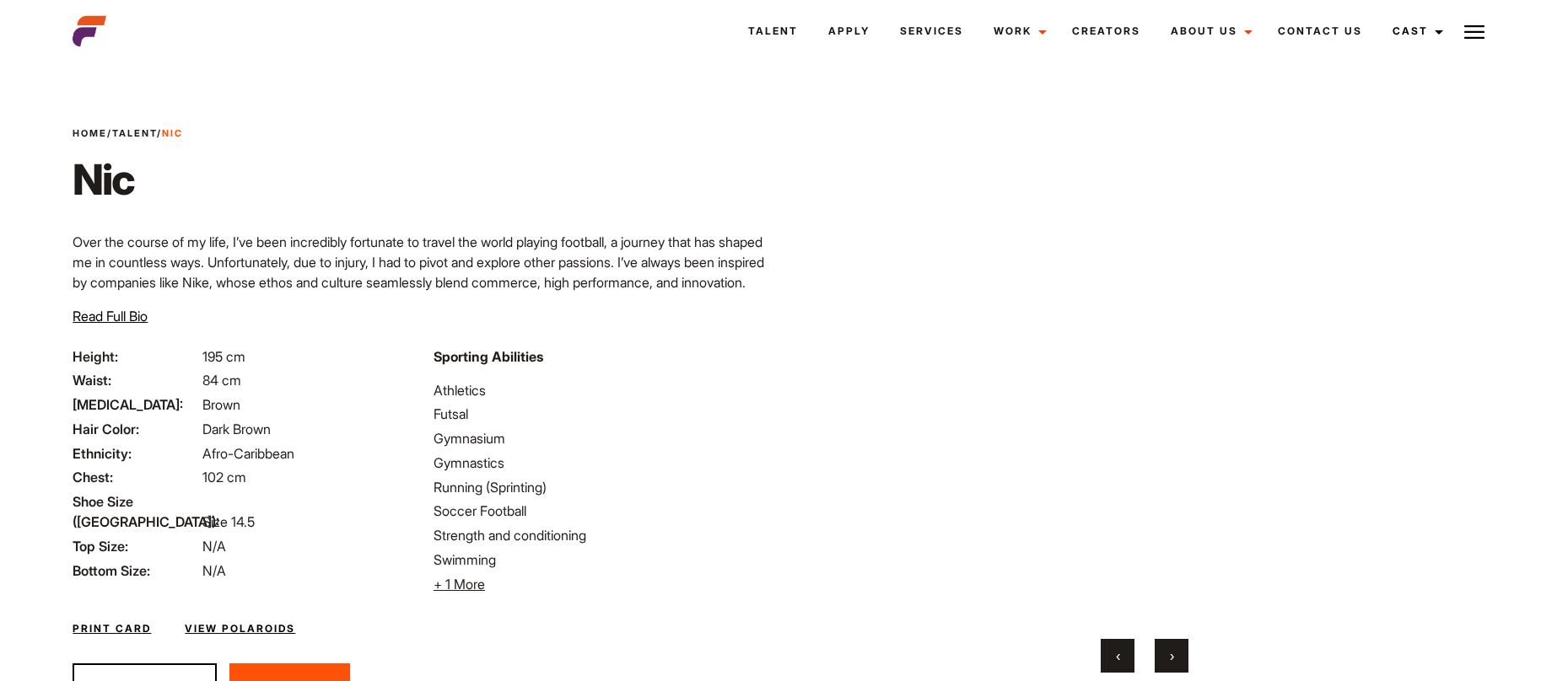
scroll to position [91, 0]
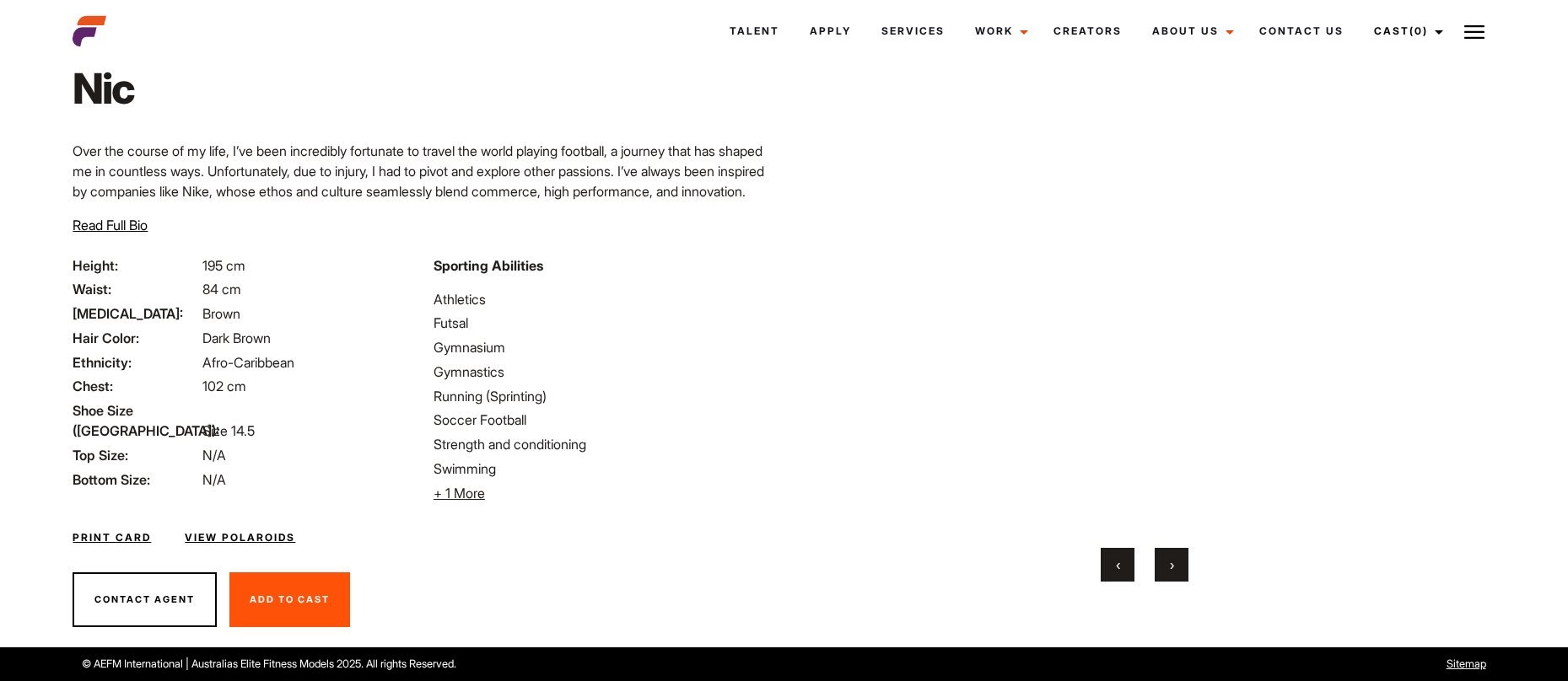
click at [1173, 562] on span "›" at bounding box center [1171, 565] width 5 height 17
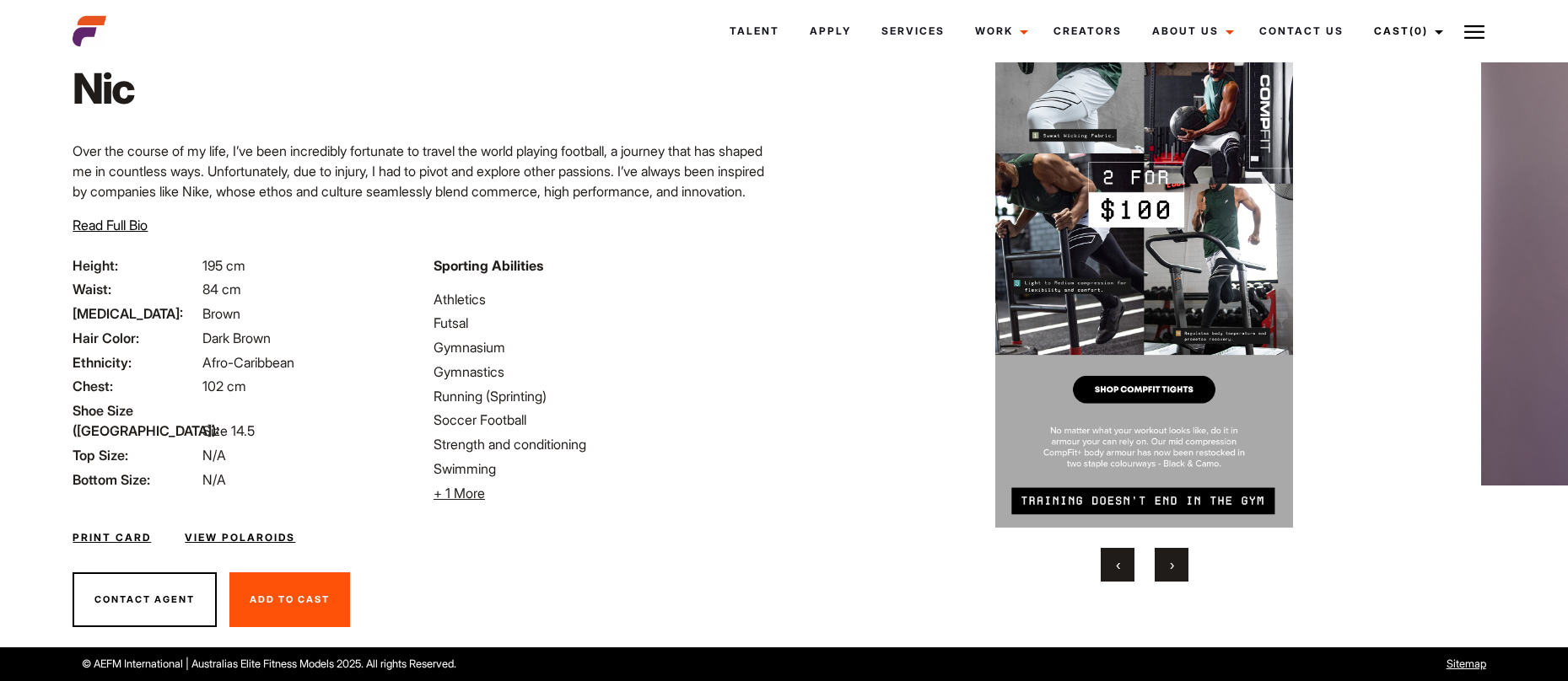
click at [1173, 562] on span "›" at bounding box center [1171, 565] width 5 height 17
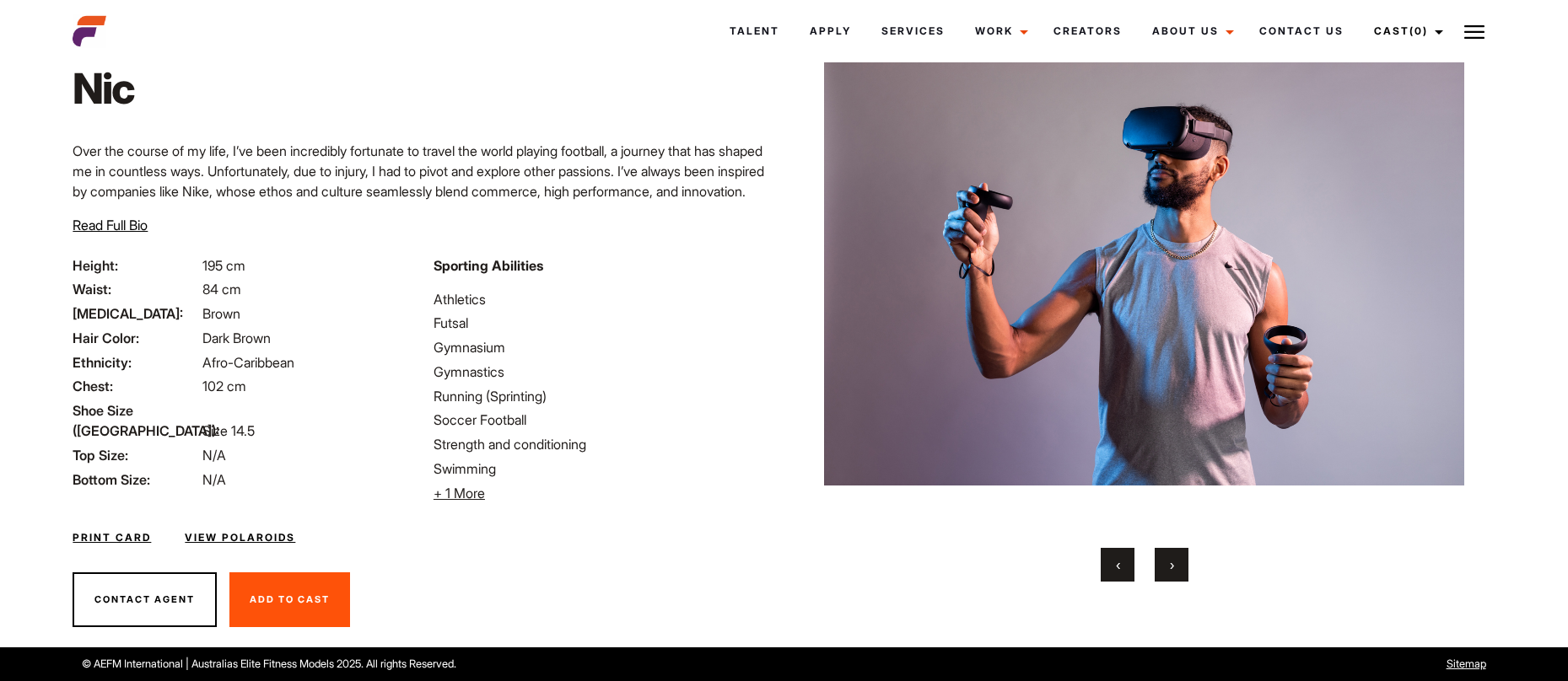
click at [1173, 562] on span "›" at bounding box center [1171, 565] width 5 height 17
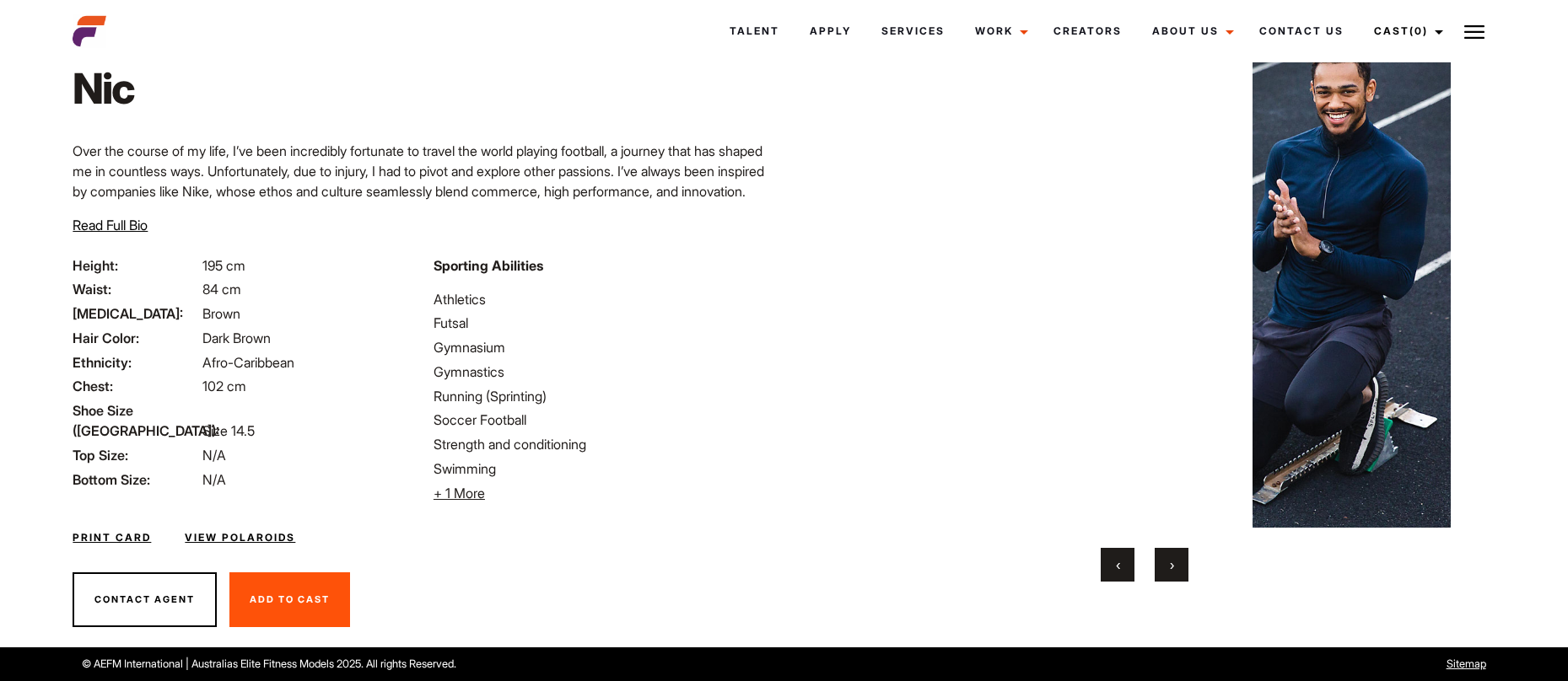
click at [1173, 562] on span "›" at bounding box center [1171, 565] width 5 height 17
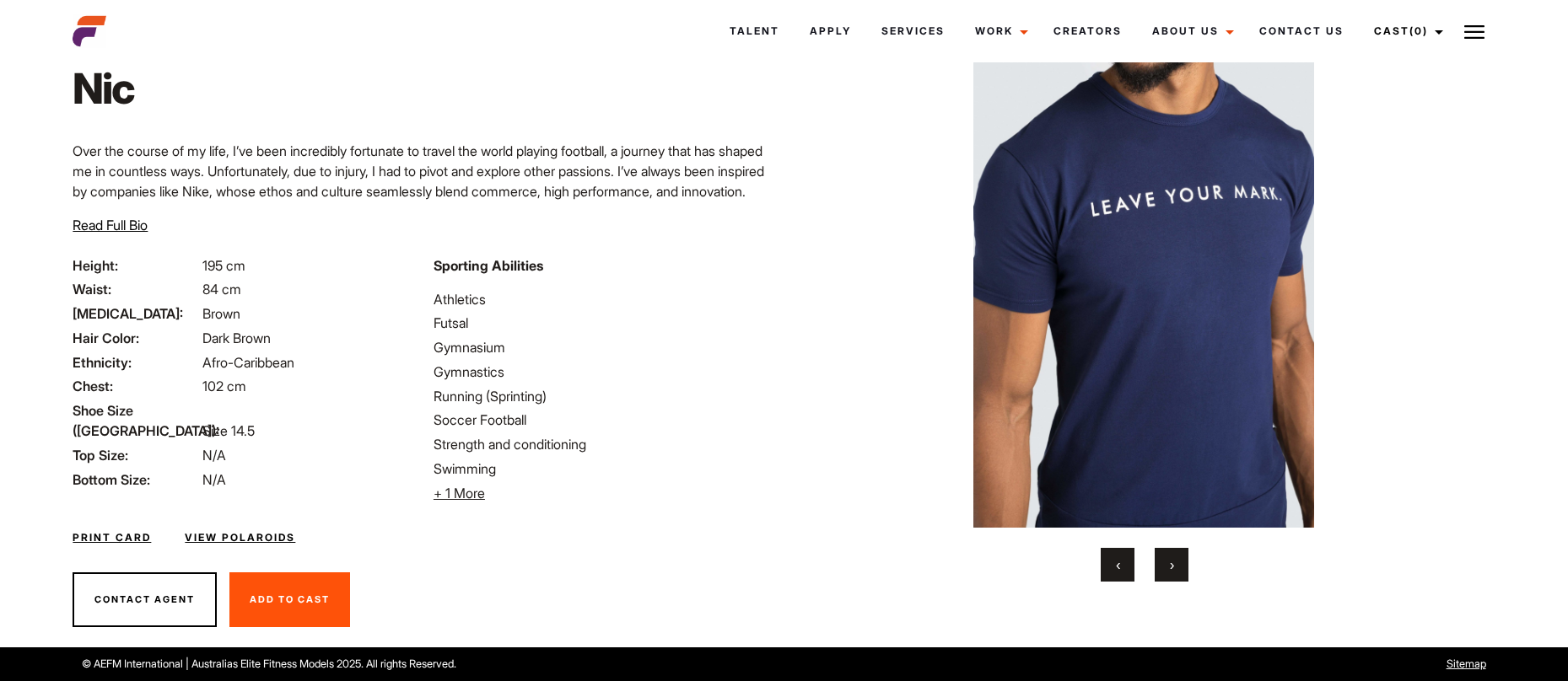
click at [1173, 562] on span "›" at bounding box center [1171, 565] width 5 height 17
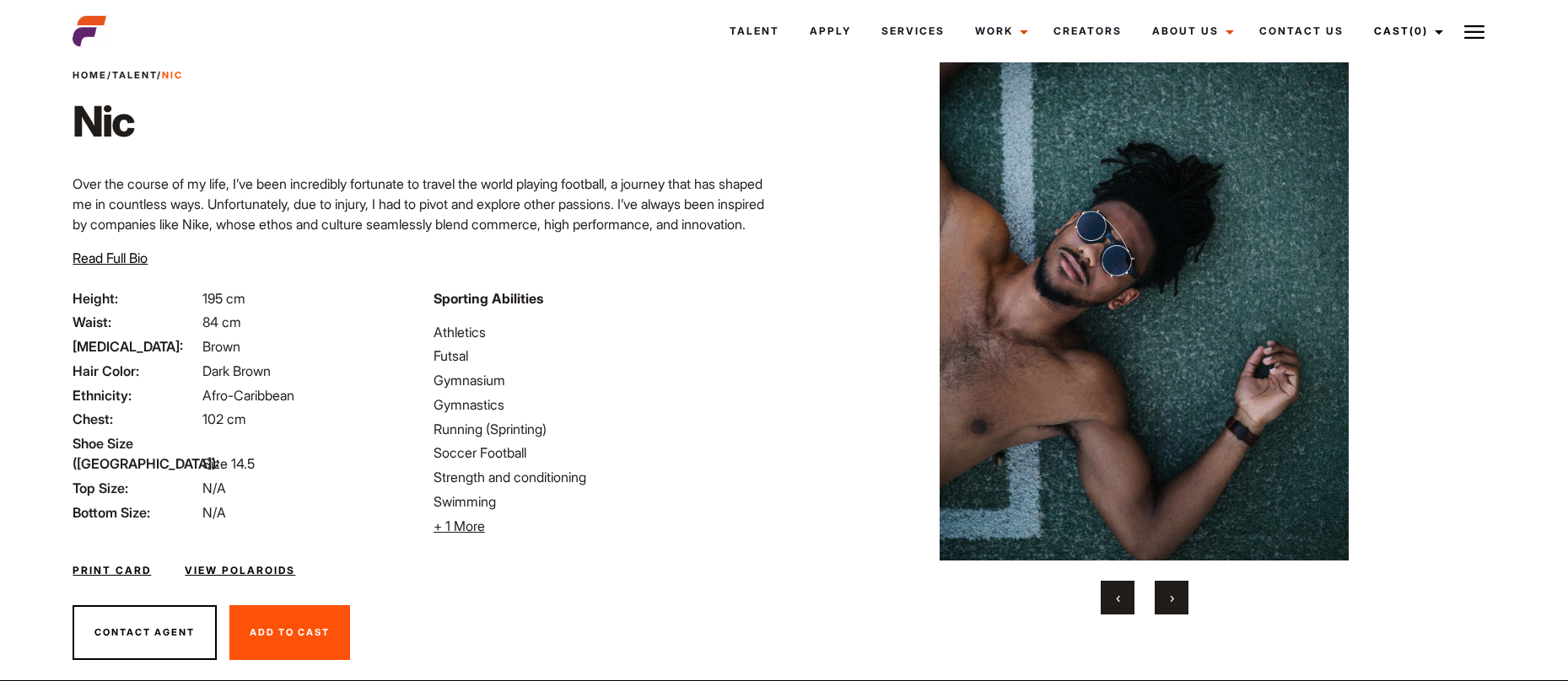
scroll to position [44, 0]
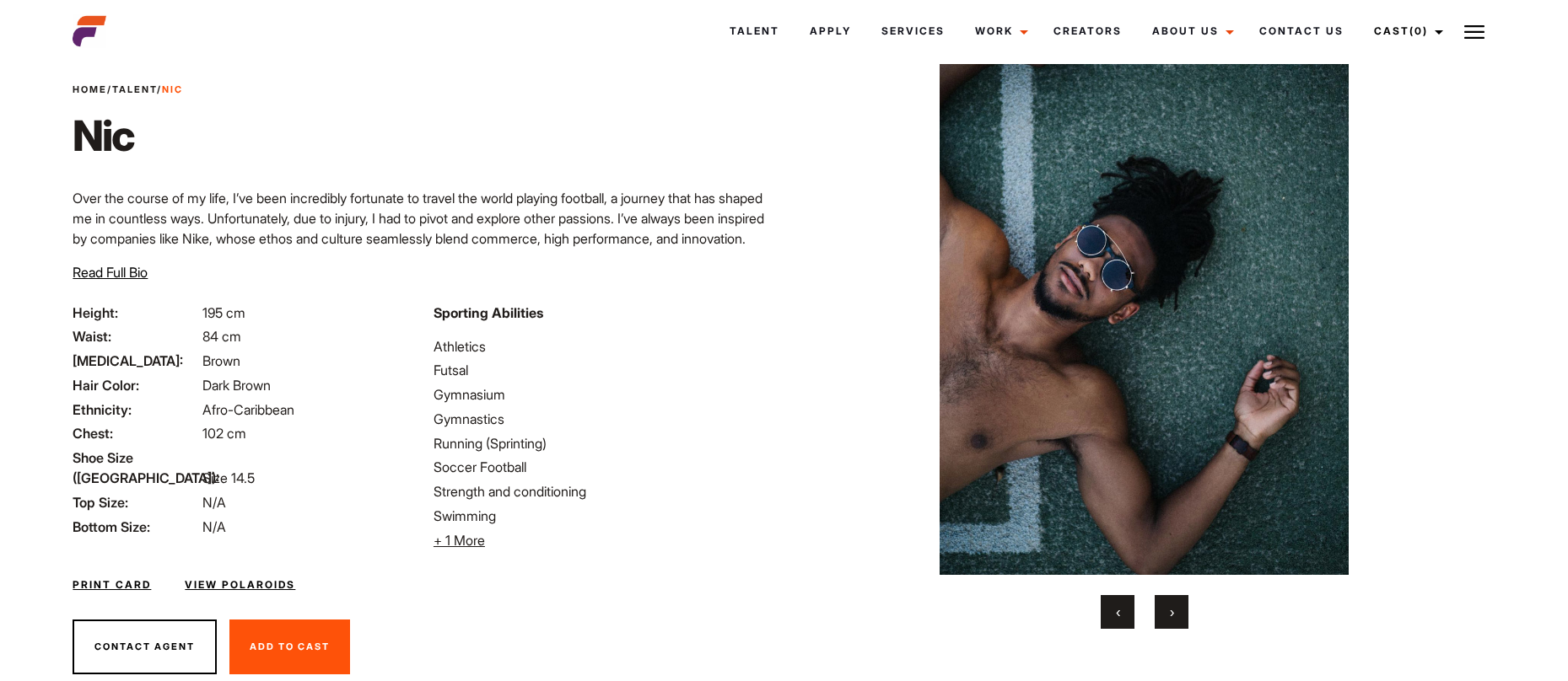
click at [1179, 597] on button "›" at bounding box center [1170, 612] width 34 height 34
